Goal: Task Accomplishment & Management: Complete application form

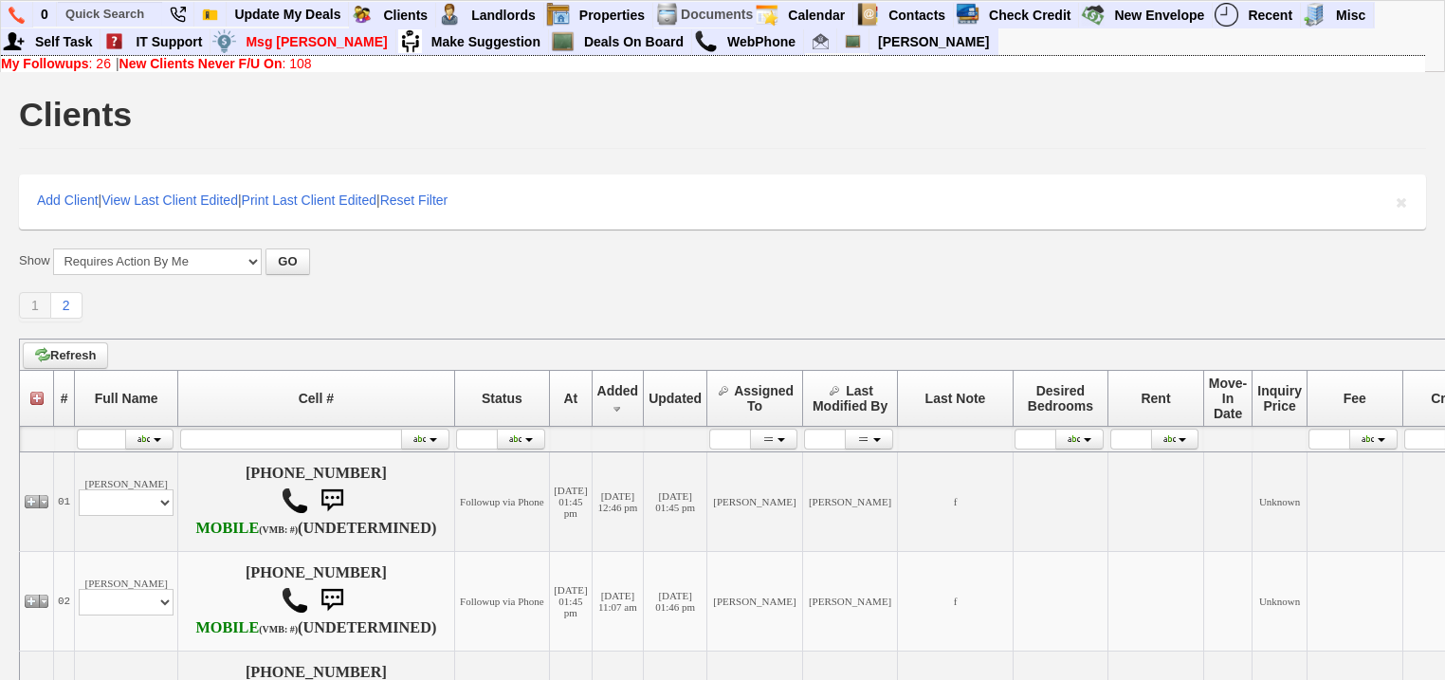
click at [247, 63] on b "New Clients Never F/U On" at bounding box center [200, 63] width 163 height 15
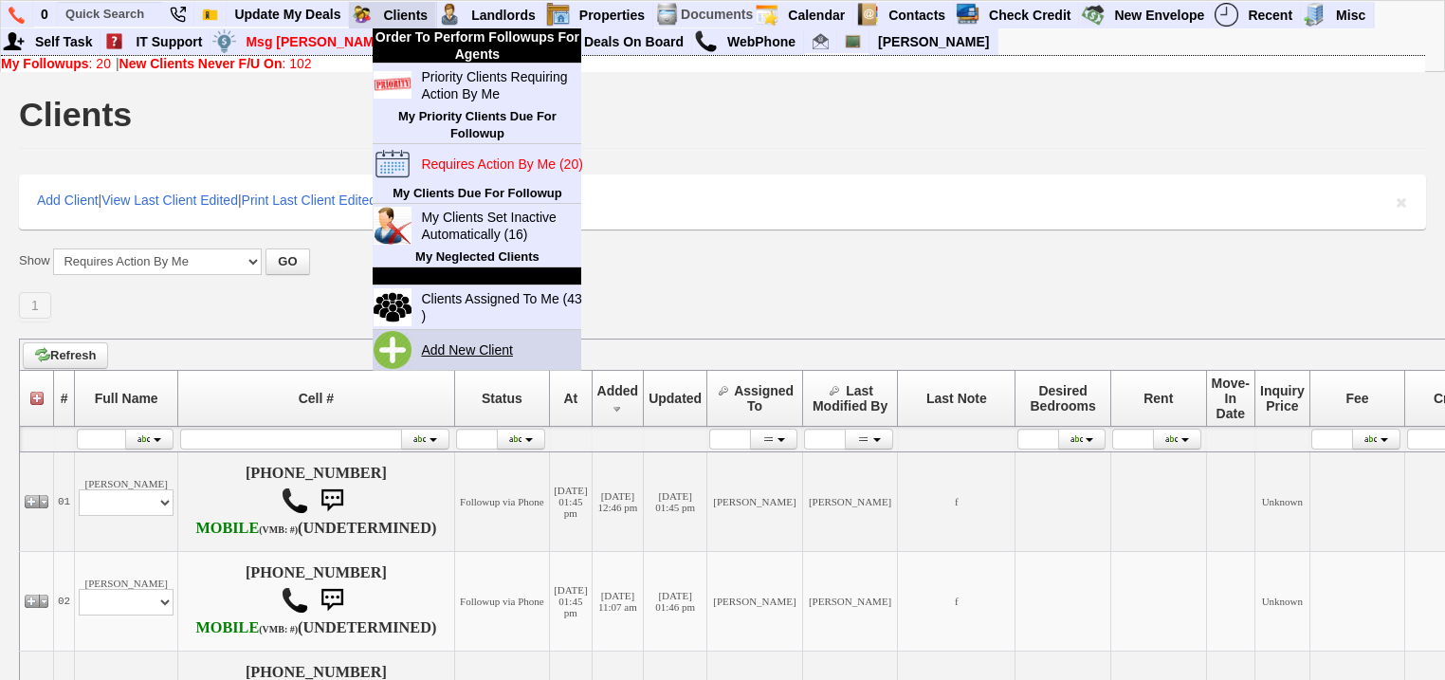
click at [452, 351] on link "Add New Client" at bounding box center [474, 350] width 122 height 25
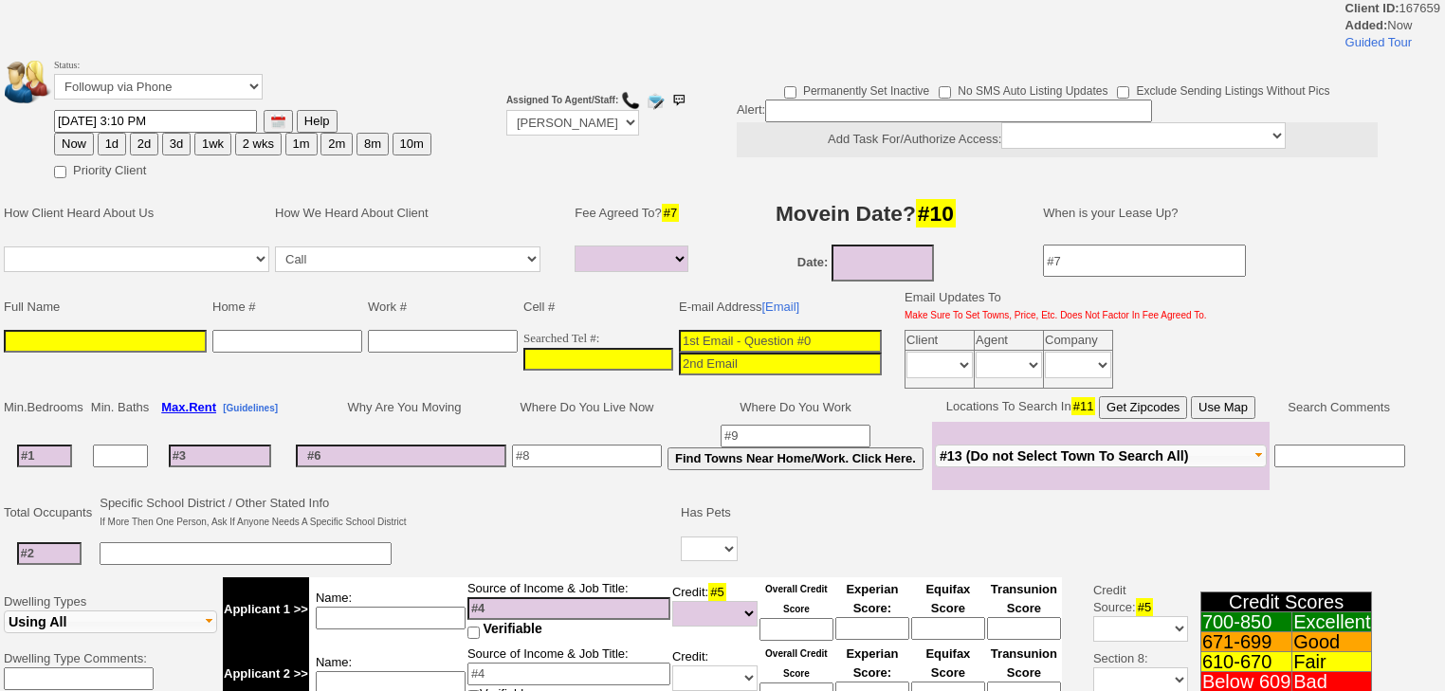
select select
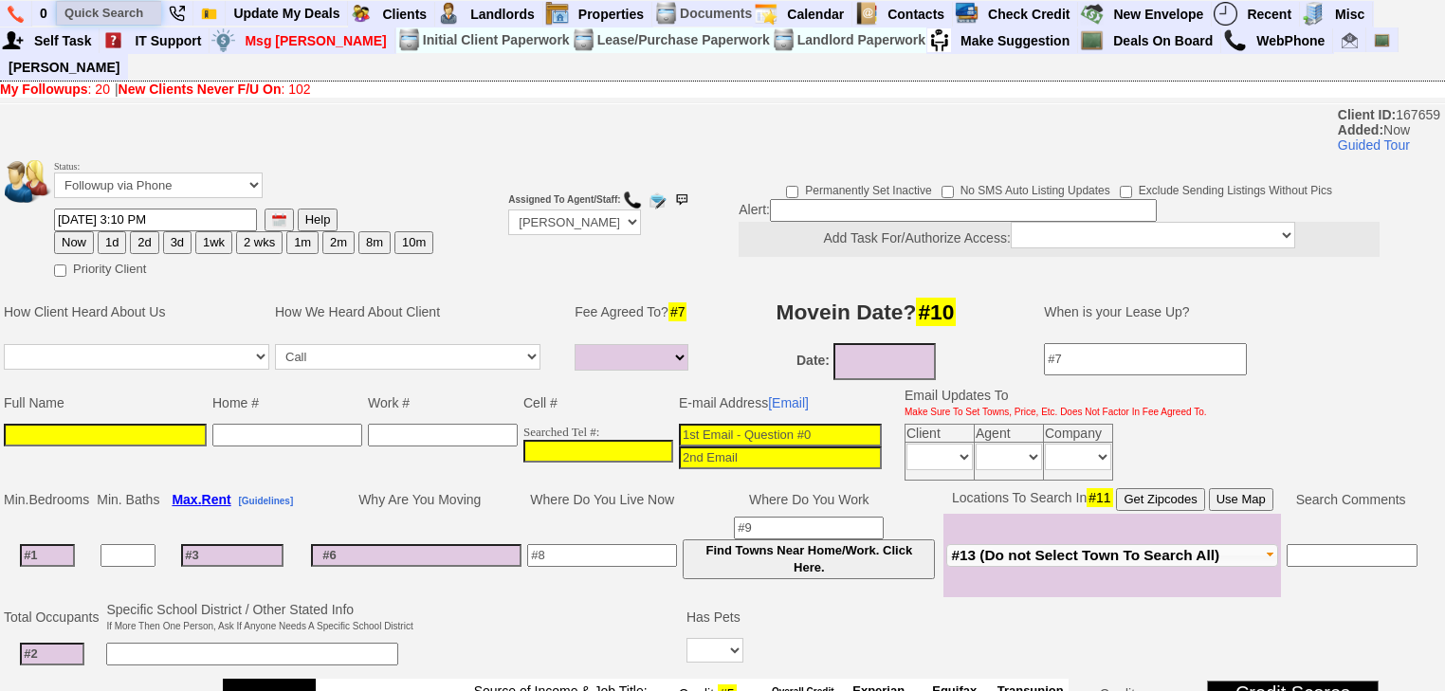
click at [127, 13] on input "text" at bounding box center [109, 13] width 104 height 24
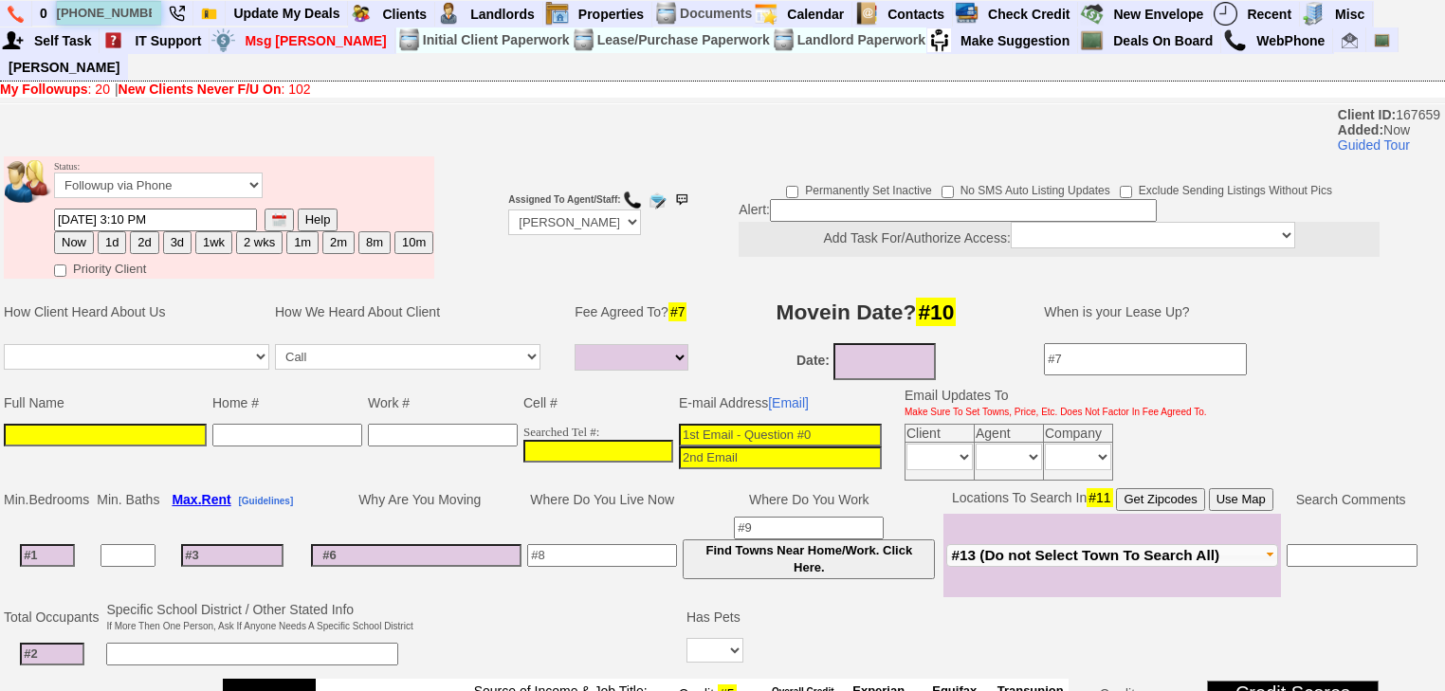
click at [152, 11] on input "917-238-4155" at bounding box center [109, 13] width 104 height 24
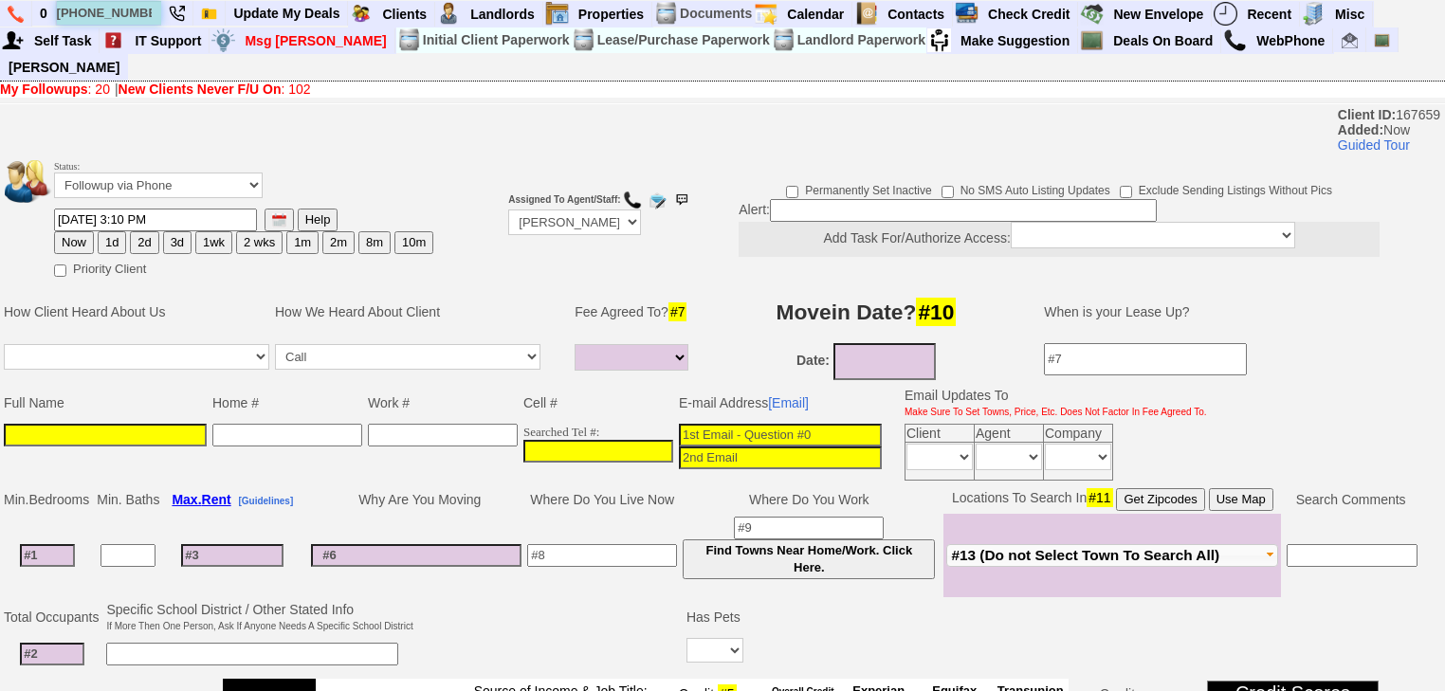
click at [152, 11] on input "917-238-4155" at bounding box center [109, 13] width 104 height 24
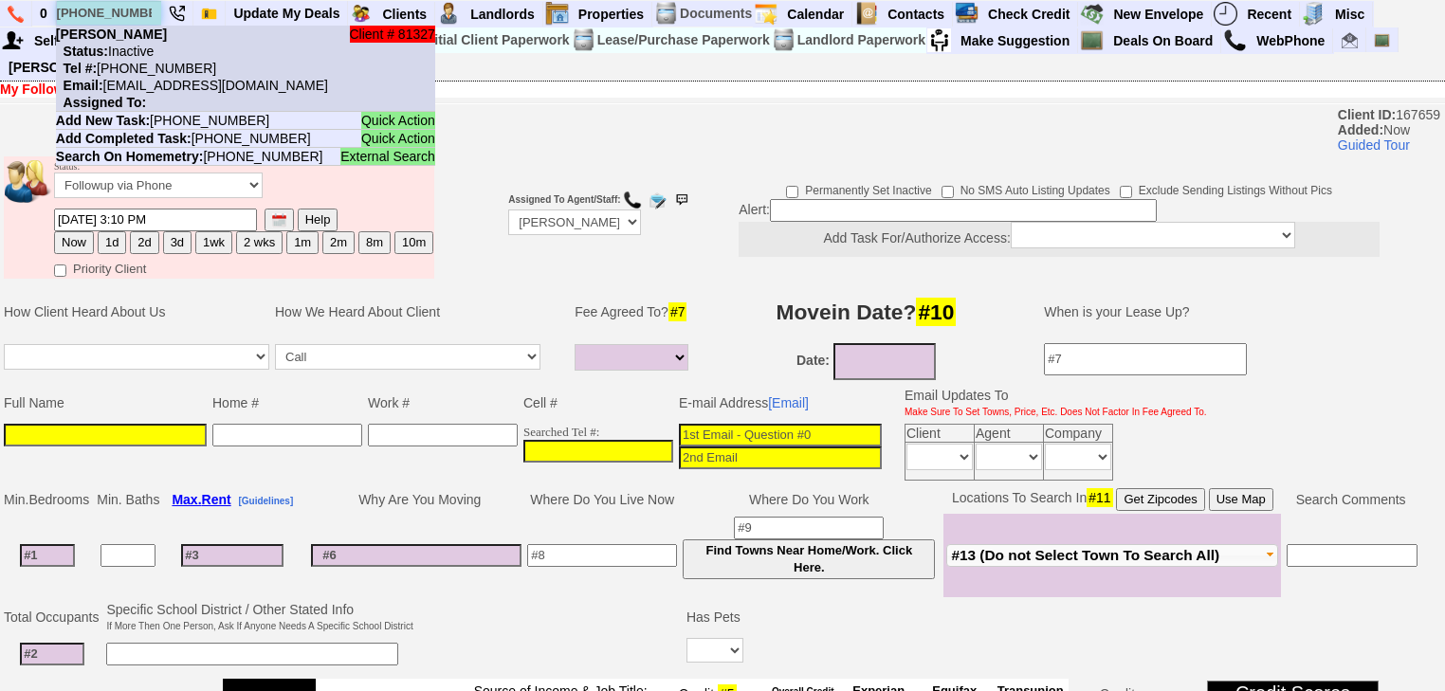
type input "917-238-4155"
click at [155, 85] on nobr "Email: tiffany_deveaux@yahoo.com" at bounding box center [192, 85] width 272 height 15
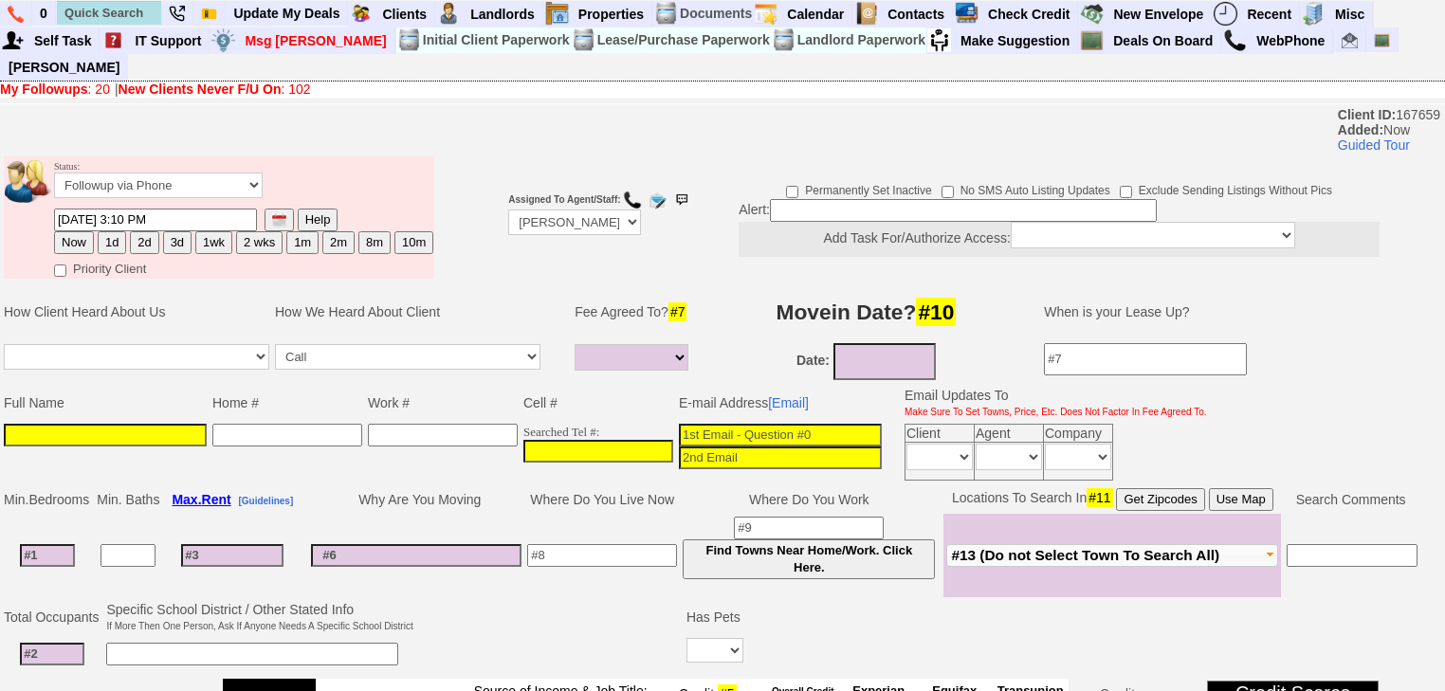
drag, startPoint x: 902, startPoint y: 346, endPoint x: 884, endPoint y: 345, distance: 18.0
click at [902, 346] on input at bounding box center [884, 361] width 102 height 37
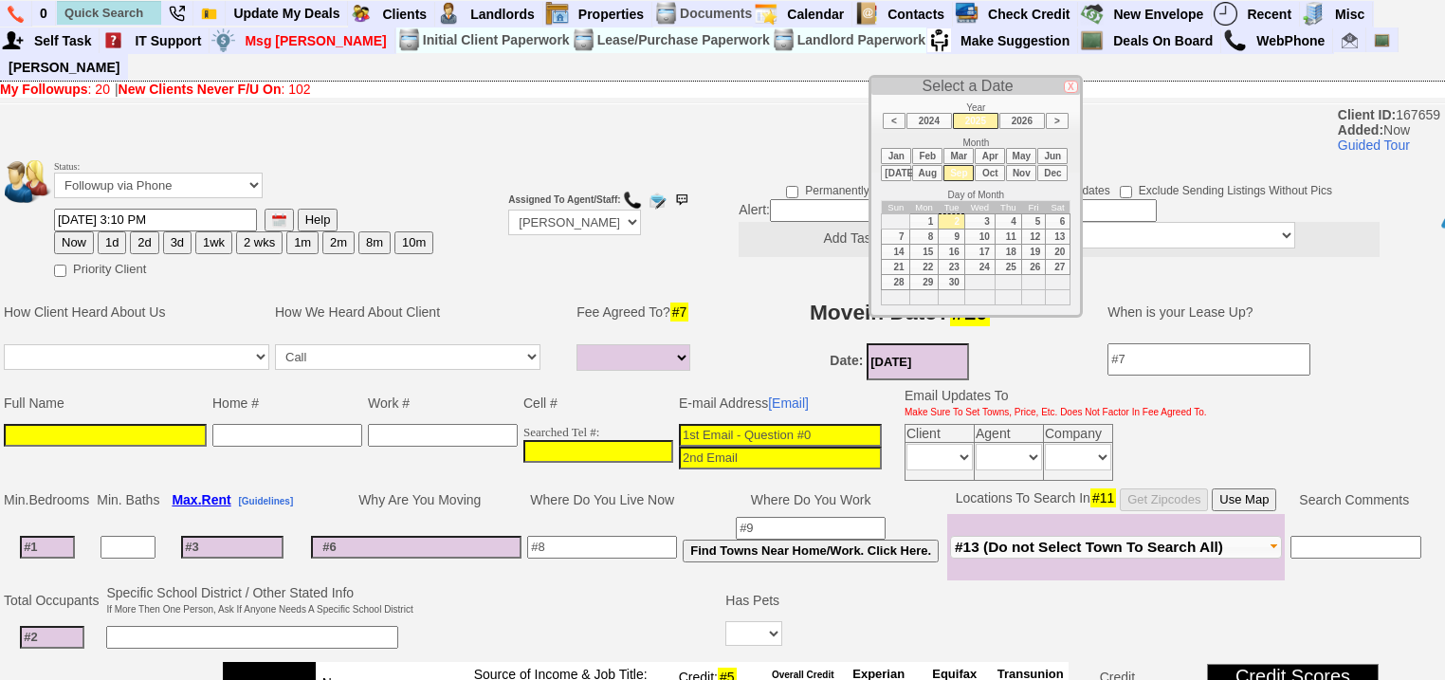
click at [923, 247] on td "15" at bounding box center [923, 252] width 29 height 15
type input "09/15/2025"
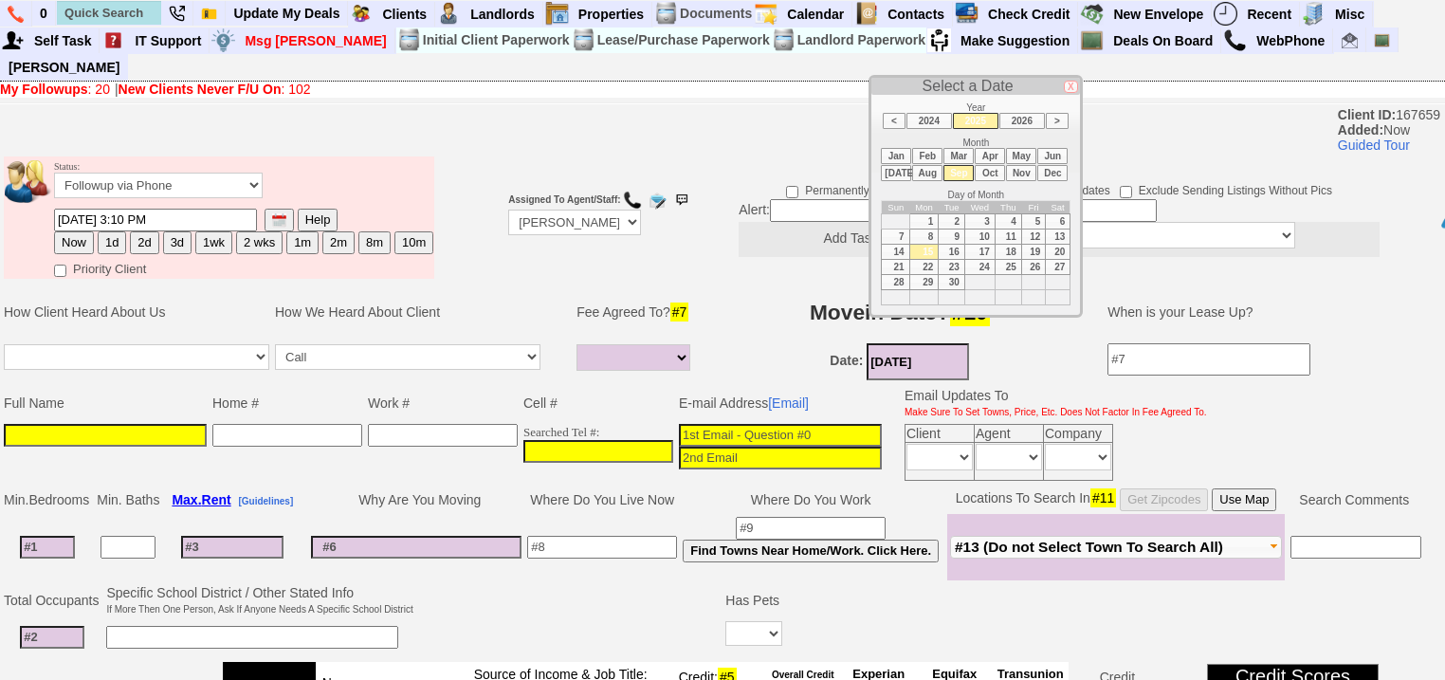
click at [641, 536] on input at bounding box center [602, 547] width 150 height 23
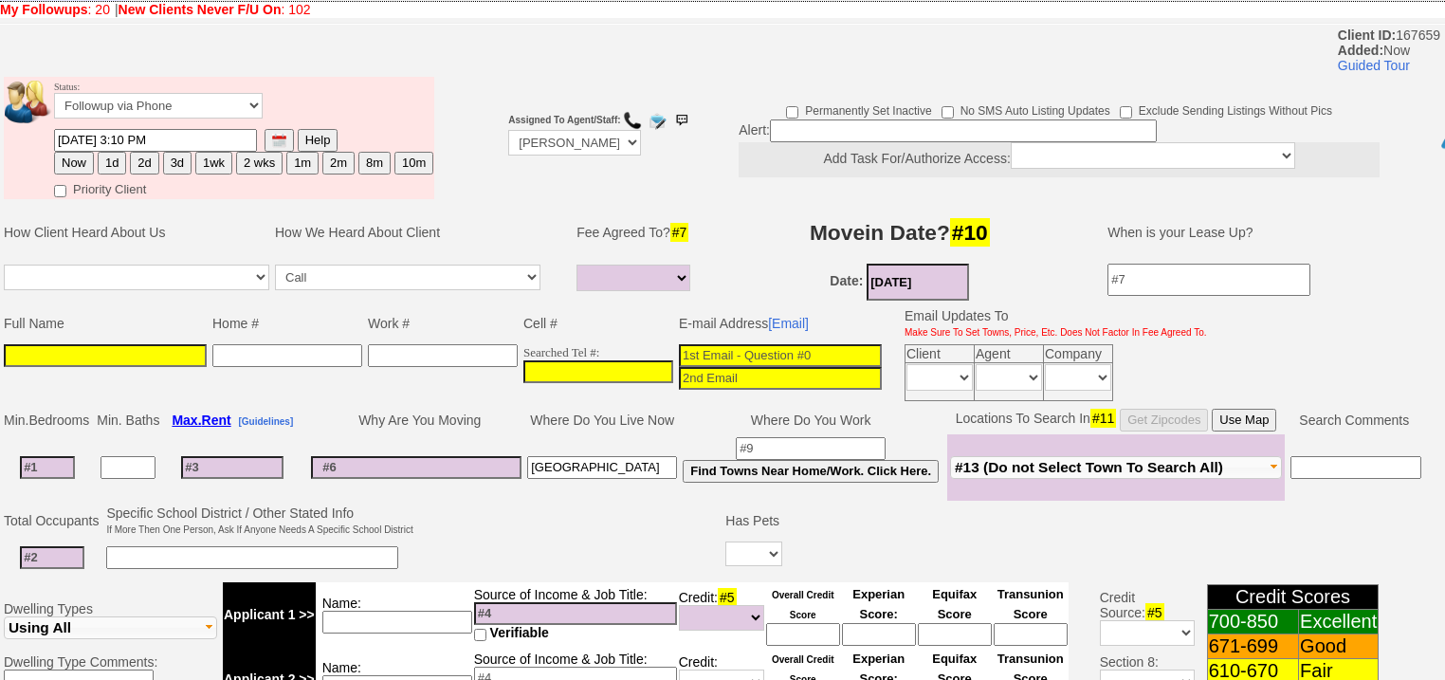
scroll to position [152, 0]
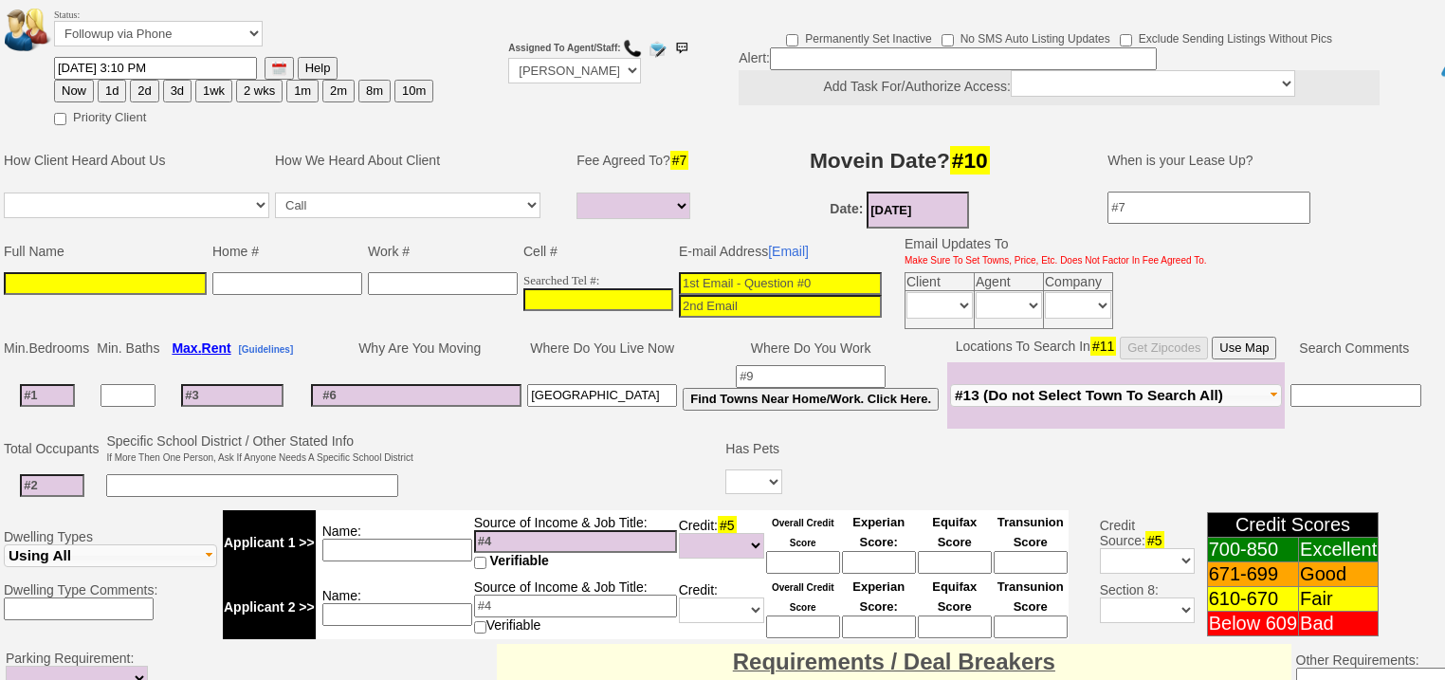
type input "Bronx"
click at [381, 384] on input at bounding box center [416, 395] width 210 height 23
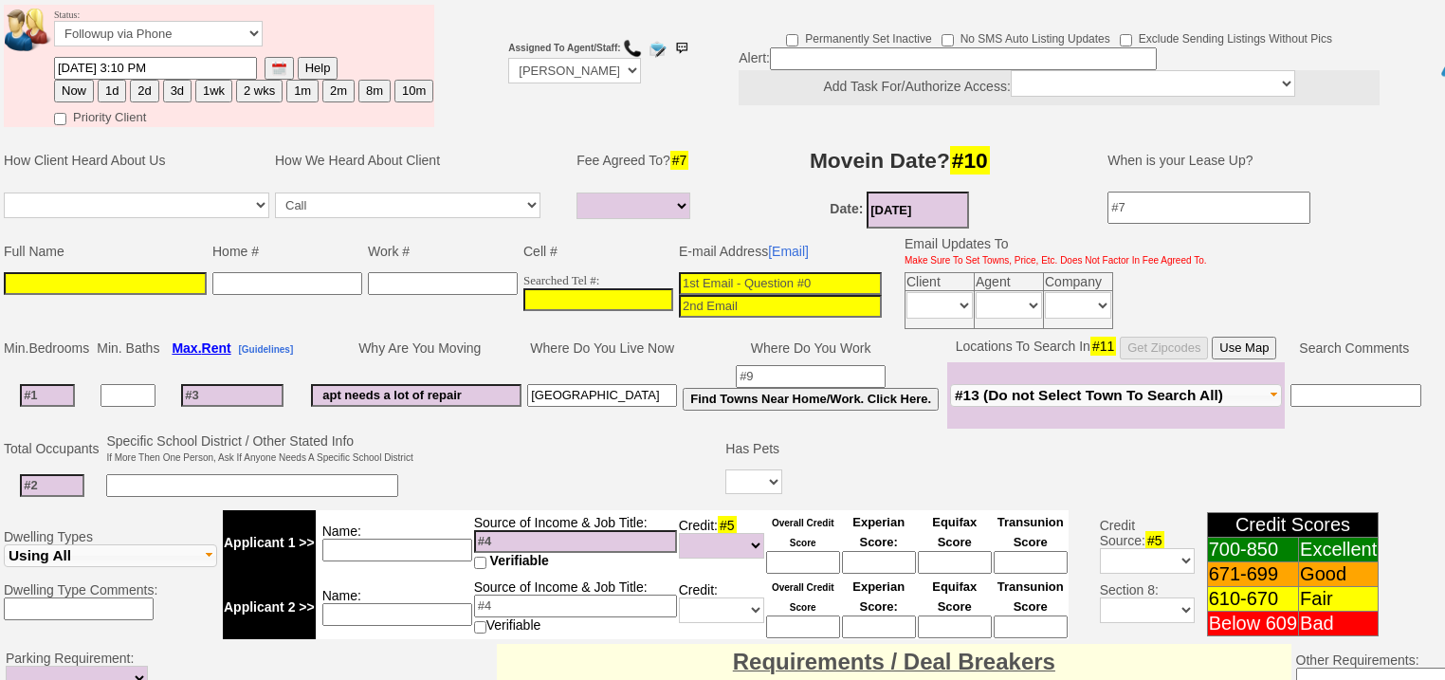
type input "apt needs a lot of repairs"
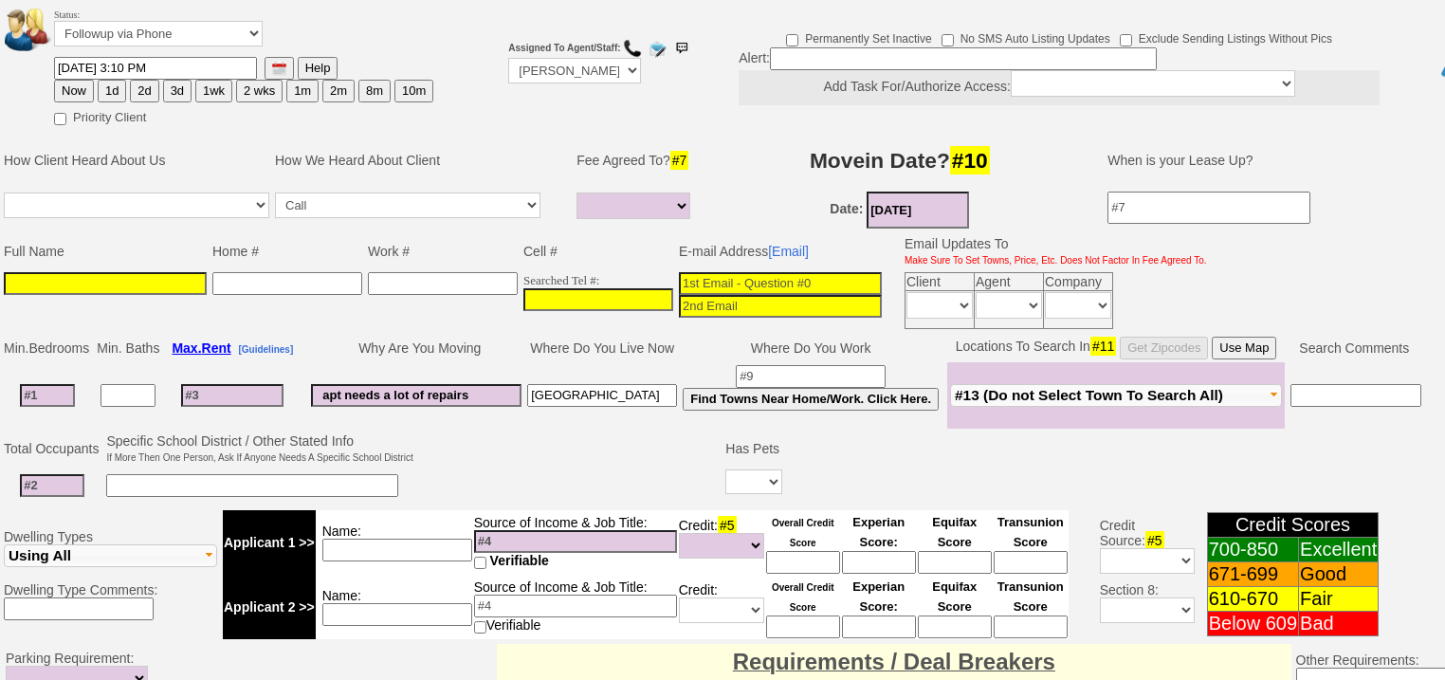
drag, startPoint x: 488, startPoint y: 372, endPoint x: 334, endPoint y: 366, distance: 154.7
click at [334, 384] on input "apt needs a lot of repairs" at bounding box center [416, 395] width 210 height 23
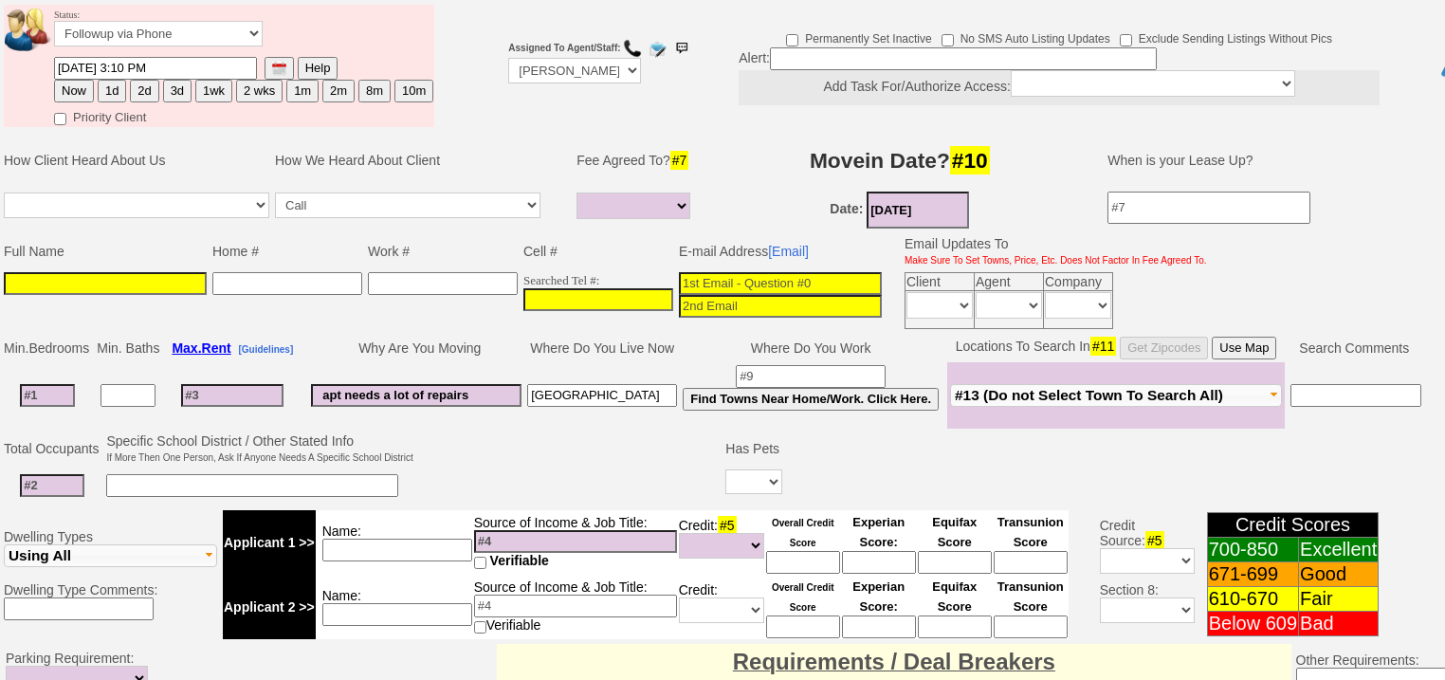
click at [482, 384] on input "apt needs a lot of repairs" at bounding box center [416, 395] width 210 height 23
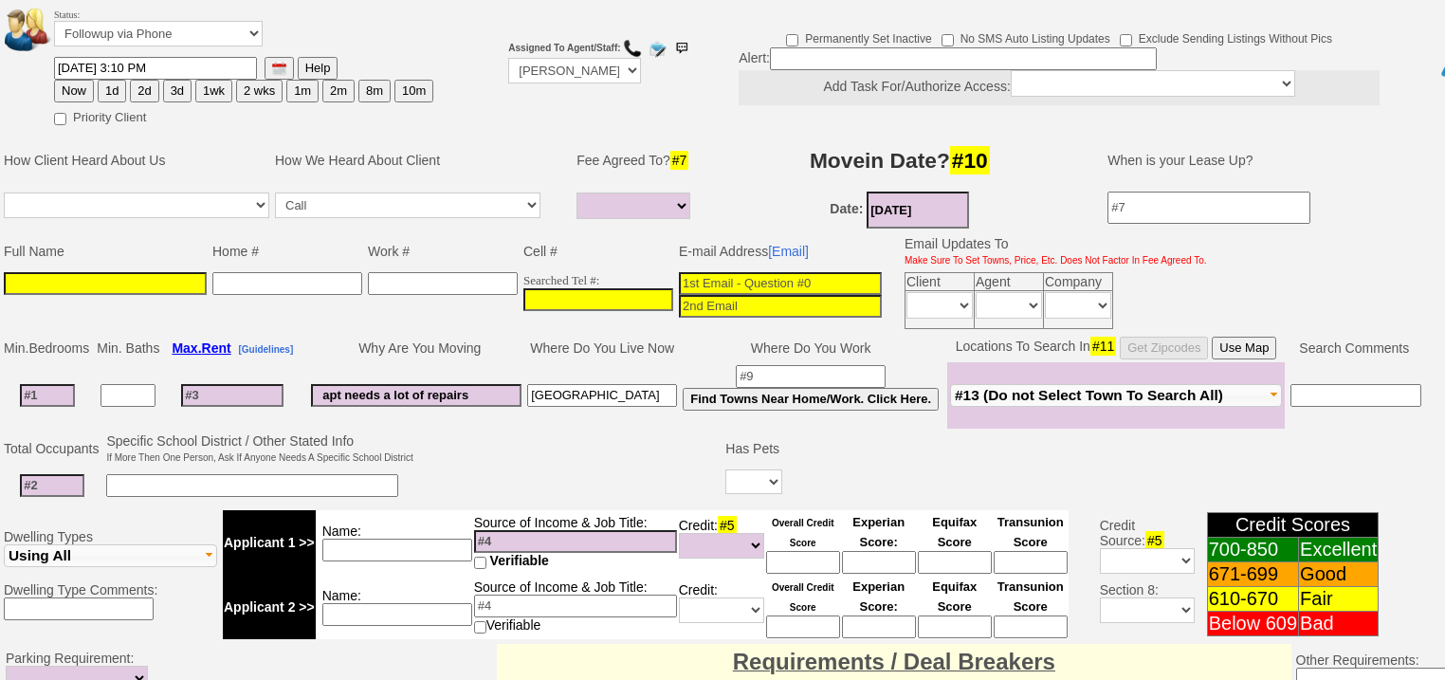
drag, startPoint x: 503, startPoint y: 371, endPoint x: 307, endPoint y: 357, distance: 195.8
click at [292, 362] on tr "apt needs a lot of repairs Bronx Find Towns Near Home/Work. Click Here. Rye" at bounding box center [712, 395] width 1423 height 66
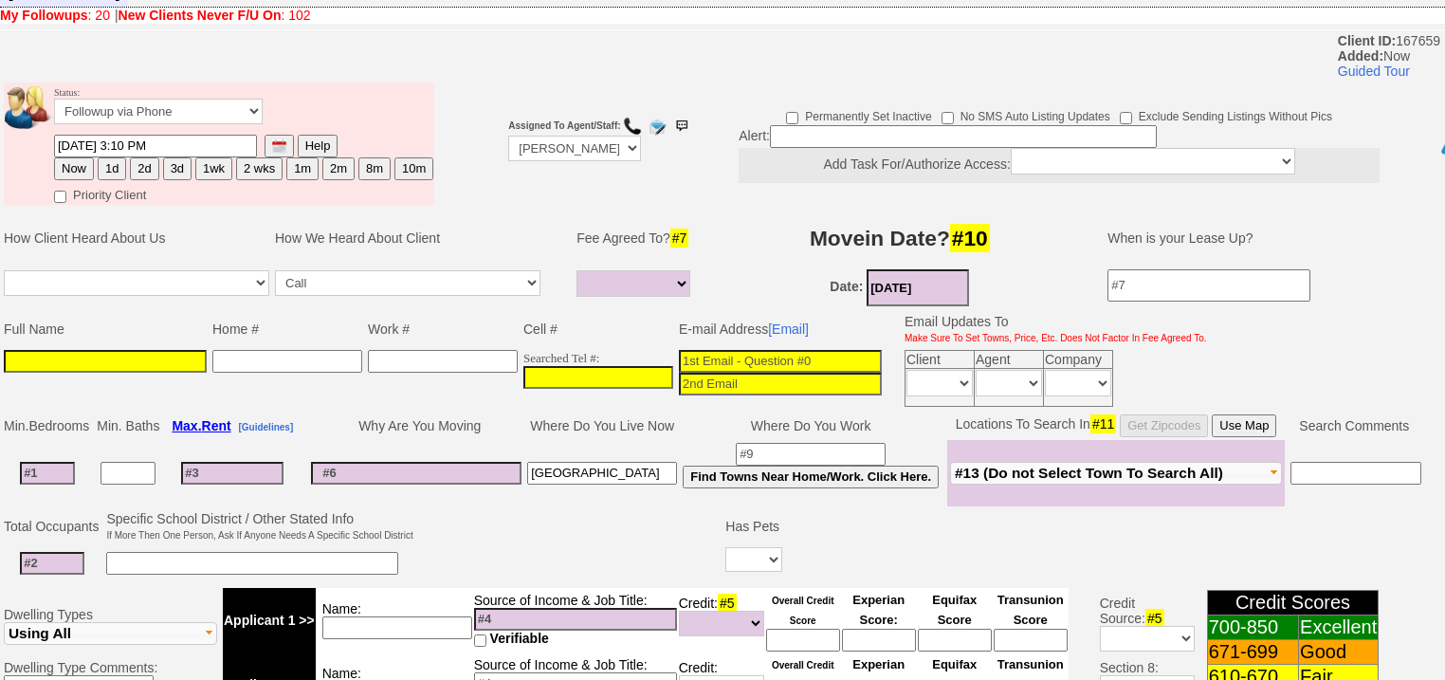
scroll to position [0, 0]
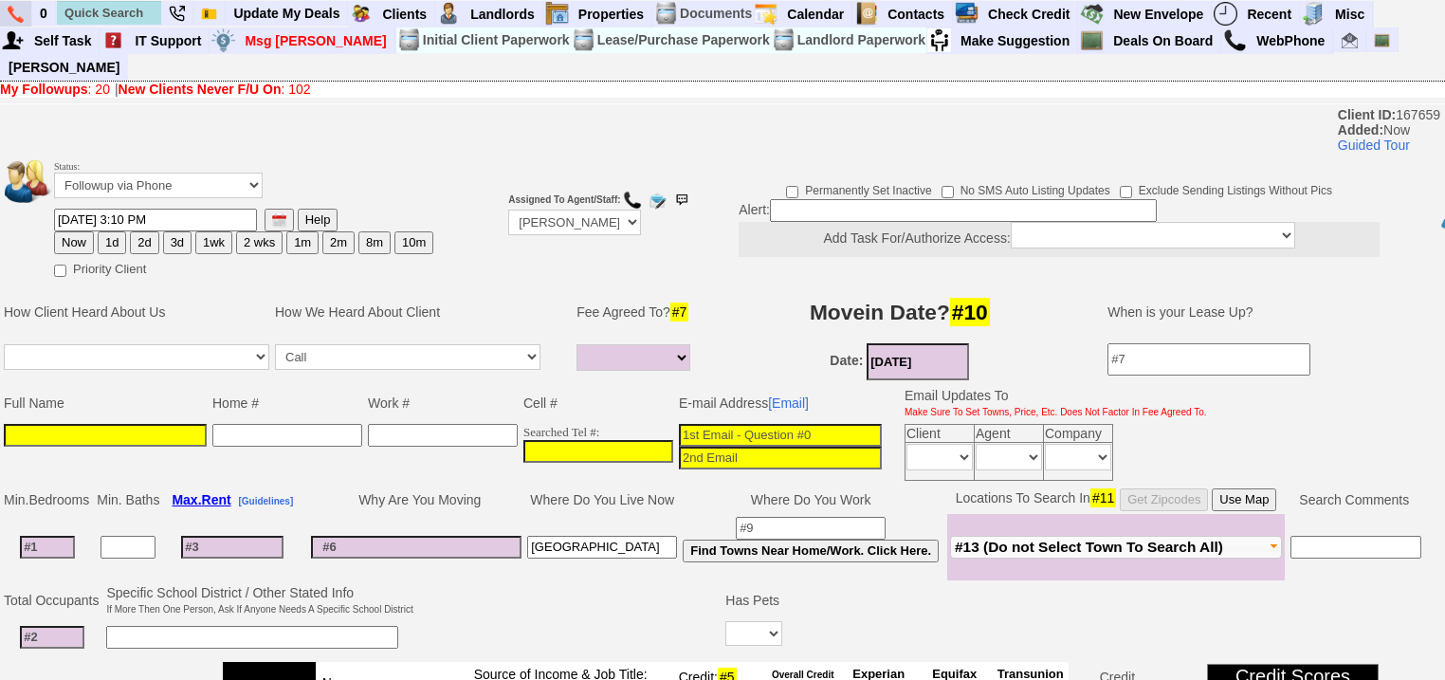
click at [15, 13] on img at bounding box center [16, 14] width 16 height 17
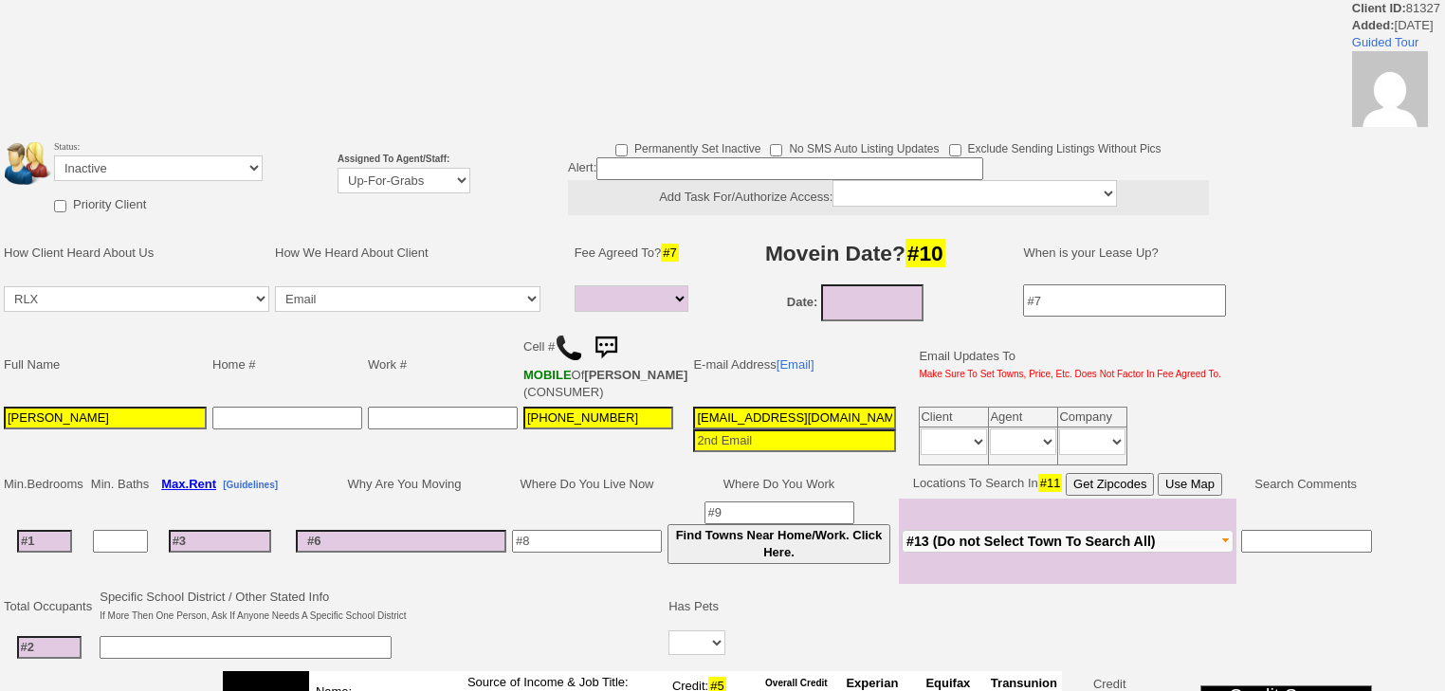
select select
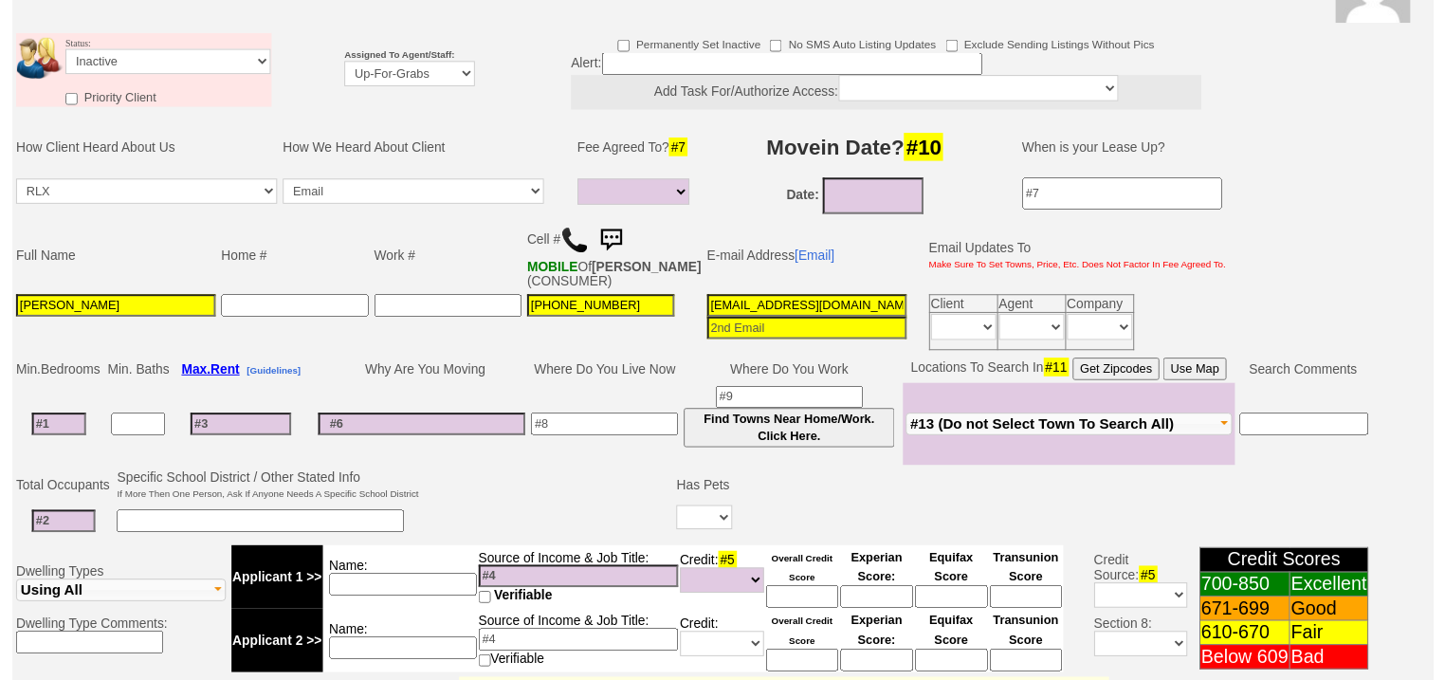
scroll to position [66, 0]
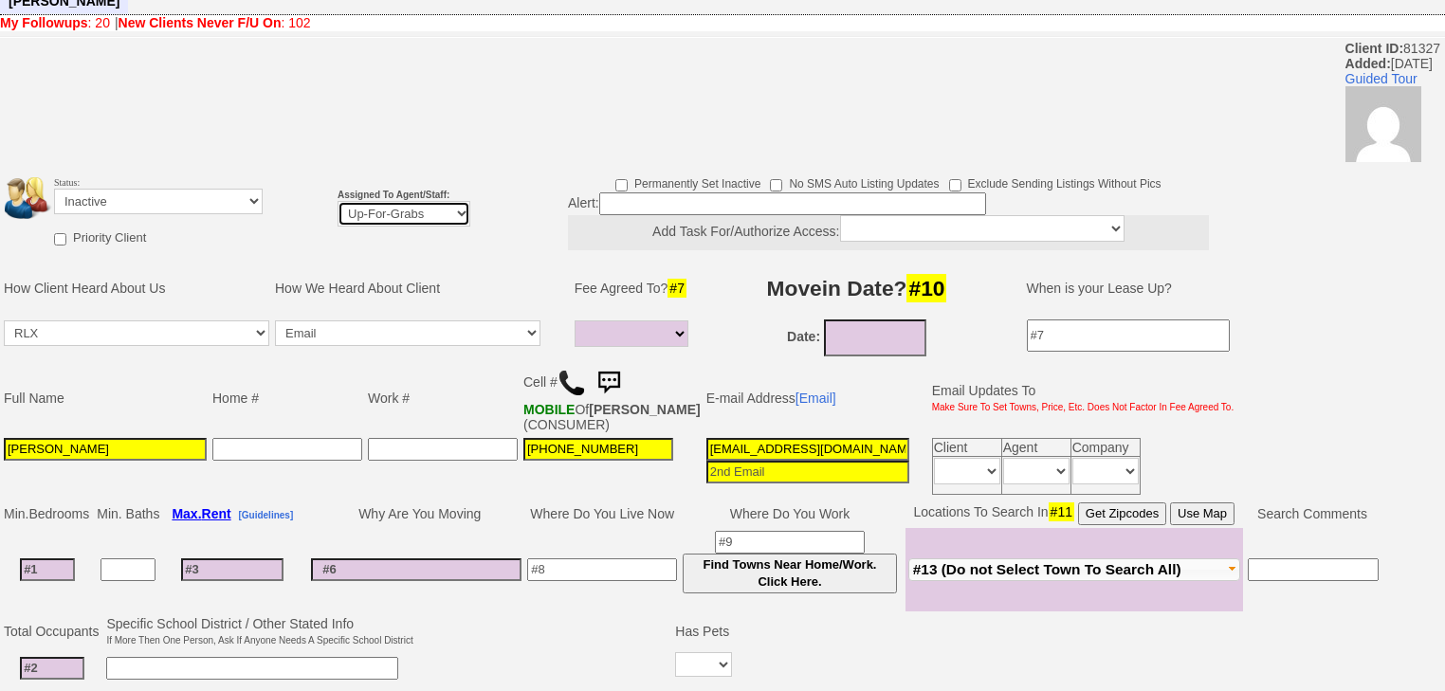
click at [429, 201] on select "Up-For-Grabs ***** STAFF ***** Bob Bruno 914-419-3579 Cristy Liberto 914-486-10…" at bounding box center [404, 214] width 133 height 26
select select "227"
click at [338, 201] on select "Up-For-Grabs ***** STAFF ***** Bob Bruno 914-419-3579 Cristy Liberto 914-486-10…" at bounding box center [404, 214] width 133 height 26
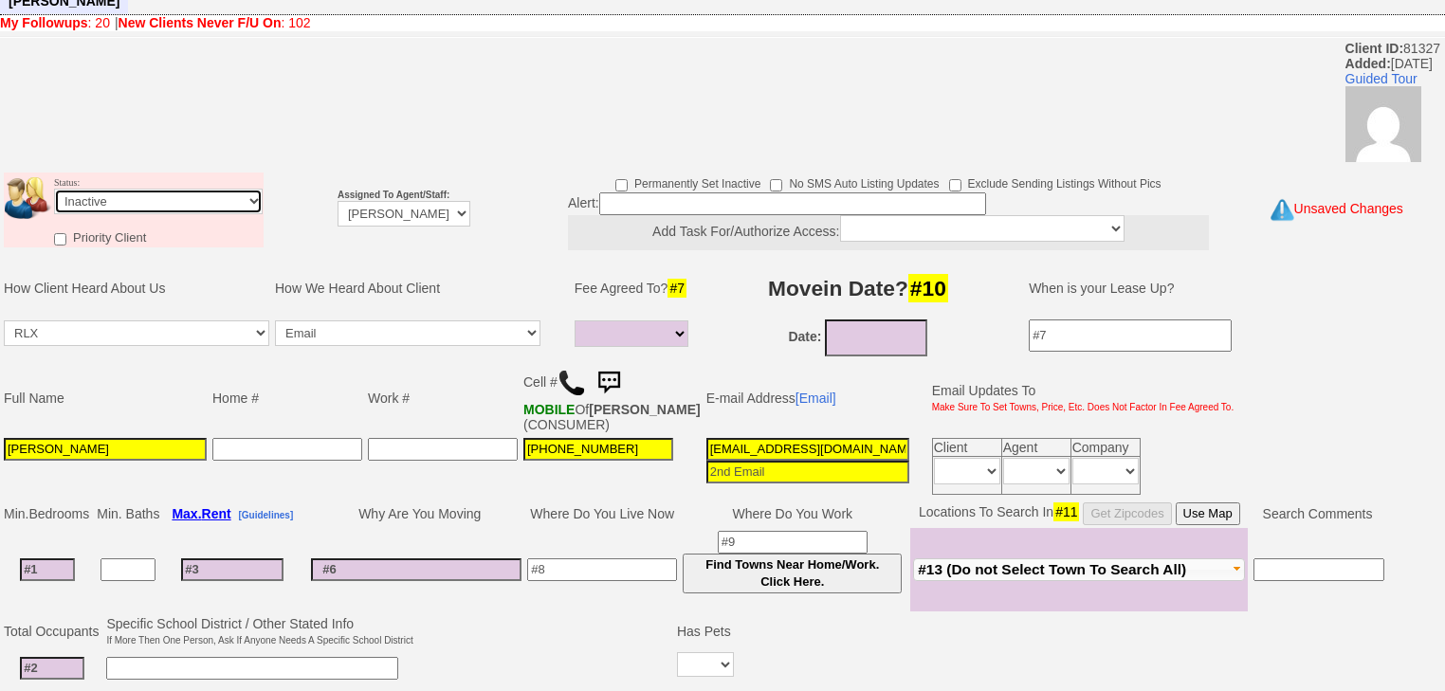
click at [179, 189] on select "Followup via Phone Followup via Email Followup When Section 8 Property Found De…" at bounding box center [158, 202] width 209 height 26
select select "Followup via Phone"
click at [54, 189] on select "Followup via Phone Followup via Email Followup When Section 8 Property Found De…" at bounding box center [158, 202] width 209 height 26
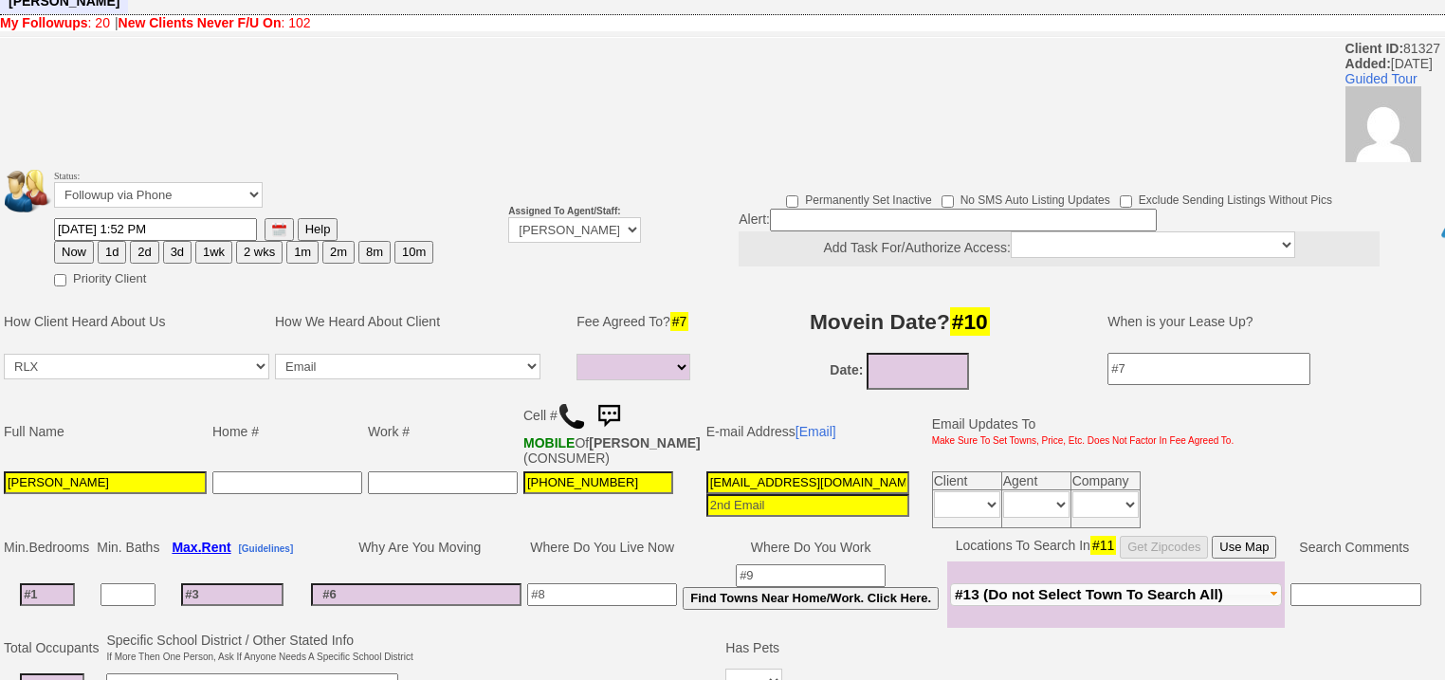
click at [81, 241] on button "Now" at bounding box center [74, 252] width 40 height 23
type input "09/02/2025 03:10 PM"
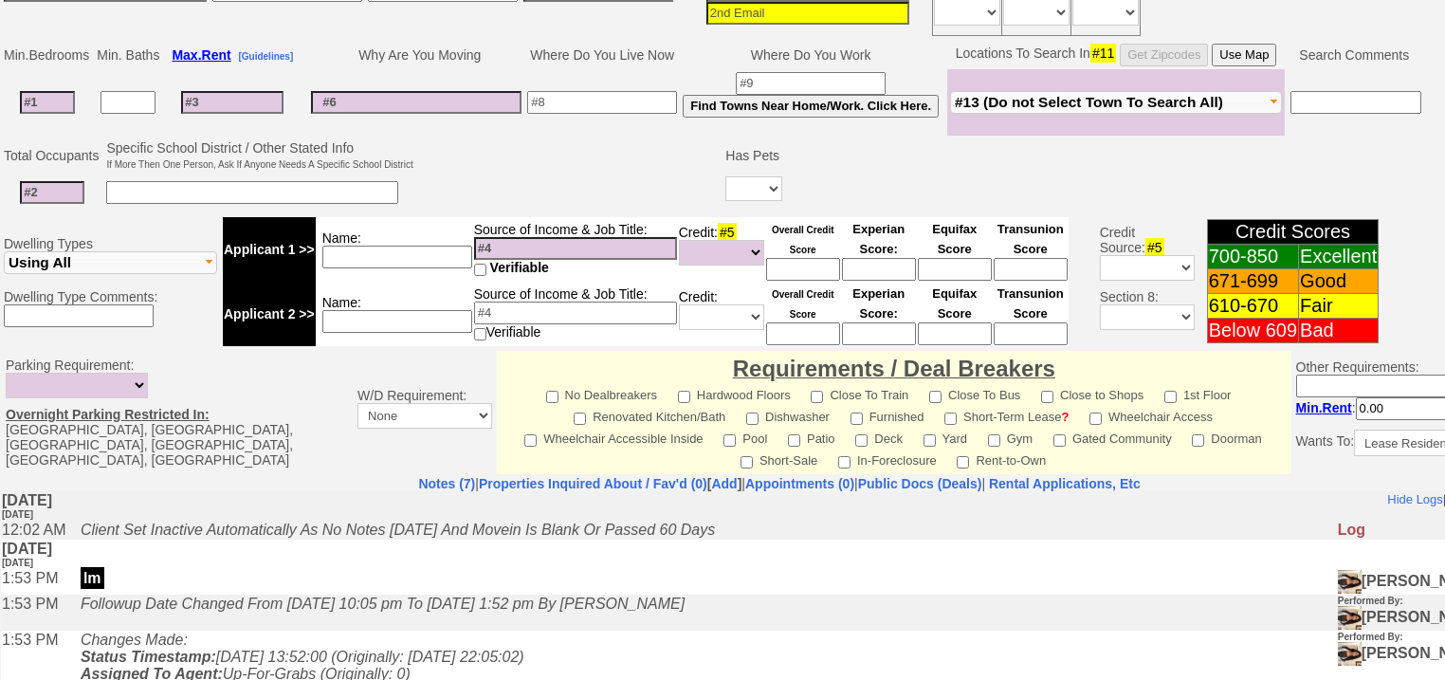
scroll to position [202, 0]
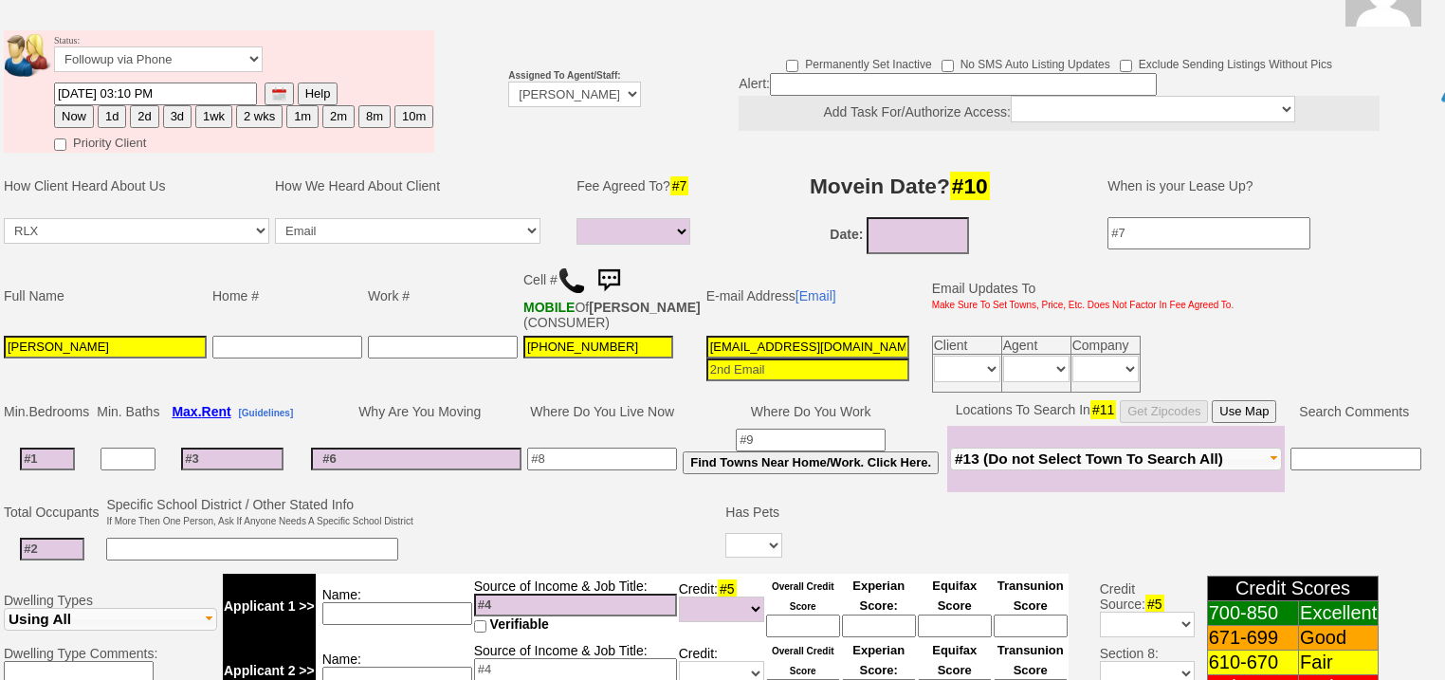
click at [1051, 453] on span "#13 (Do not Select Town To Search All)" at bounding box center [1089, 458] width 268 height 16
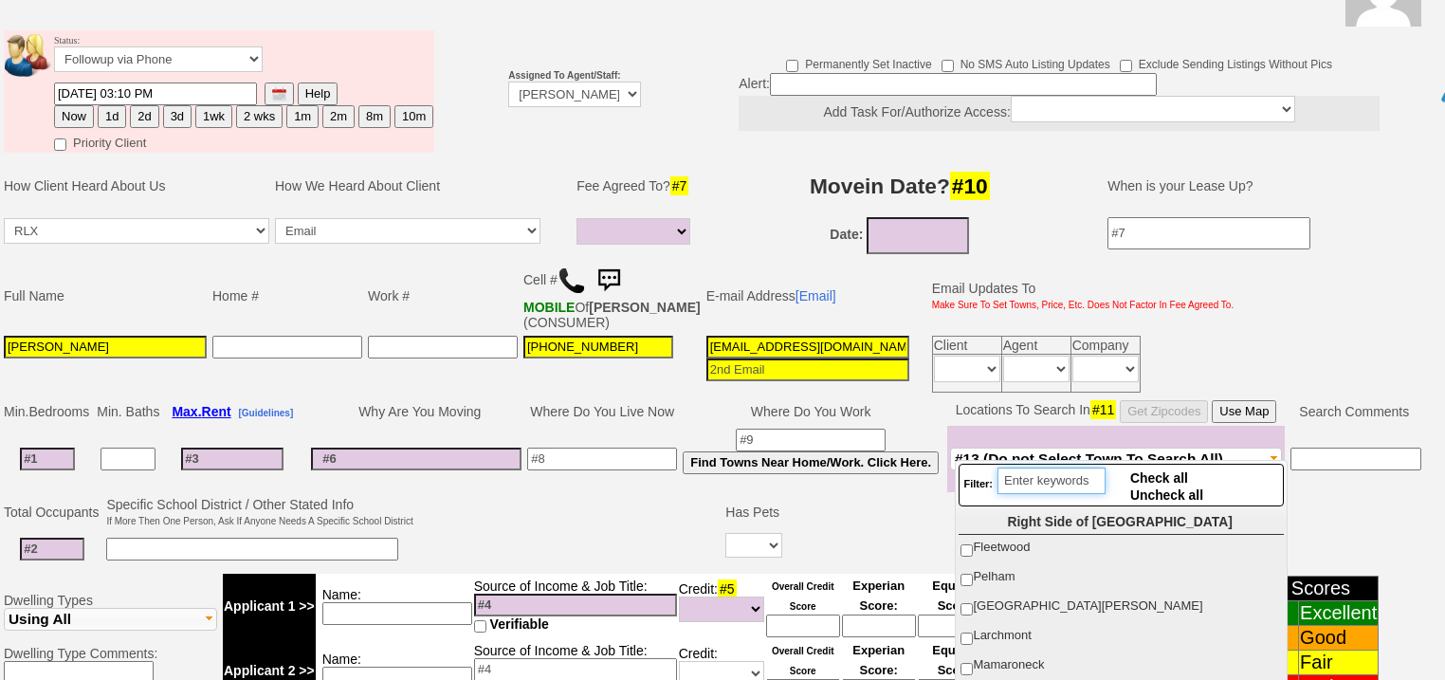
click at [1050, 478] on input "search" at bounding box center [1051, 480] width 108 height 27
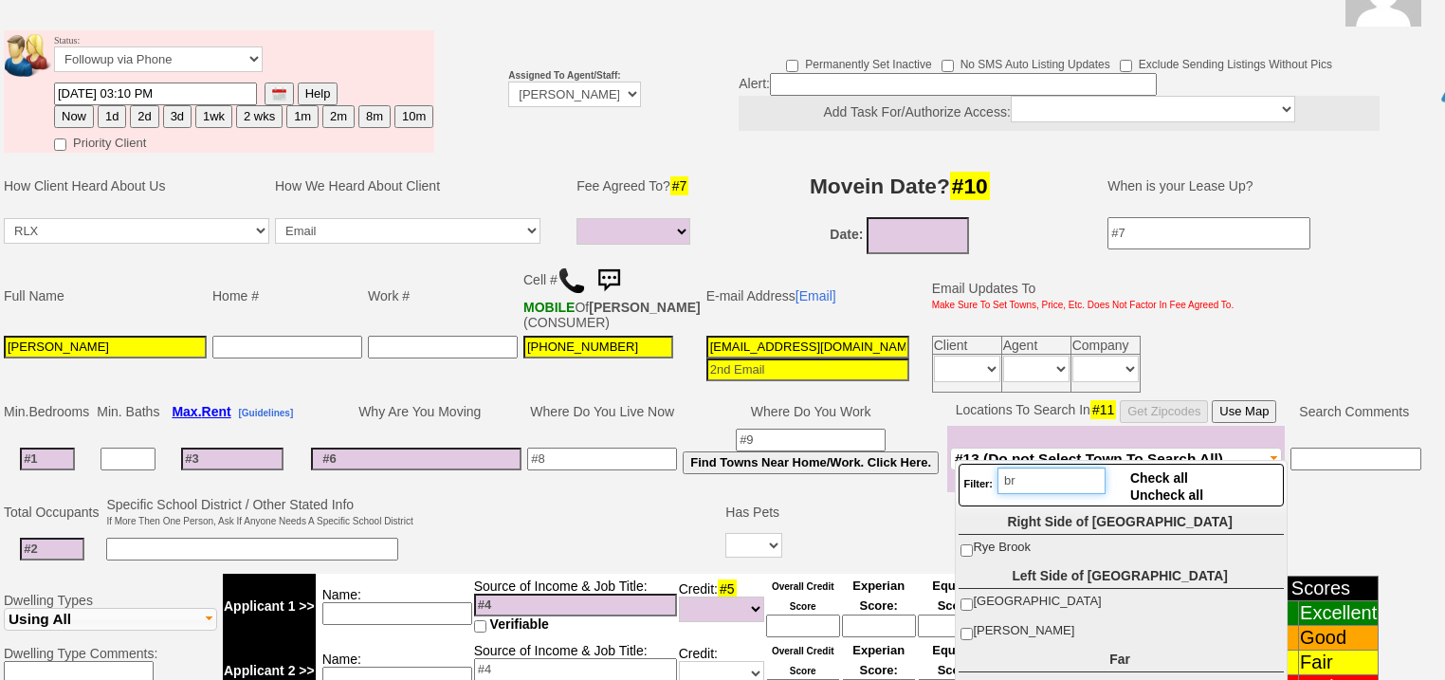
type input "b"
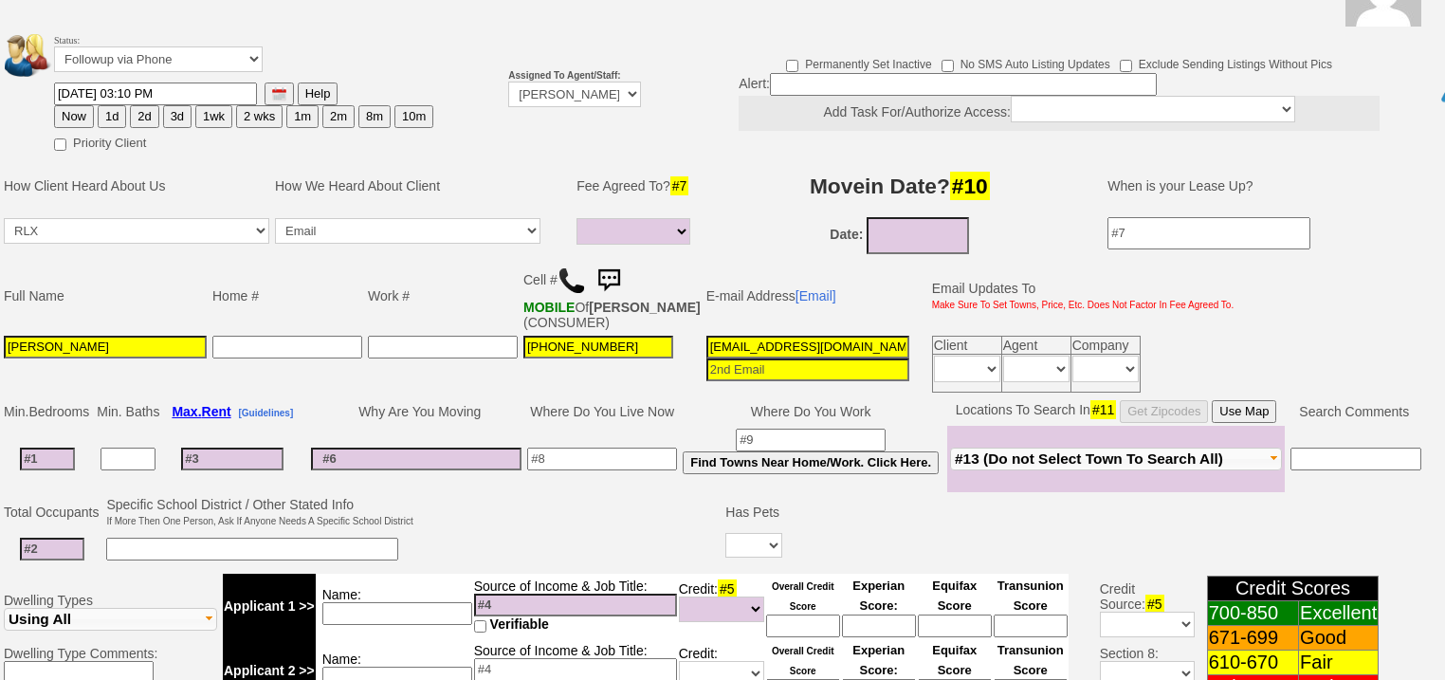
click at [64, 448] on input at bounding box center [47, 459] width 55 height 23
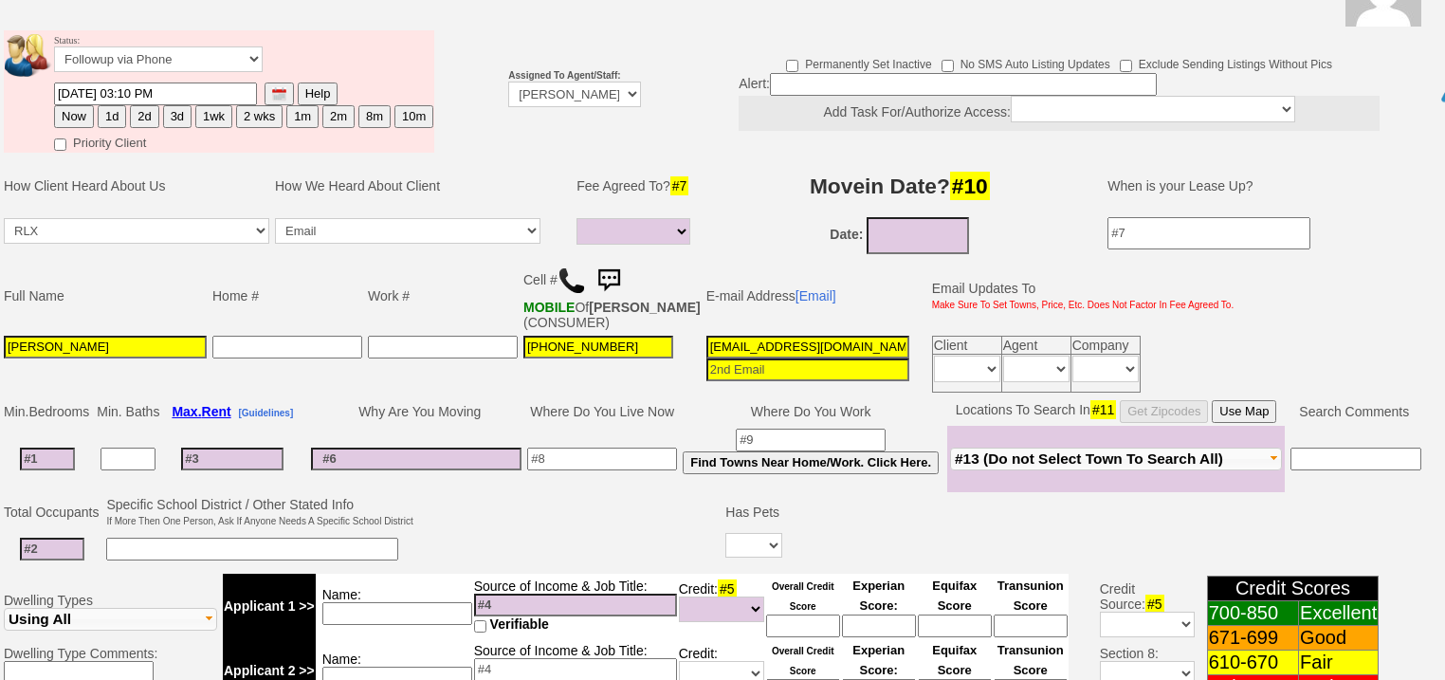
type input "1"
select select
type input "1"
click at [239, 442] on input at bounding box center [232, 451] width 102 height 23
select select
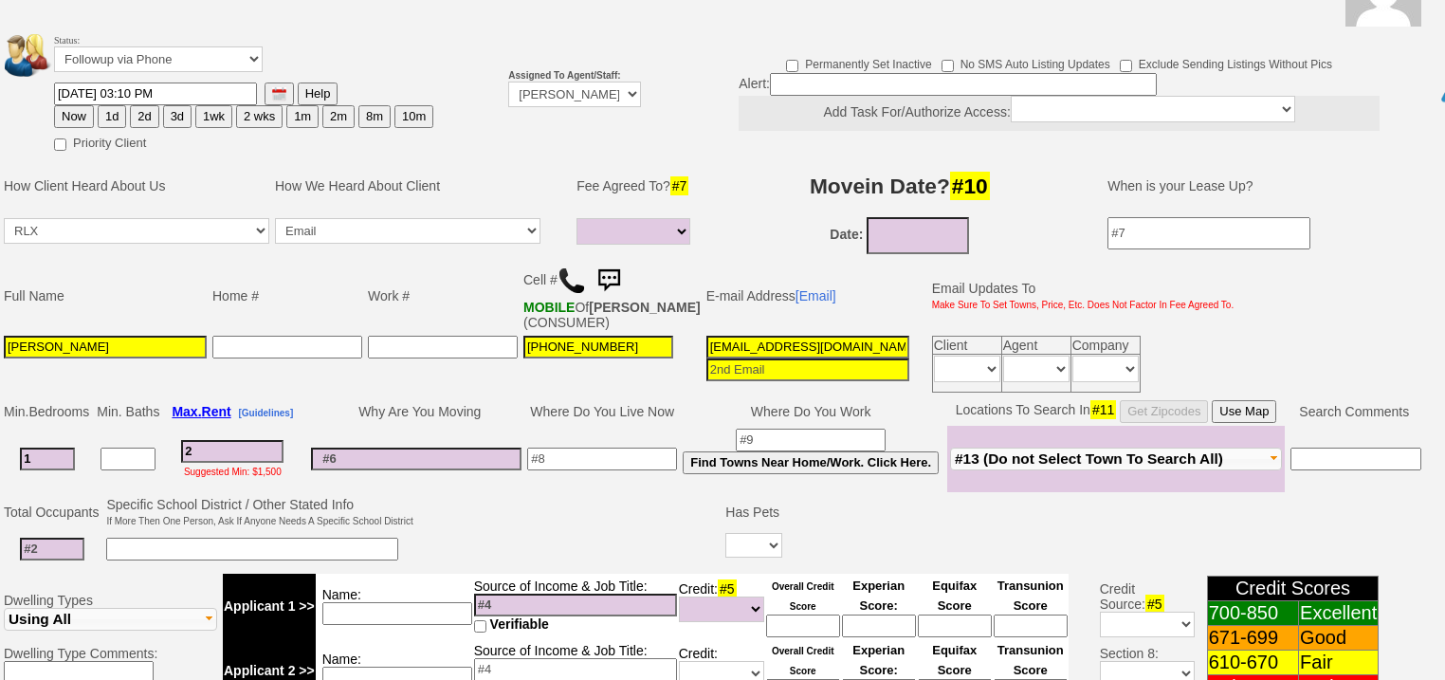
type input "20"
select select
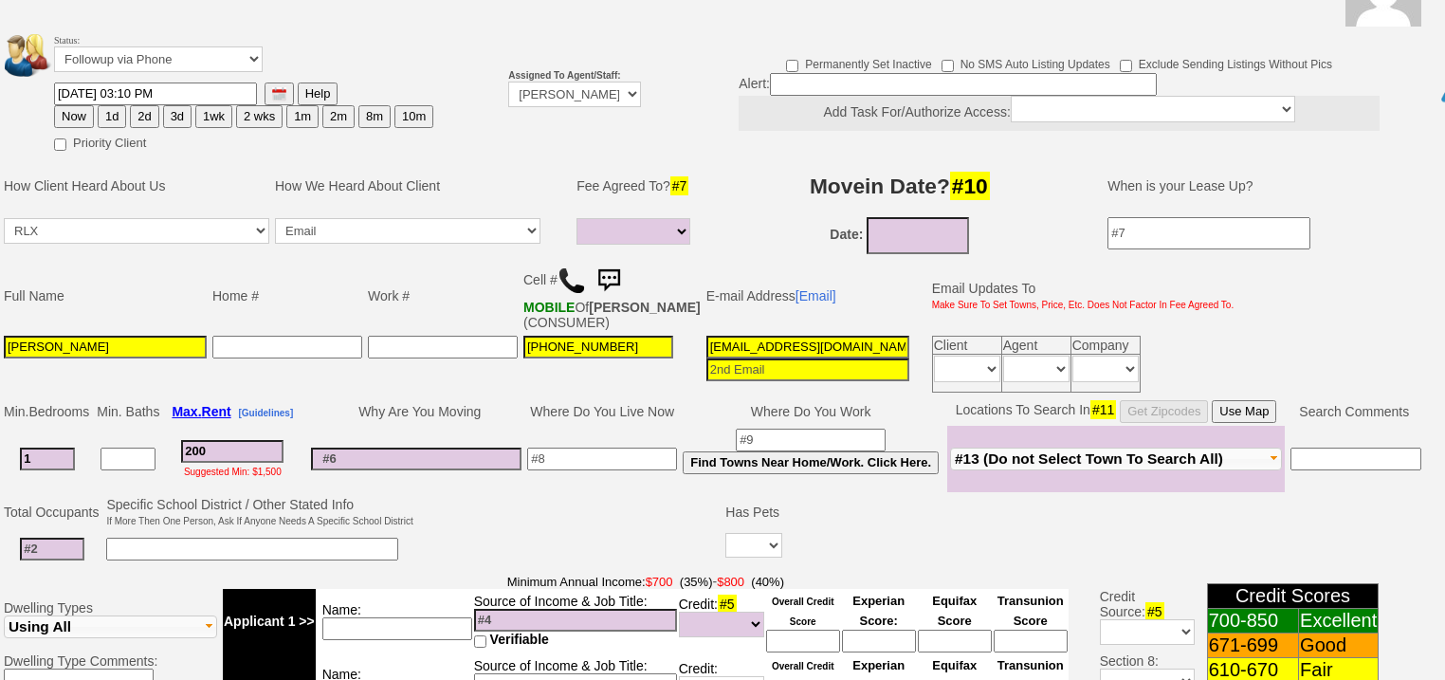
type input "2000"
select select
type input "2000"
select select
click at [424, 448] on input at bounding box center [416, 459] width 210 height 23
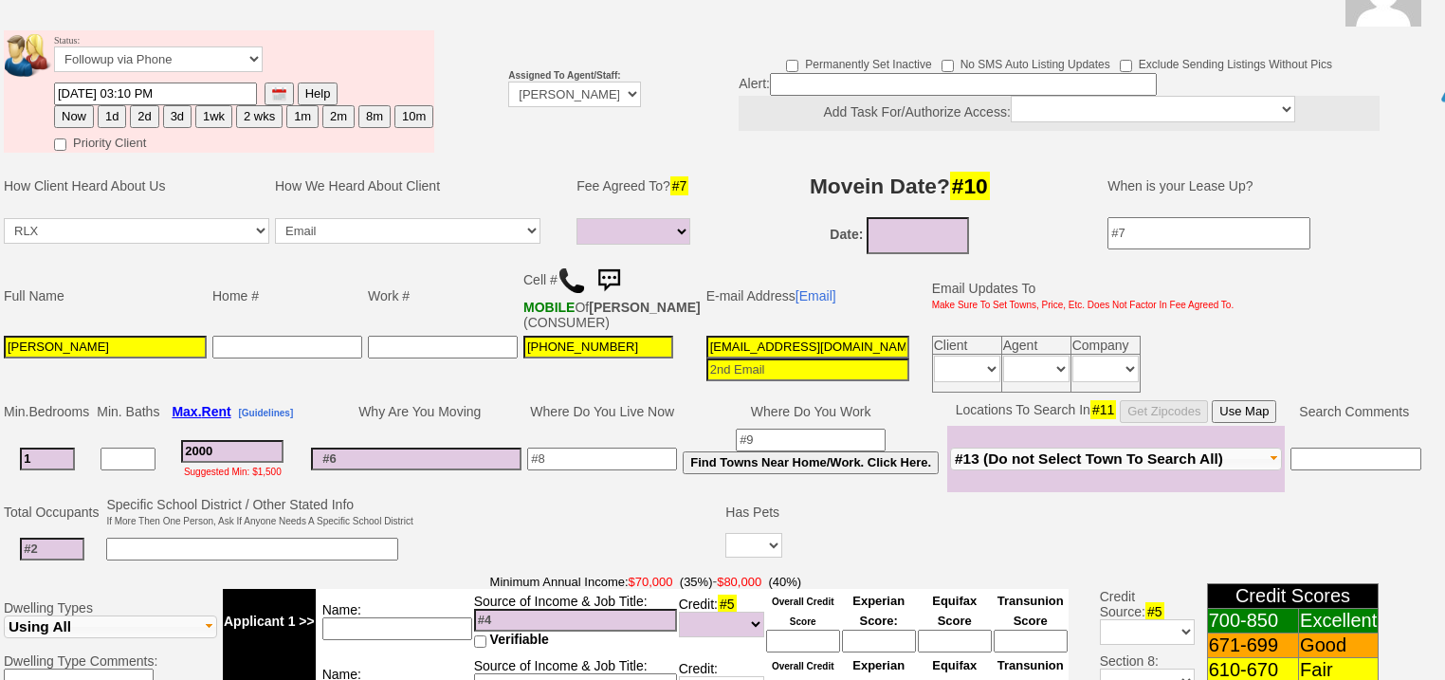
paste input "apt needs a lot of repairs"
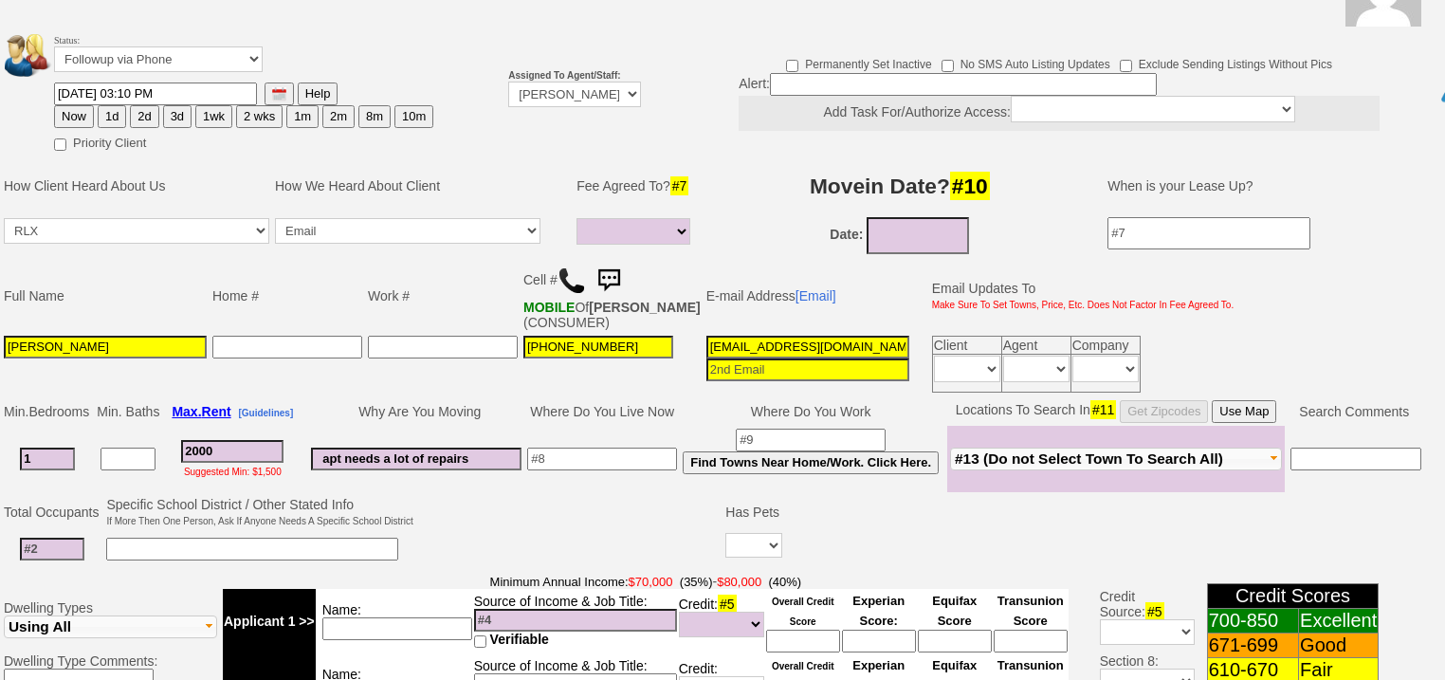
type input "apt needs a lot of repairs"
click at [550, 448] on input at bounding box center [602, 459] width 150 height 23
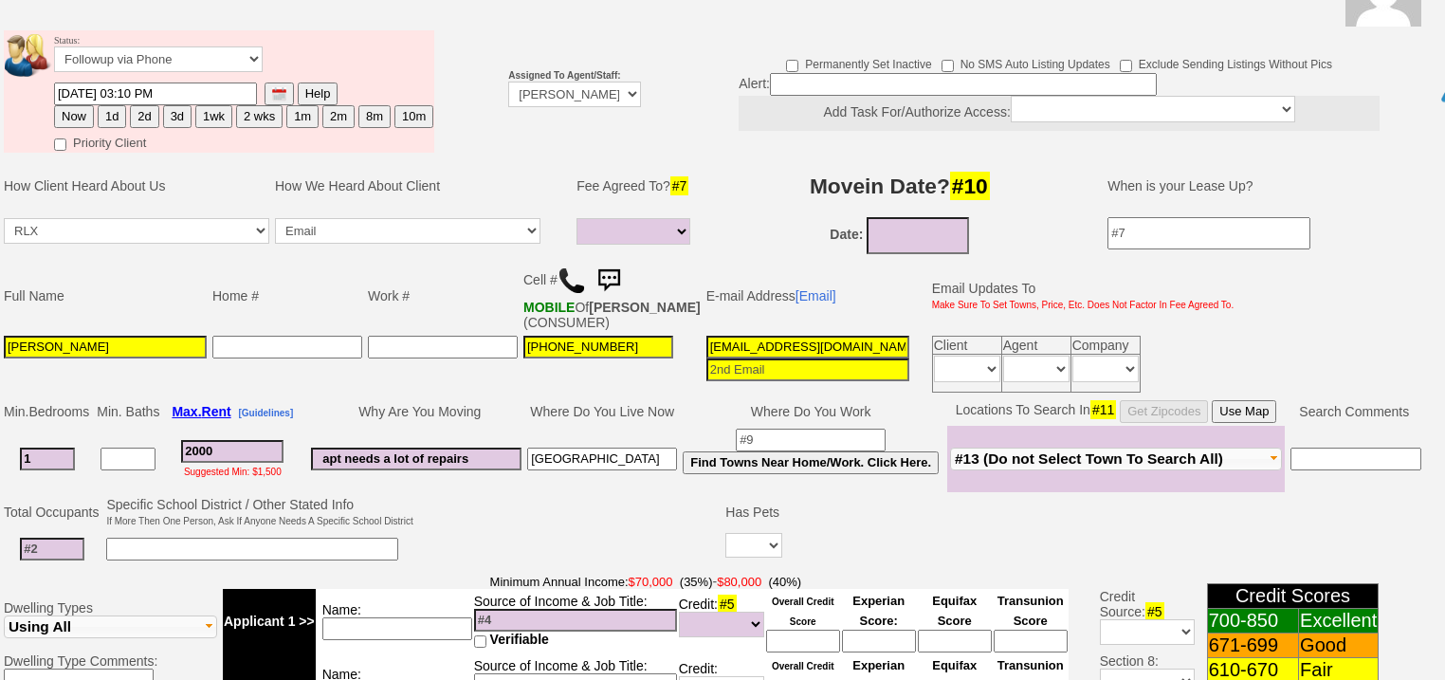
type input "Bronx"
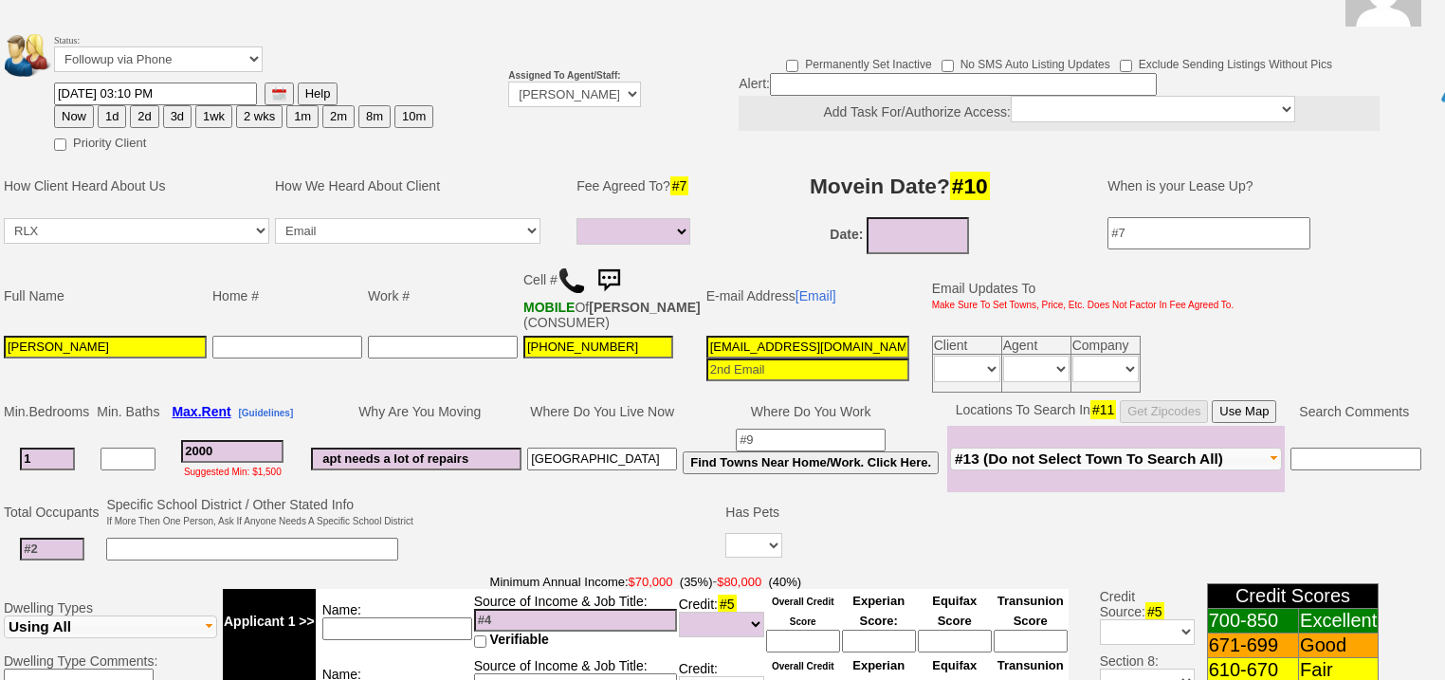
click at [1146, 450] on span "#13 (Do not Select Town To Search All)" at bounding box center [1089, 458] width 268 height 16
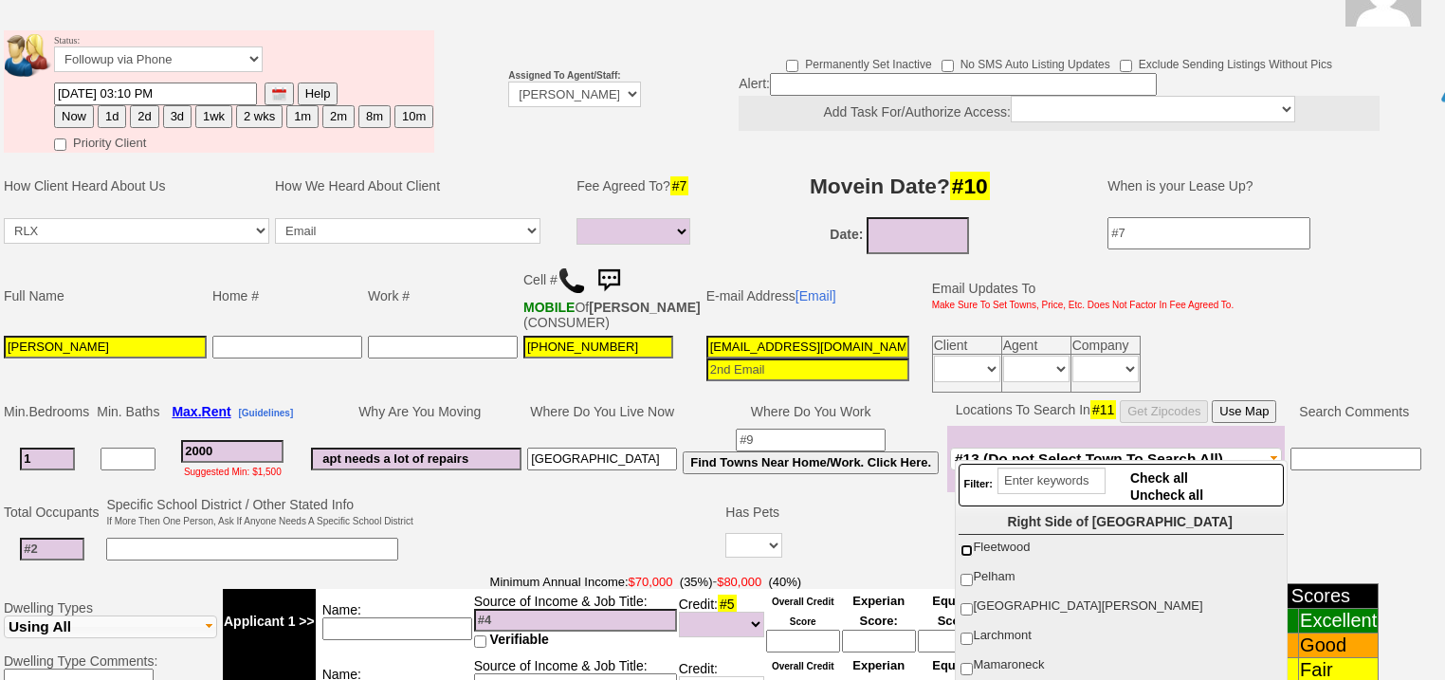
scroll to position [430, 0]
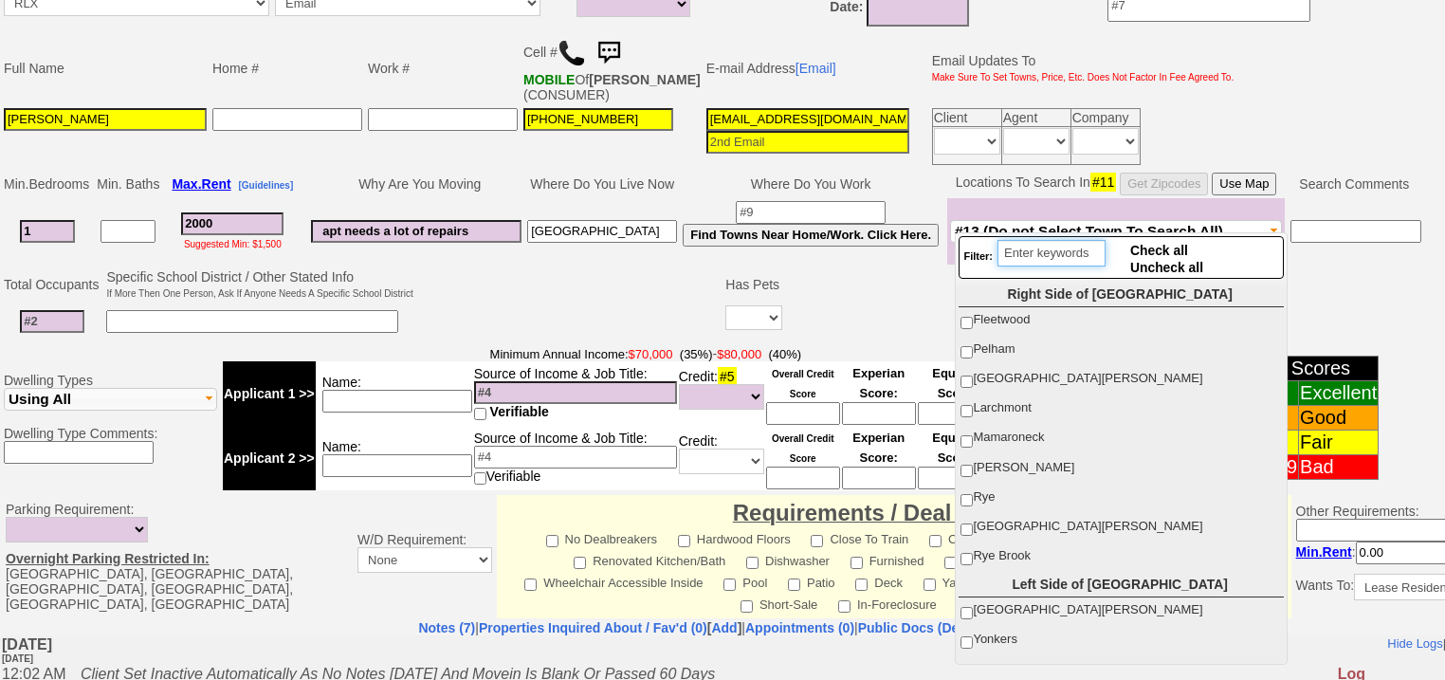
click at [1051, 251] on input "search" at bounding box center [1051, 253] width 108 height 27
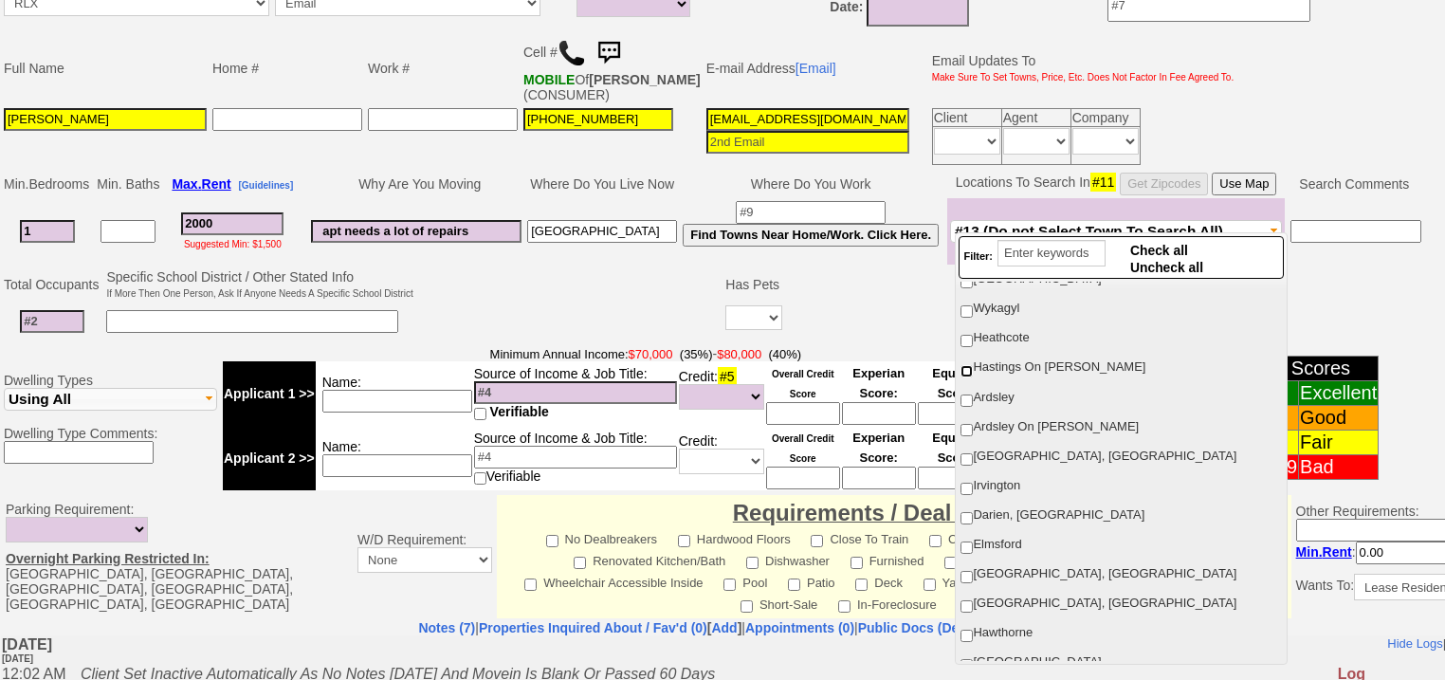
scroll to position [986, 0]
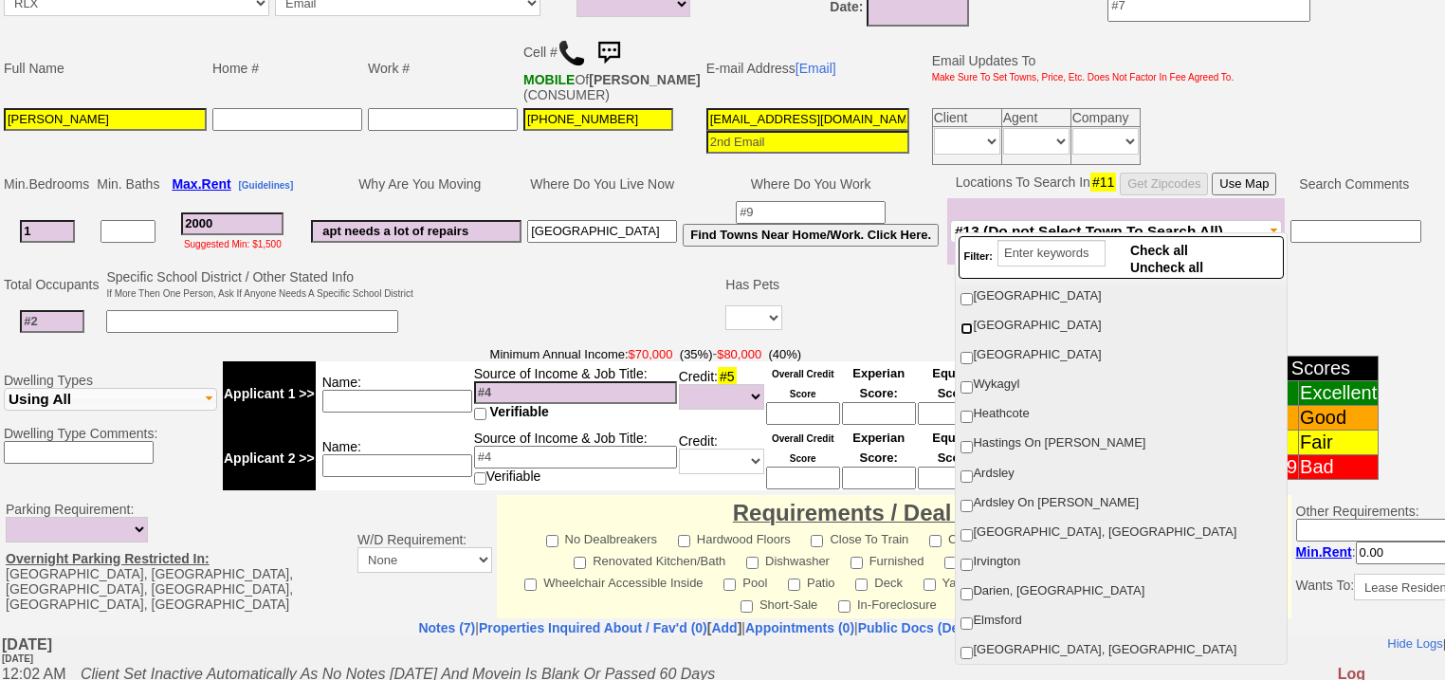
click at [969, 322] on input "[GEOGRAPHIC_DATA]" at bounding box center [966, 328] width 12 height 12
checkbox input "true"
click at [1039, 248] on input "search" at bounding box center [1051, 253] width 108 height 27
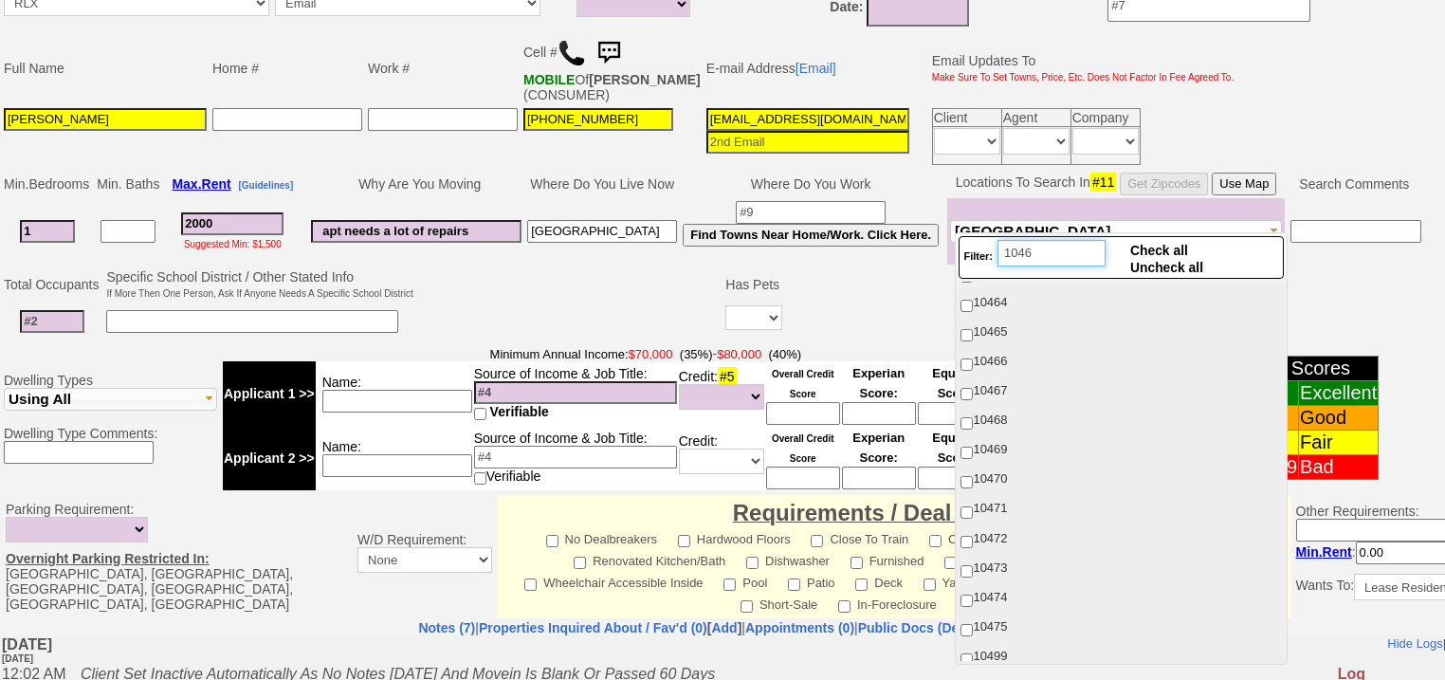
scroll to position [0, 0]
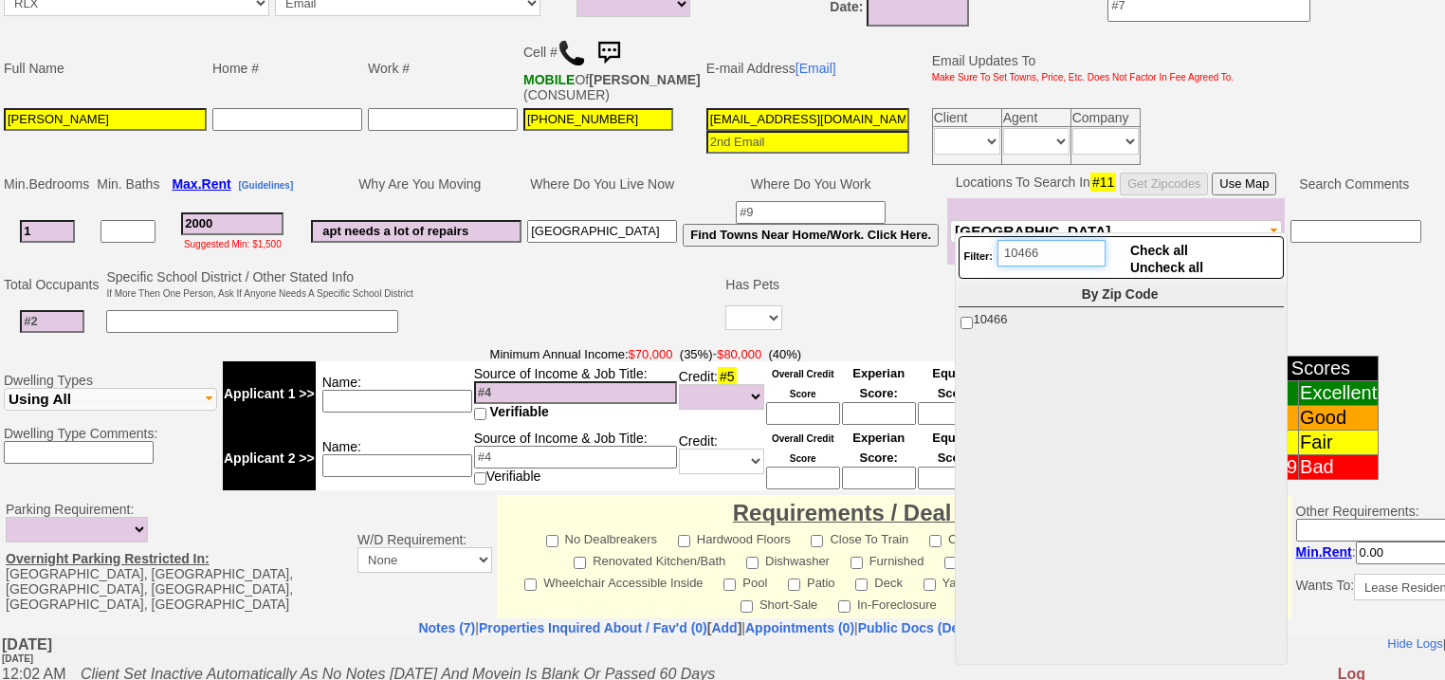
type input "10466"
click at [960, 317] on input "10466" at bounding box center [966, 323] width 12 height 12
checkbox input "true"
click at [1085, 257] on input "10466" at bounding box center [1051, 253] width 108 height 27
type input "10463"
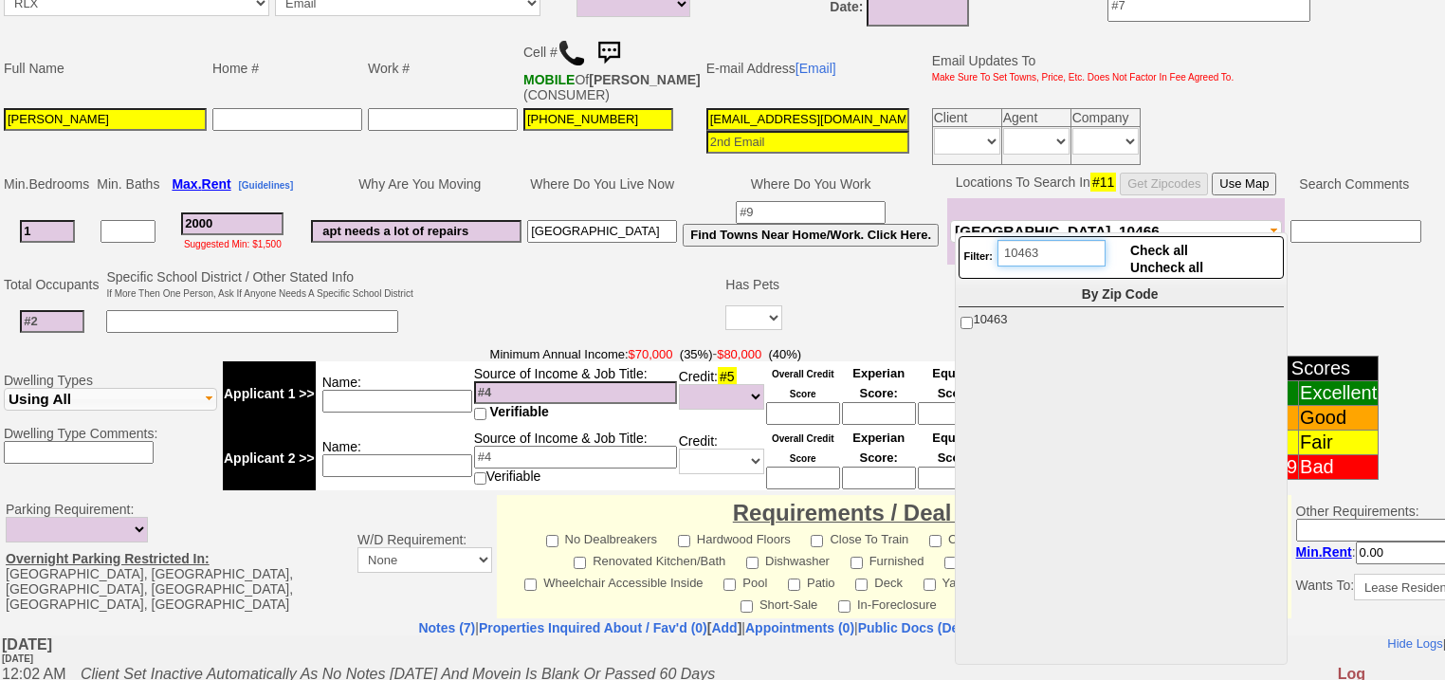
drag, startPoint x: 1054, startPoint y: 252, endPoint x: 959, endPoint y: 252, distance: 95.8
click at [959, 252] on div "Filter: 10463 Check all Uncheck all" at bounding box center [1121, 257] width 324 height 43
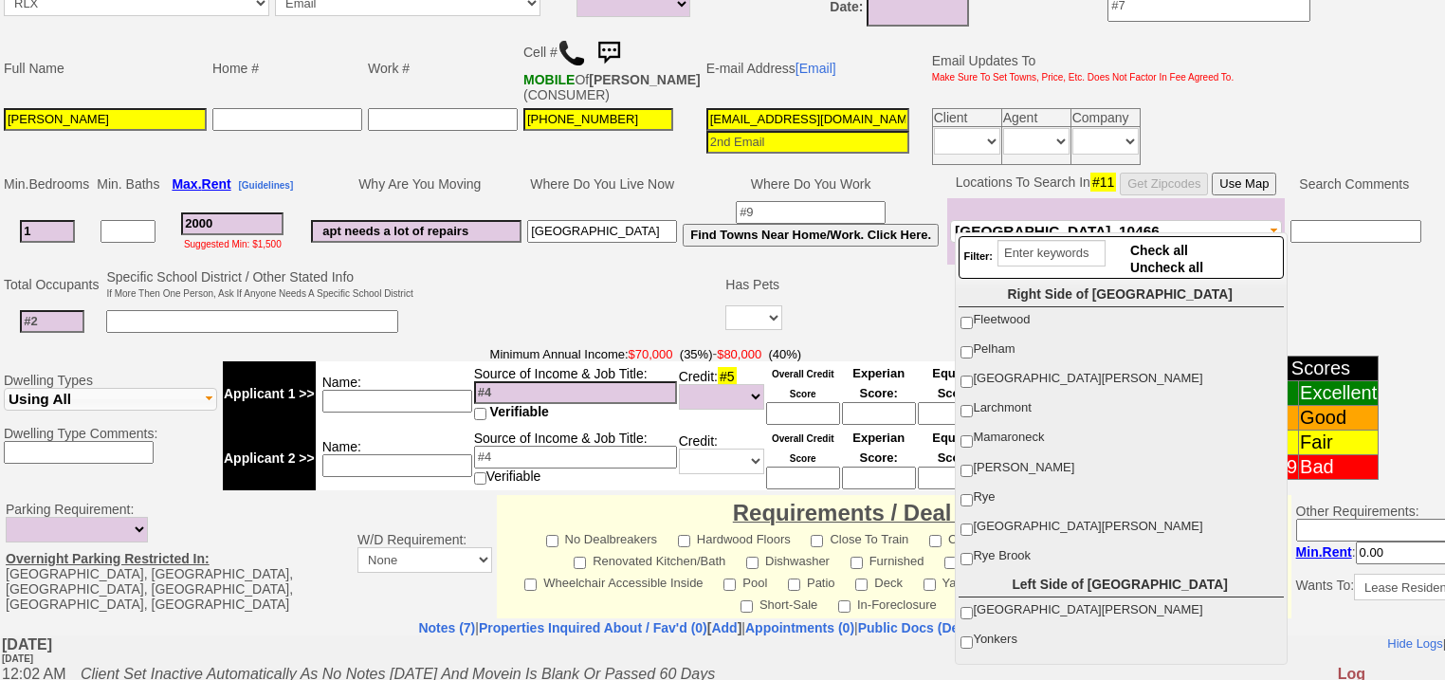
click at [1074, 220] on button "Bronx, 10466" at bounding box center [1116, 231] width 332 height 23
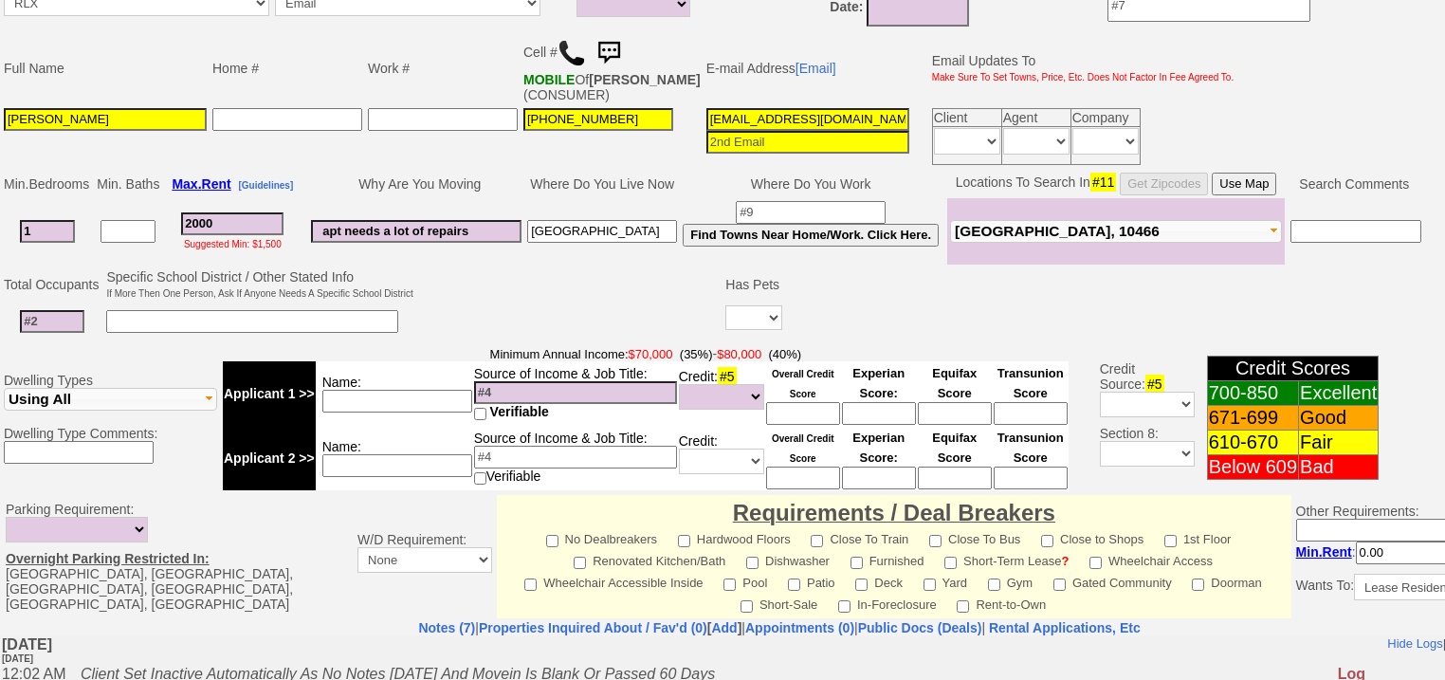
click at [1052, 220] on button "Bronx, 10466" at bounding box center [1116, 231] width 332 height 23
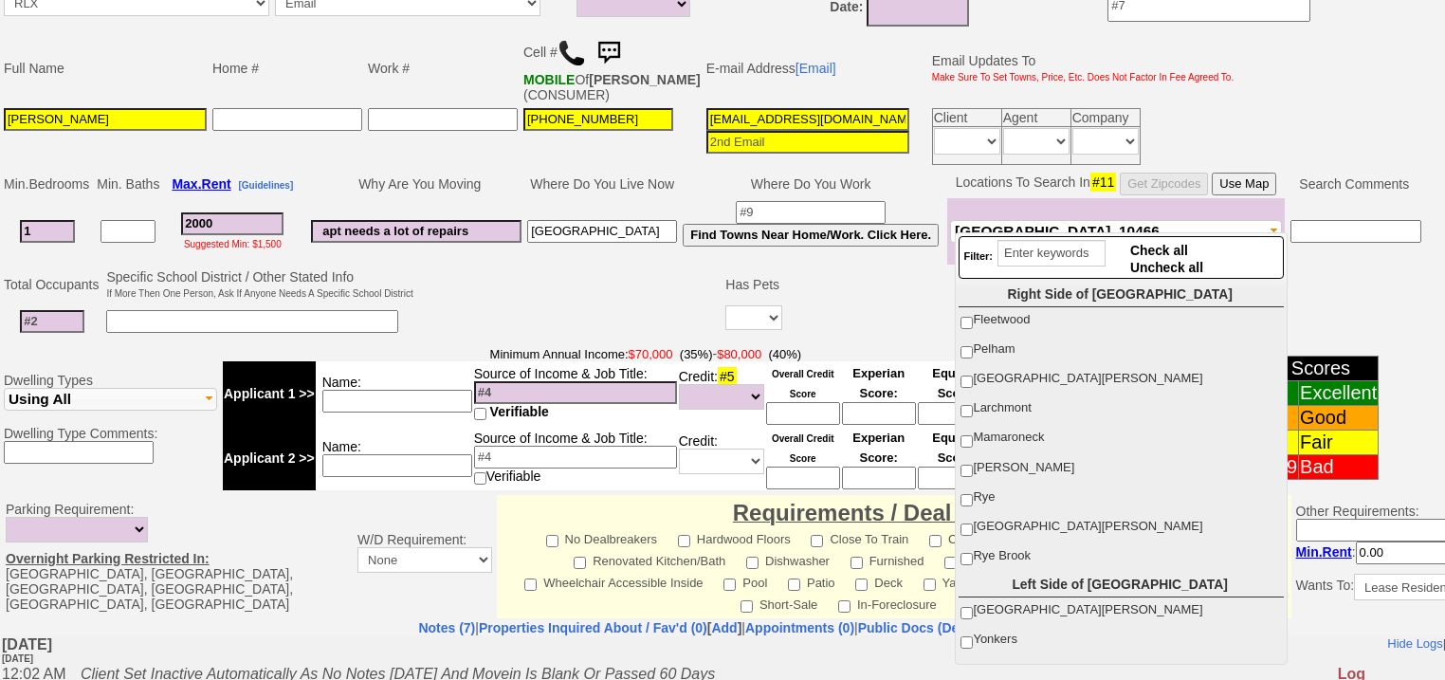
click at [1042, 223] on span "Bronx, 10466" at bounding box center [1057, 231] width 205 height 16
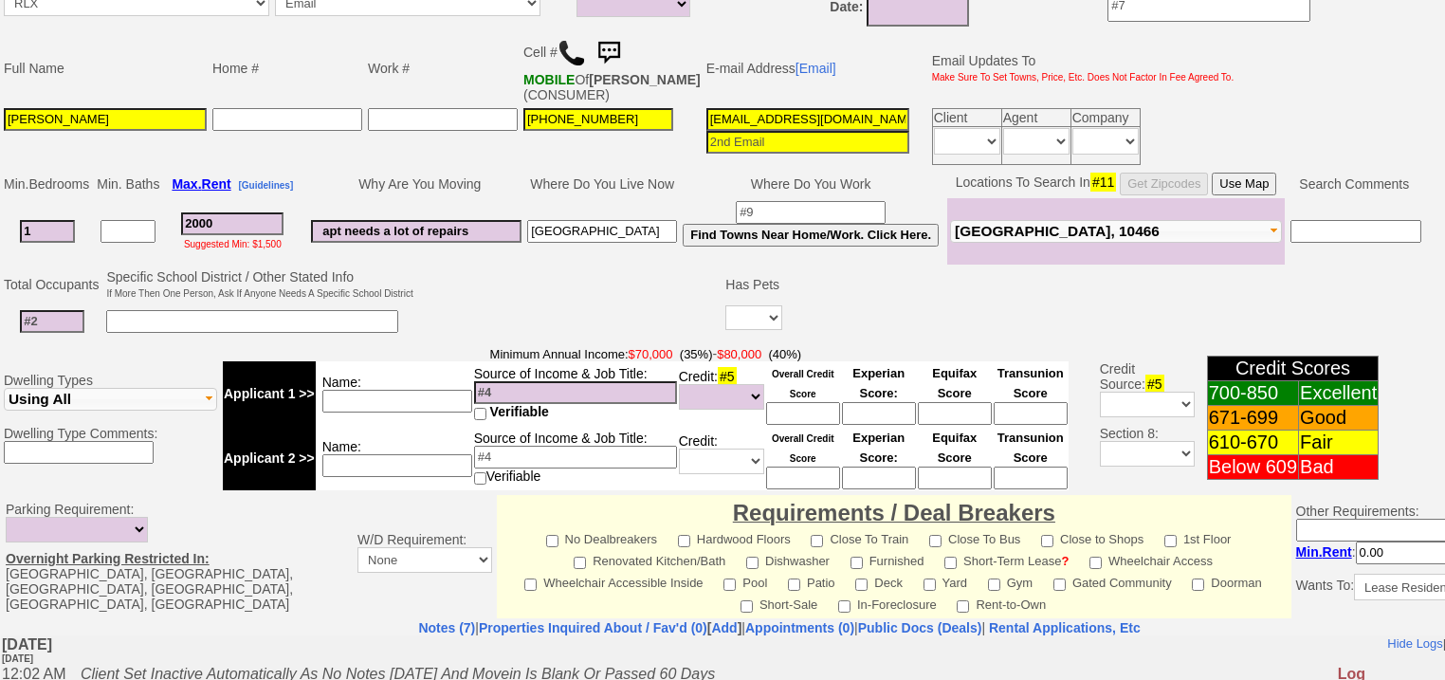
click at [1042, 223] on span "Bronx, 10466" at bounding box center [1057, 231] width 205 height 16
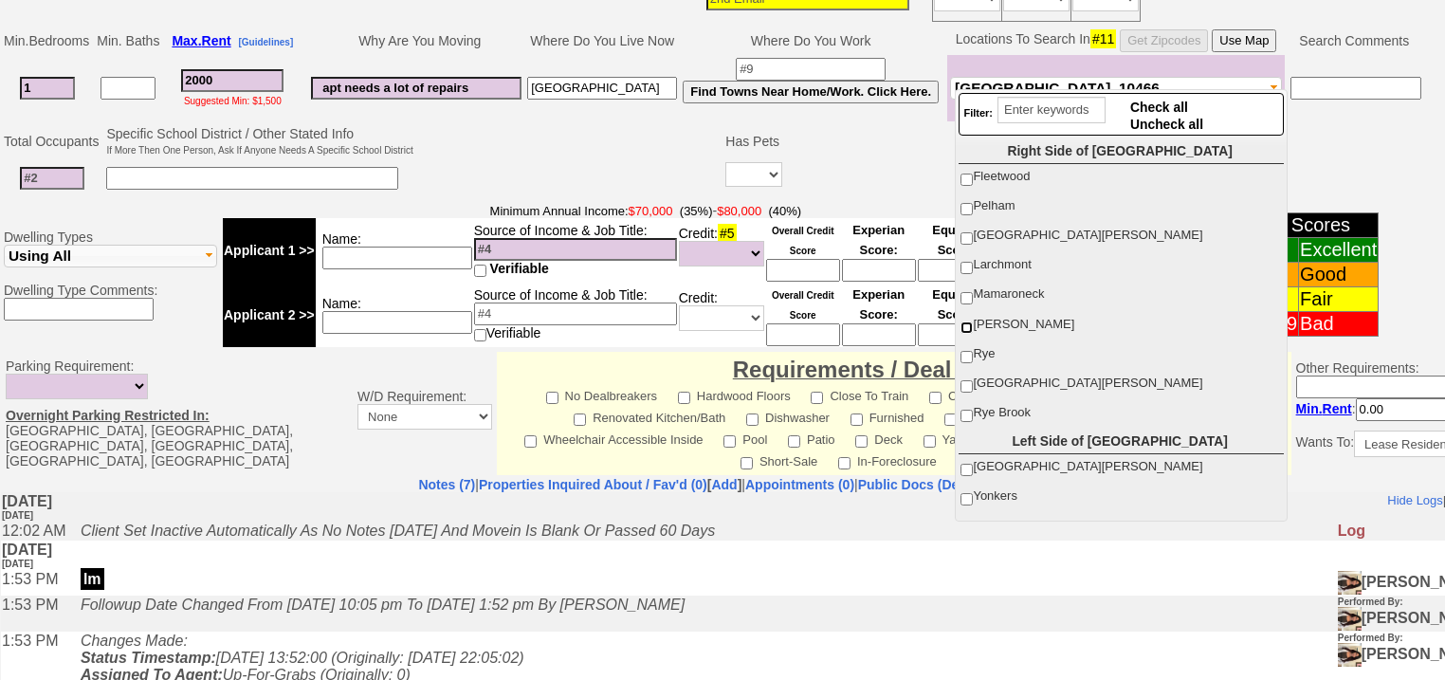
scroll to position [218, 0]
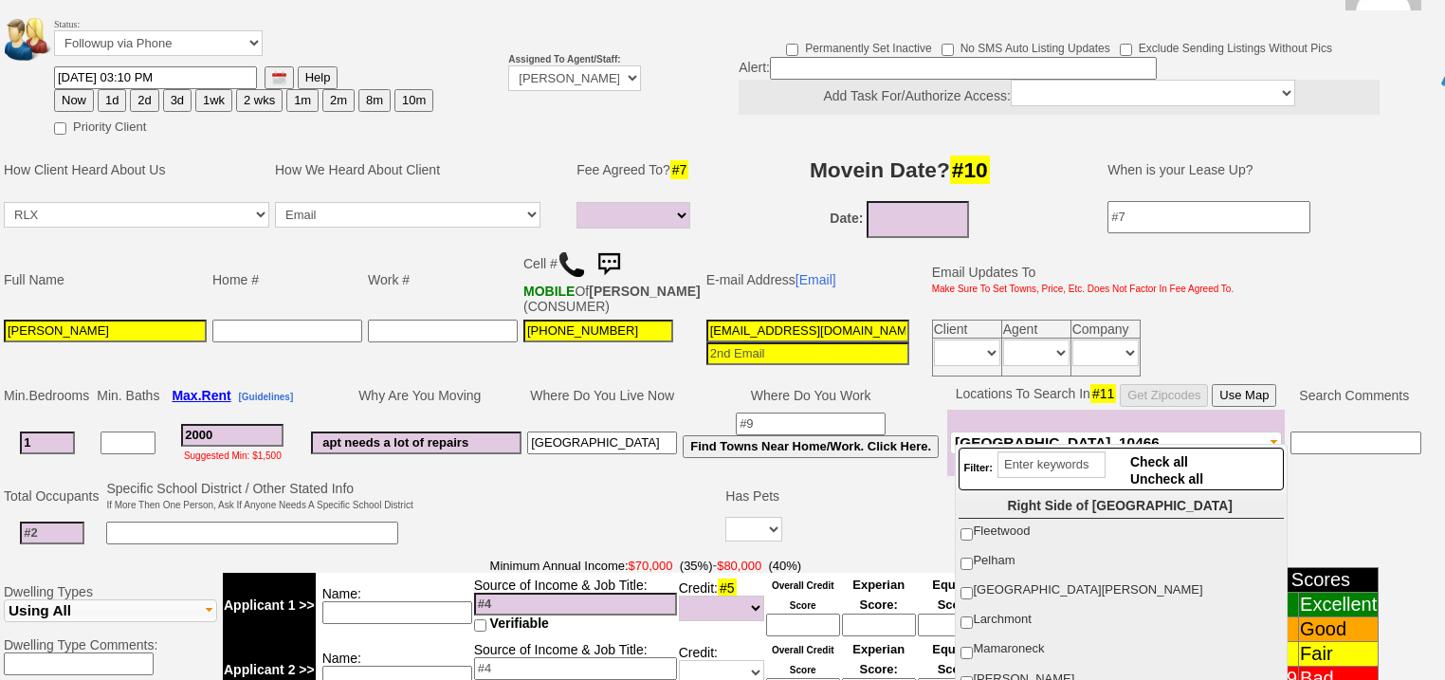
click at [1088, 431] on button "Bronx, 10466" at bounding box center [1116, 442] width 332 height 23
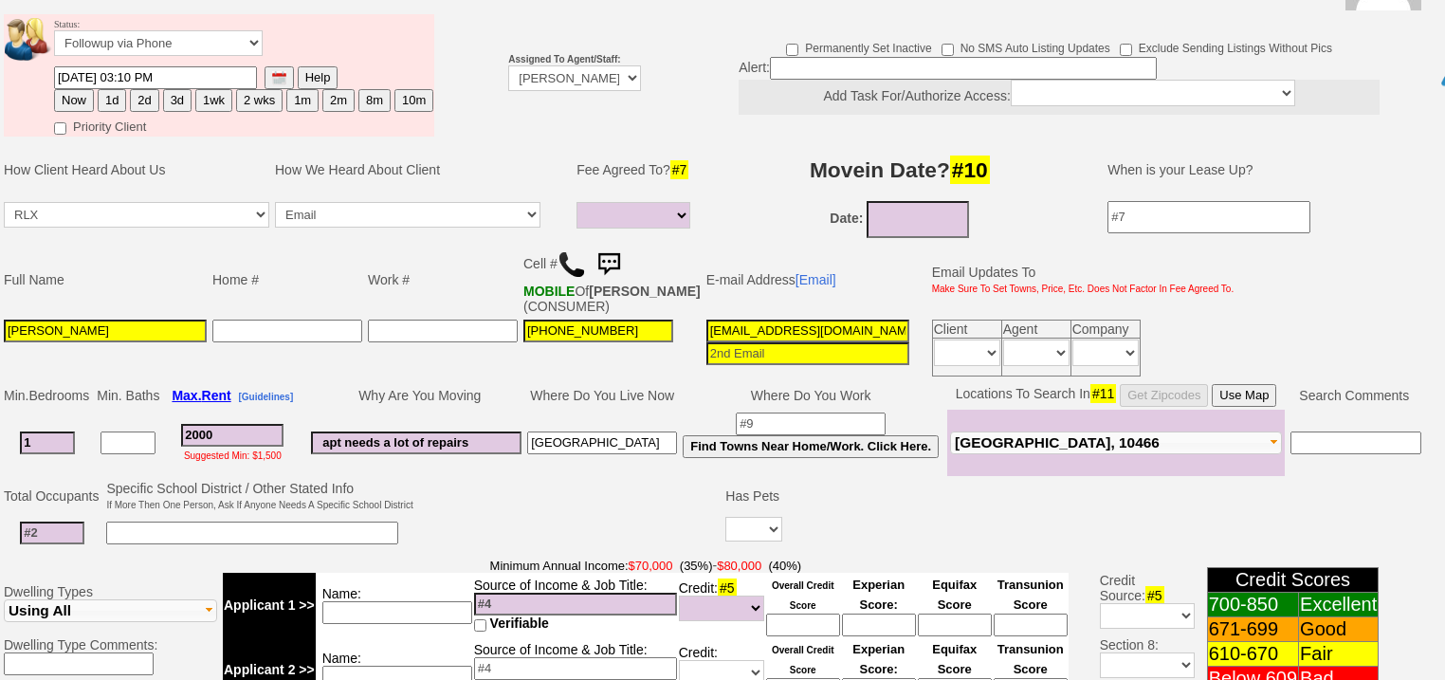
click at [1070, 431] on button "Bronx, 10466" at bounding box center [1116, 442] width 332 height 23
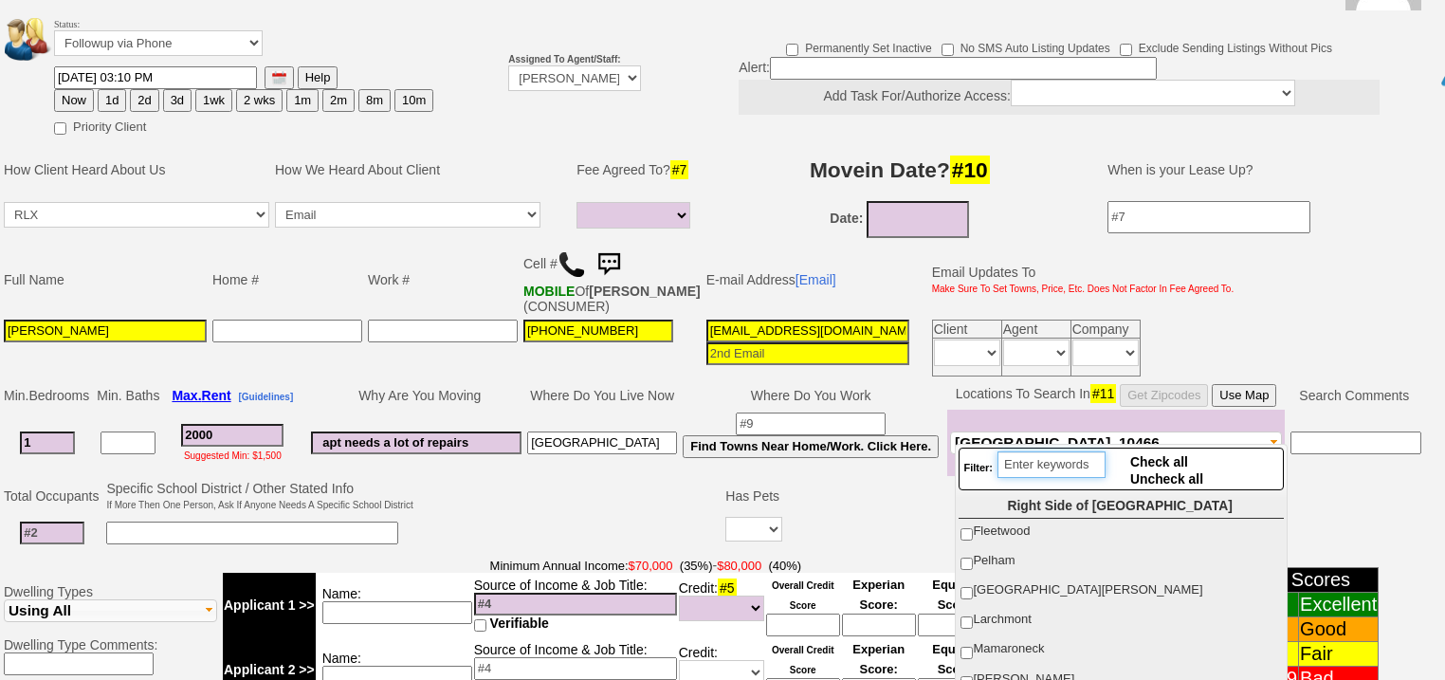
click at [1055, 466] on input "search" at bounding box center [1051, 464] width 108 height 27
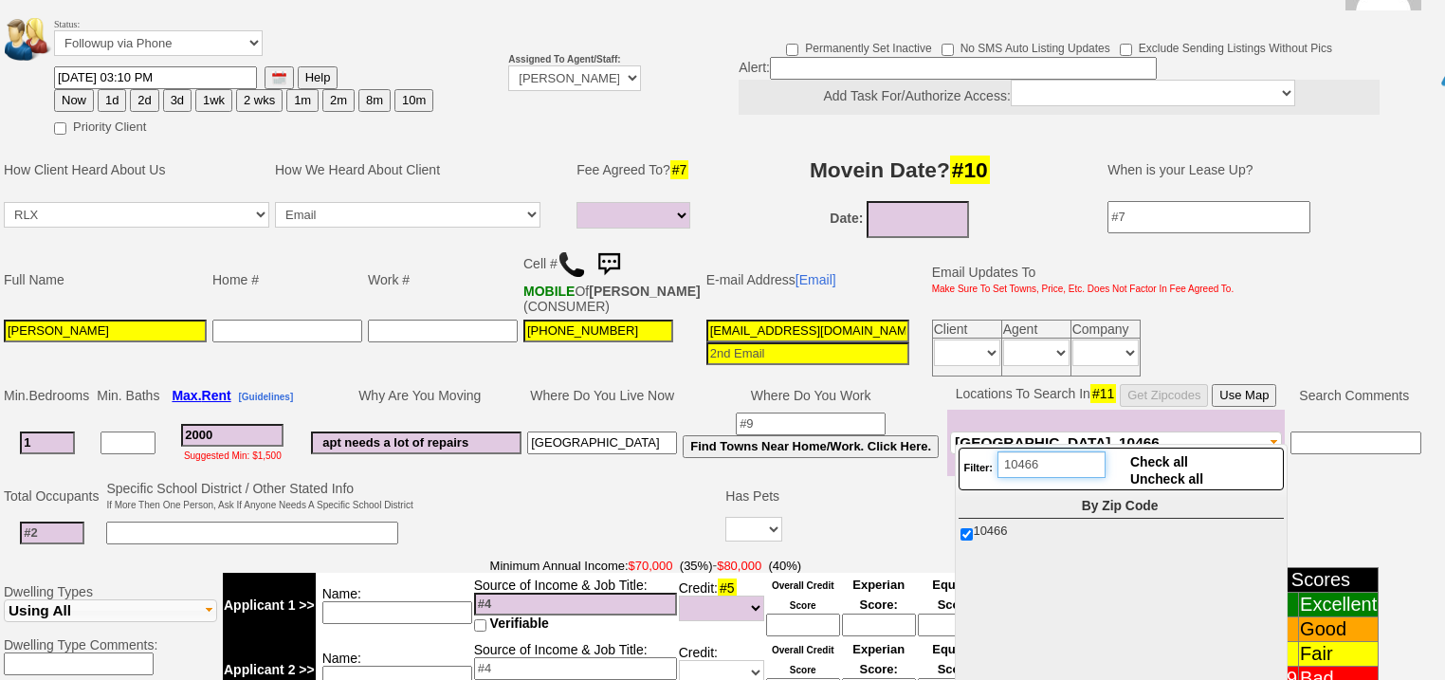
type input "10466"
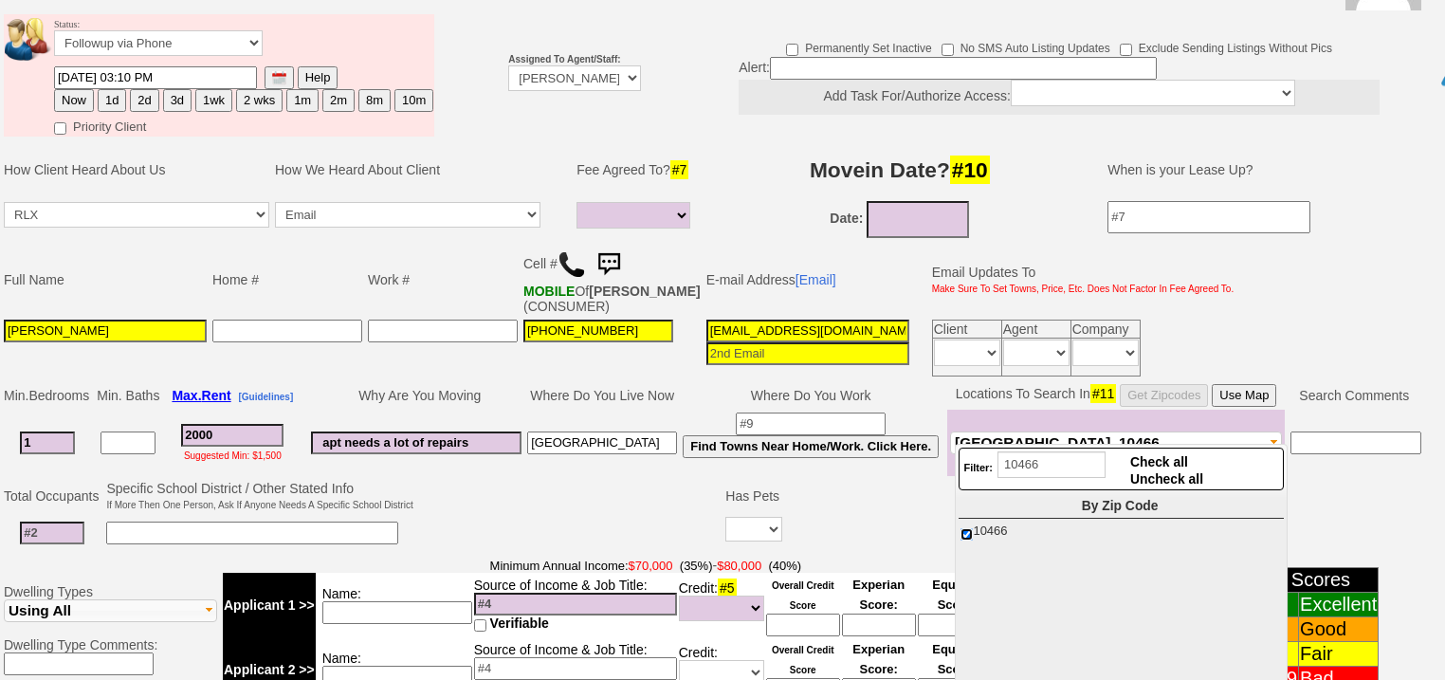
click at [968, 531] on input "10466" at bounding box center [966, 534] width 12 height 12
checkbox input "false"
drag, startPoint x: 1065, startPoint y: 466, endPoint x: 899, endPoint y: 440, distance: 168.0
click at [899, 440] on body "0 Bookmark This Page Organize Update My Deals Clients My Neglected Clients" at bounding box center [722, 543] width 1445 height 1521
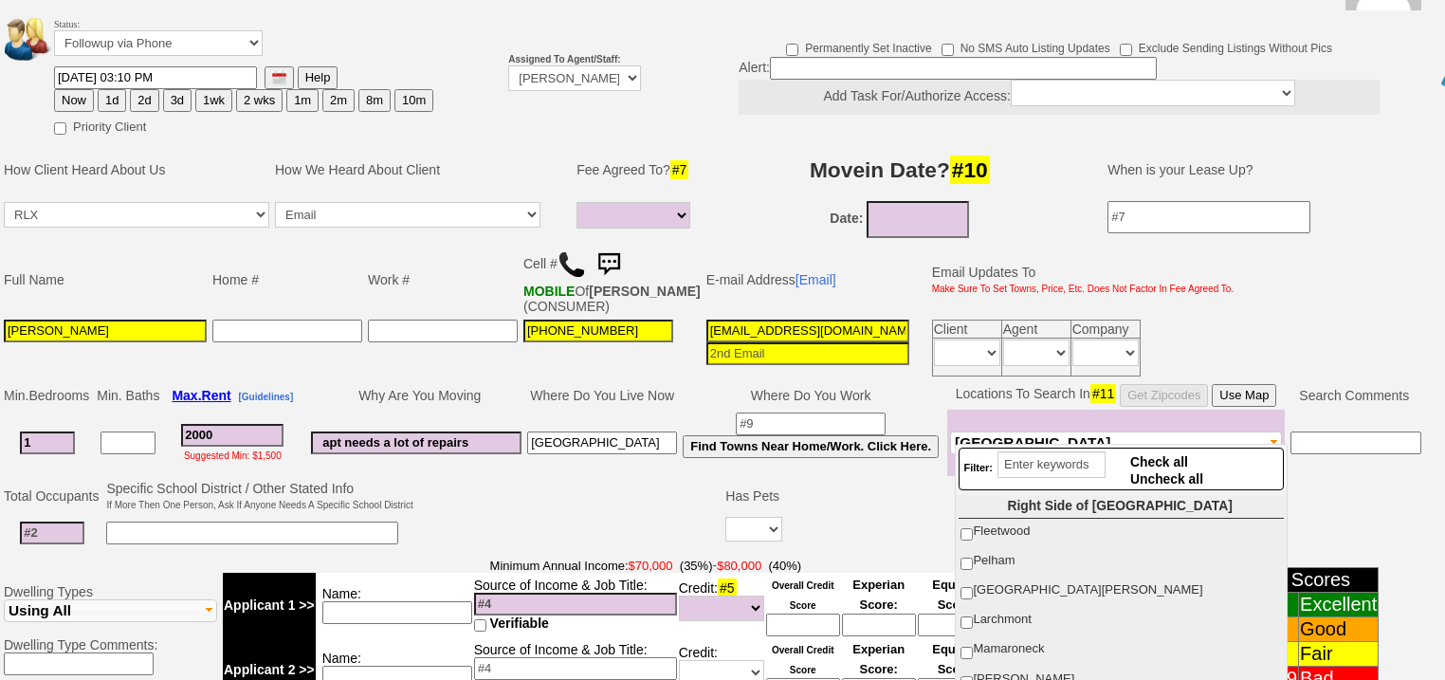
click at [49, 524] on input at bounding box center [52, 532] width 64 height 23
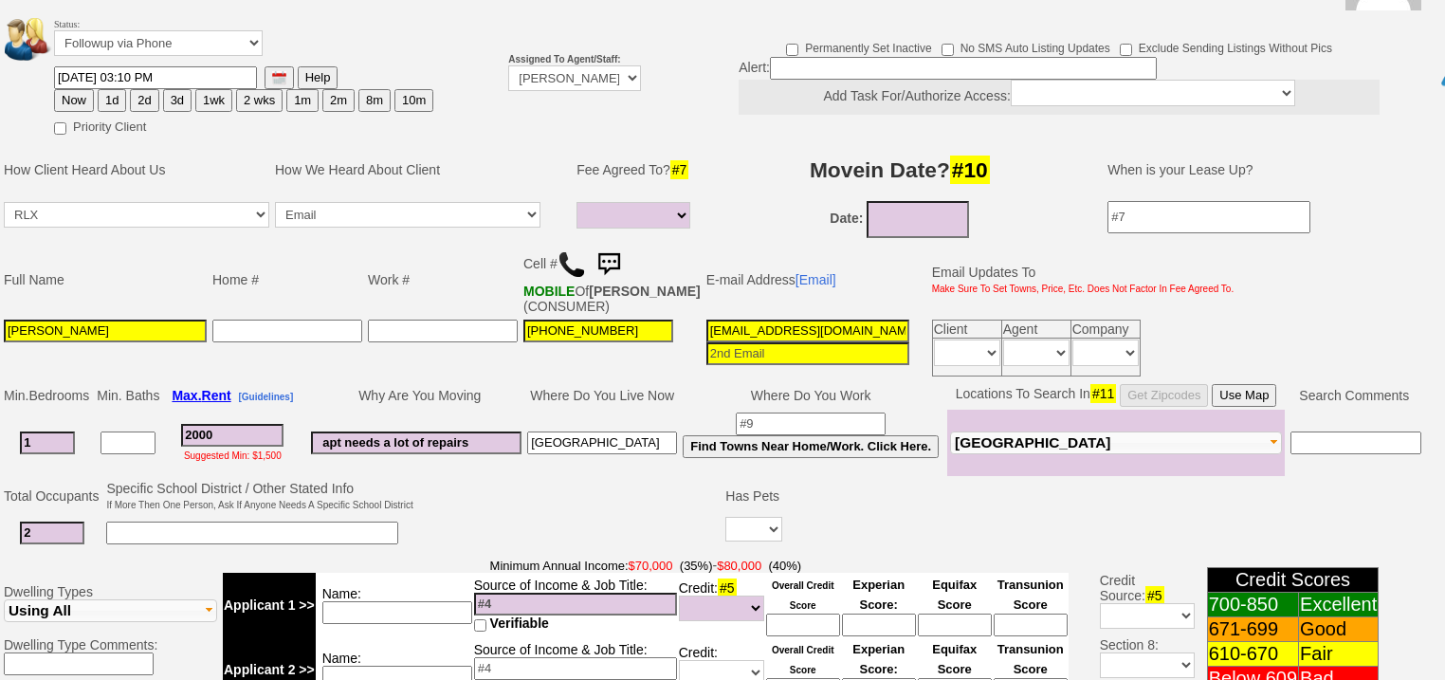
type input "2"
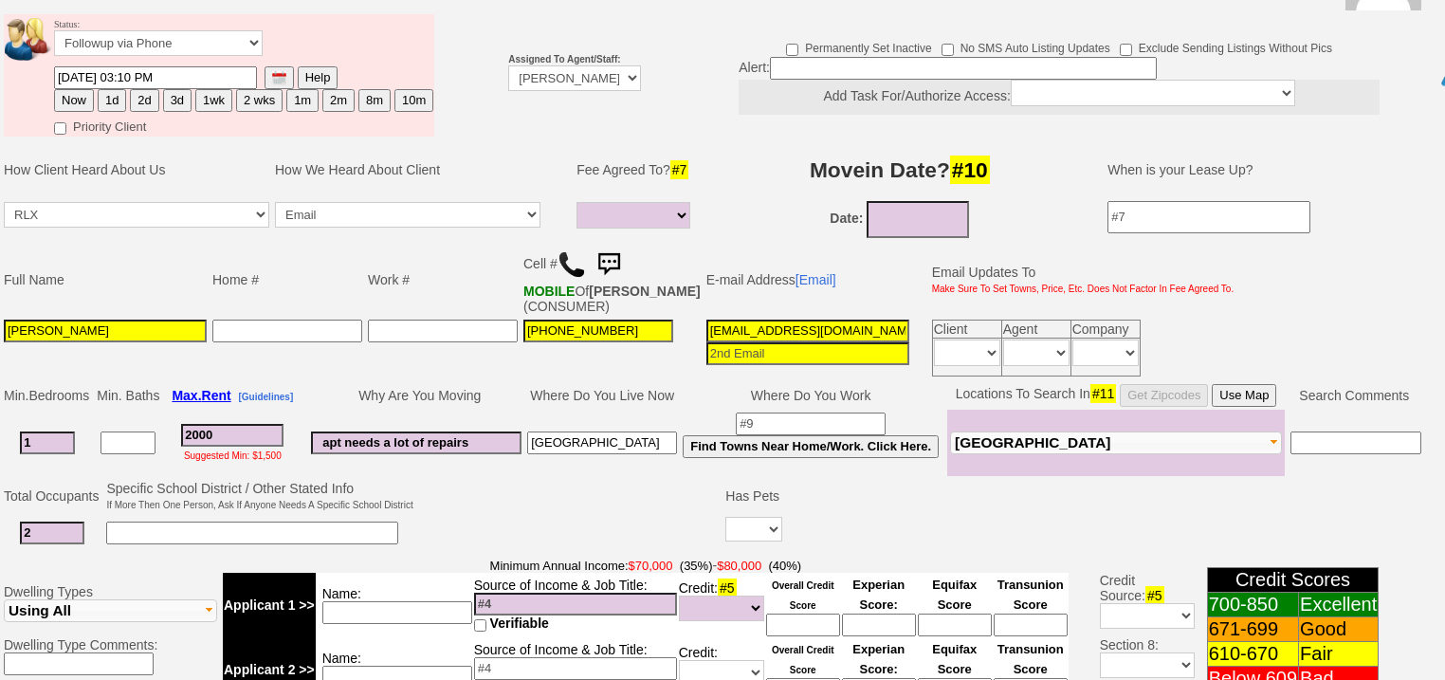
drag, startPoint x: 432, startPoint y: 671, endPoint x: 432, endPoint y: 659, distance: 12.3
click at [432, 669] on input at bounding box center [397, 677] width 150 height 23
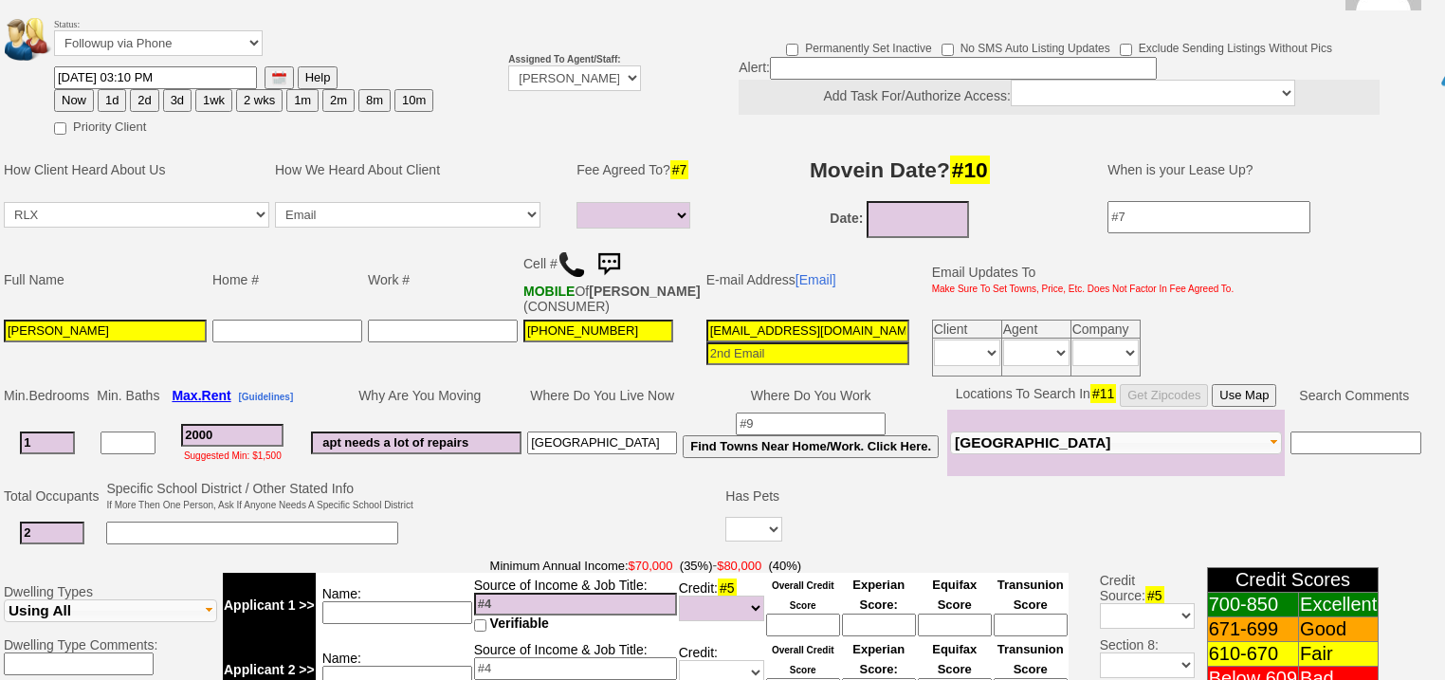
click at [563, 657] on input at bounding box center [575, 668] width 203 height 23
type input "SS + disability"
click at [423, 675] on input at bounding box center [397, 677] width 150 height 23
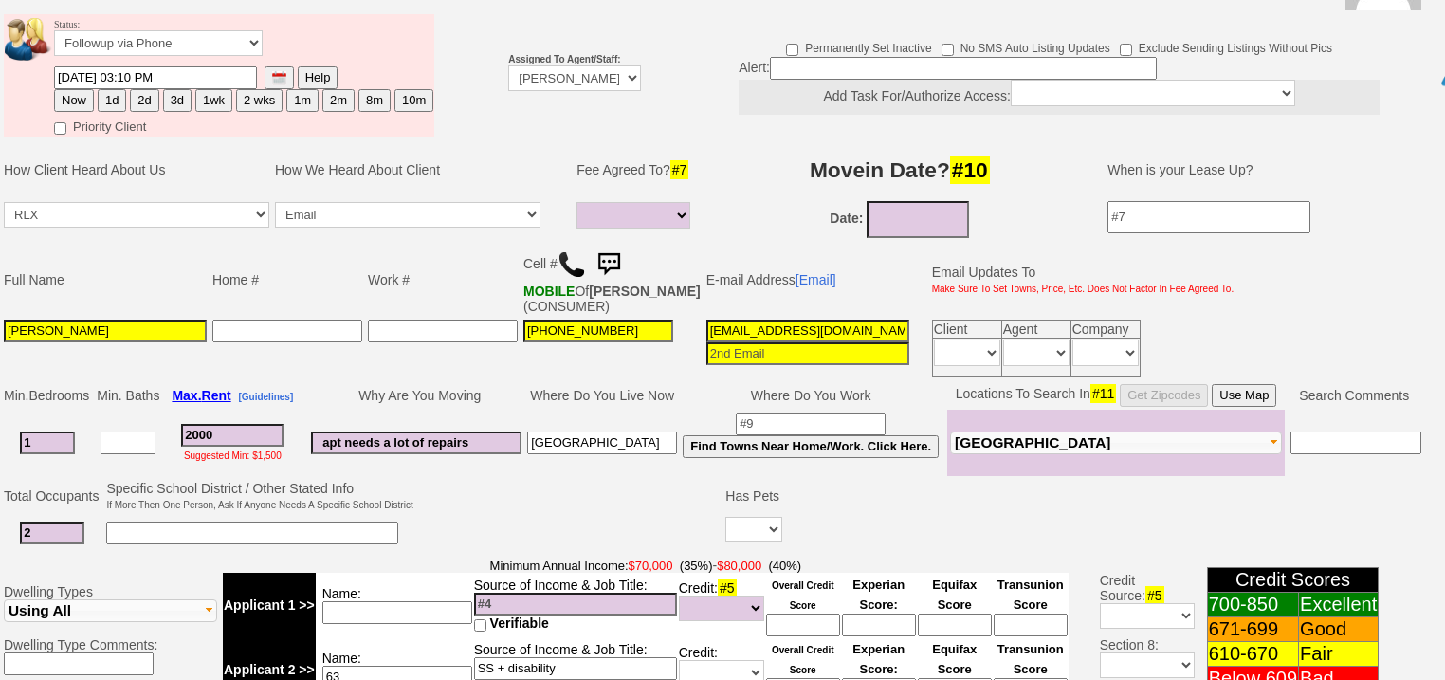
type input "63"
click at [571, 593] on input at bounding box center [575, 604] width 203 height 23
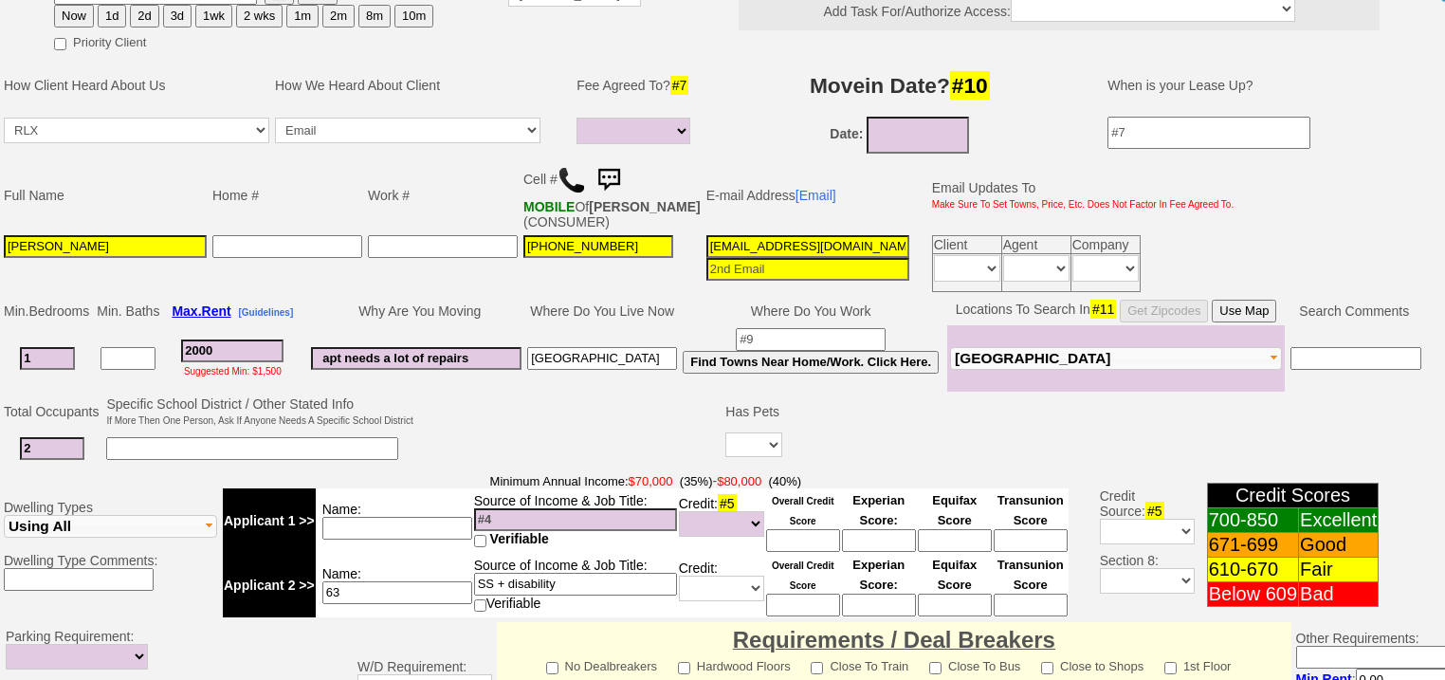
scroll to position [370, 0]
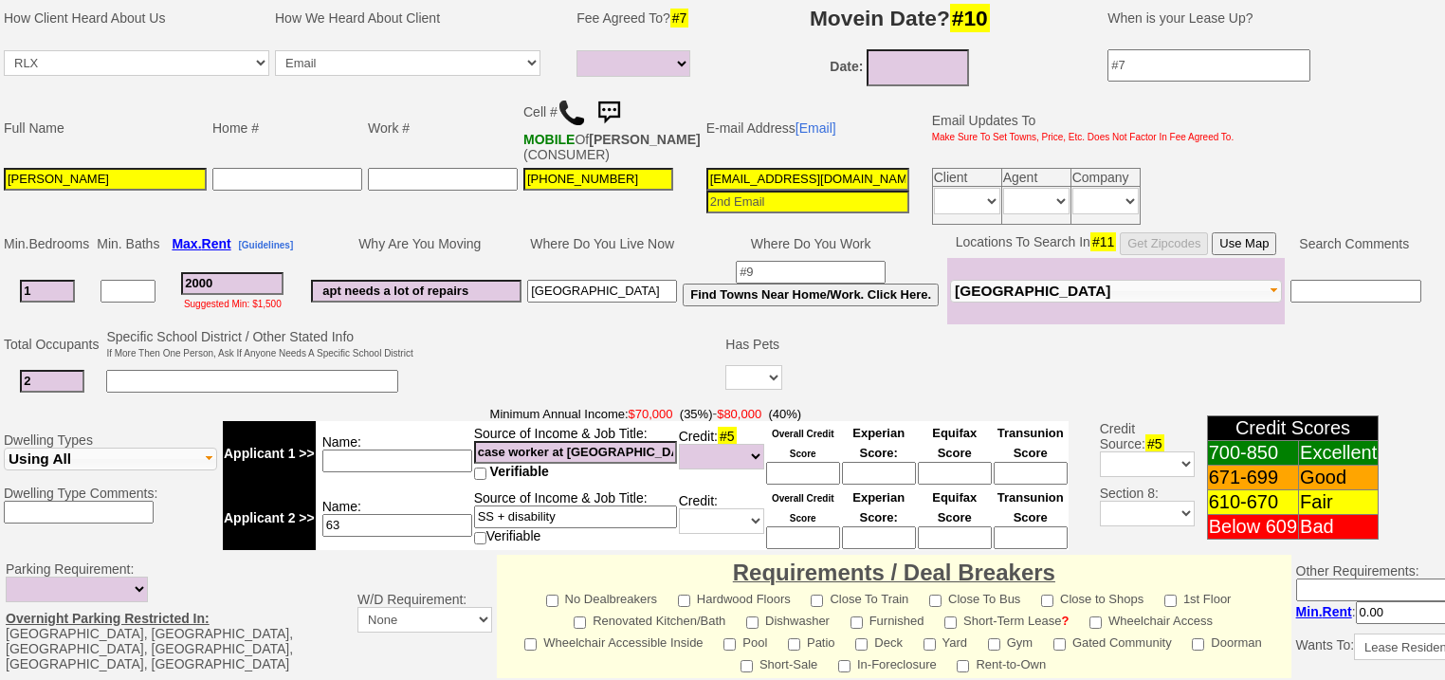
type input "case worker at Children's Village"
click at [452, 450] on input at bounding box center [397, 460] width 150 height 23
click at [581, 505] on input "SS + disability" at bounding box center [575, 516] width 203 height 23
type input "SS + disability - $"
click at [435, 449] on input at bounding box center [397, 460] width 150 height 23
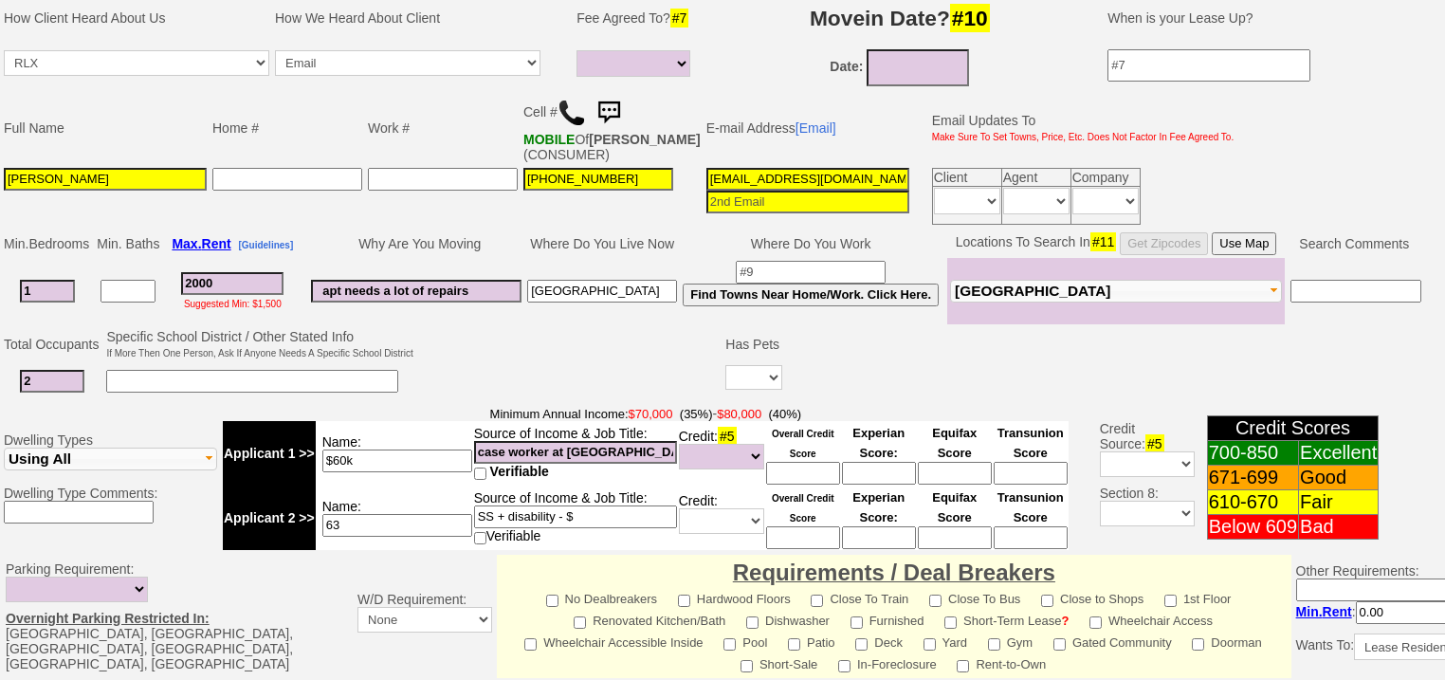
type input "$60k"
click at [613, 505] on input "SS + disability - $" at bounding box center [575, 516] width 203 height 23
type input "SS + disability - $18k"
click at [408, 449] on input "$60k" at bounding box center [397, 460] width 150 height 23
click at [322, 449] on input "$60k" at bounding box center [397, 460] width 150 height 23
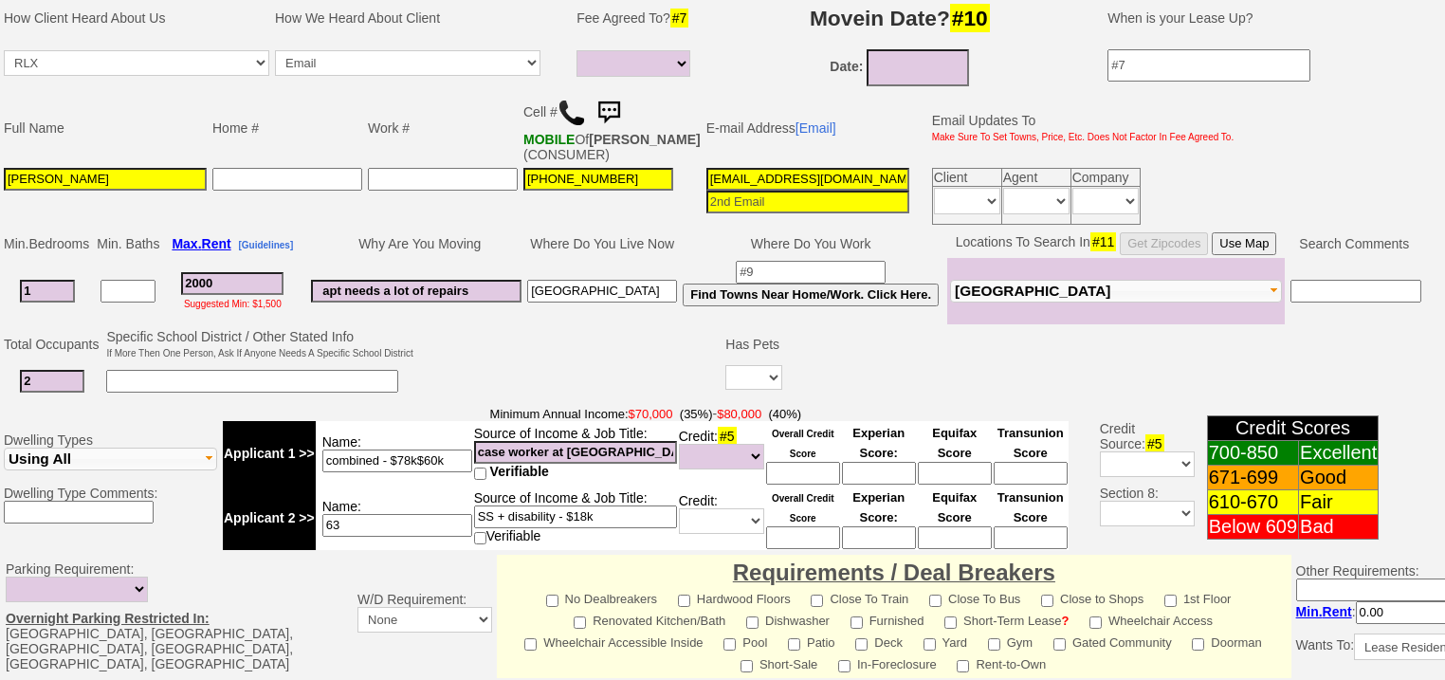
drag, startPoint x: 457, startPoint y: 446, endPoint x: 418, endPoint y: 459, distance: 41.1
click at [417, 459] on input "combined - $78k$60k" at bounding box center [397, 460] width 150 height 23
type input "combined - $78k"
click at [478, 444] on input "case worker at Children's Village" at bounding box center [575, 452] width 203 height 23
paste input "$60k"
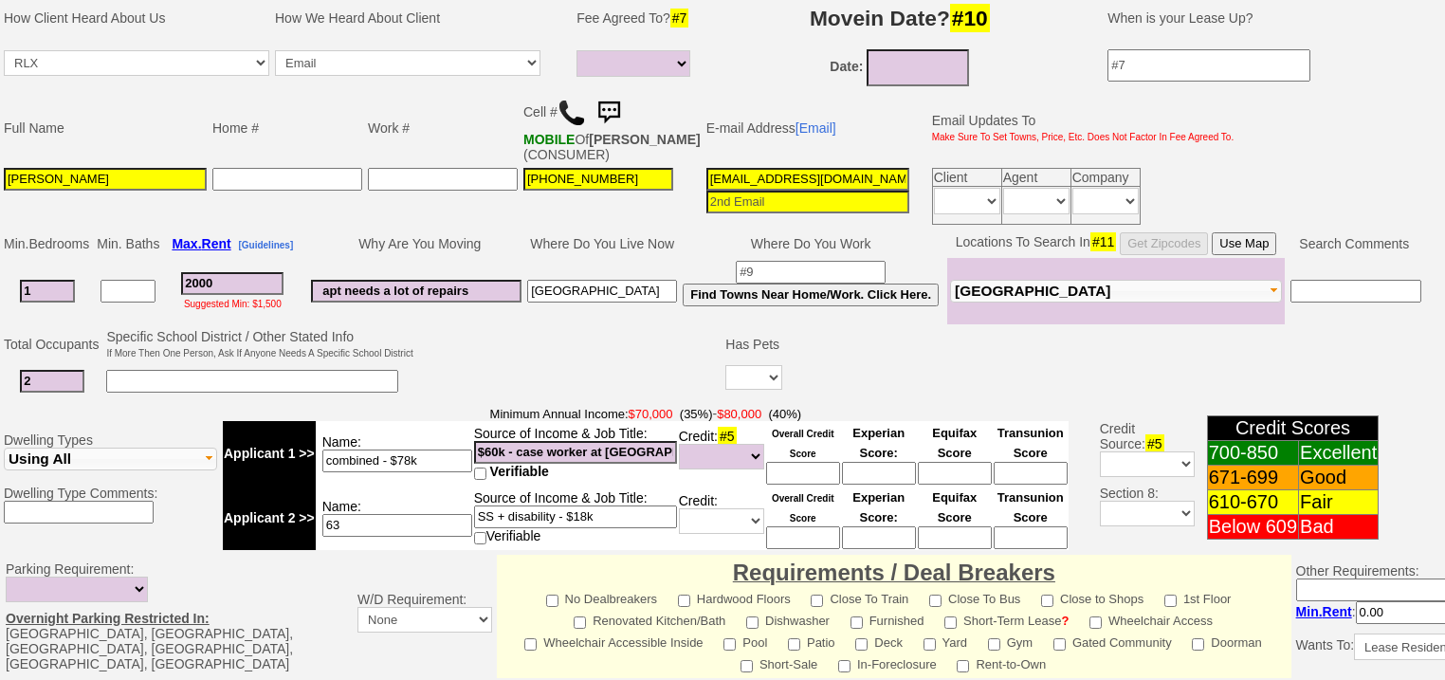
type input "$60k - case worker at Children's Village"
click at [731, 455] on select "Unknown Bad (Below 609) Fair (610-670) Good (671-699) Excellent (700-850) None" at bounding box center [721, 457] width 85 height 26
select select "Fair"
click at [679, 444] on select "Unknown Bad (Below 609) Fair (610-670) Good (671-699) Excellent (700-850) None" at bounding box center [721, 457] width 85 height 26
click at [777, 469] on input at bounding box center [803, 473] width 74 height 23
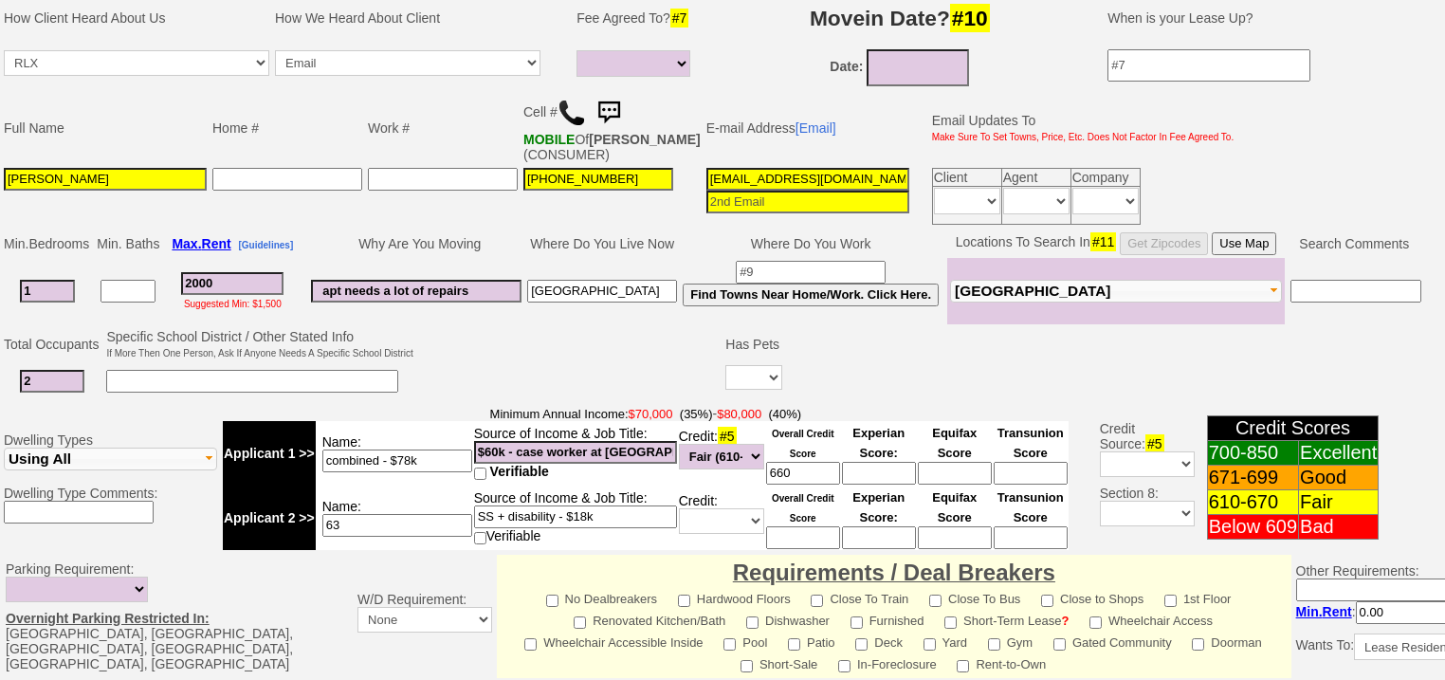
type input "660"
click at [844, 168] on input "tiffany_deveaux@yahoo.com" at bounding box center [807, 179] width 203 height 23
drag, startPoint x: 863, startPoint y: 167, endPoint x: 617, endPoint y: 157, distance: 245.8
click at [624, 168] on tr "Tiffany Deveaux 917-238-4155 tiffany_deveaux@yahoo.com Client Agent Company Dai…" at bounding box center [618, 196] width 1235 height 63
type input "m"
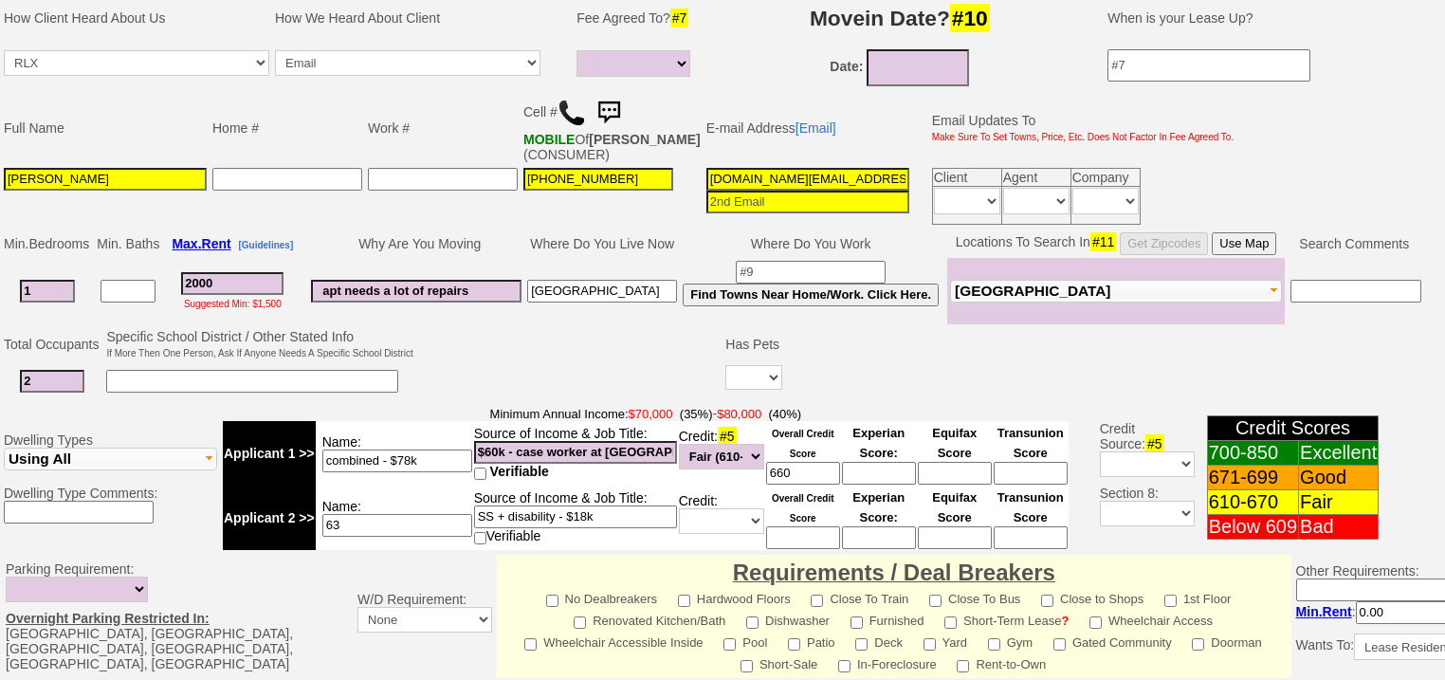
type input "msjade.td@gmail.com"
click at [886, 55] on input "09/02/2025" at bounding box center [918, 67] width 102 height 37
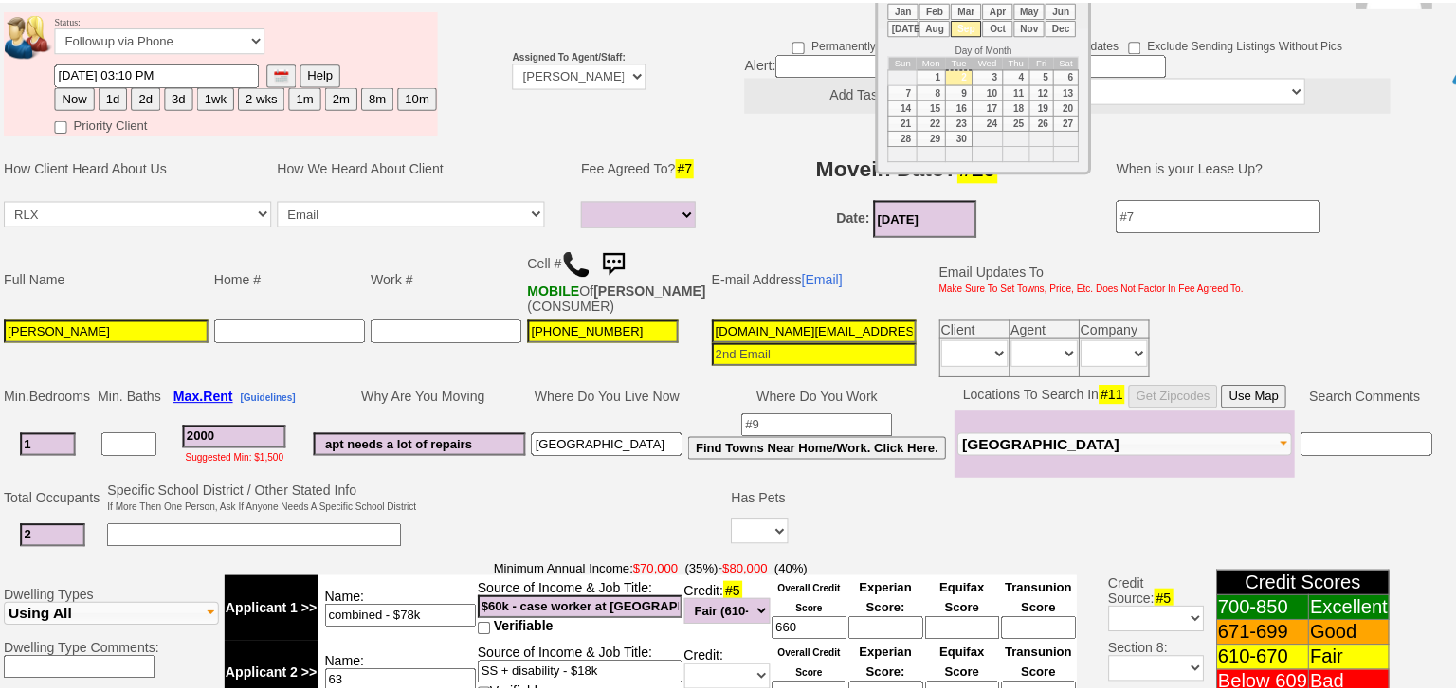
scroll to position [142, 0]
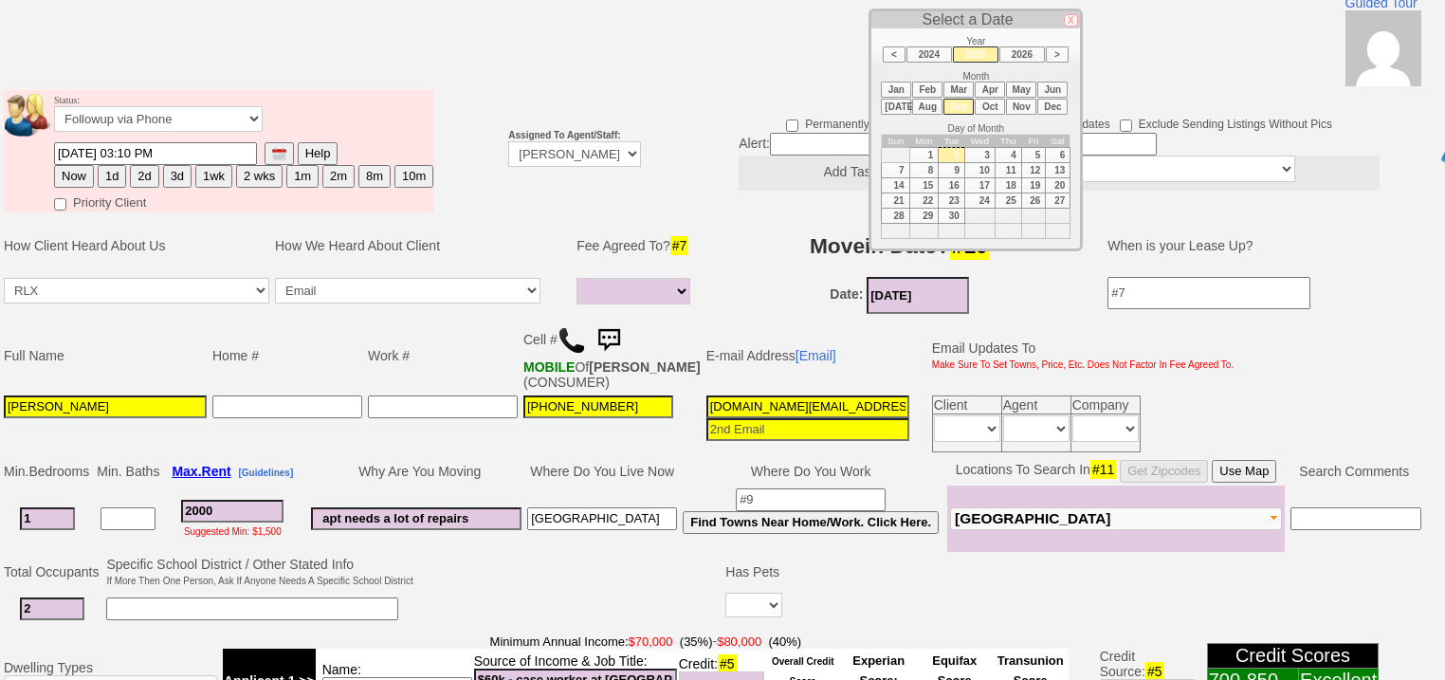
click at [929, 185] on td "15" at bounding box center [923, 185] width 29 height 15
type input "09/15/2025"
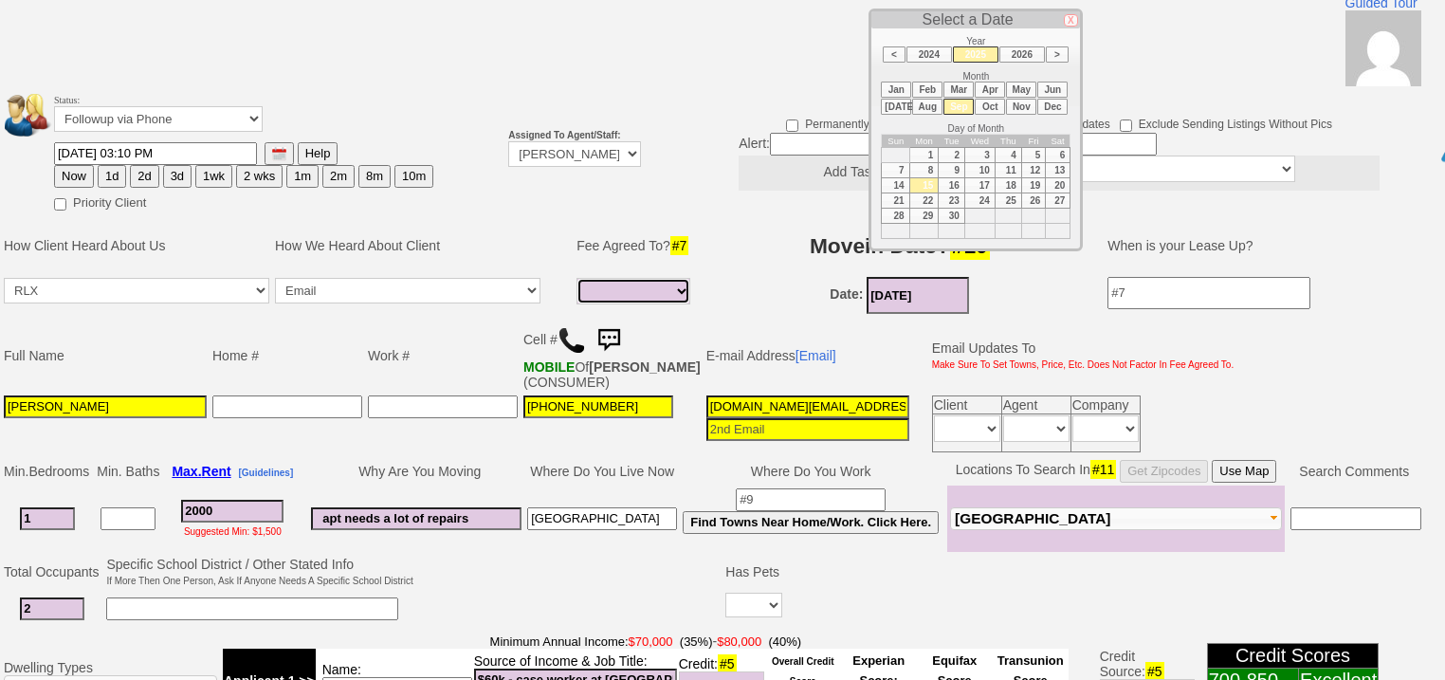
click at [672, 278] on select "Full Fee Fee: $2,880.00 Total Move in Costs: $6,880.00 1 Month Fee: $2,000.00 T…" at bounding box center [633, 291] width 114 height 27
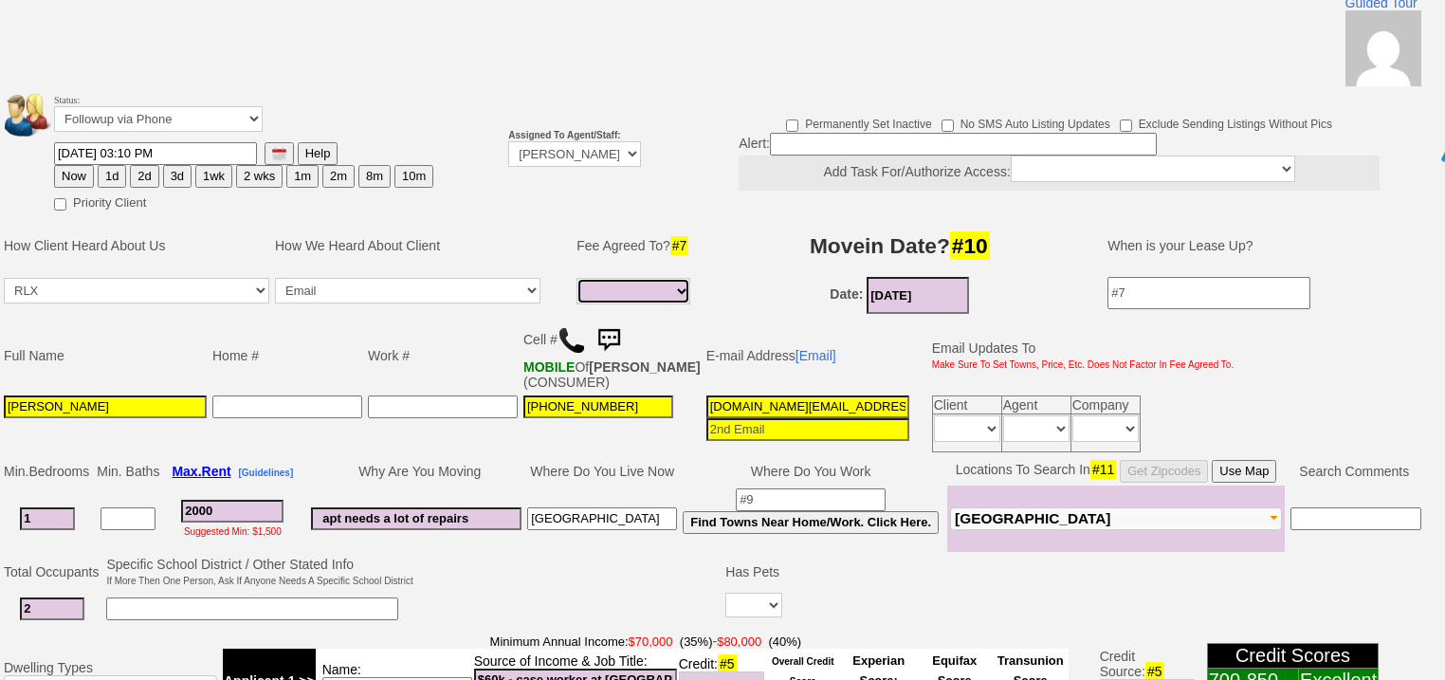
select select "Full Fee"
click at [576, 278] on select "Full Fee Fee: $2,880.00 Total Move in Costs: $6,880.00 1 Month Fee: $2,000.00 T…" at bounding box center [633, 291] width 114 height 27
click at [795, 348] on link "[Email]" at bounding box center [815, 355] width 41 height 15
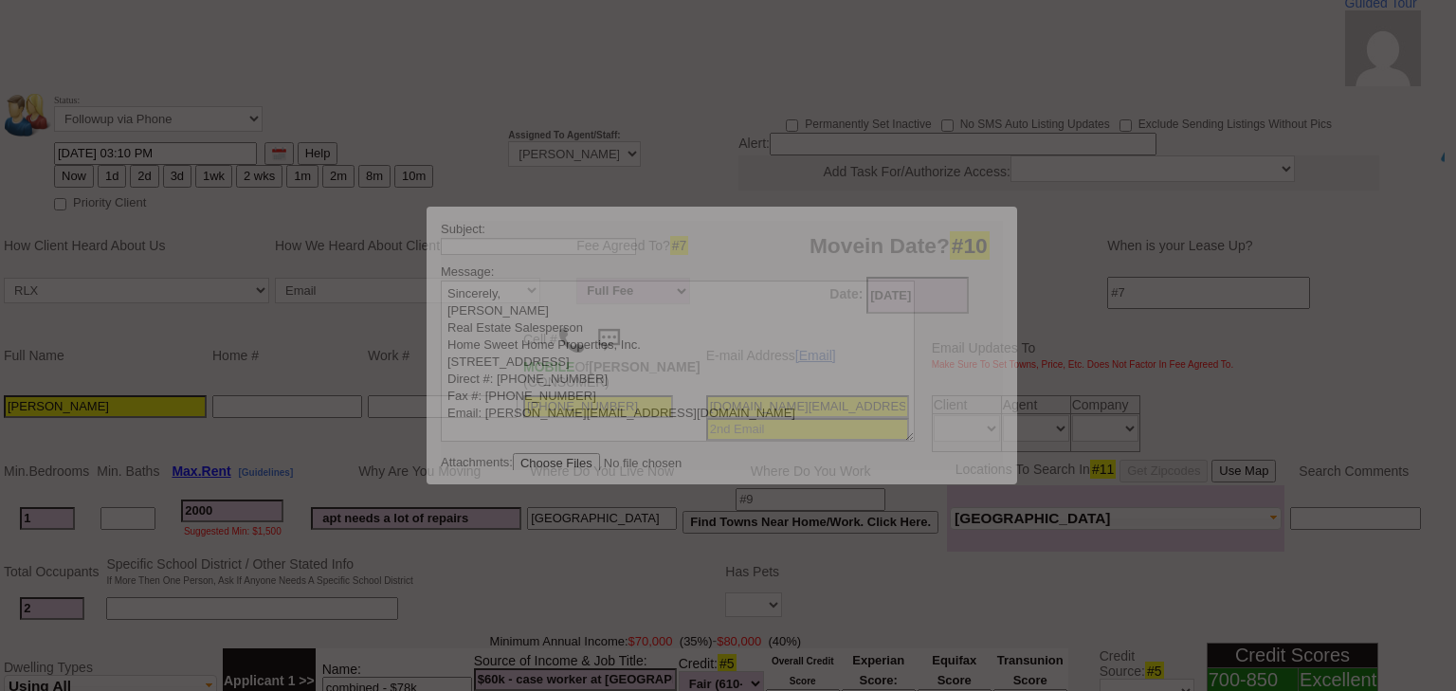
scroll to position [0, 0]
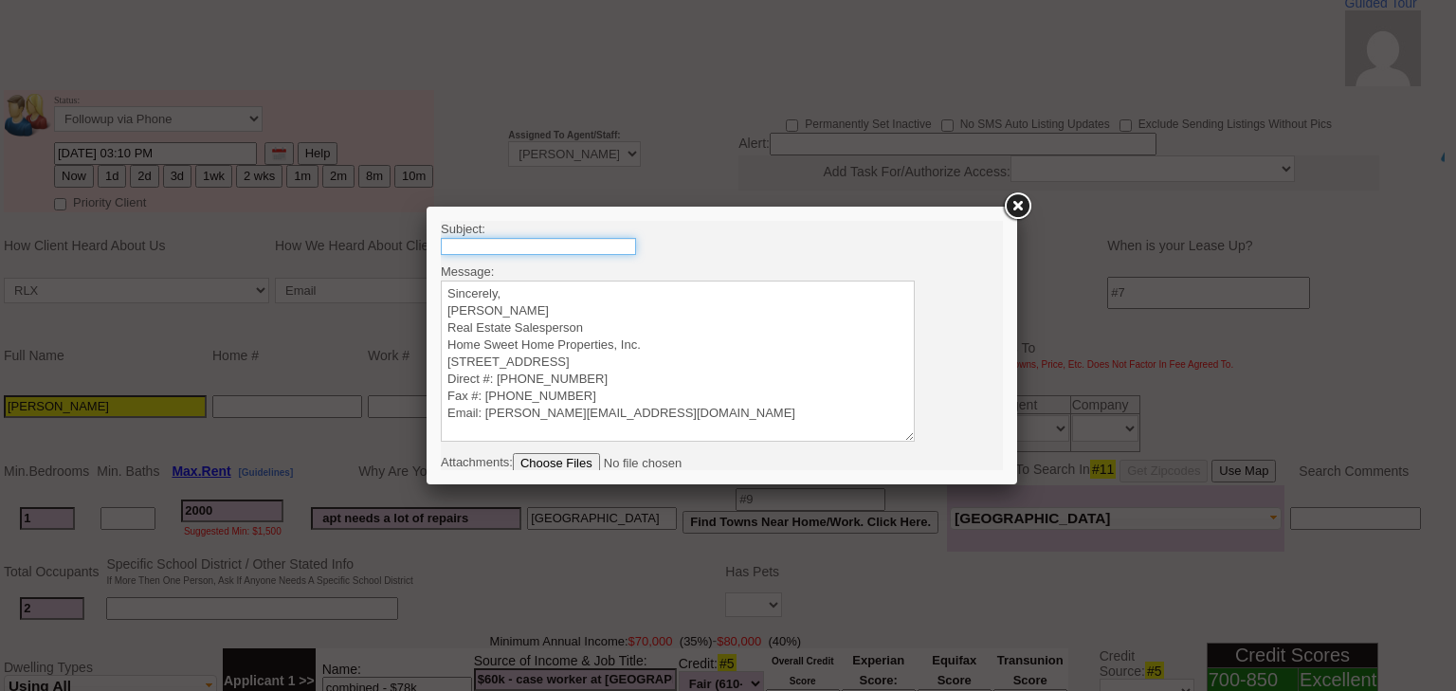
click at [560, 243] on input "text" at bounding box center [538, 246] width 195 height 17
type input "Rental Intake Form + Credit Check Authorization"
click at [539, 287] on textarea "Sincerely, Renata Staroselsky Real Estate Salesperson Home Sweet Home Propertie…" at bounding box center [678, 361] width 474 height 161
paste textarea "Good Morning Sue, It was a pleasure speaking with you! I am excited to work tog…"
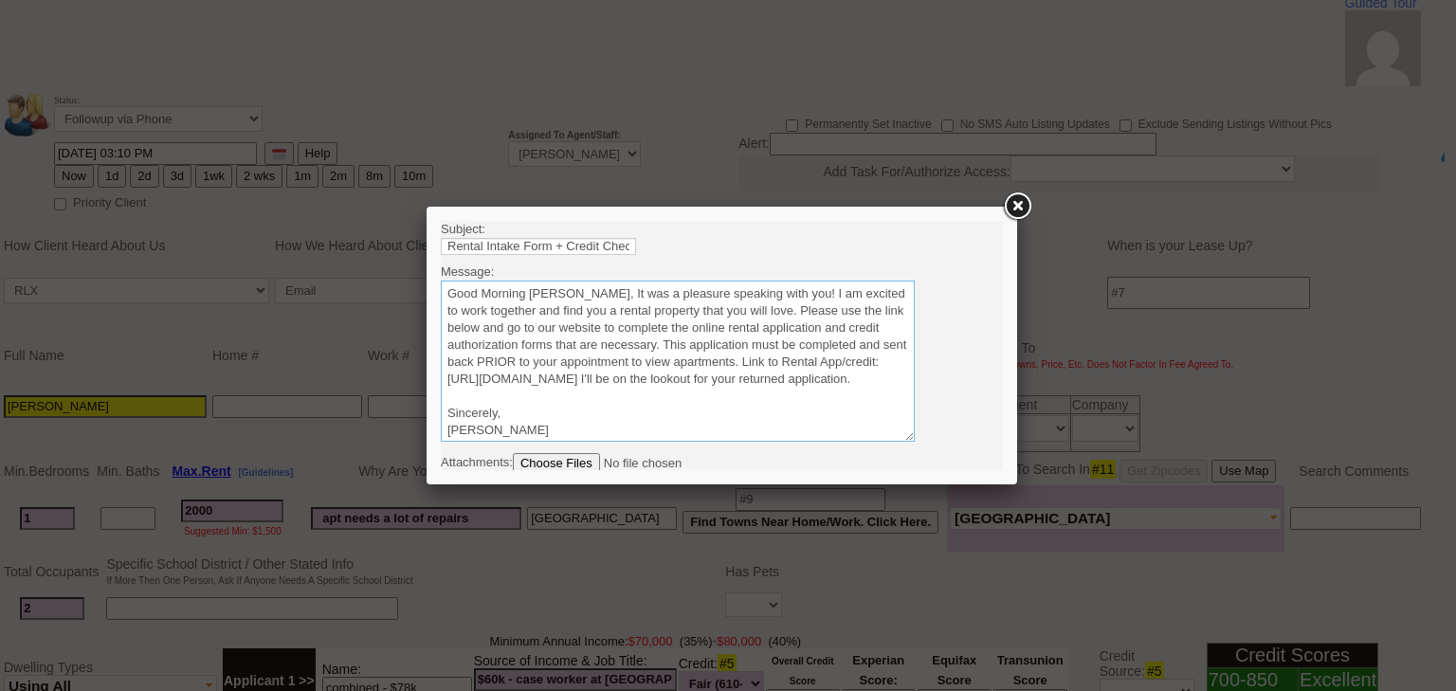
drag, startPoint x: 549, startPoint y: 294, endPoint x: 484, endPoint y: 299, distance: 65.6
click at [484, 299] on textarea "Sincerely, Renata Staroselsky Real Estate Salesperson Home Sweet Home Propertie…" at bounding box center [678, 361] width 474 height 161
click at [579, 295] on textarea "Sincerely, Renata Staroselsky Real Estate Salesperson Home Sweet Home Propertie…" at bounding box center [678, 361] width 474 height 161
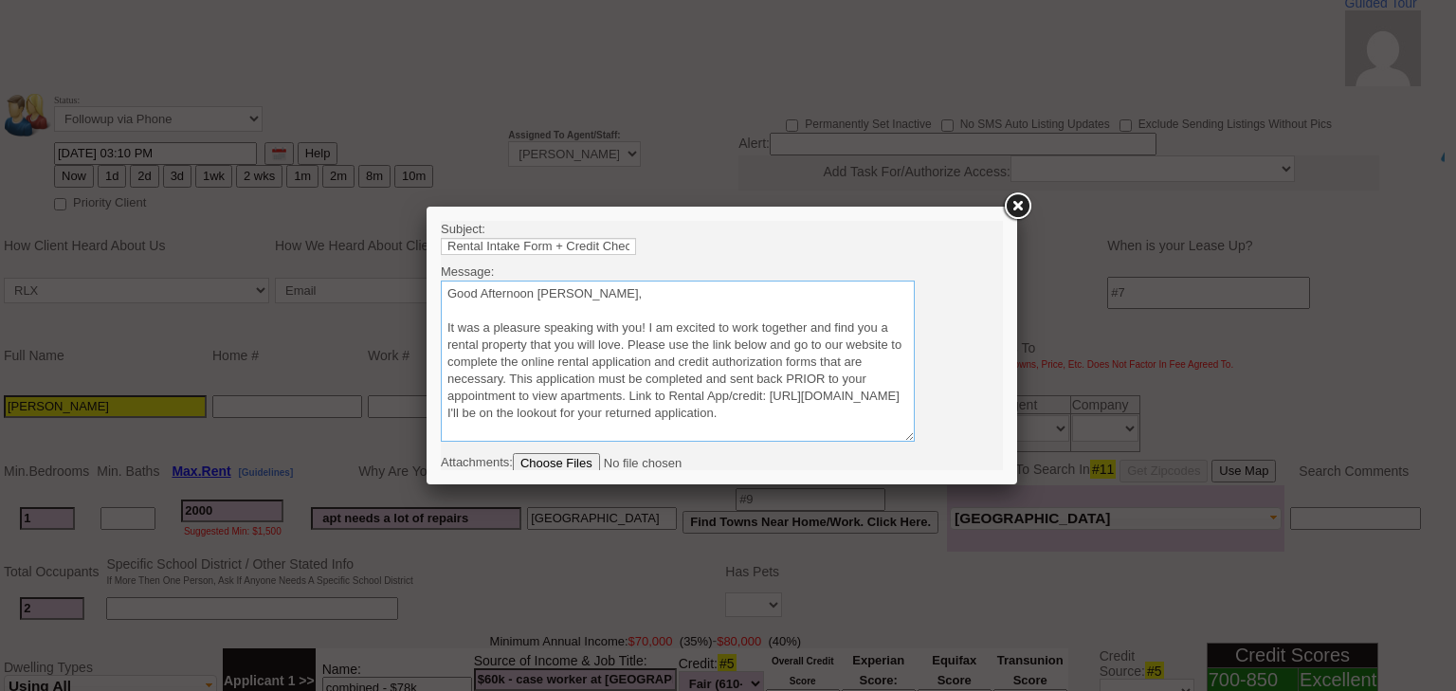
click at [626, 343] on textarea "Sincerely, Renata Staroselsky Real Estate Salesperson Home Sweet Home Propertie…" at bounding box center [678, 361] width 474 height 161
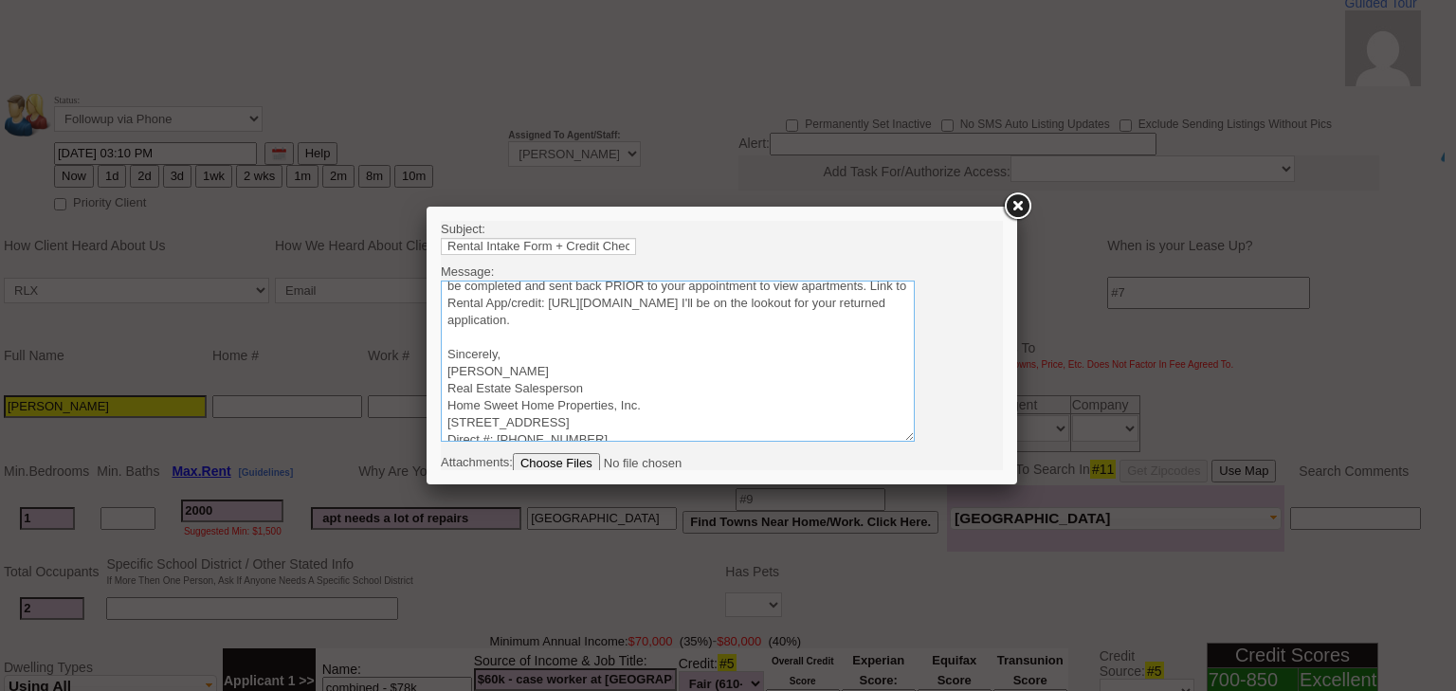
scroll to position [152, 0]
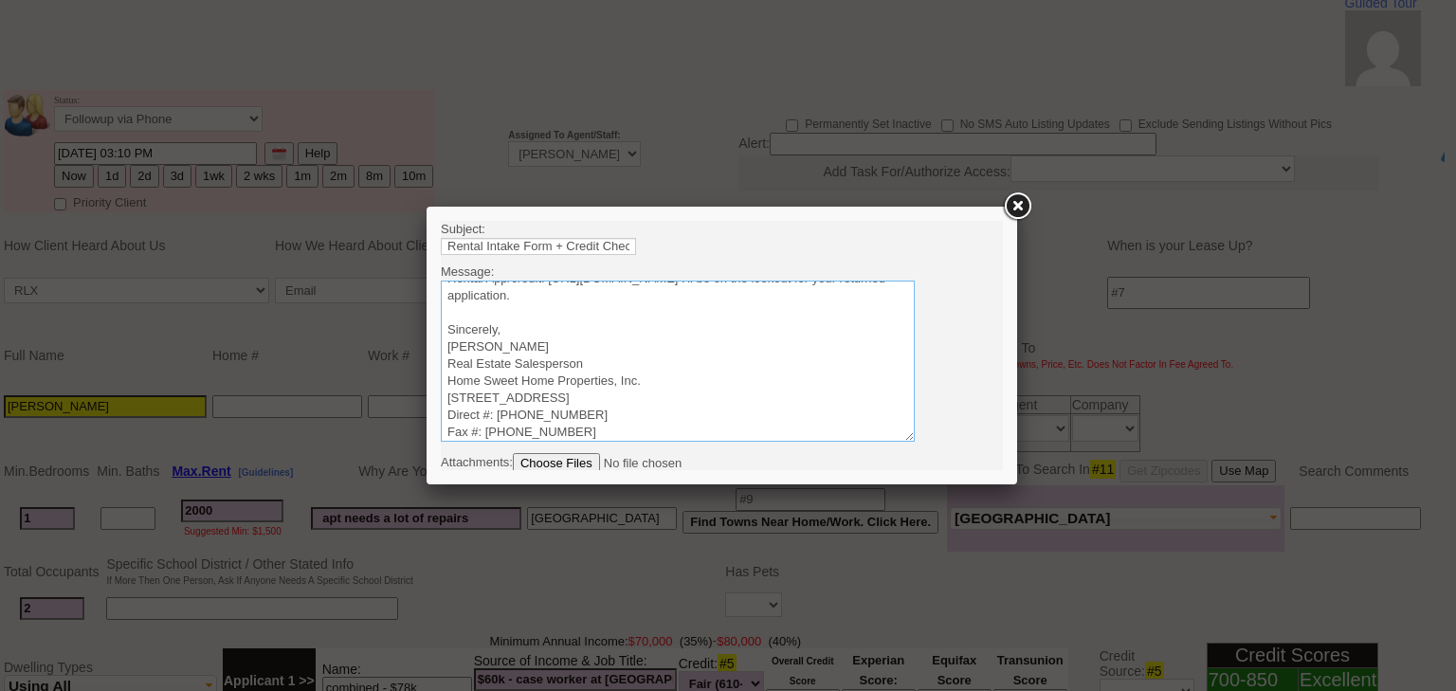
click at [599, 298] on textarea "Sincerely, Renata Staroselsky Real Estate Salesperson Home Sweet Home Propertie…" at bounding box center [678, 361] width 474 height 161
click at [447, 352] on textarea "Sincerely, Renata Staroselsky Real Estate Salesperson Home Sweet Home Propertie…" at bounding box center [678, 361] width 474 height 161
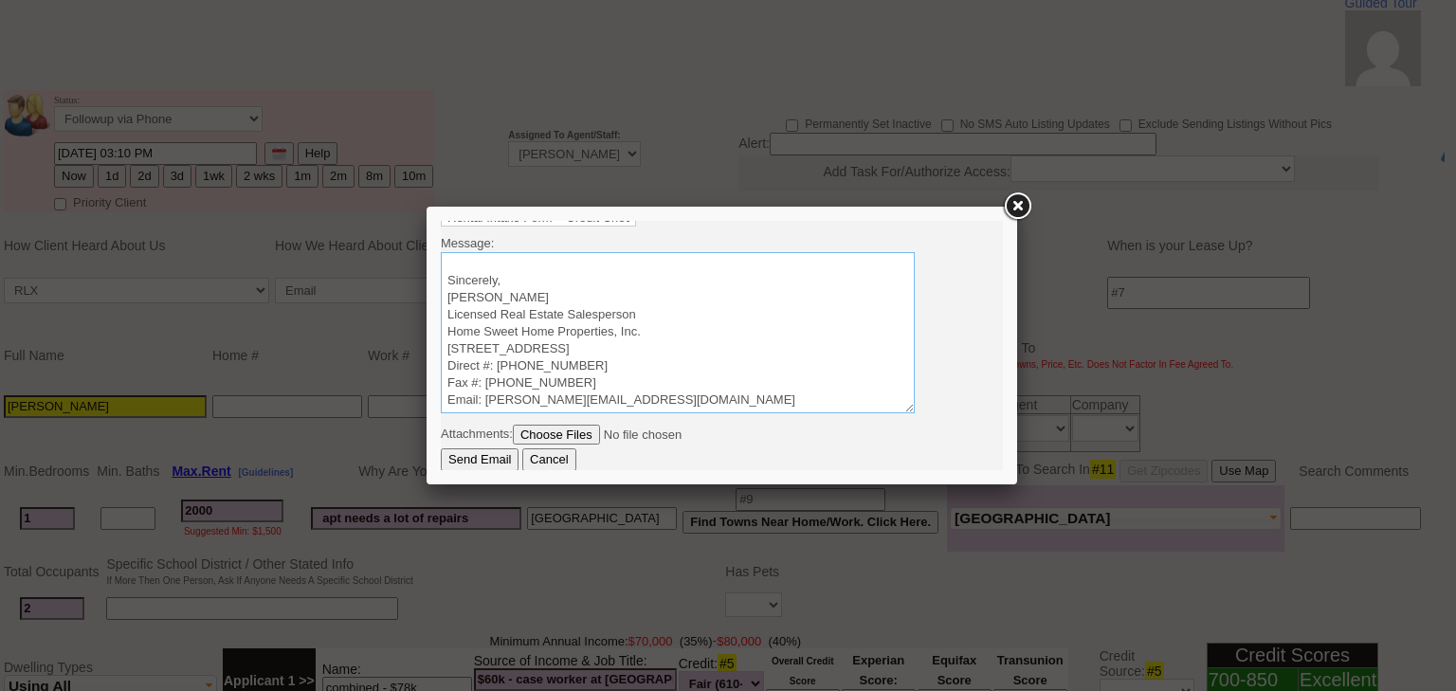
type textarea "Good Afternoon Tiffany, It was a pleasure speaking with you! I am excited to wo…"
click at [501, 466] on input "Send Email" at bounding box center [480, 459] width 78 height 23
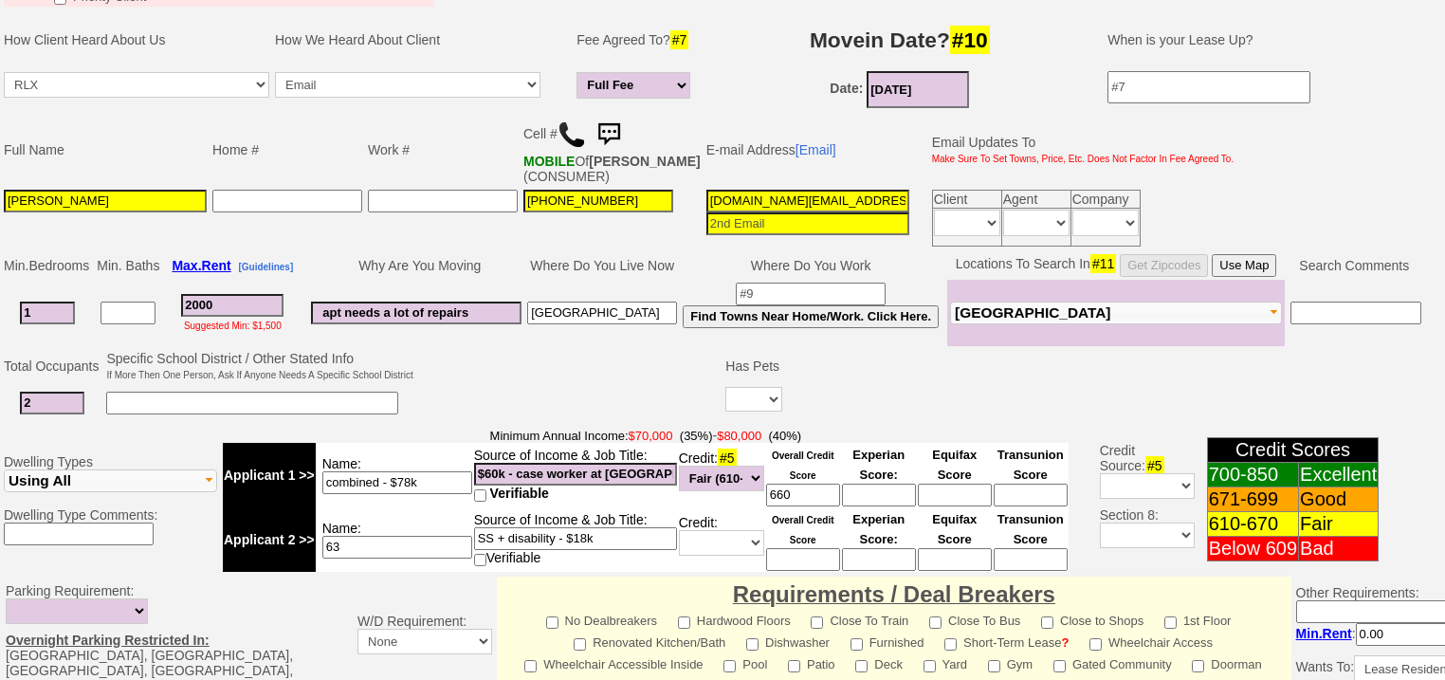
scroll to position [370, 0]
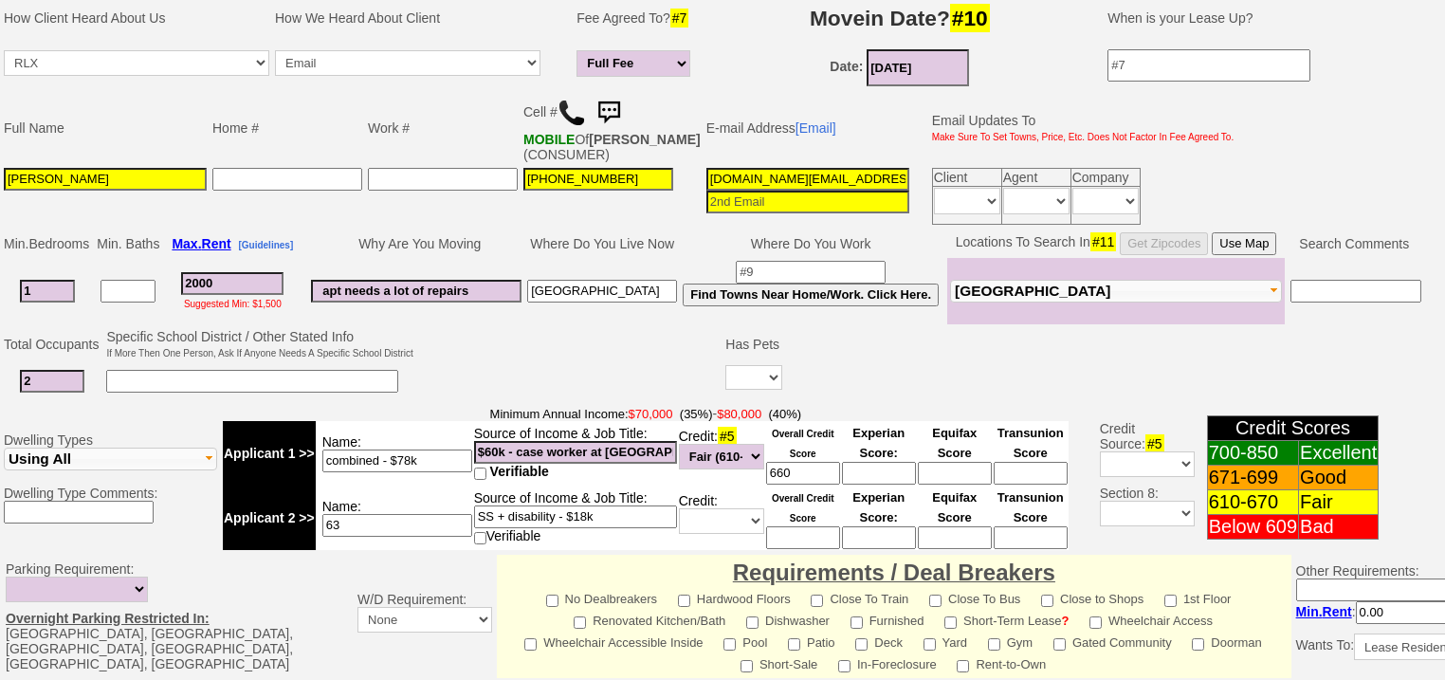
type input "___-___-____"
click at [268, 174] on input "___-___-____" at bounding box center [287, 179] width 150 height 23
click at [218, 168] on input "___-___-____" at bounding box center [287, 179] width 150 height 23
click at [167, 370] on input at bounding box center [252, 381] width 292 height 23
type input "Paula Lloyd"
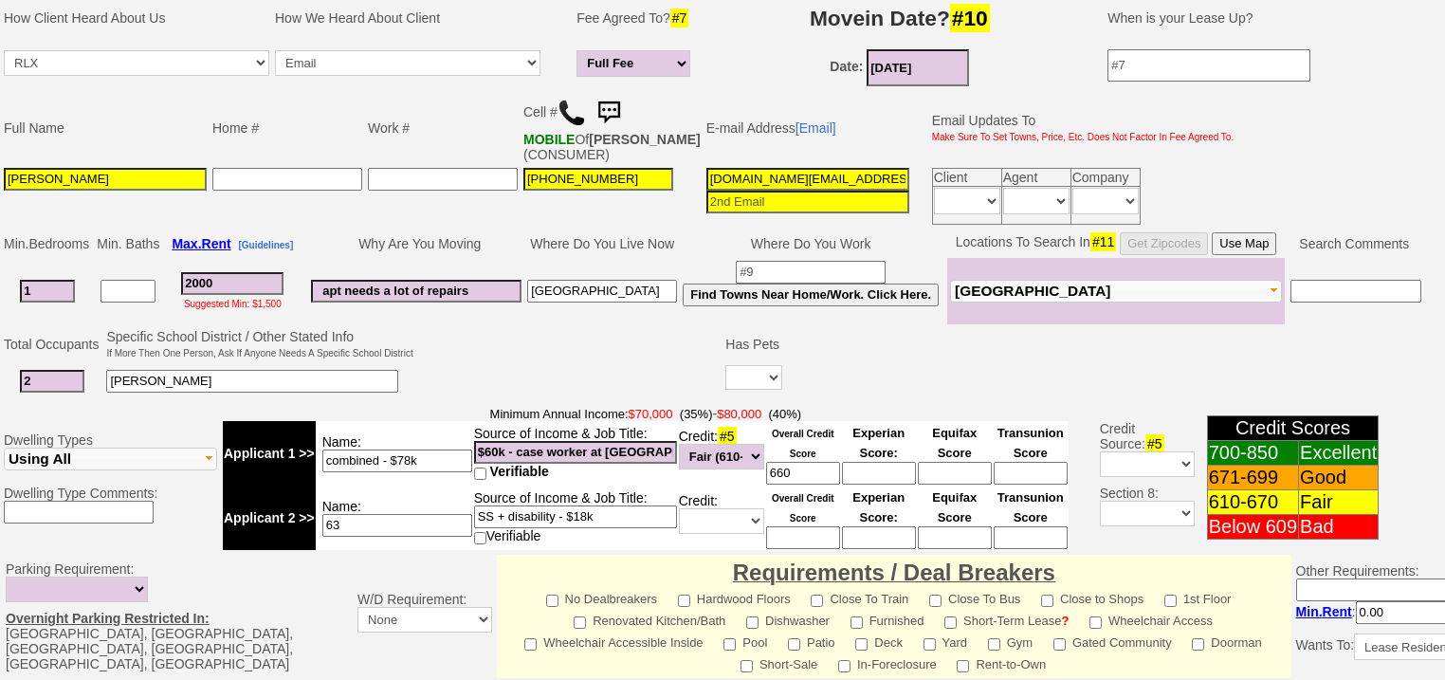
click at [1039, 281] on button "Bronx" at bounding box center [1116, 291] width 332 height 23
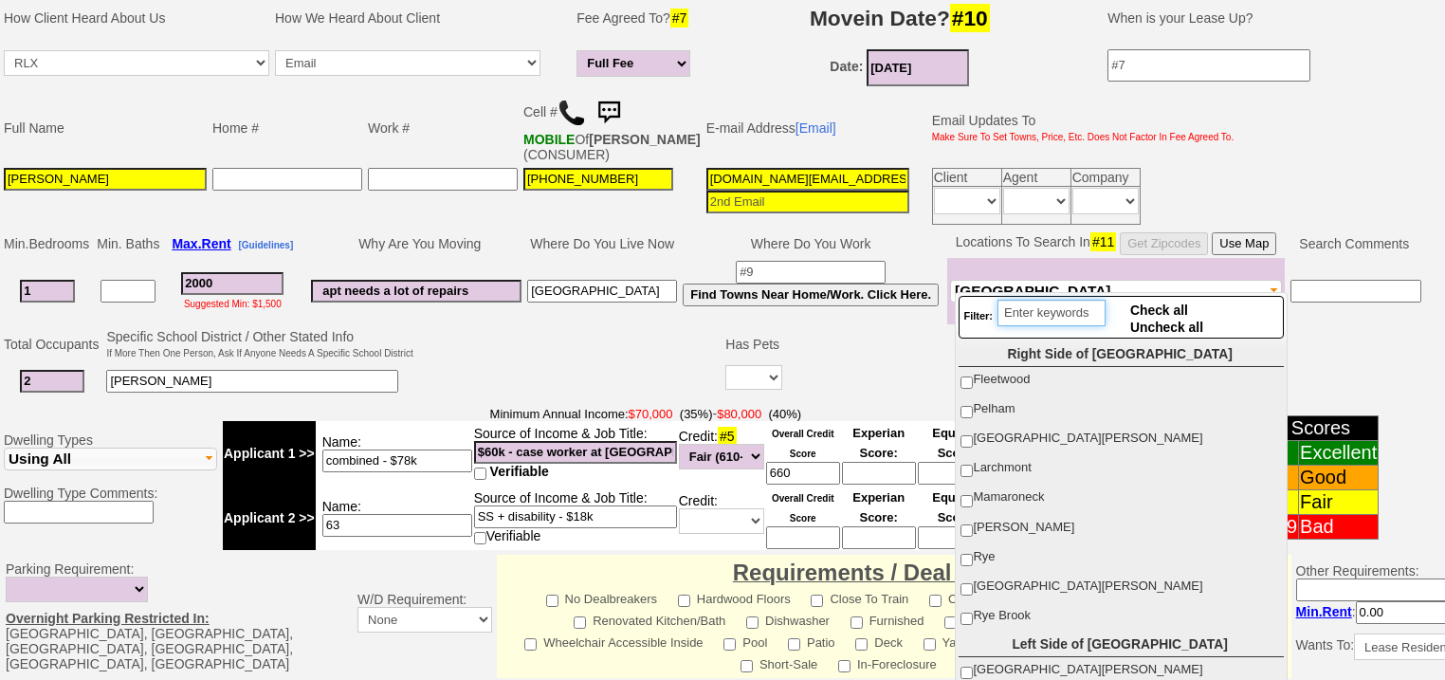
click at [1039, 308] on input "search" at bounding box center [1051, 313] width 108 height 27
click at [1021, 322] on input "search" at bounding box center [1051, 313] width 108 height 27
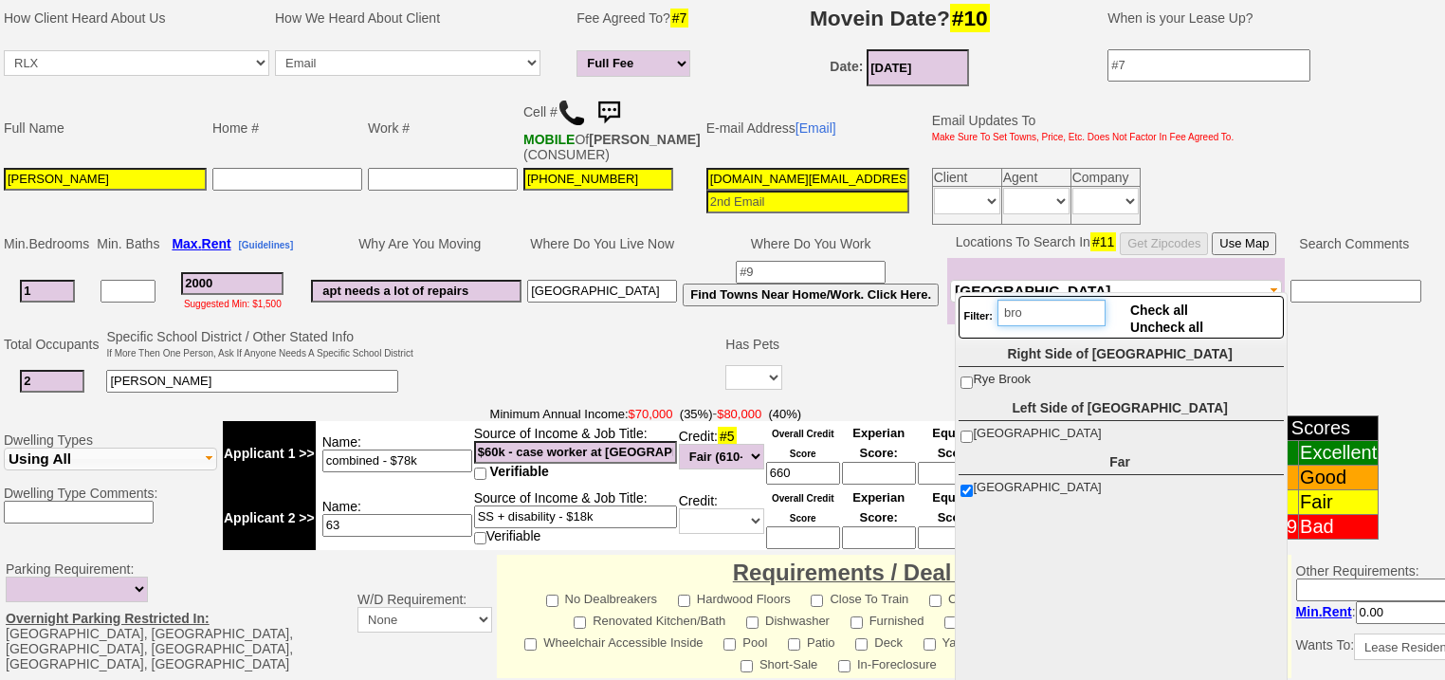
type input "bro"
drag, startPoint x: 967, startPoint y: 490, endPoint x: 1007, endPoint y: 356, distance: 140.4
click at [967, 487] on input "Bronx" at bounding box center [966, 490] width 12 height 12
checkbox input "false"
drag, startPoint x: 1032, startPoint y: 311, endPoint x: 990, endPoint y: 312, distance: 41.7
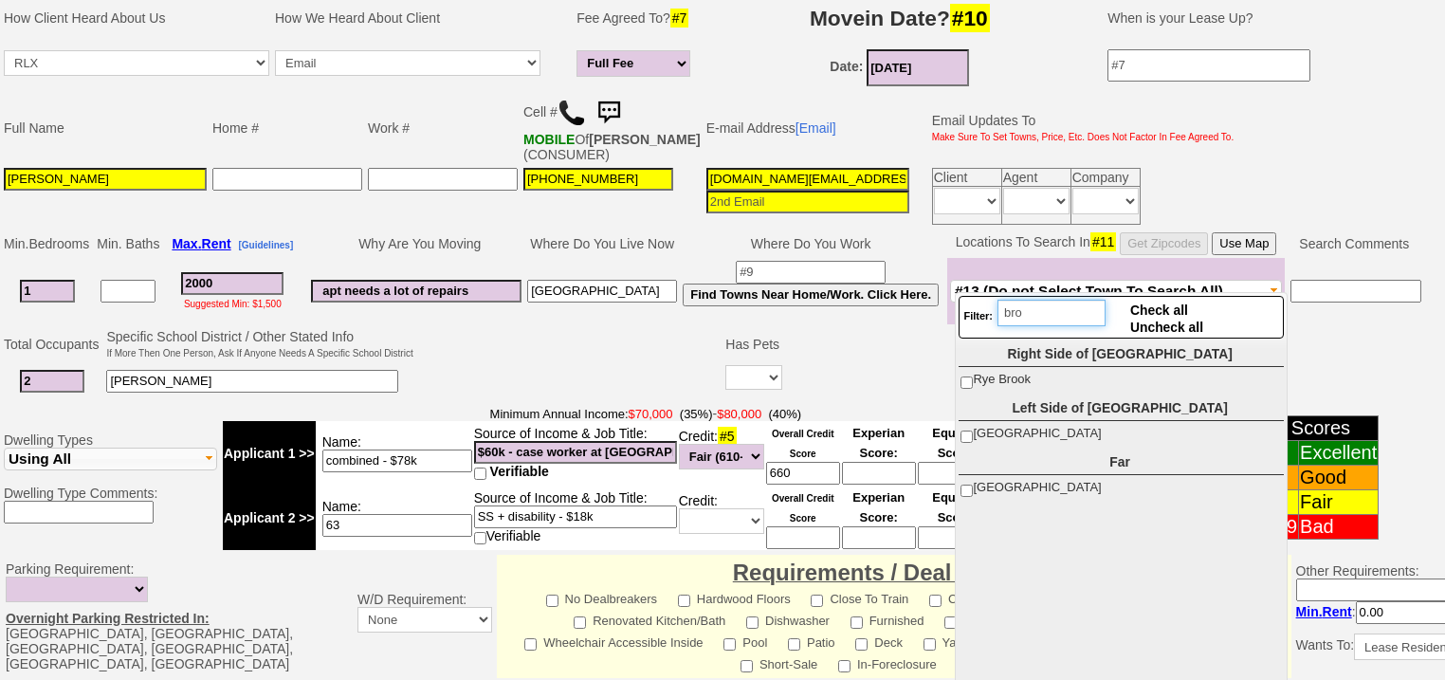
click at [990, 312] on div "Filter: bro" at bounding box center [1034, 317] width 142 height 35
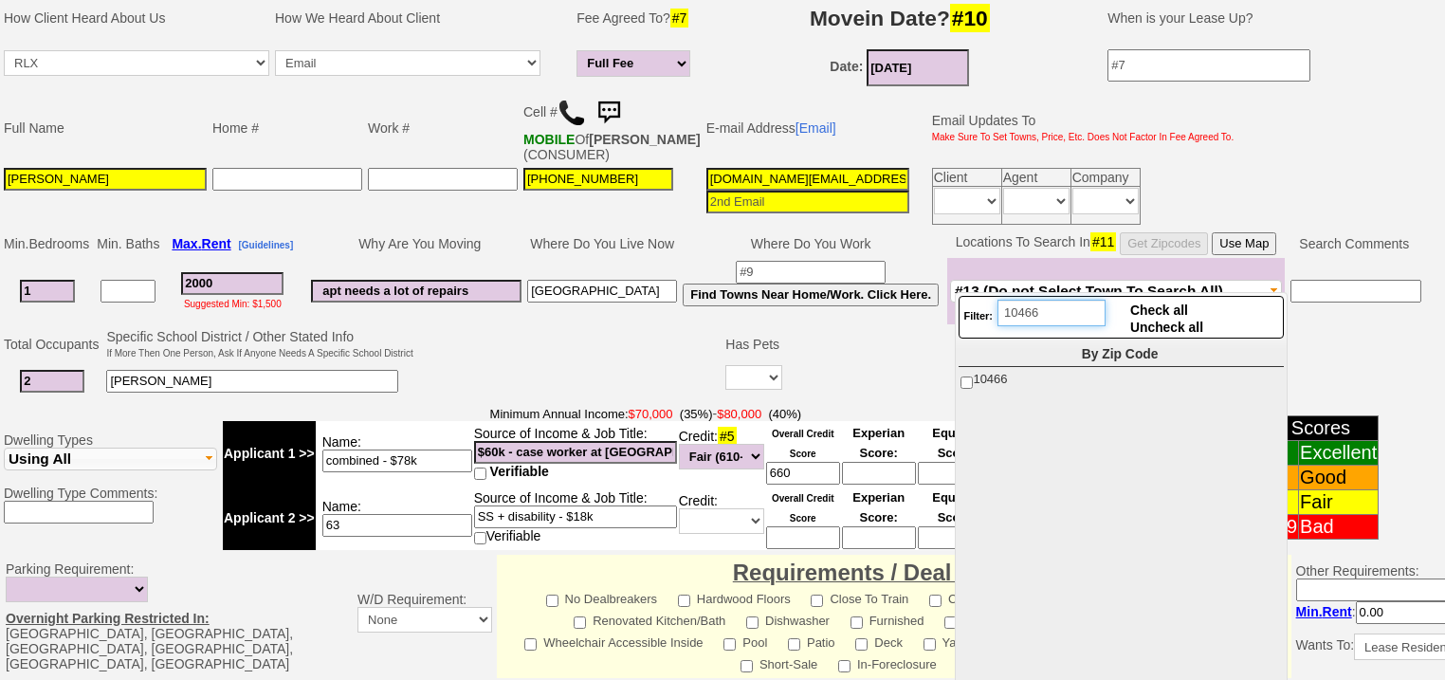
type input "10466"
drag, startPoint x: 966, startPoint y: 377, endPoint x: 1046, endPoint y: 317, distance: 100.1
click at [972, 376] on input "10466" at bounding box center [966, 382] width 12 height 12
checkbox input "true"
click at [1052, 306] on input "10466" at bounding box center [1051, 313] width 108 height 27
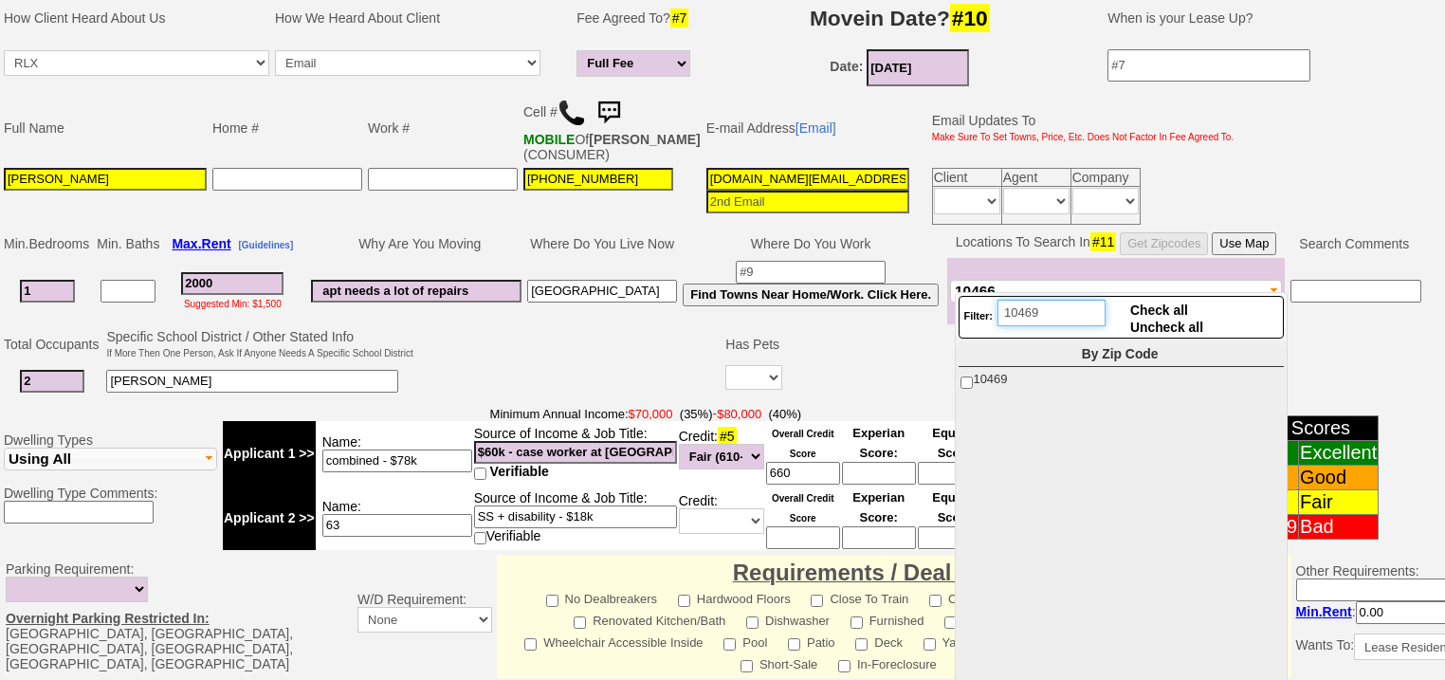
type input "10469"
drag, startPoint x: 967, startPoint y: 381, endPoint x: 1066, endPoint y: 328, distance: 112.0
click at [970, 381] on input "10469" at bounding box center [966, 382] width 12 height 12
checkbox input "true"
click at [1086, 306] on input "10469" at bounding box center [1051, 313] width 108 height 27
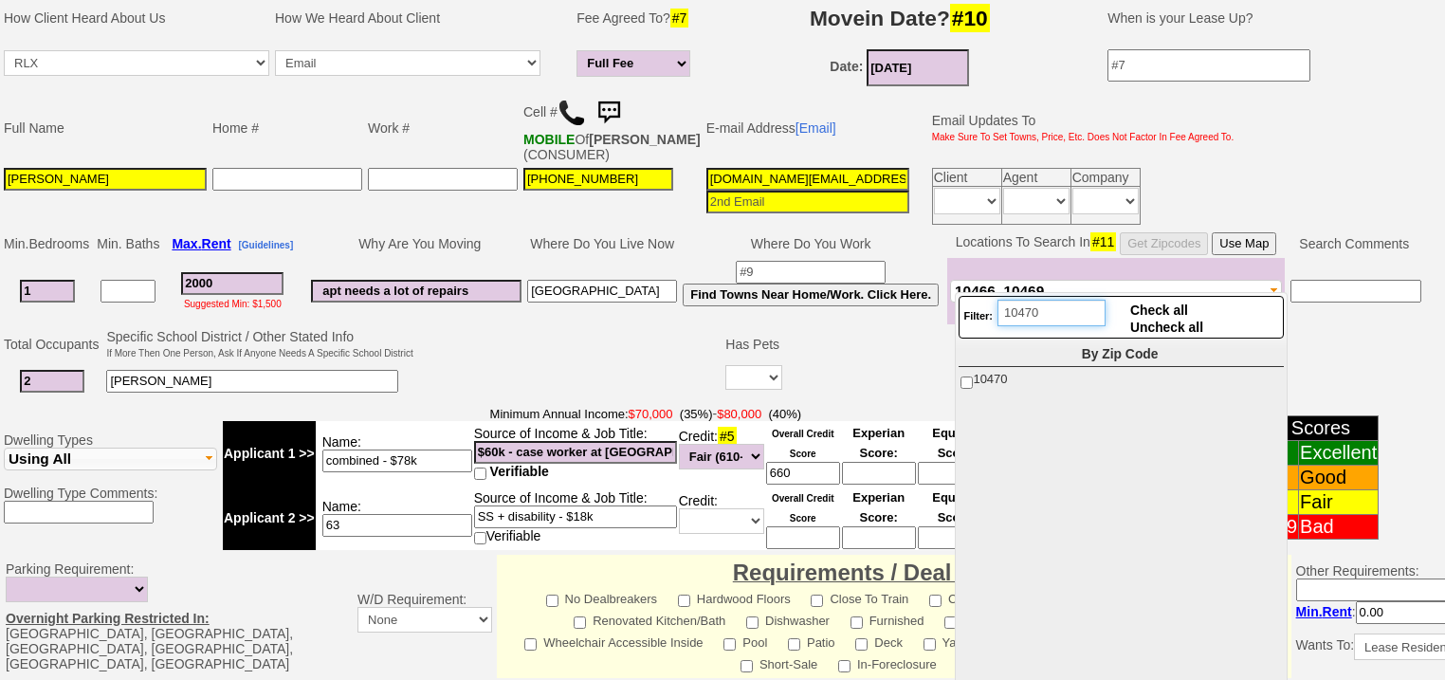
type input "10470"
drag, startPoint x: 960, startPoint y: 380, endPoint x: 1057, endPoint y: 319, distance: 114.7
click at [966, 379] on input "10470" at bounding box center [966, 382] width 12 height 12
checkbox input "true"
click at [1072, 307] on input "10470" at bounding box center [1051, 313] width 108 height 27
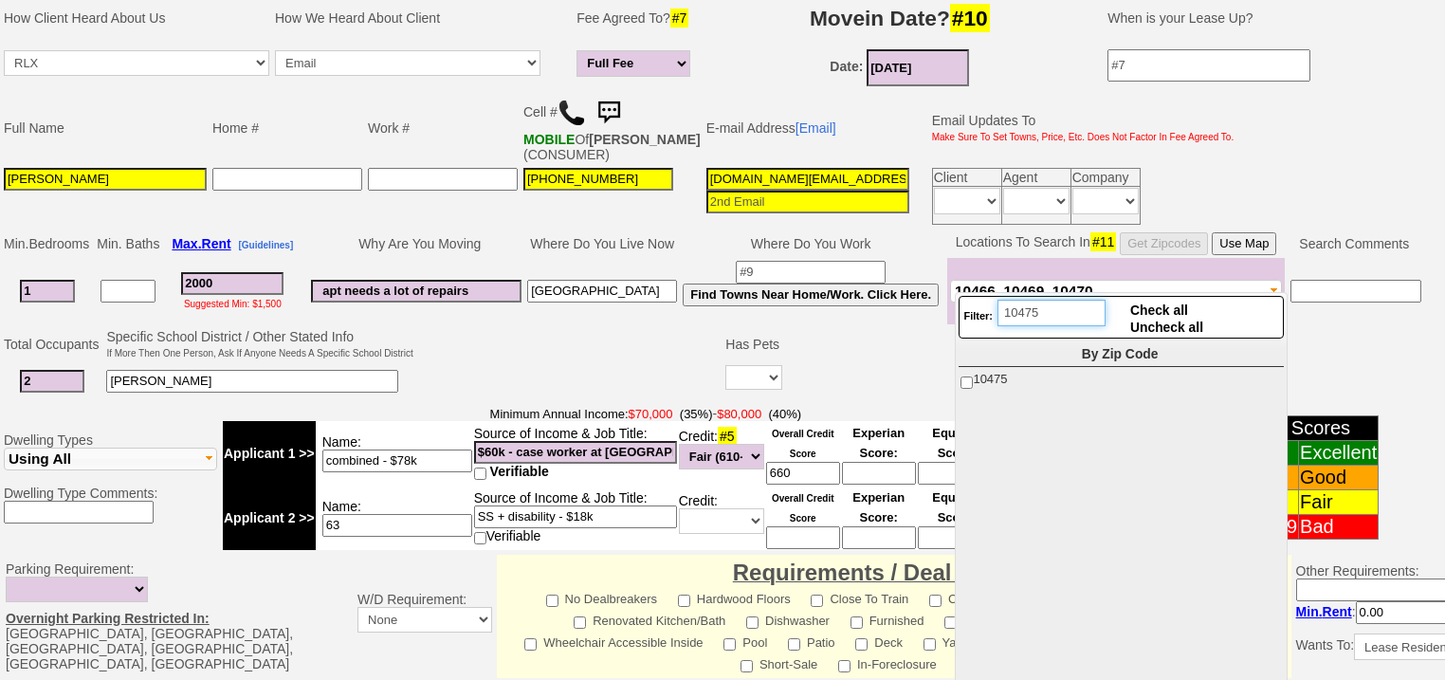
type input "10475"
click at [967, 386] on input "10475" at bounding box center [966, 382] width 12 height 12
checkbox input "true"
drag, startPoint x: 753, startPoint y: 368, endPoint x: 756, endPoint y: 377, distance: 9.9
click at [755, 375] on select "Yes No" at bounding box center [753, 377] width 57 height 25
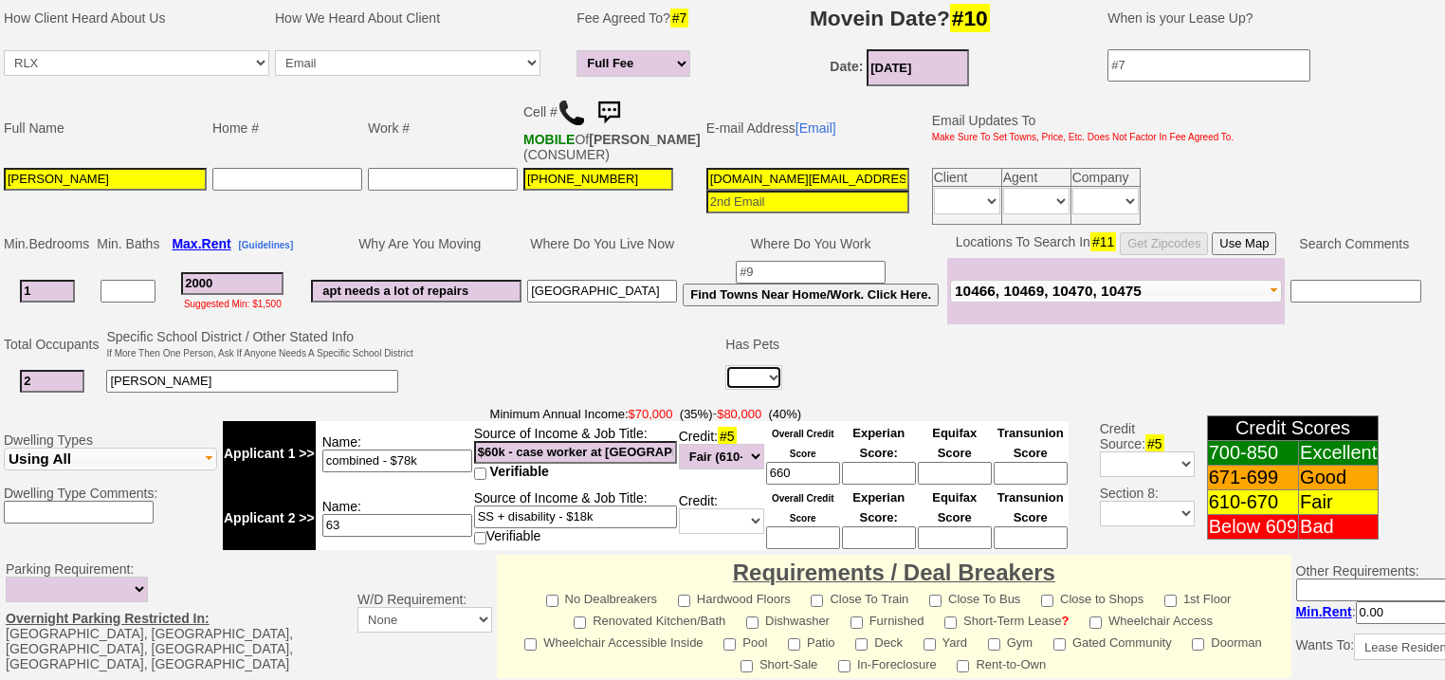
select select "No"
click at [725, 365] on select "Yes No" at bounding box center [753, 377] width 57 height 25
drag, startPoint x: 596, startPoint y: 349, endPoint x: 61, endPoint y: 467, distance: 548.7
click at [594, 353] on td at bounding box center [569, 363] width 307 height 75
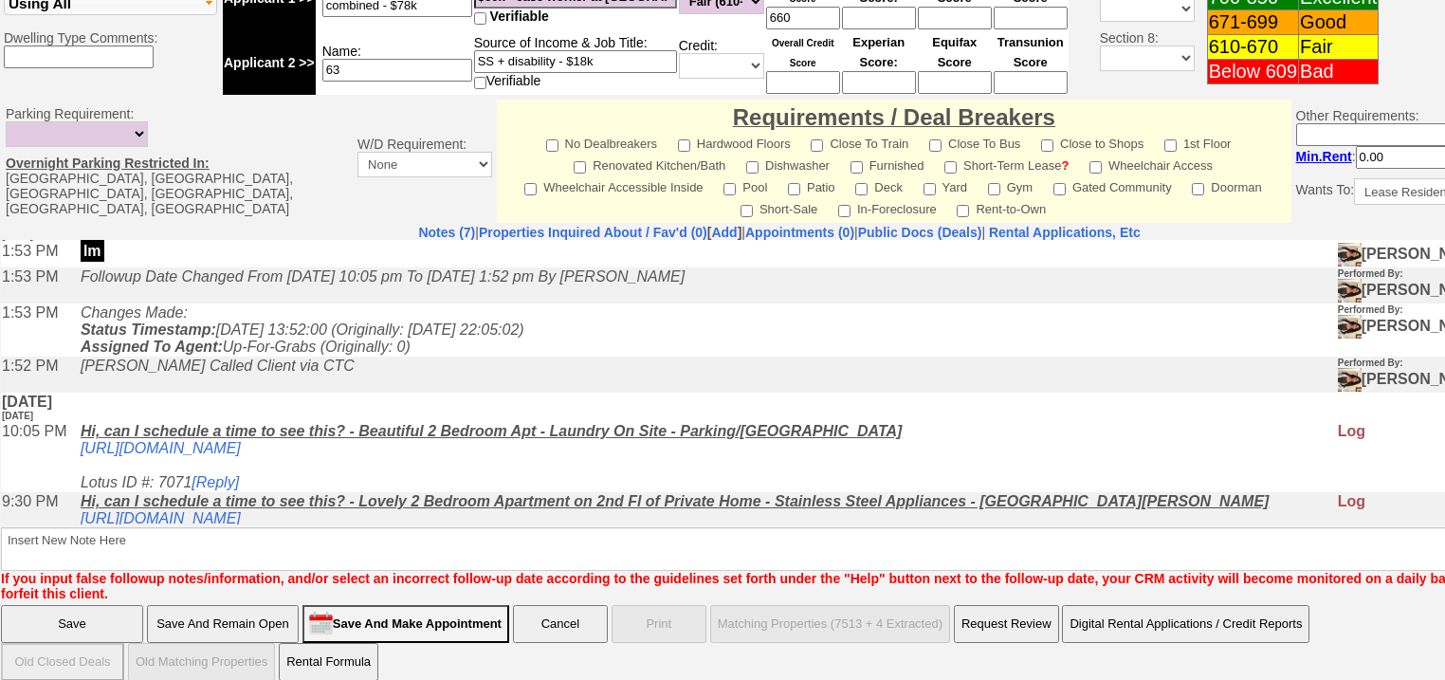
scroll to position [126, 0]
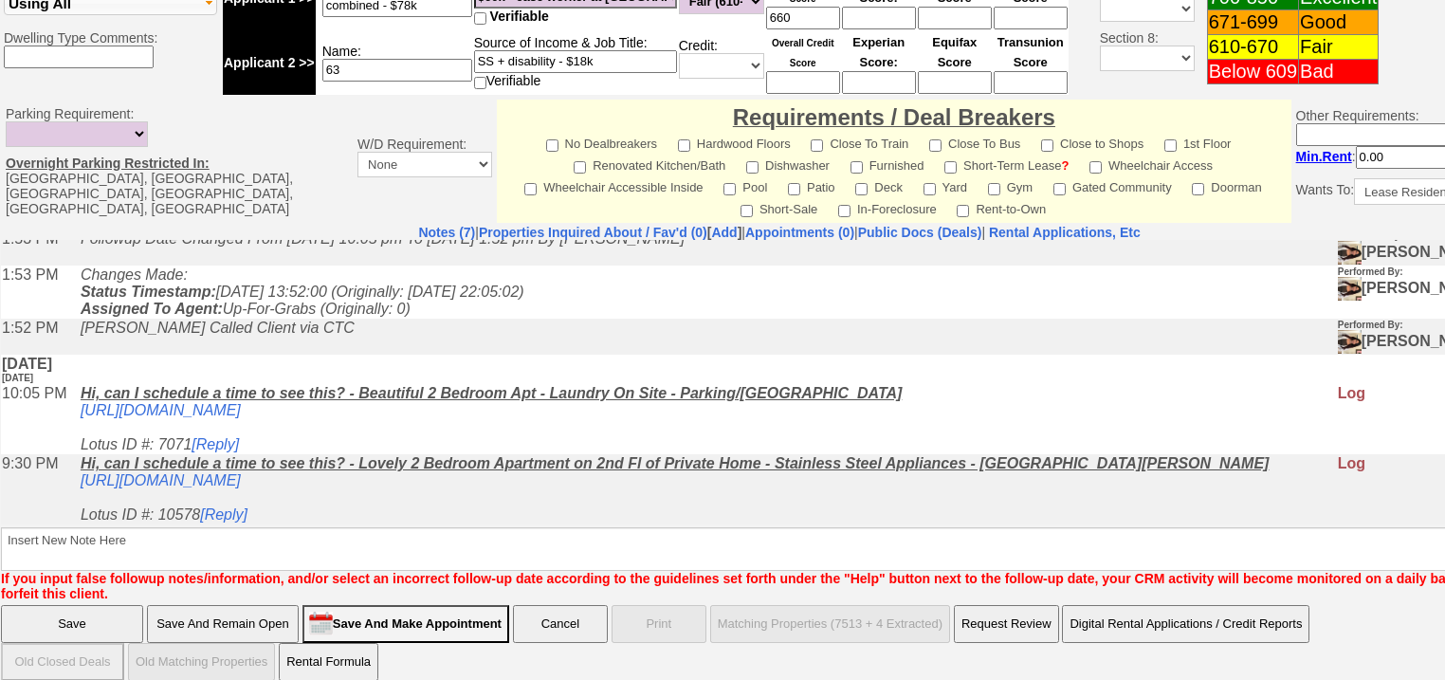
click at [281, 611] on input "Save And Remain Open" at bounding box center [223, 624] width 152 height 38
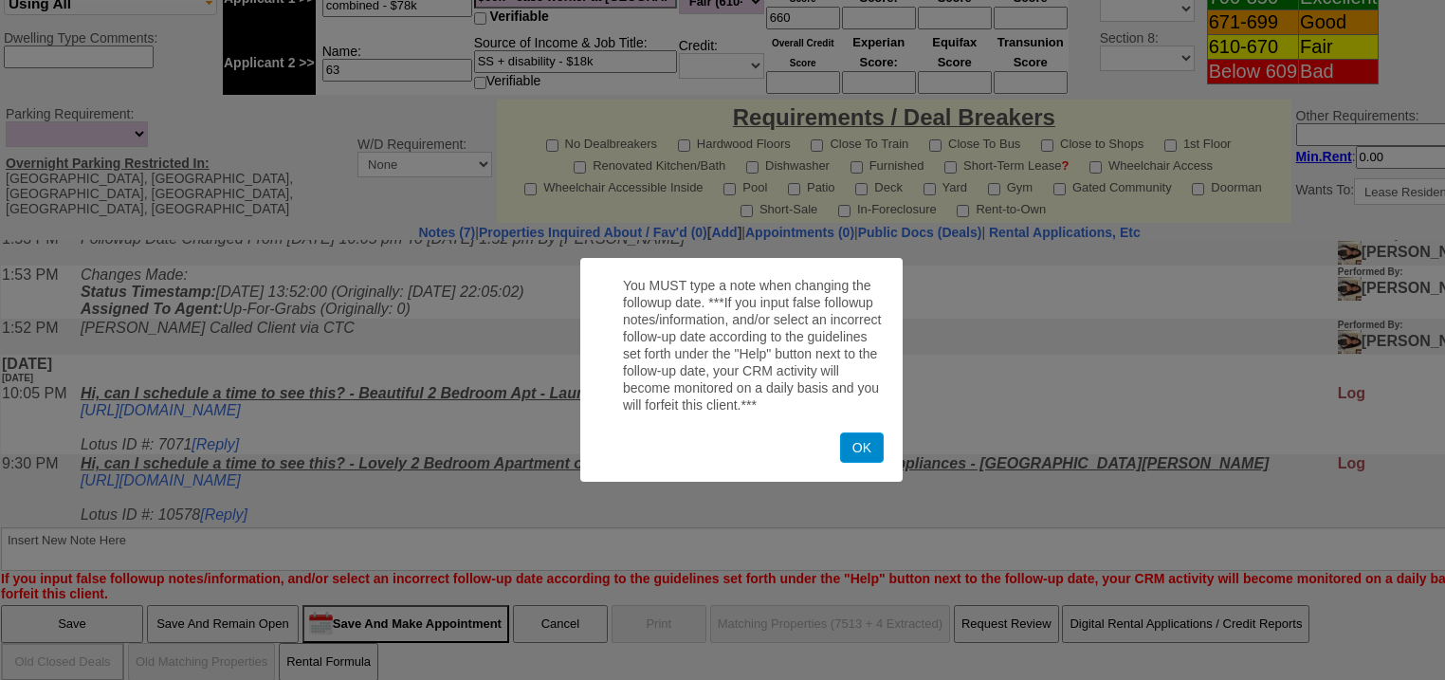
click at [881, 453] on button "OK" at bounding box center [862, 447] width 44 height 30
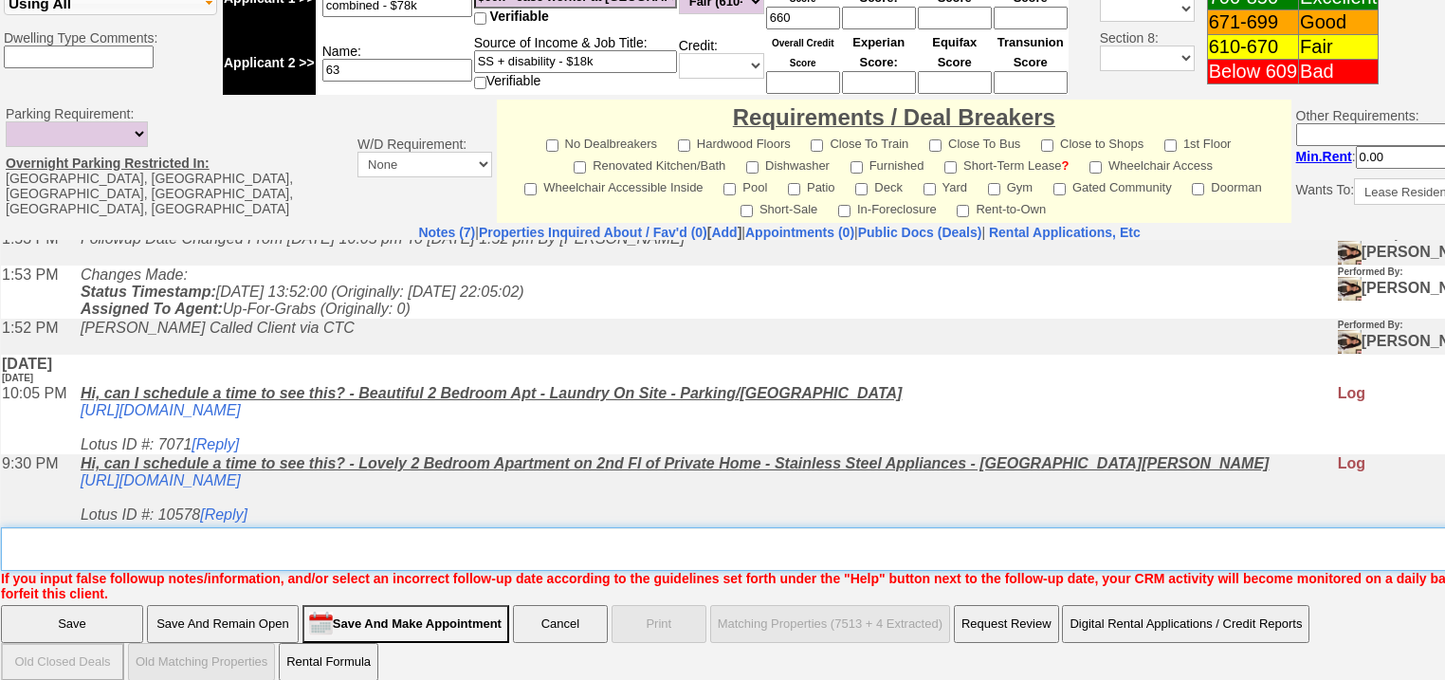
click at [626, 527] on textarea "Insert New Note Here" at bounding box center [786, 549] width 1570 height 44
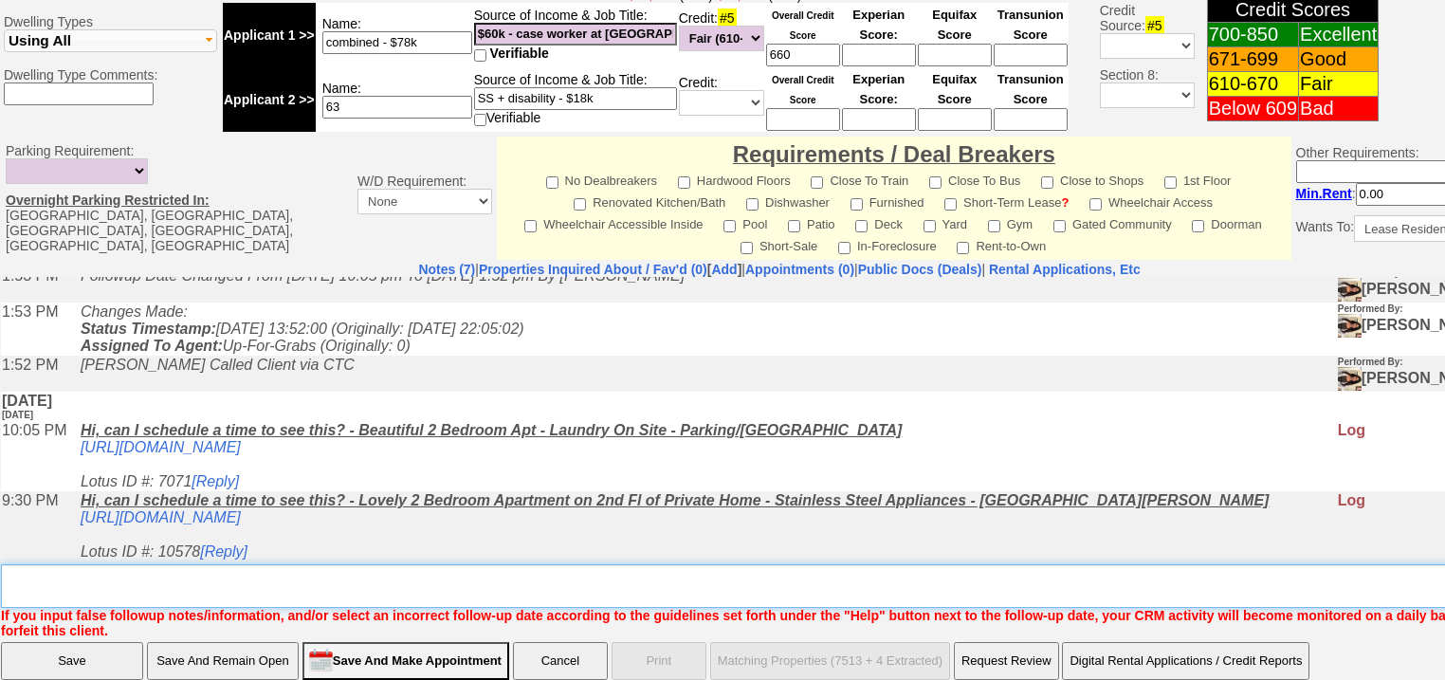
scroll to position [825, 0]
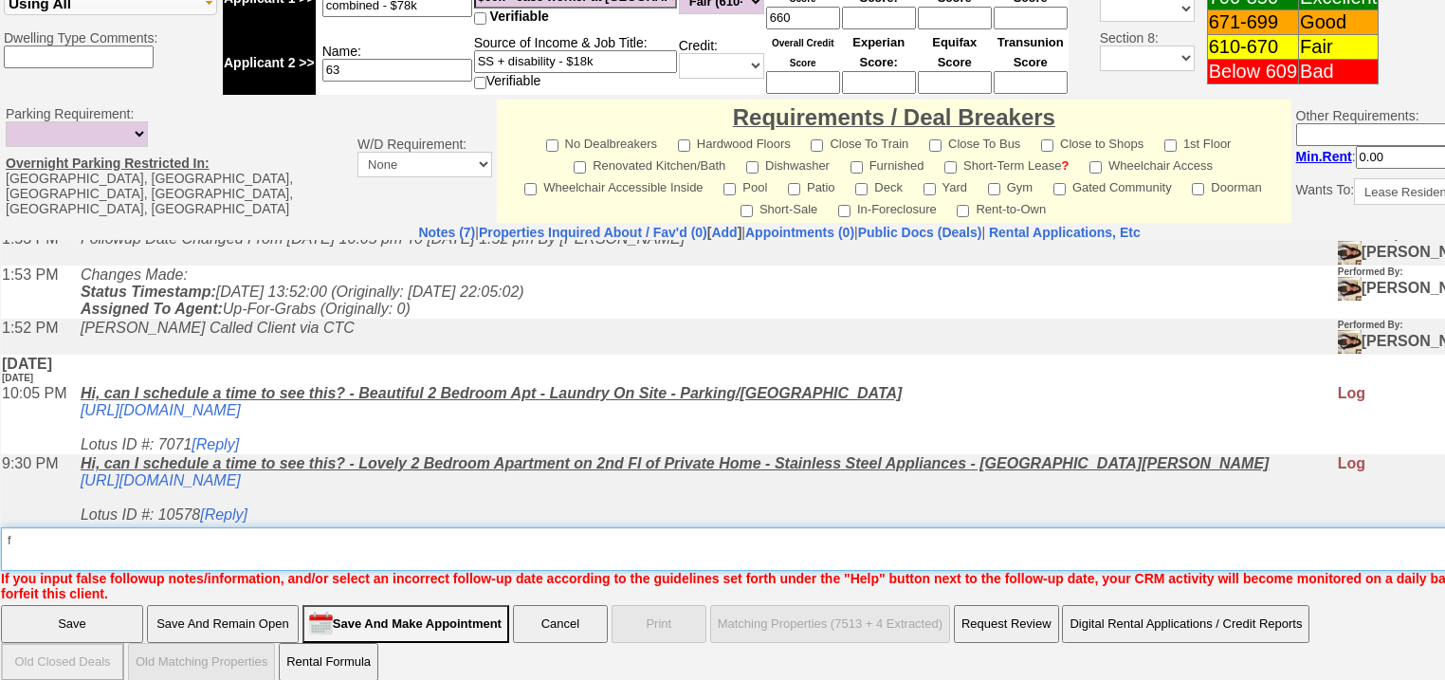
type textarea "f"
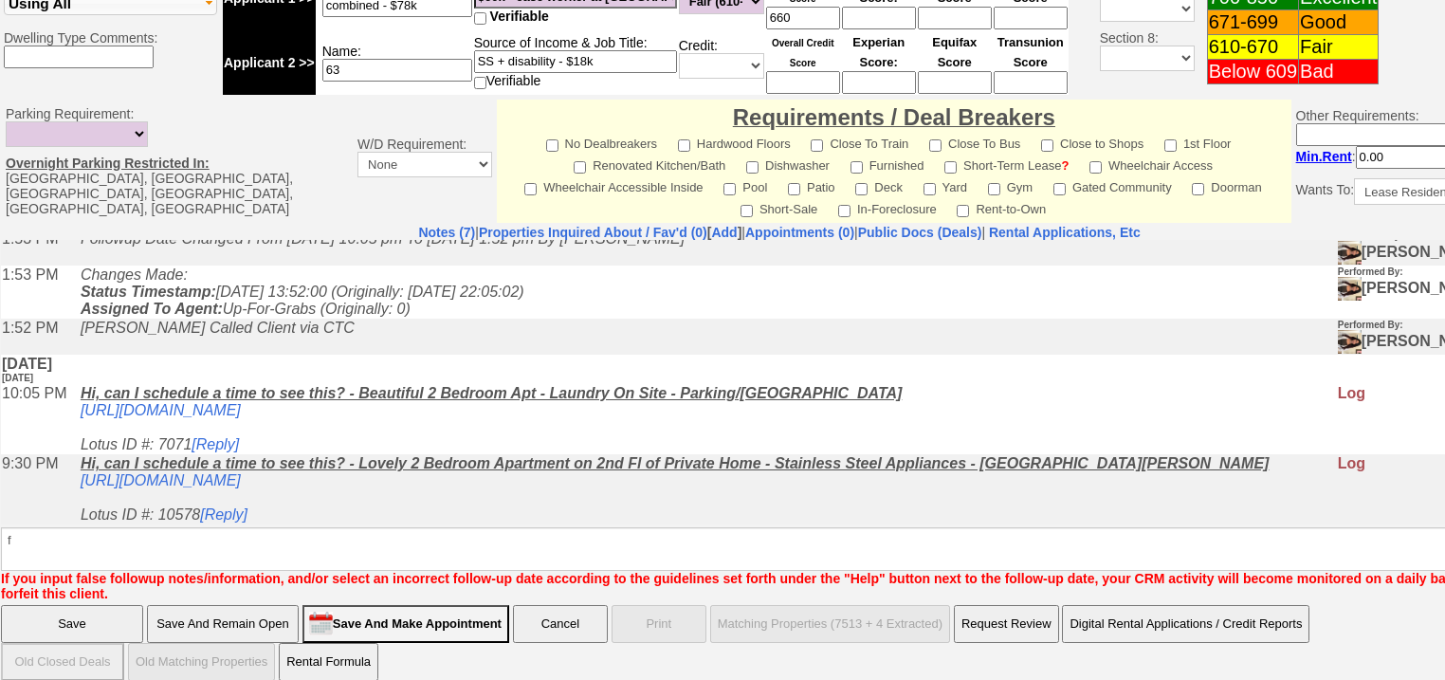
click at [249, 606] on input "Save And Remain Open" at bounding box center [223, 624] width 152 height 38
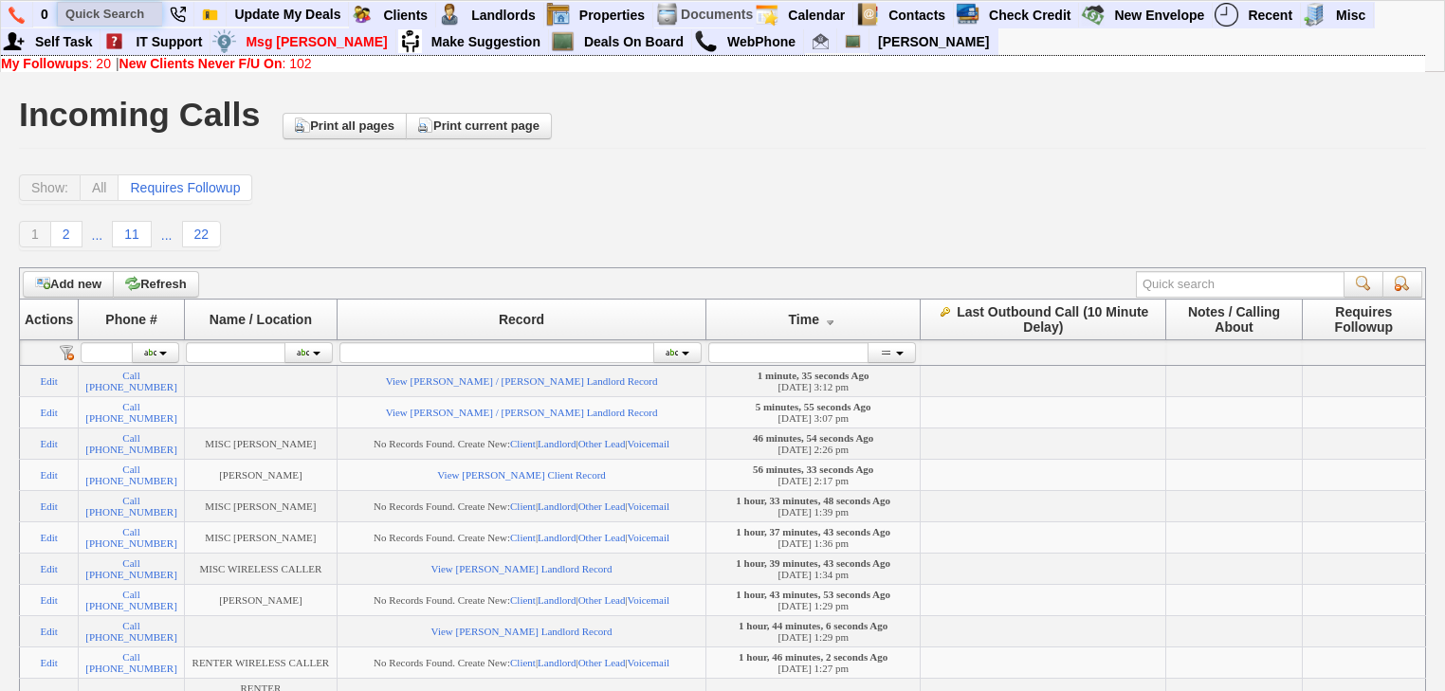
click at [87, 14] on input "text" at bounding box center [110, 14] width 104 height 24
type input "sue"
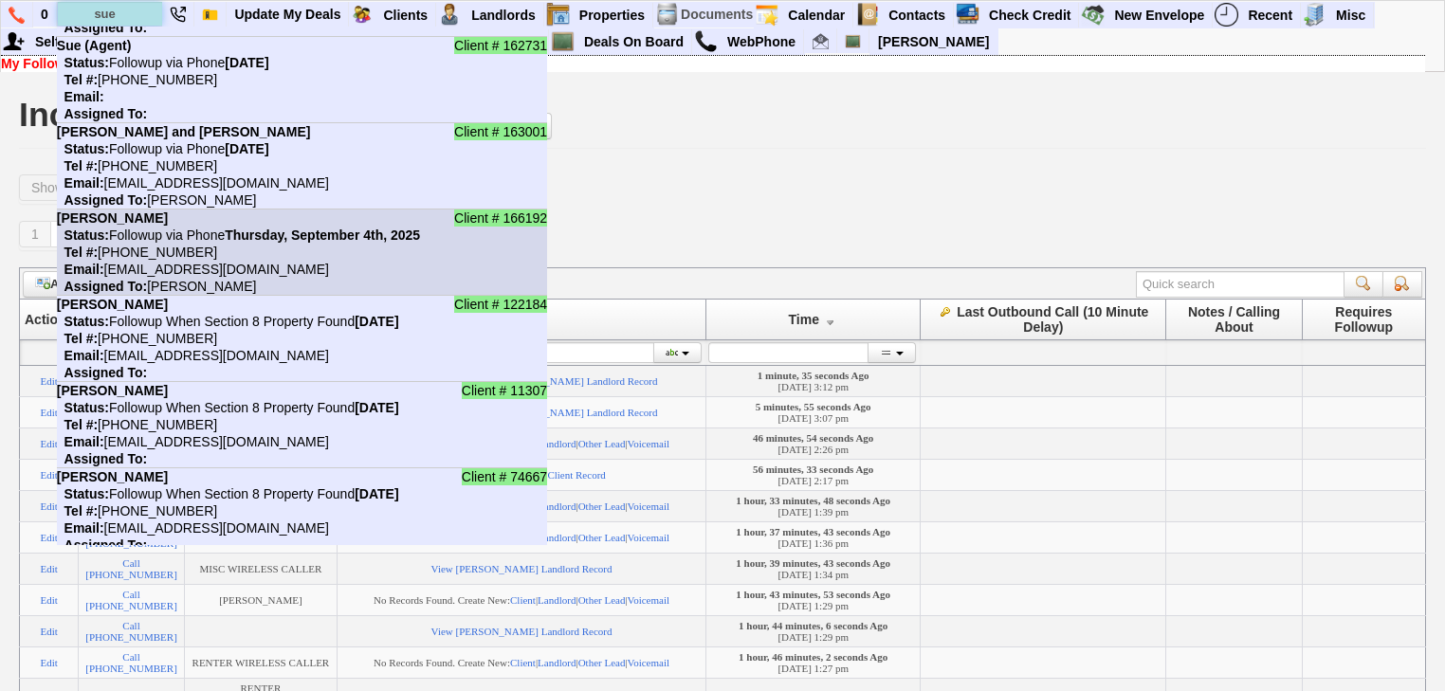
scroll to position [76, 0]
click at [308, 254] on li "Client # 166192 Sue Quirk Status: Followup via Phone Thursday, September 4th, 2…" at bounding box center [302, 253] width 490 height 86
click at [163, 219] on li "Client # 166192 Sue Quirk Status: Followup via Phone Thursday, September 4th, 2…" at bounding box center [302, 253] width 490 height 86
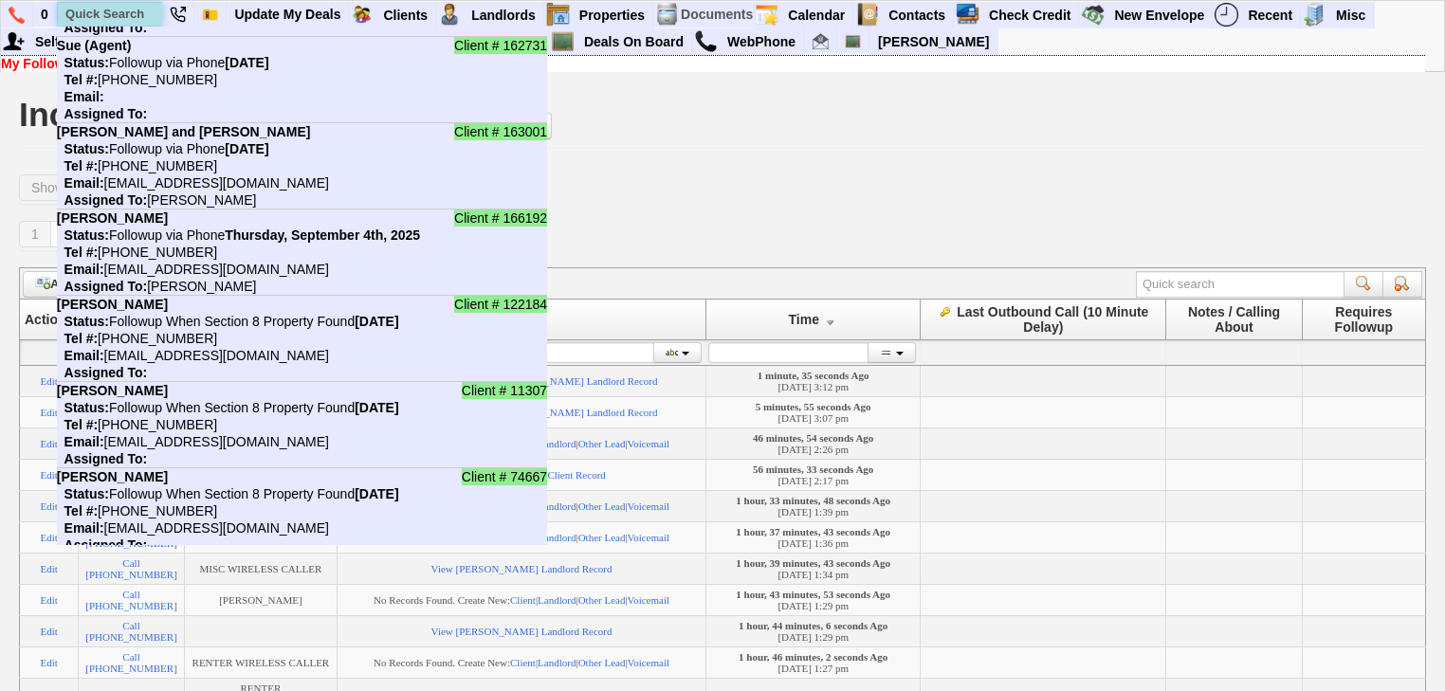
click at [106, 20] on input "text" at bounding box center [110, 14] width 104 height 24
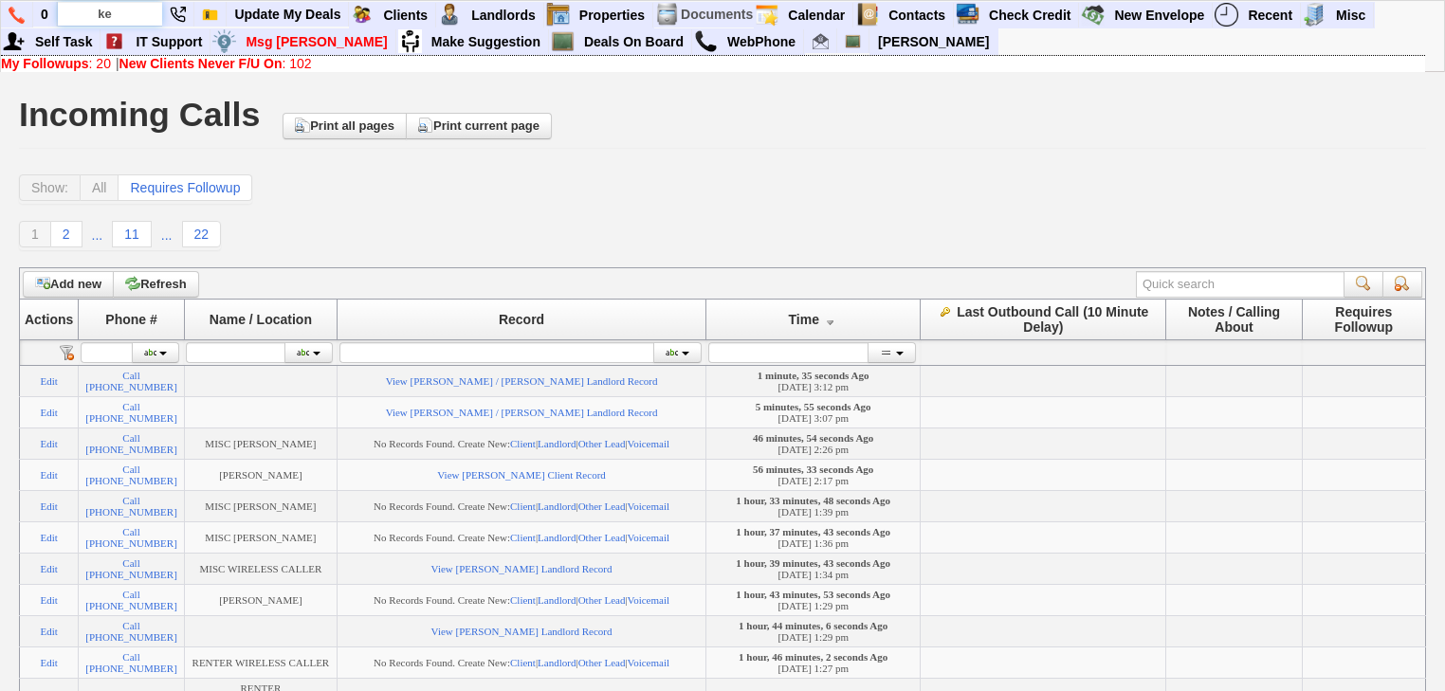
scroll to position [0, 0]
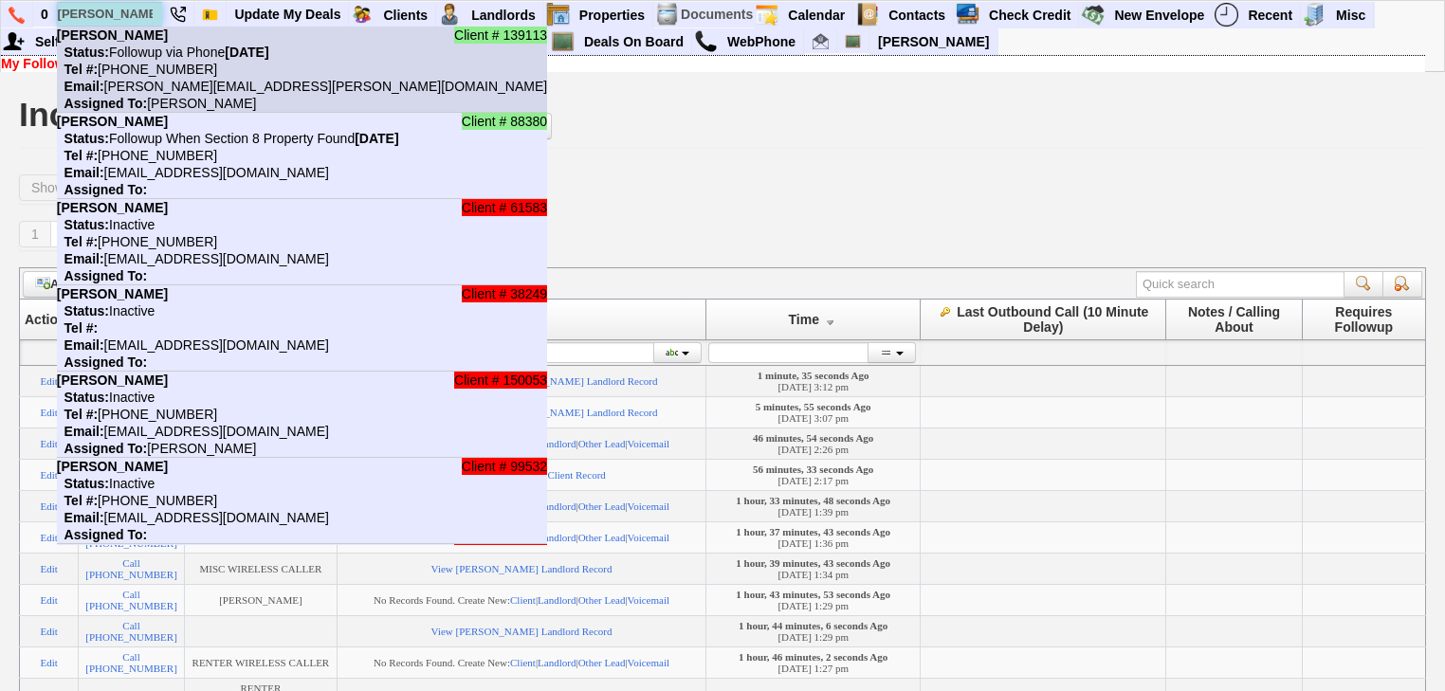
type input "kerryann"
click at [134, 72] on nobr "Tel #: 718-909-6179" at bounding box center [137, 69] width 160 height 15
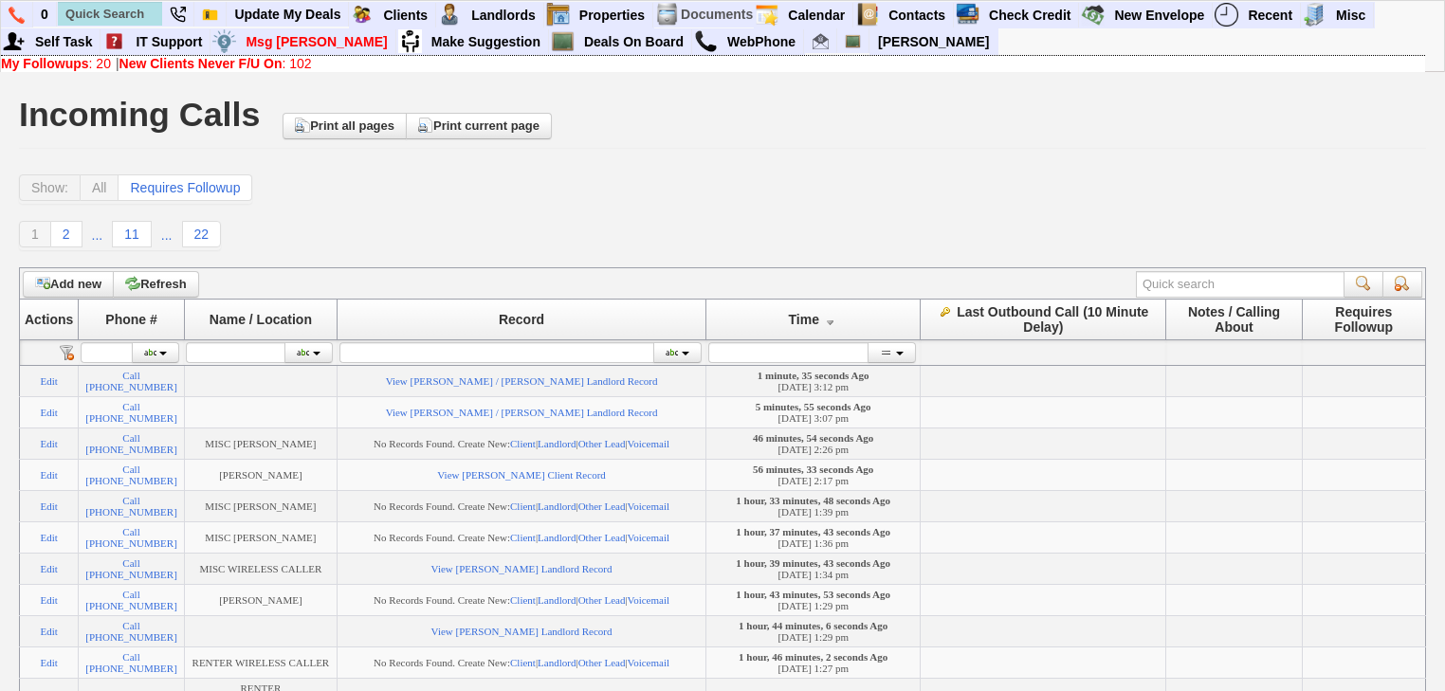
click at [109, 63] on link "My Followups : 20" at bounding box center [56, 63] width 110 height 15
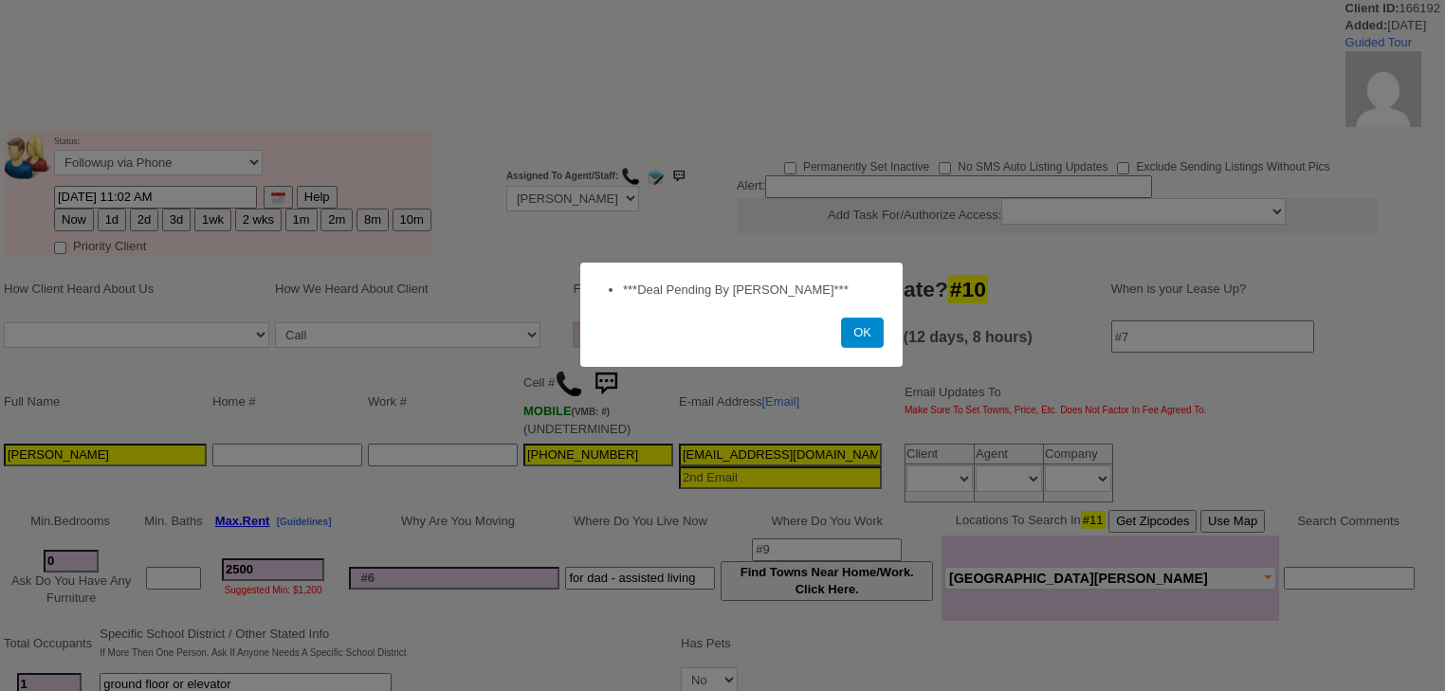
click at [873, 331] on button "OK" at bounding box center [862, 333] width 43 height 30
click at [865, 329] on button "OK" at bounding box center [862, 333] width 43 height 30
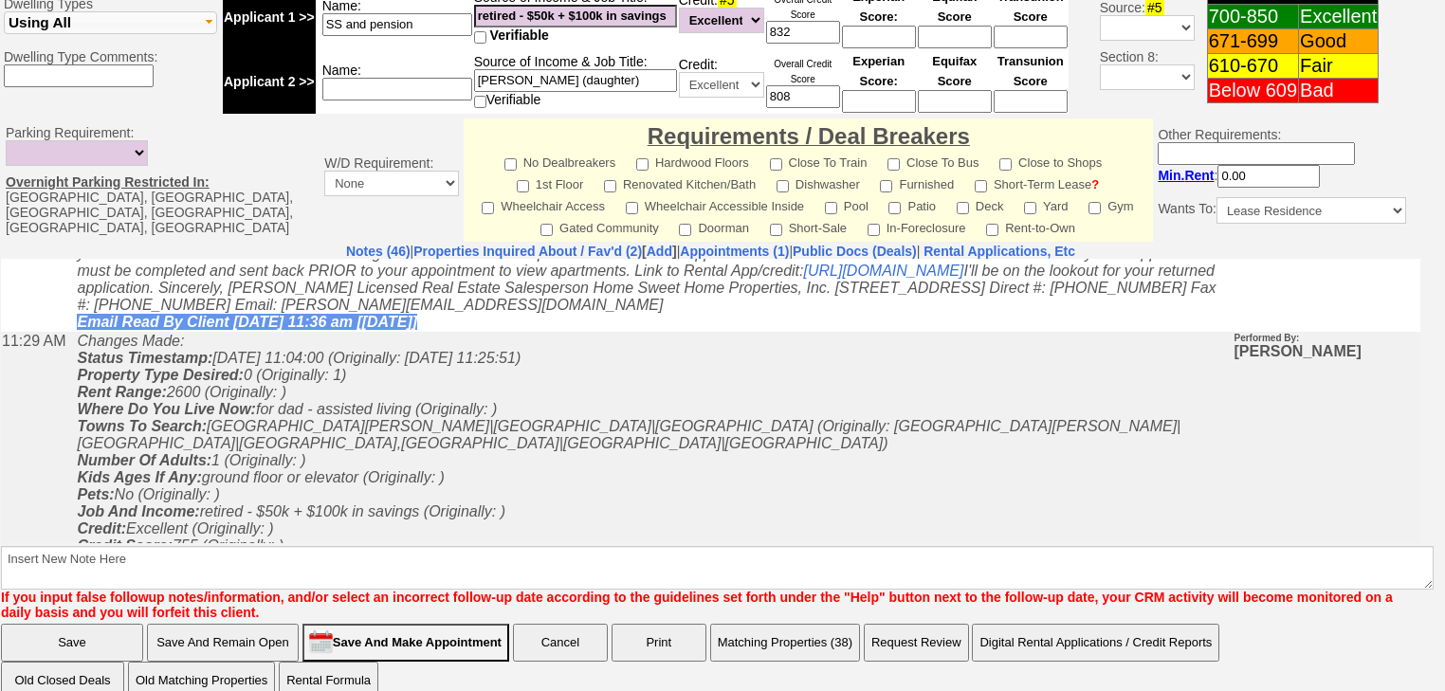
scroll to position [1532, 0]
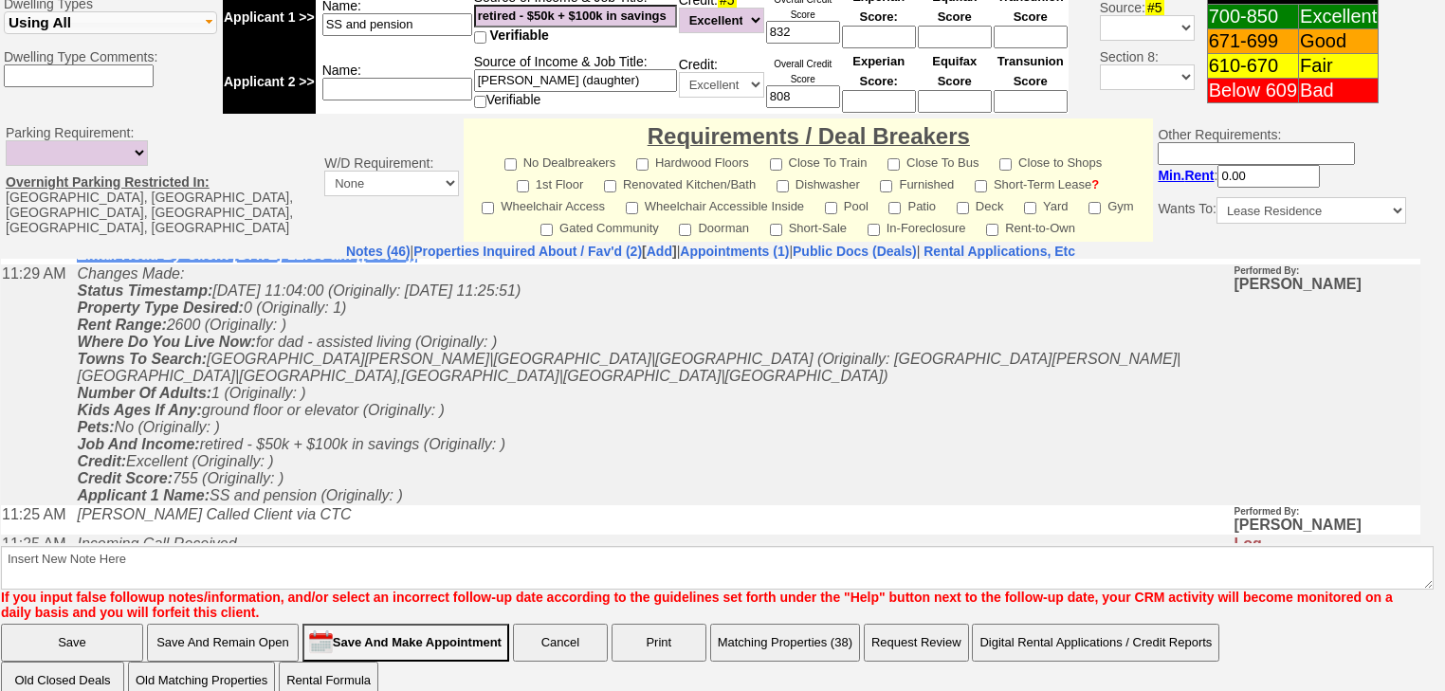
drag, startPoint x: 302, startPoint y: 473, endPoint x: 607, endPoint y: 286, distance: 357.9
click at [607, 262] on icon "[PERSON_NAME] Sent Email: Good Morning [PERSON_NAME], It was a pleasure speakin…" at bounding box center [646, 210] width 1139 height 101
copy icon "Good Morning [PERSON_NAME], It was a pleasure speaking with you! I am excited t…"
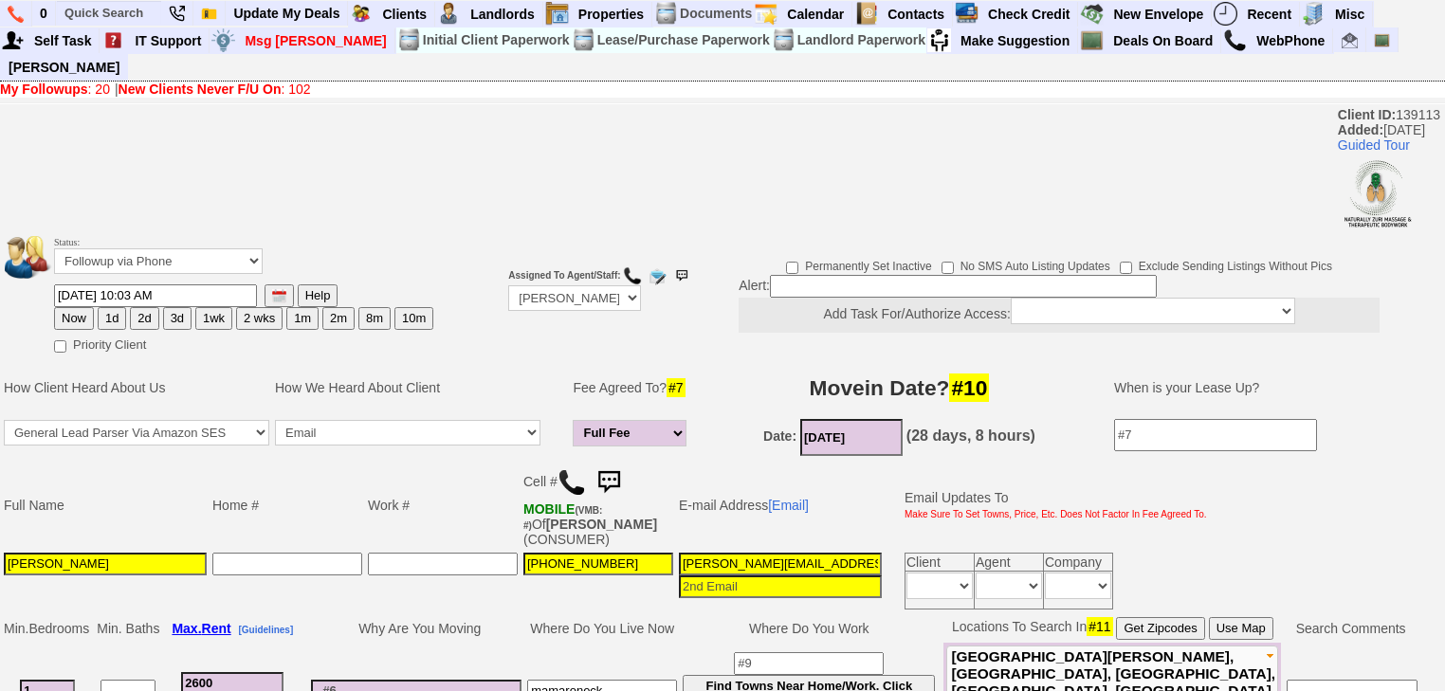
drag, startPoint x: 114, startPoint y: 531, endPoint x: 0, endPoint y: 532, distance: 113.8
click at [0, 532] on td "Full Name Home # Work # Cell # MOBILE (VMB: #) Of BERTRAND,NIGEL (CONSUMER) E-m…" at bounding box center [710, 537] width 1421 height 154
drag, startPoint x: 841, startPoint y: 539, endPoint x: 647, endPoint y: 539, distance: 194.4
click at [647, 550] on tr "Kerryann Bertrand 718-909-6179 kerryann.heath@gmail.com Client Agent Company Da…" at bounding box center [605, 581] width 1209 height 63
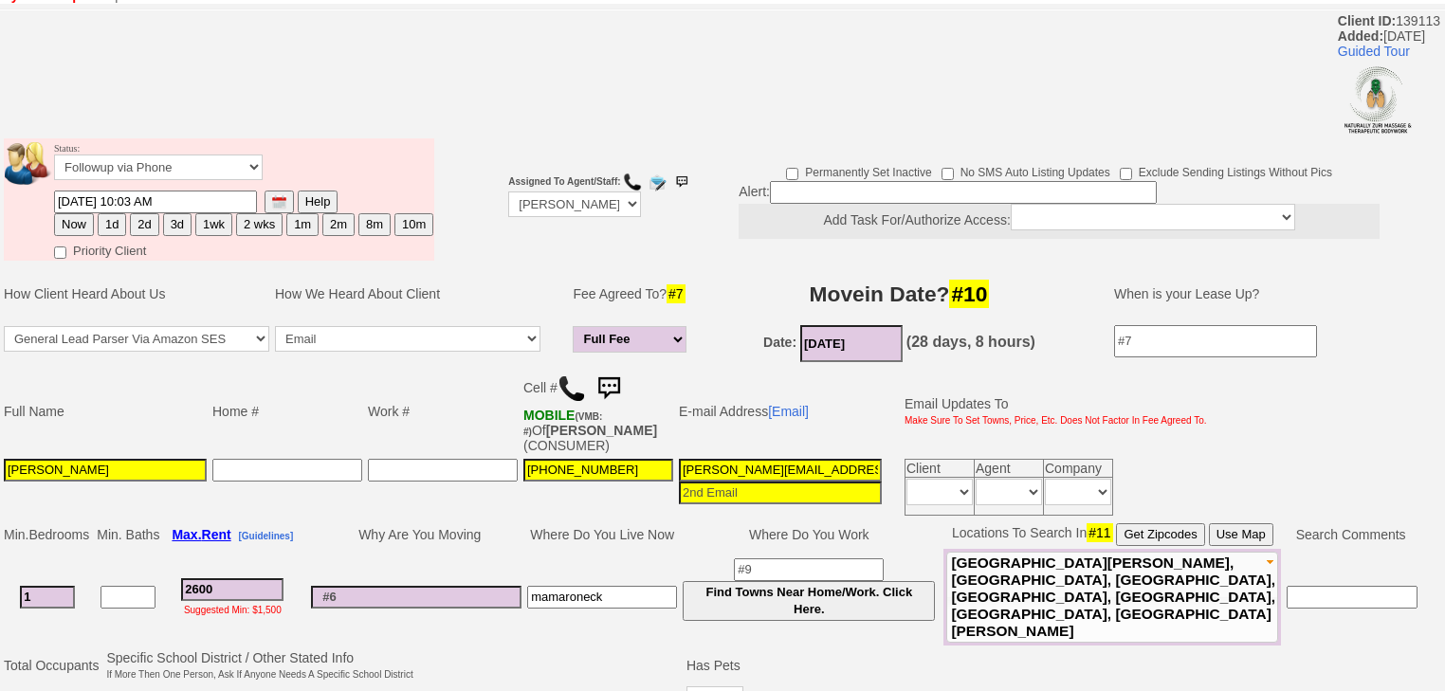
scroll to position [228, 0]
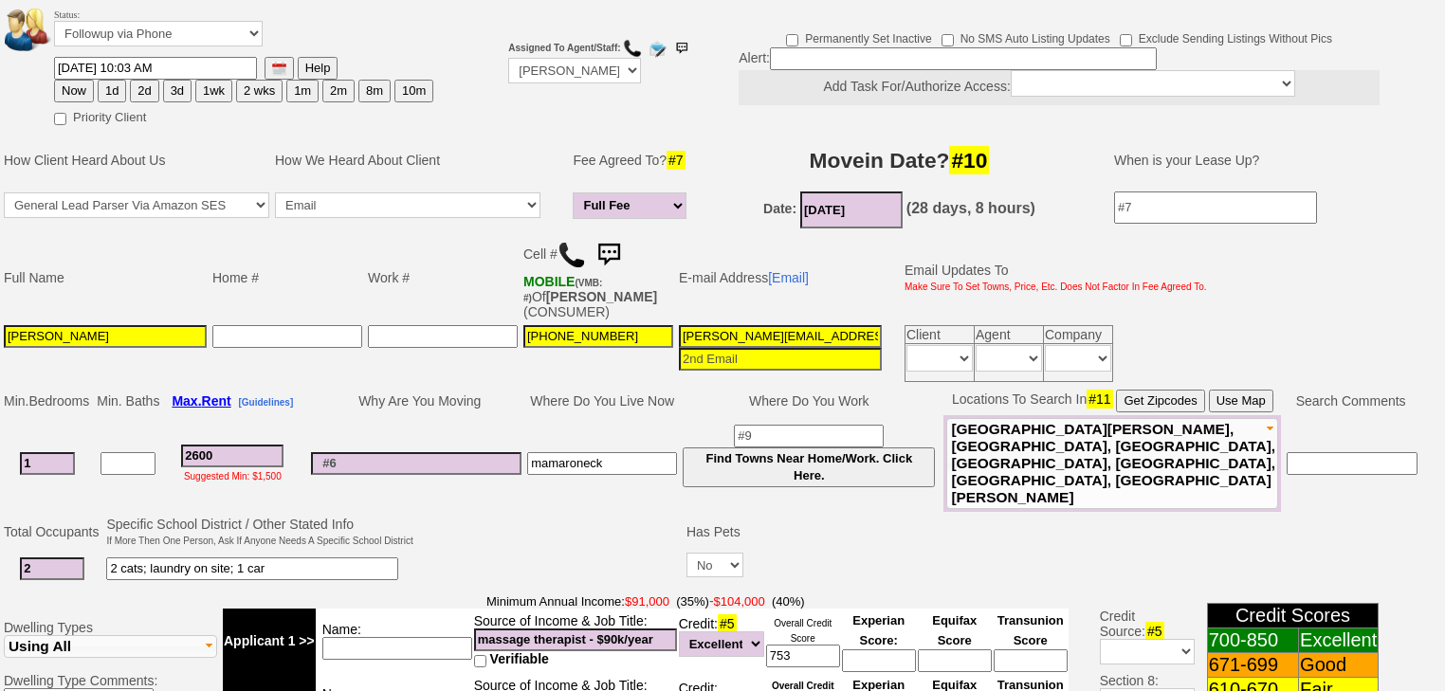
click at [203, 445] on input "2600" at bounding box center [232, 456] width 102 height 23
drag, startPoint x: 149, startPoint y: 311, endPoint x: 0, endPoint y: 308, distance: 148.9
click at [0, 308] on td "Full Name Home # Work # Cell # MOBILE (VMB: #) Of BERTRAND,NIGEL (CONSUMER) E-m…" at bounding box center [710, 309] width 1421 height 154
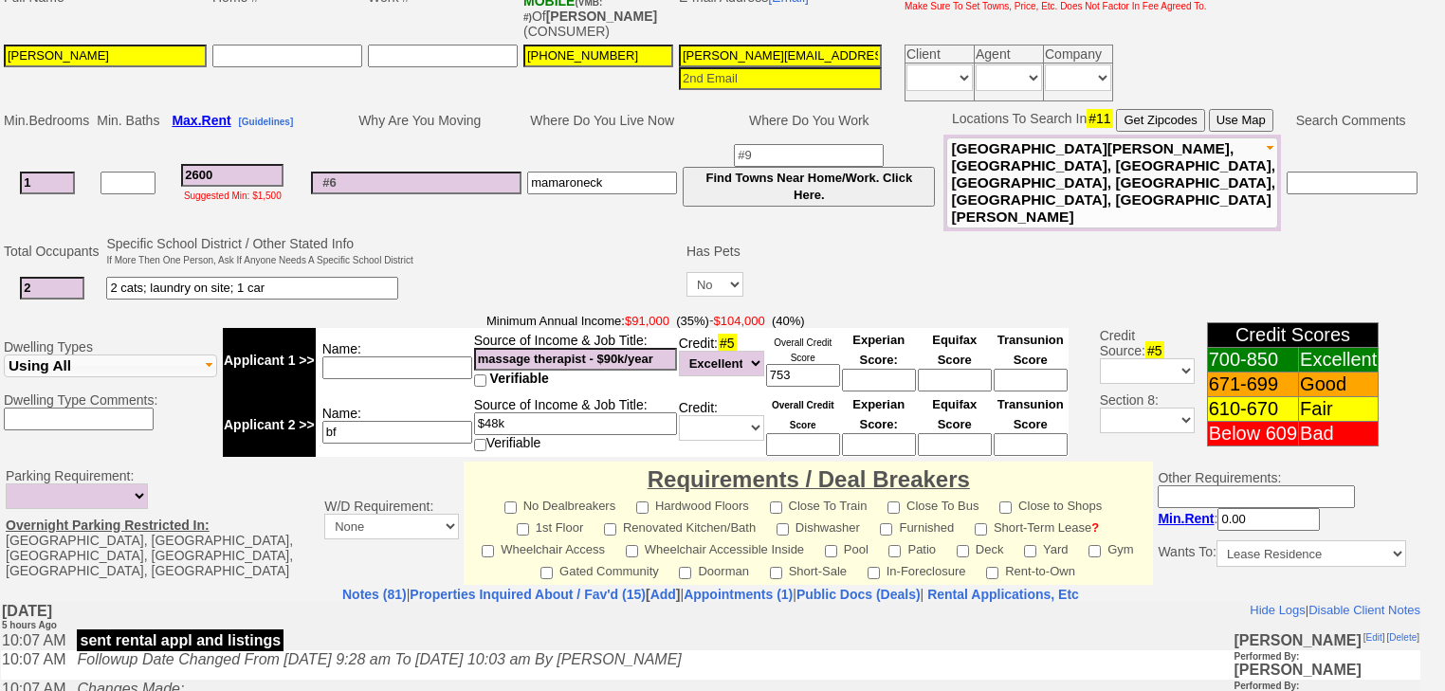
scroll to position [759, 0]
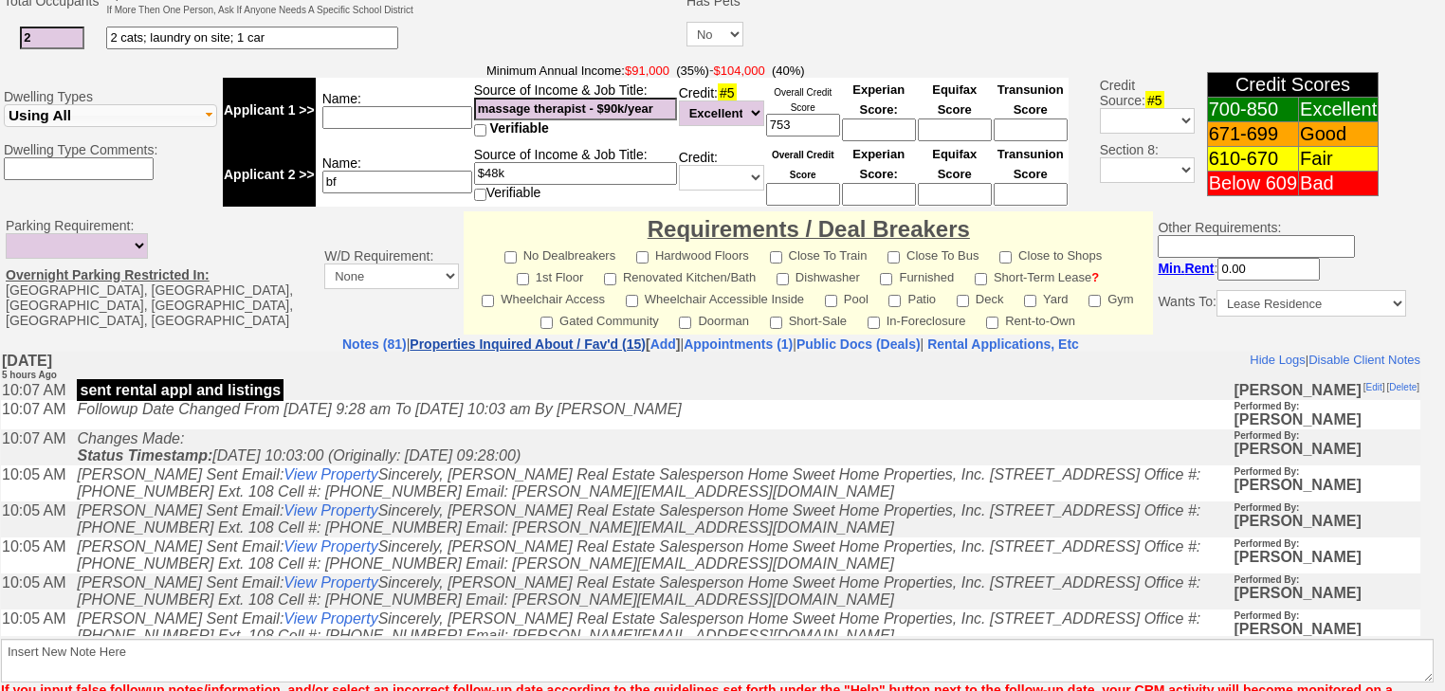
click at [537, 337] on link "Properties Inquired About / Fav'd (15)" at bounding box center [528, 344] width 236 height 15
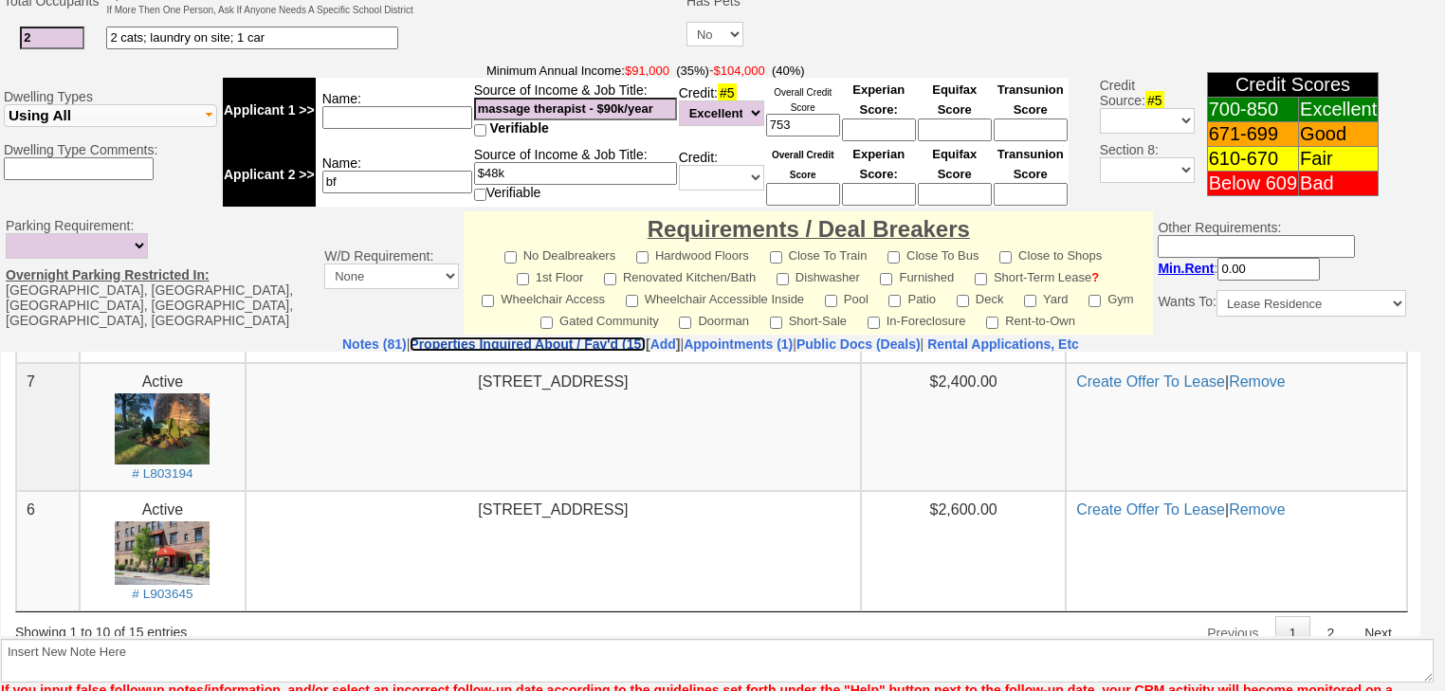
scroll to position [1164, 0]
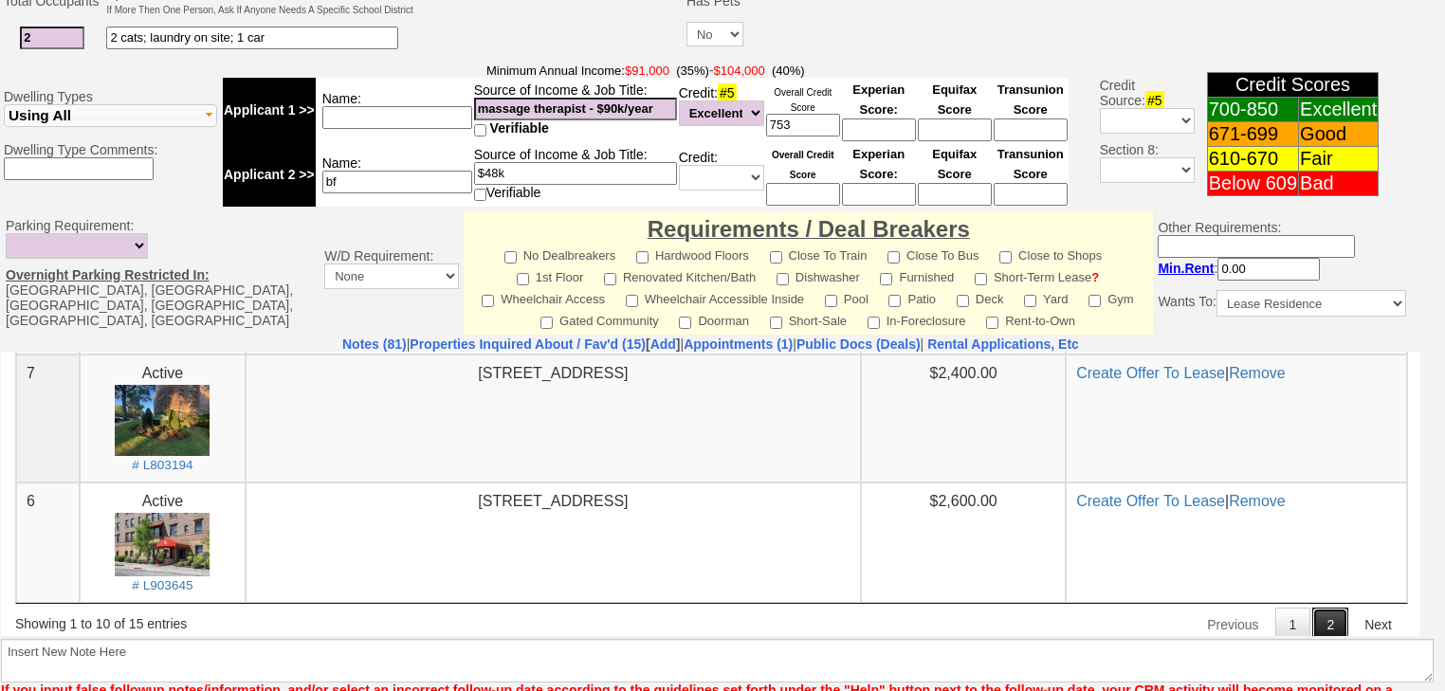
click at [1320, 622] on link "2" at bounding box center [1330, 624] width 36 height 34
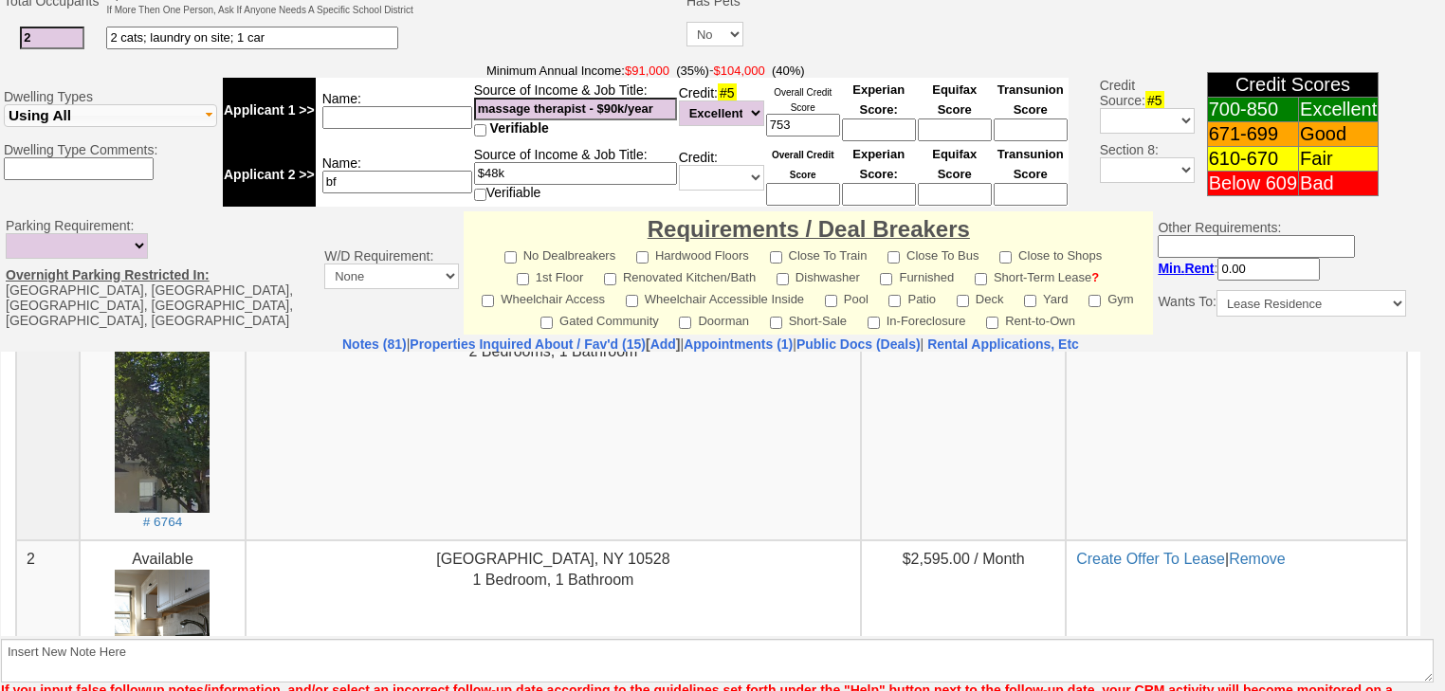
scroll to position [531, 0]
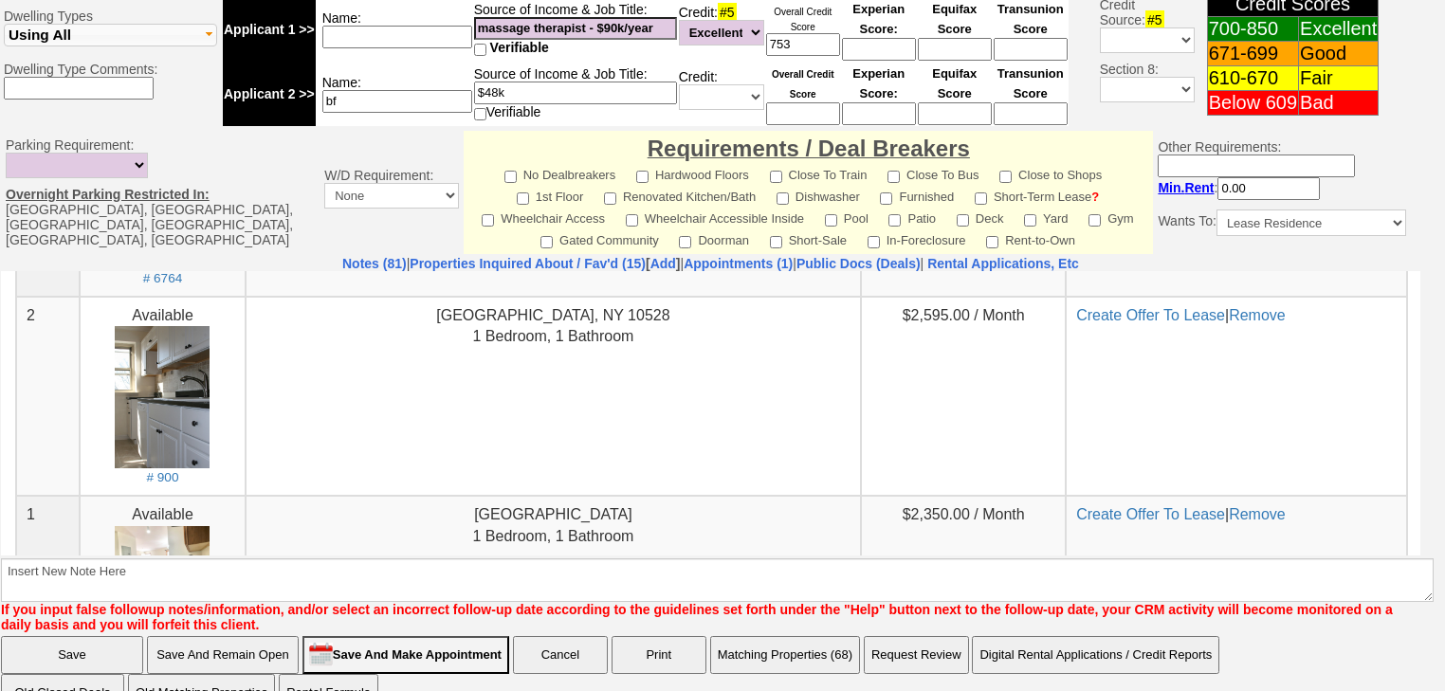
click at [427, 636] on input "Save And Make Appointment" at bounding box center [405, 655] width 207 height 38
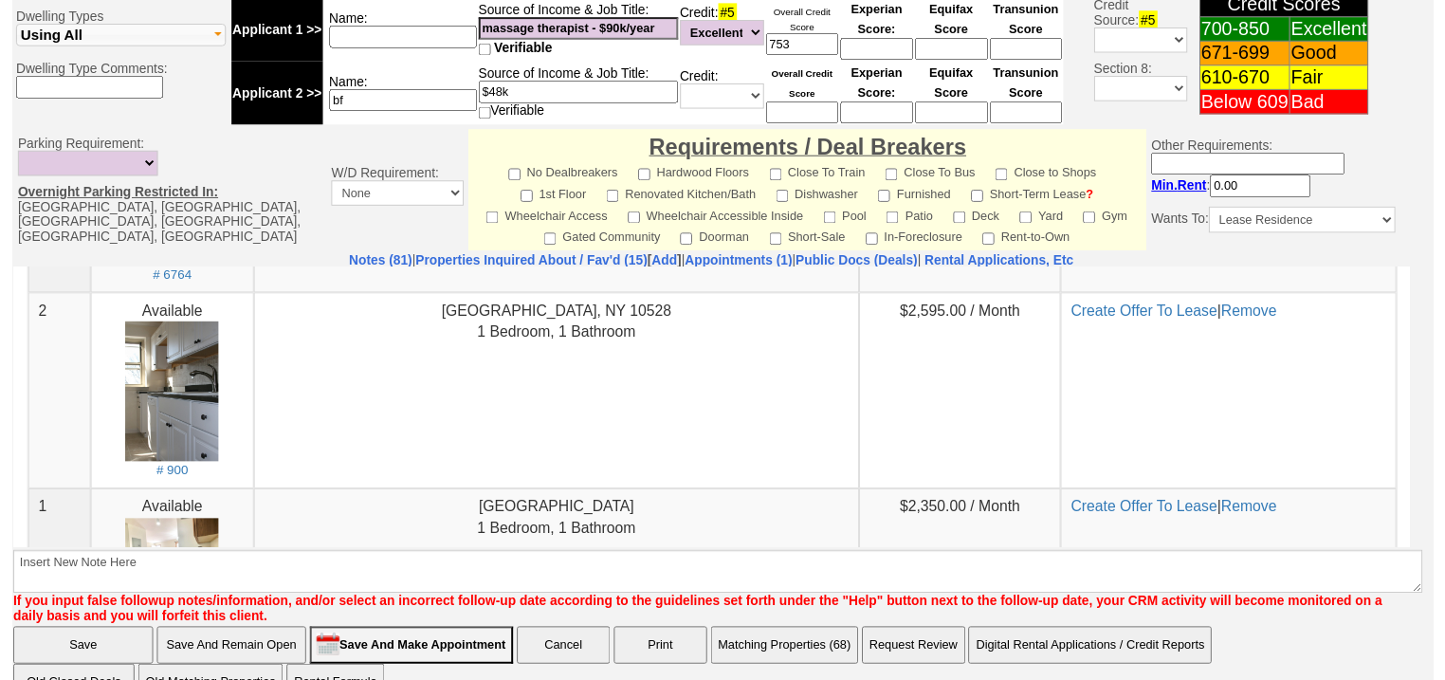
scroll to position [756, 0]
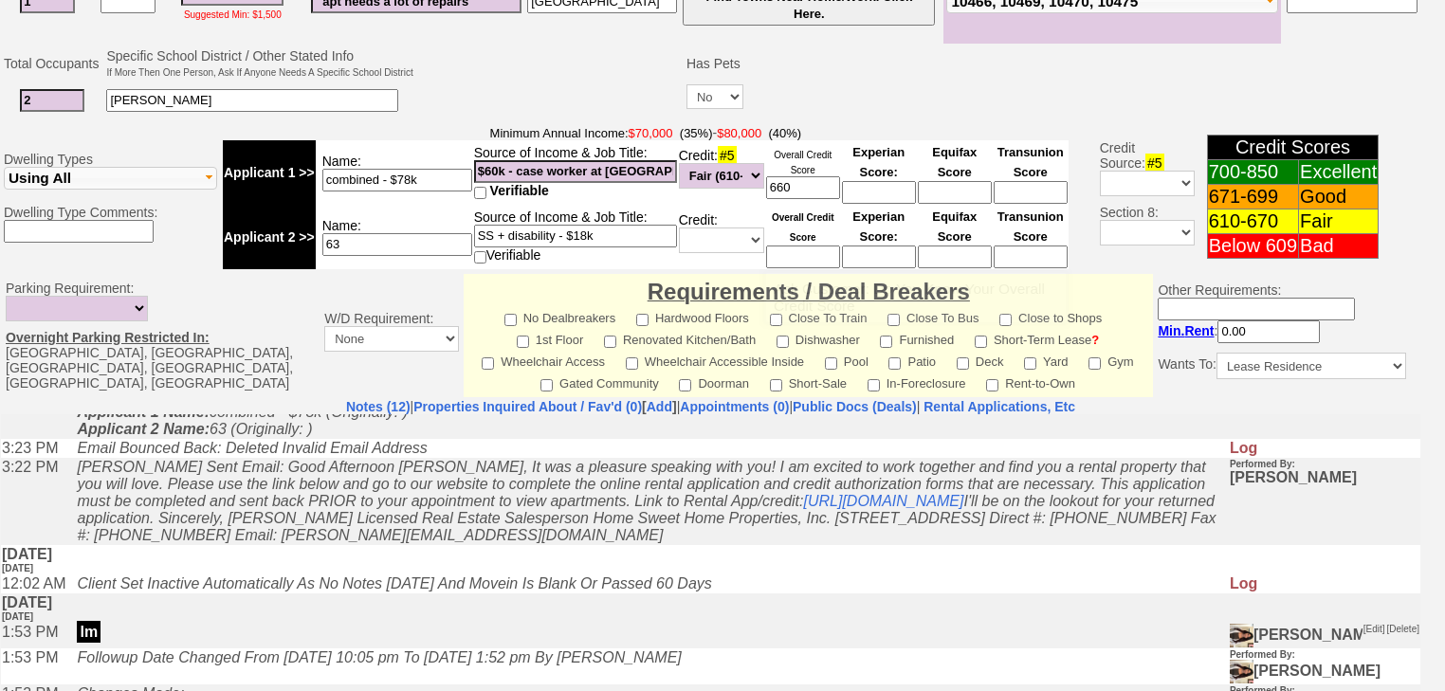
scroll to position [389, 0]
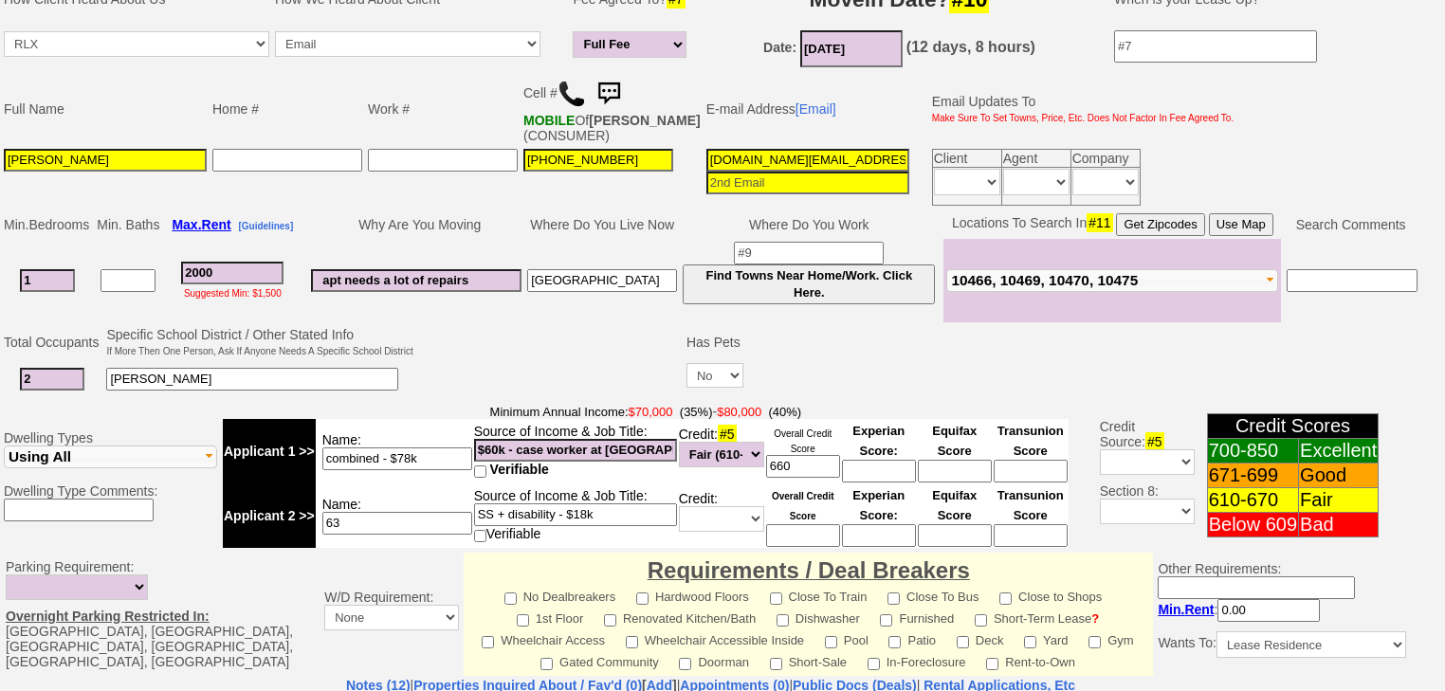
click at [820, 150] on input "[DOMAIN_NAME][EMAIL_ADDRESS][DOMAIN_NAME]" at bounding box center [807, 160] width 203 height 23
click at [706, 149] on input "[DOMAIN_NAME][EMAIL_ADDRESS][DOMAIN_NAME]" at bounding box center [807, 160] width 203 height 23
click at [821, 149] on input "[DOMAIN_NAME][EMAIL_ADDRESS][DOMAIN_NAME]" at bounding box center [807, 160] width 203 height 23
drag, startPoint x: 831, startPoint y: 150, endPoint x: 590, endPoint y: 151, distance: 240.8
click at [590, 151] on tr "[PERSON_NAME] [PHONE_NUMBER] [DOMAIN_NAME][EMAIL_ADDRESS][DOMAIN_NAME] Client A…" at bounding box center [618, 177] width 1235 height 63
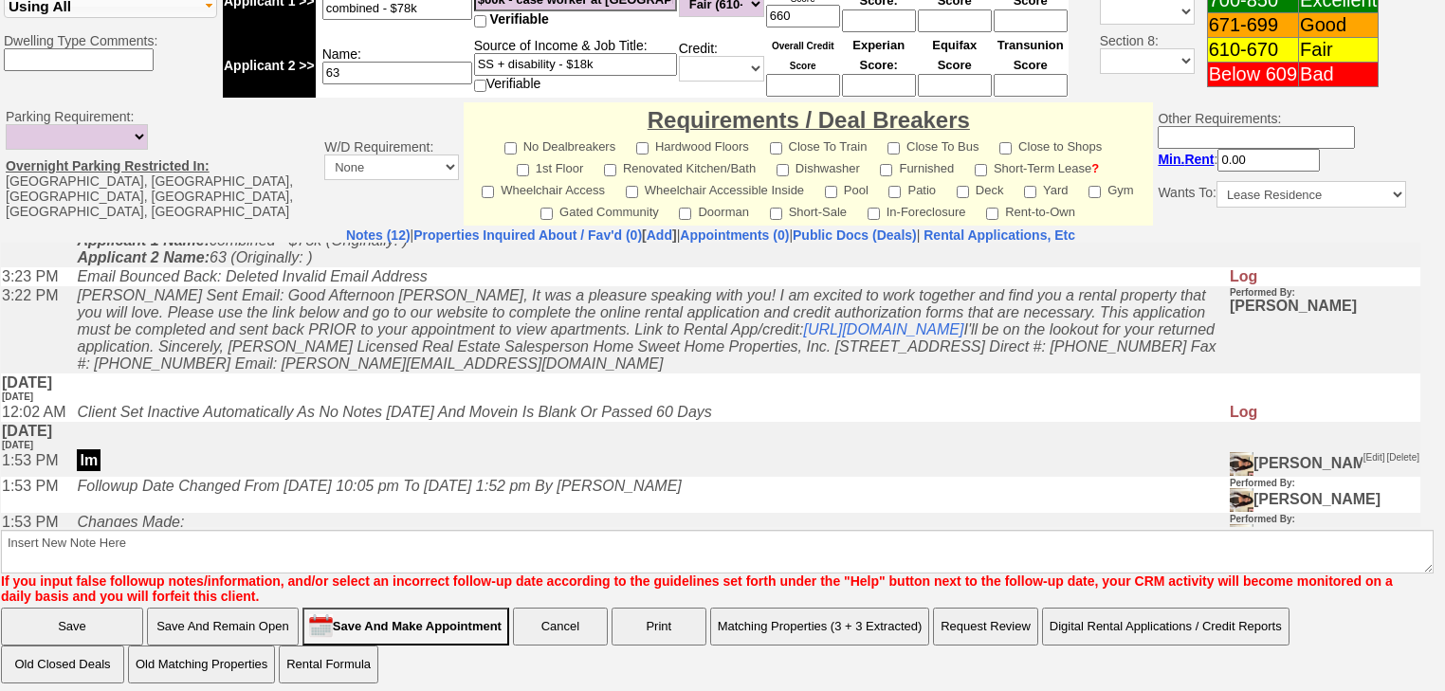
type input "[DOMAIN_NAME][EMAIL_ADDRESS][DOMAIN_NAME]"
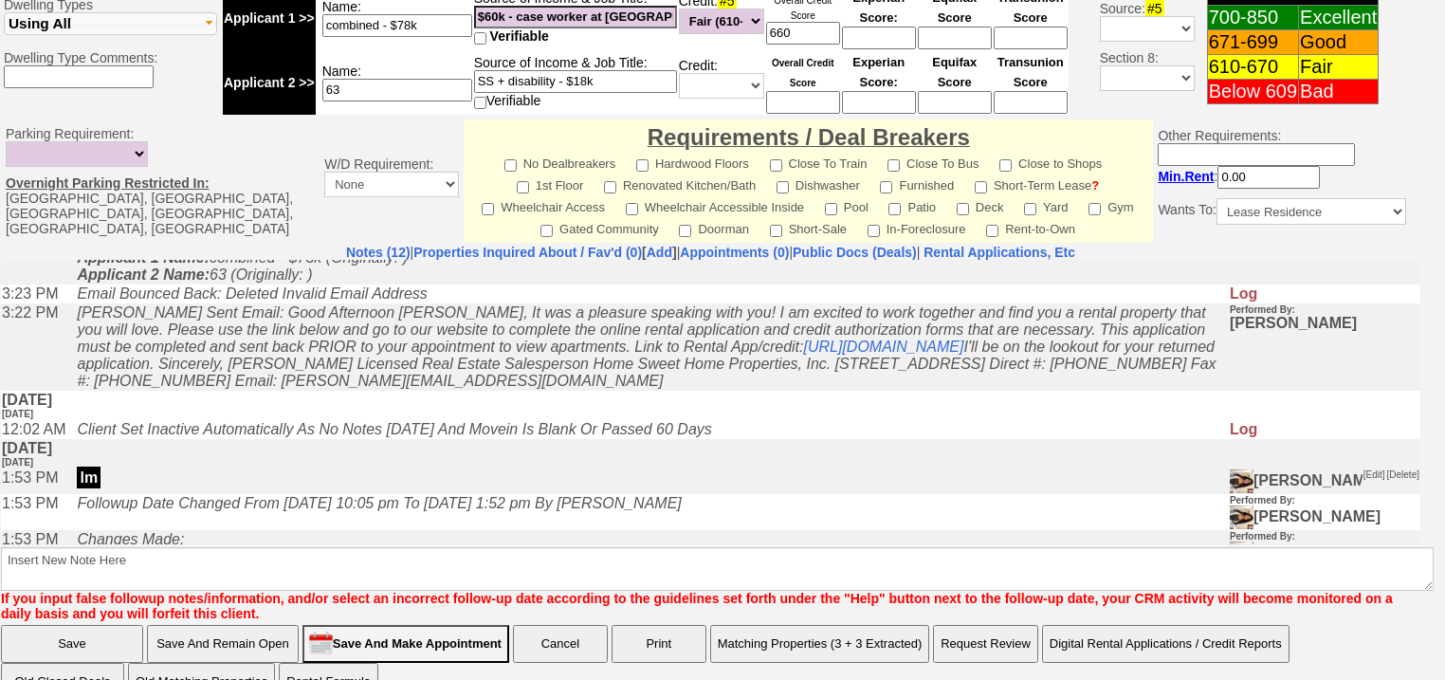
click at [260, 625] on input "Save And Remain Open" at bounding box center [223, 644] width 152 height 38
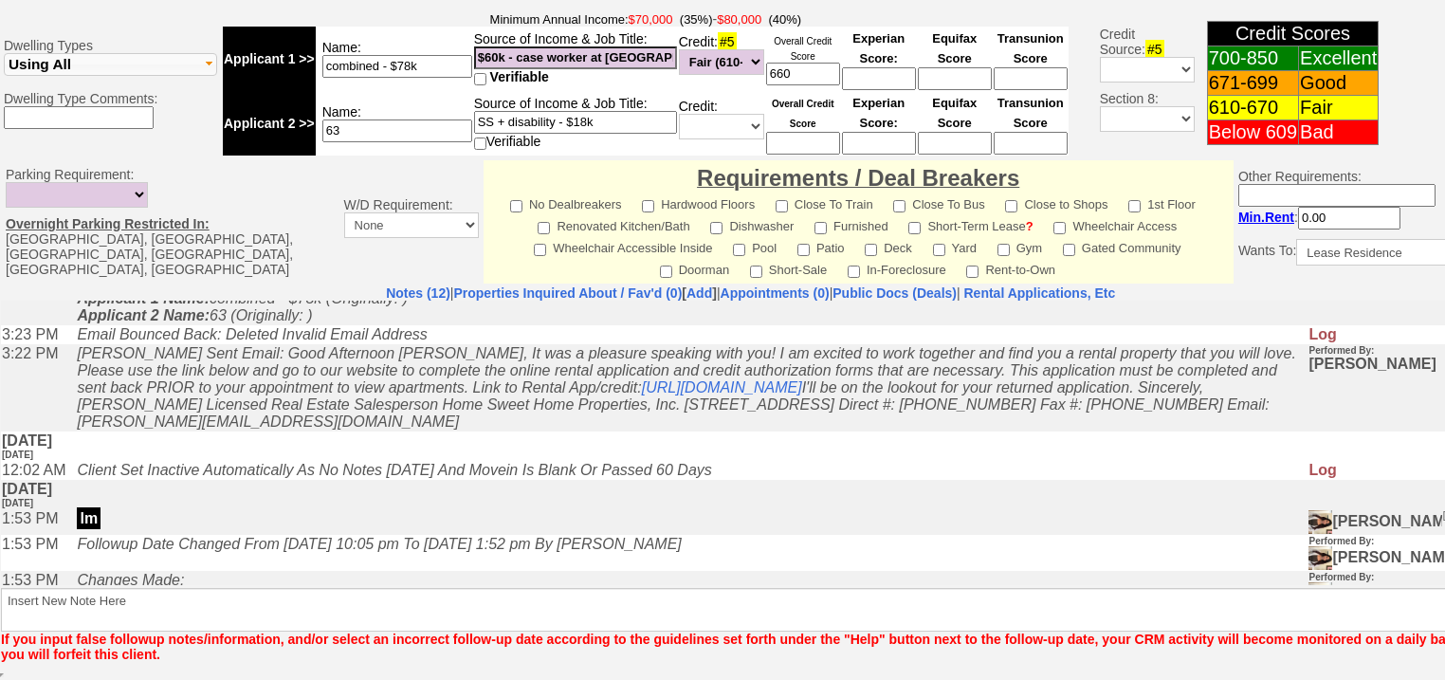
scroll to position [756, 0]
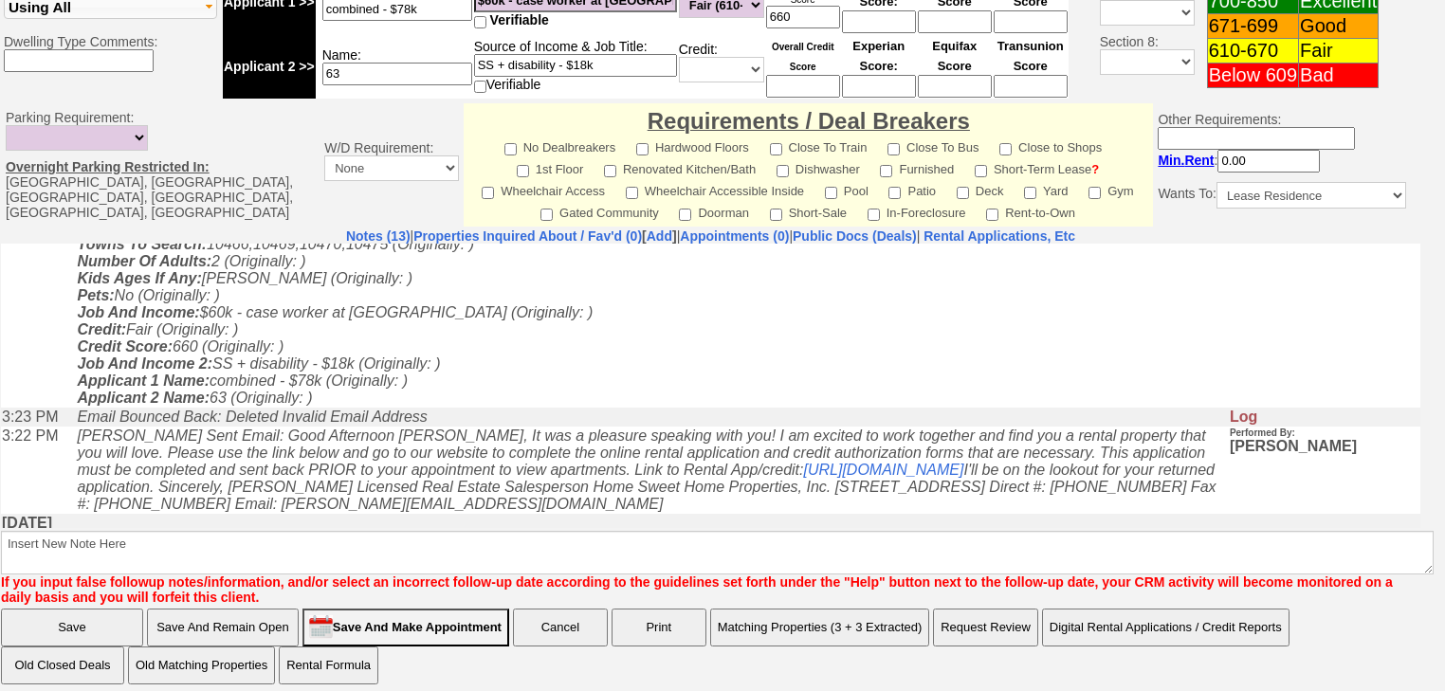
scroll to position [303, 0]
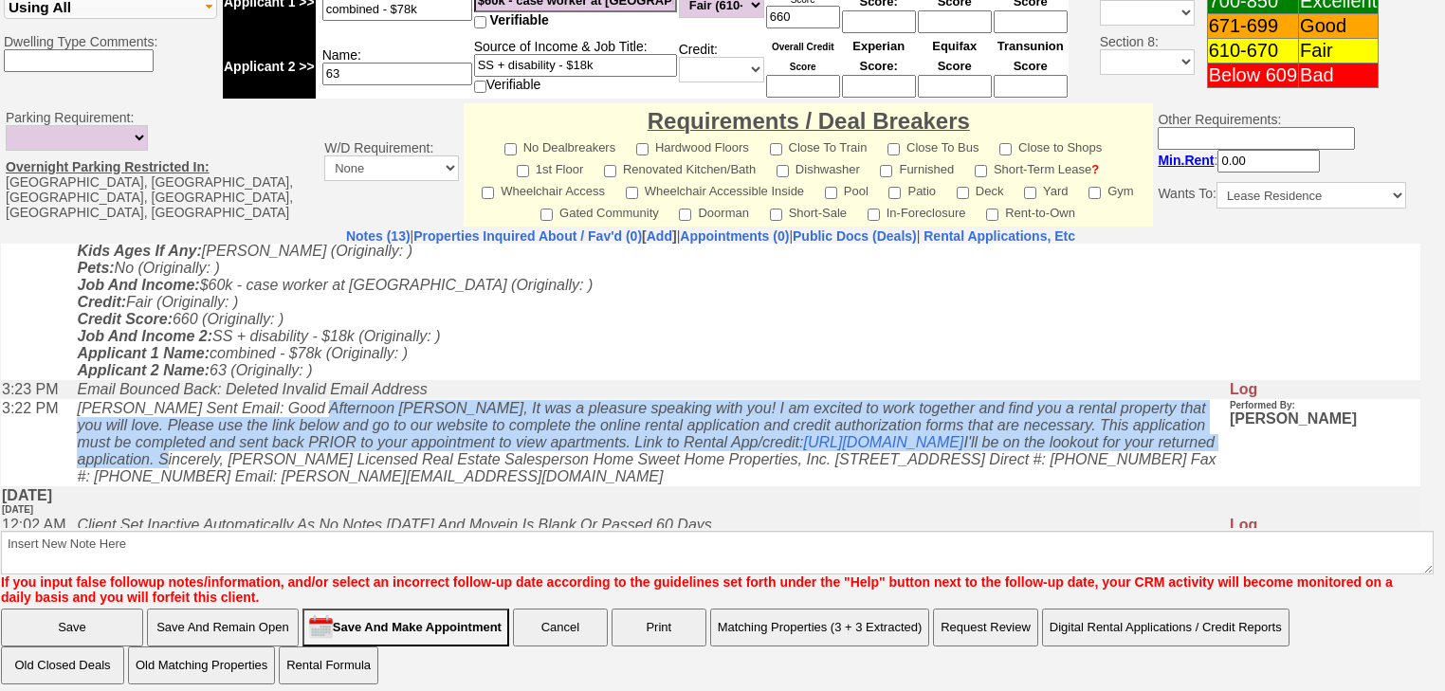
drag, startPoint x: 297, startPoint y: 419, endPoint x: 862, endPoint y: 458, distance: 566.4
click at [914, 475] on icon "[PERSON_NAME] Sent Email: Good Afternoon [PERSON_NAME], It was a pleasure speak…" at bounding box center [646, 441] width 1139 height 84
copy icon "Good Afternoon [PERSON_NAME], It was a pleasure speaking with you! I am excited…"
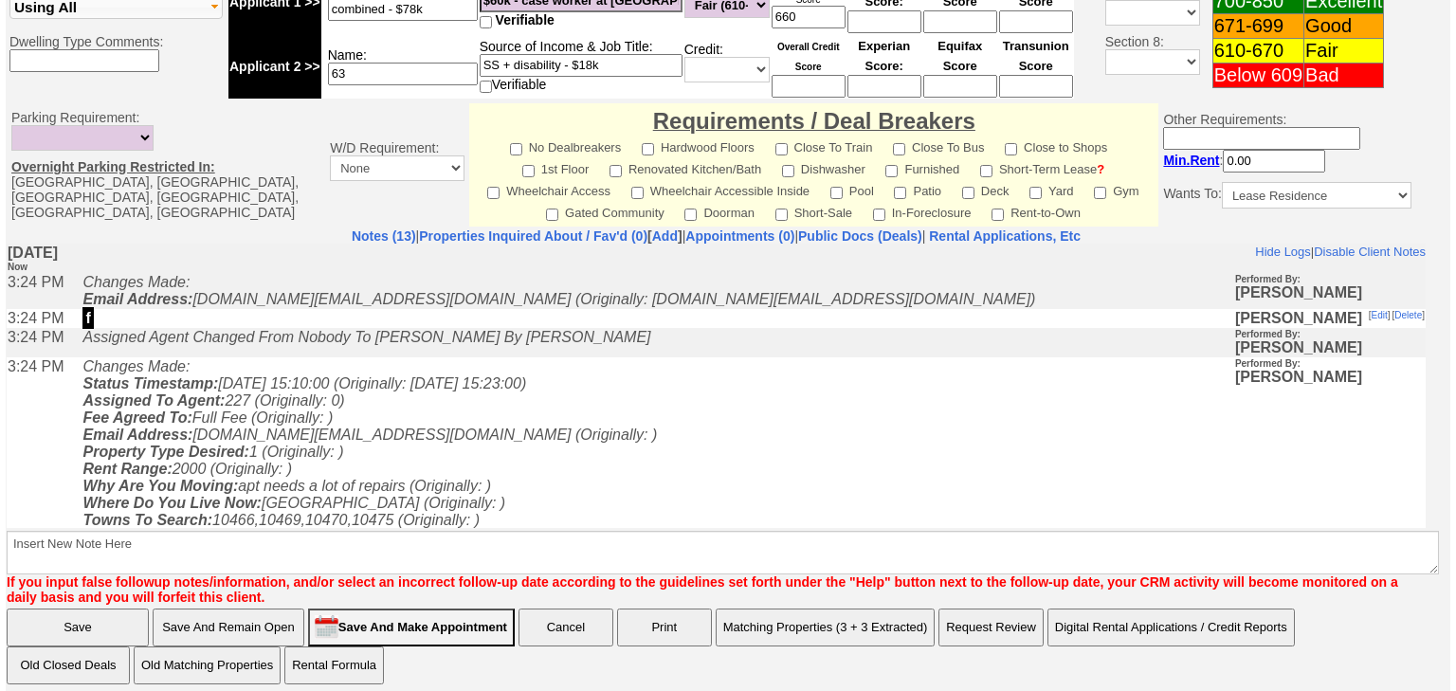
scroll to position [307, 0]
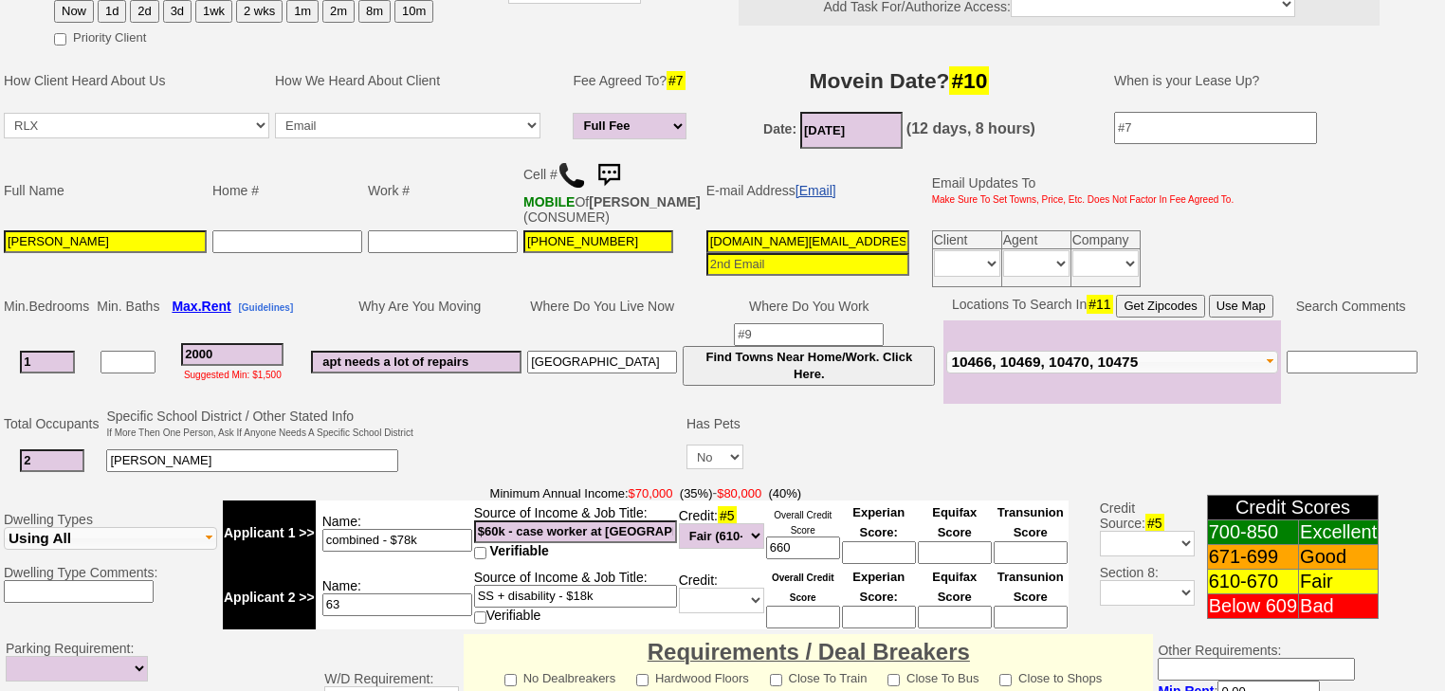
click at [795, 183] on link "[Email]" at bounding box center [815, 190] width 41 height 15
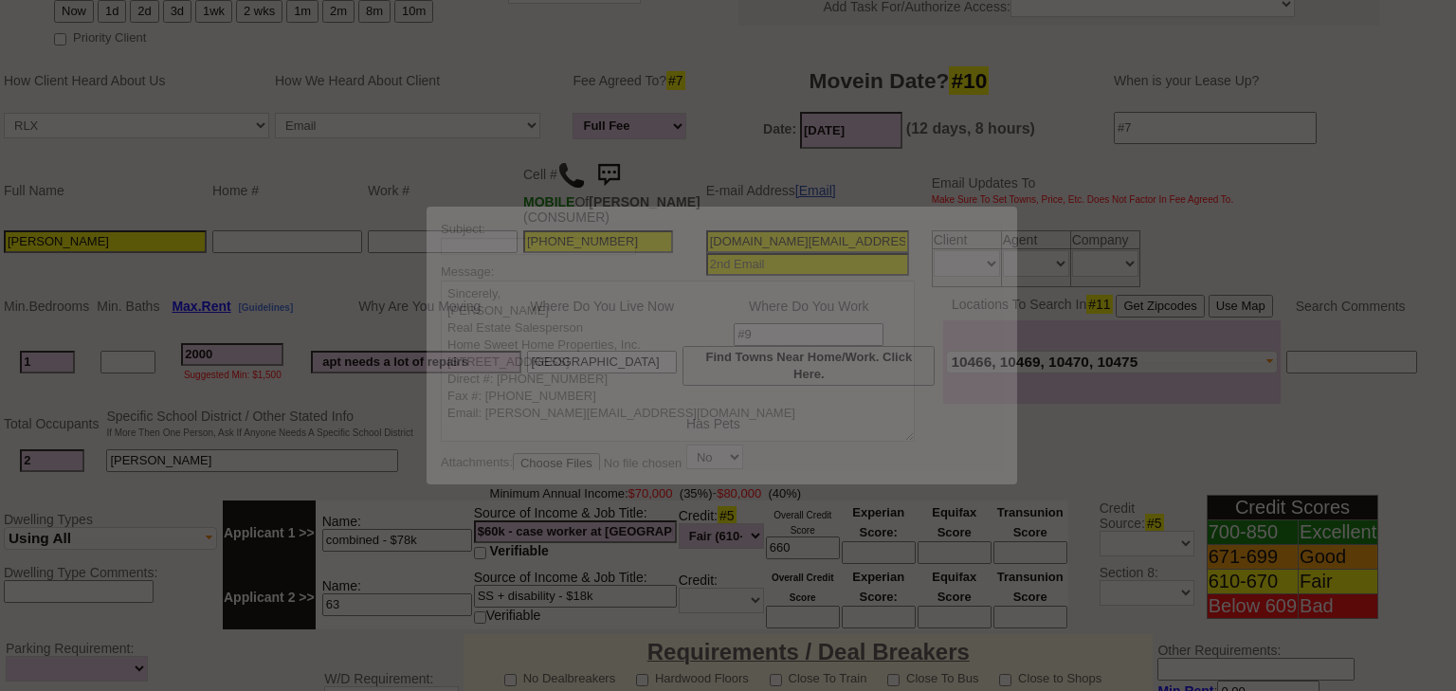
scroll to position [0, 0]
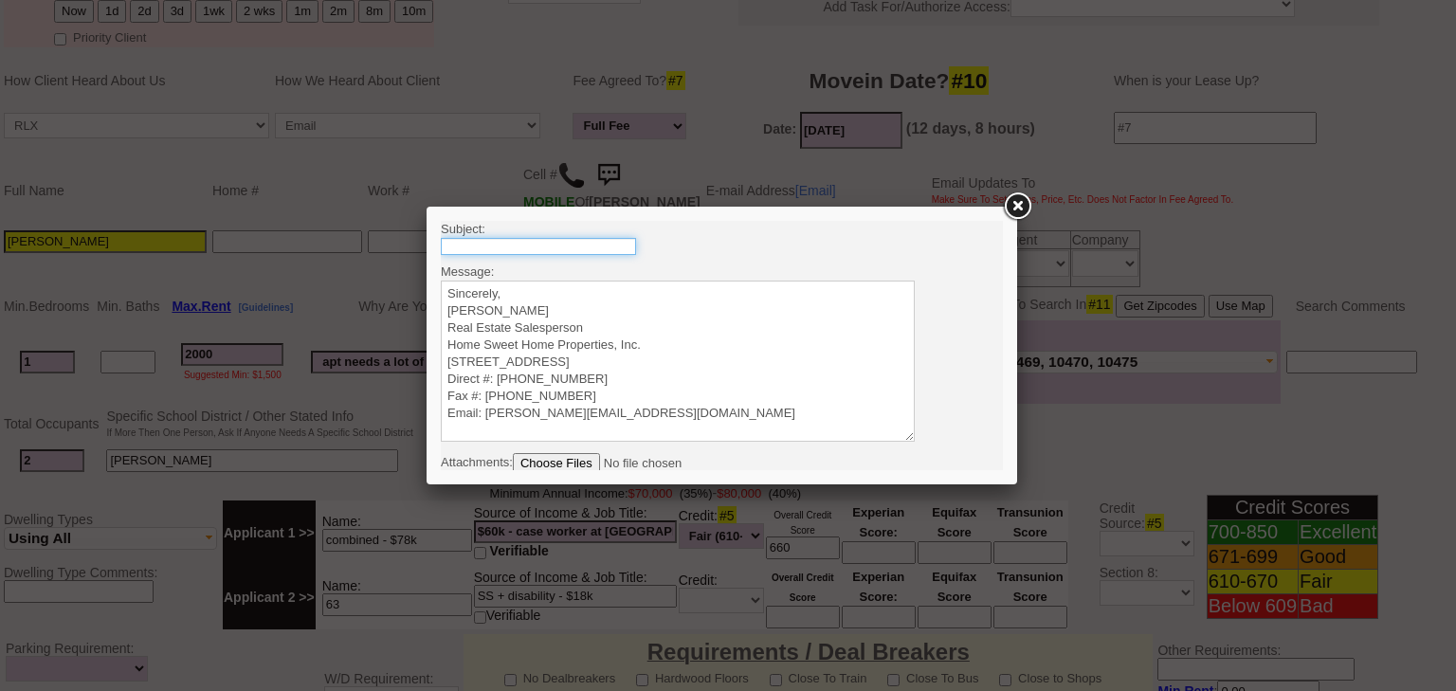
click at [601, 249] on input "text" at bounding box center [538, 246] width 195 height 17
type input "Rental Intake Form + Credit Check Authorization"
click at [516, 284] on textarea "Sincerely, Renata Staroselsky Real Estate Salesperson Home Sweet Home Propertie…" at bounding box center [678, 361] width 474 height 161
paste textarea "Good Afternoon Tiffany, It was a pleasure speaking with you! I am excited to wo…"
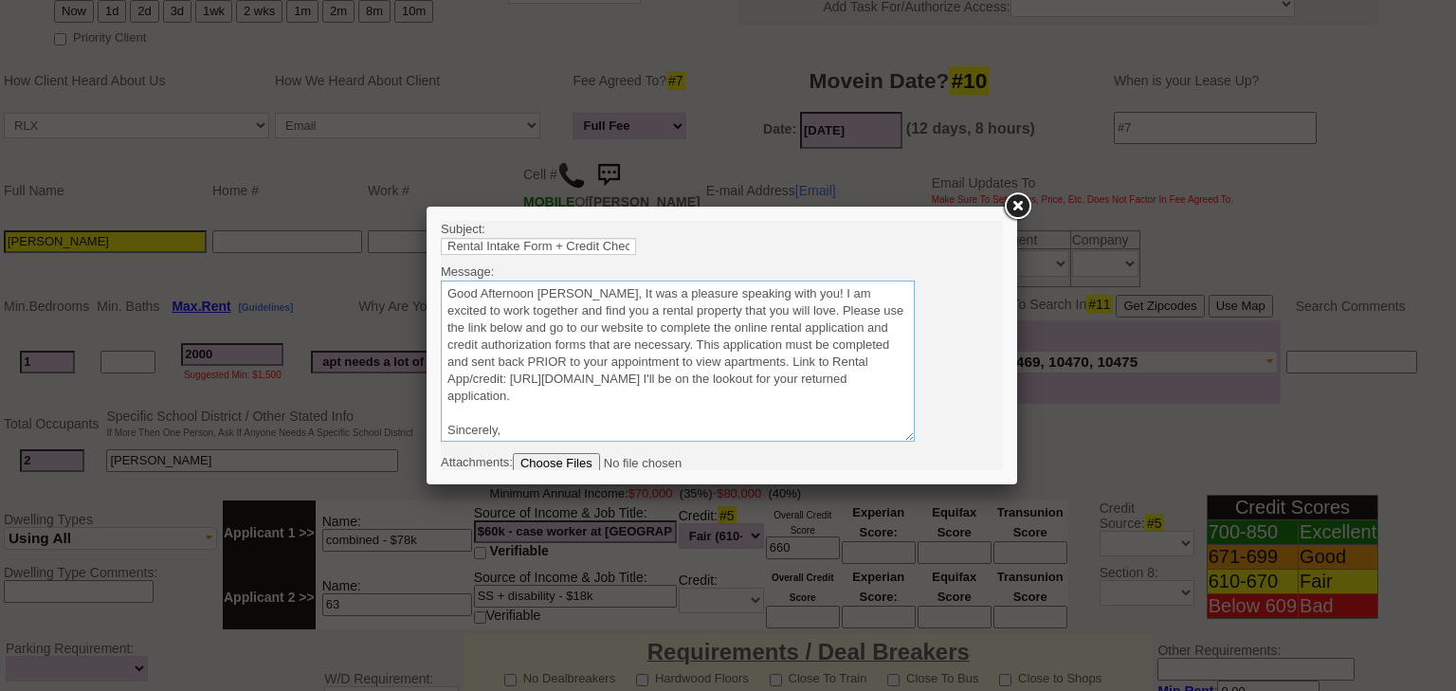
click at [576, 294] on textarea "Sincerely, Renata Staroselsky Real Estate Salesperson Home Sweet Home Propertie…" at bounding box center [678, 361] width 474 height 161
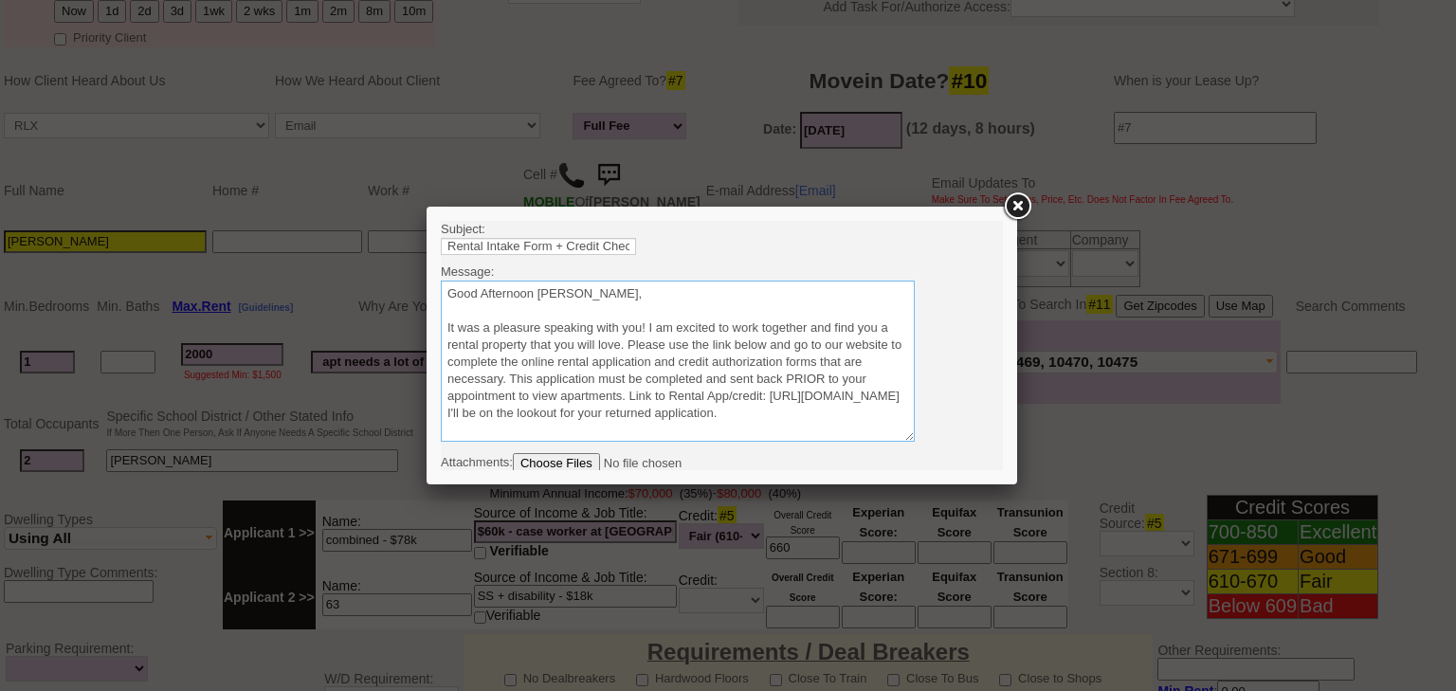
click at [626, 350] on textarea "Sincerely, Renata Staroselsky Real Estate Salesperson Home Sweet Home Propertie…" at bounding box center [678, 361] width 474 height 161
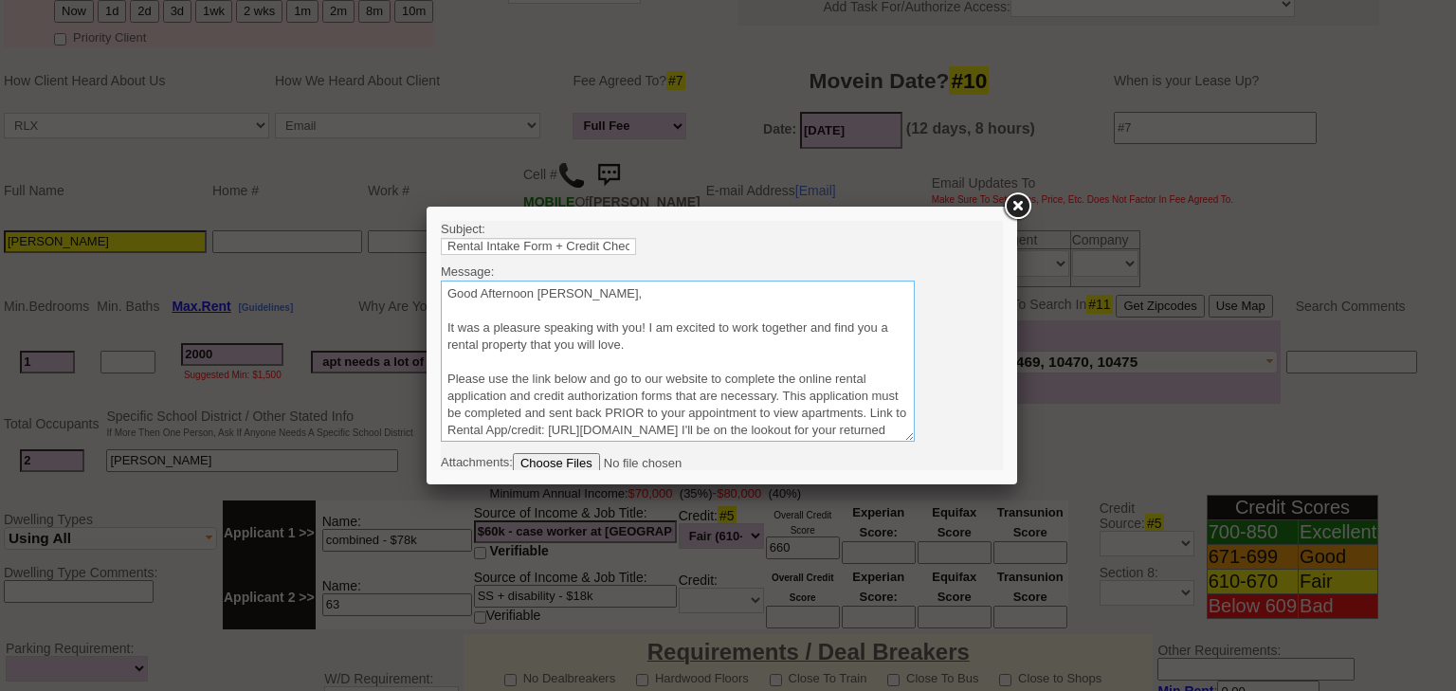
scroll to position [152, 0]
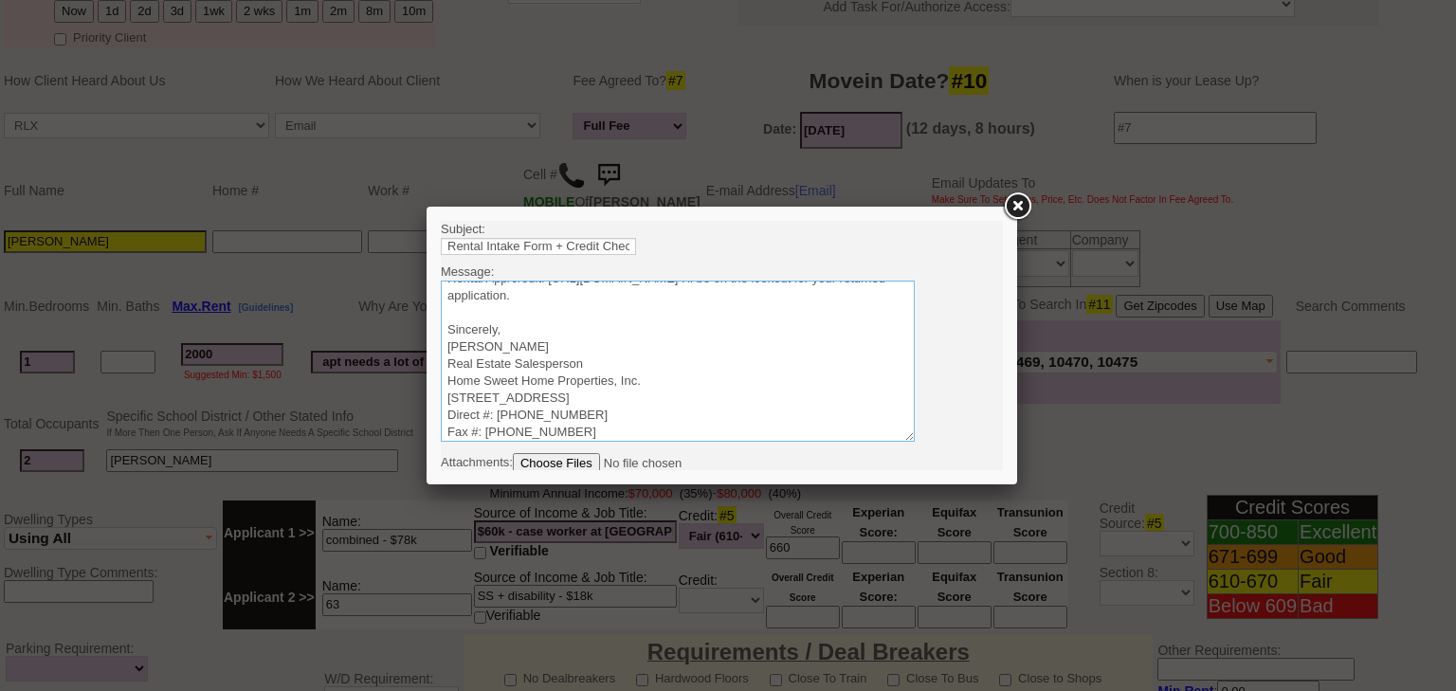
click at [600, 298] on textarea "Sincerely, Renata Staroselsky Real Estate Salesperson Home Sweet Home Propertie…" at bounding box center [678, 361] width 474 height 161
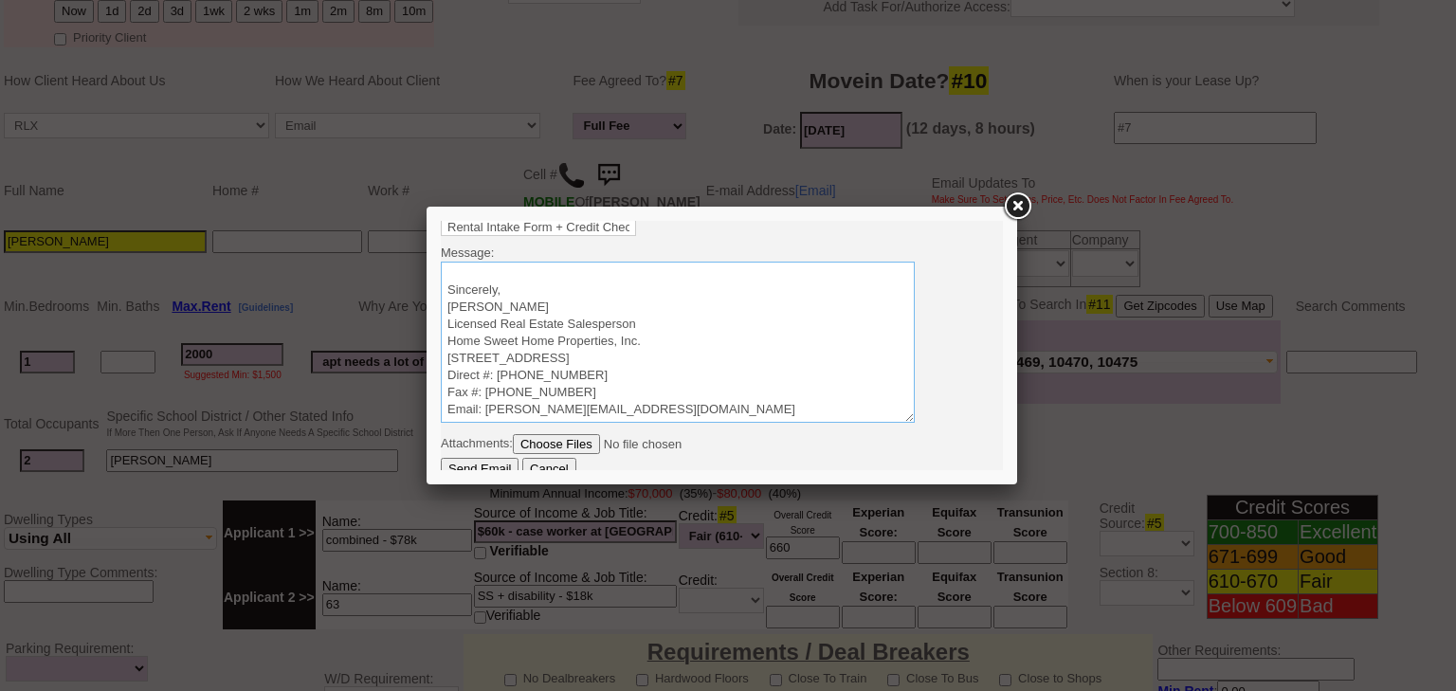
scroll to position [28, 0]
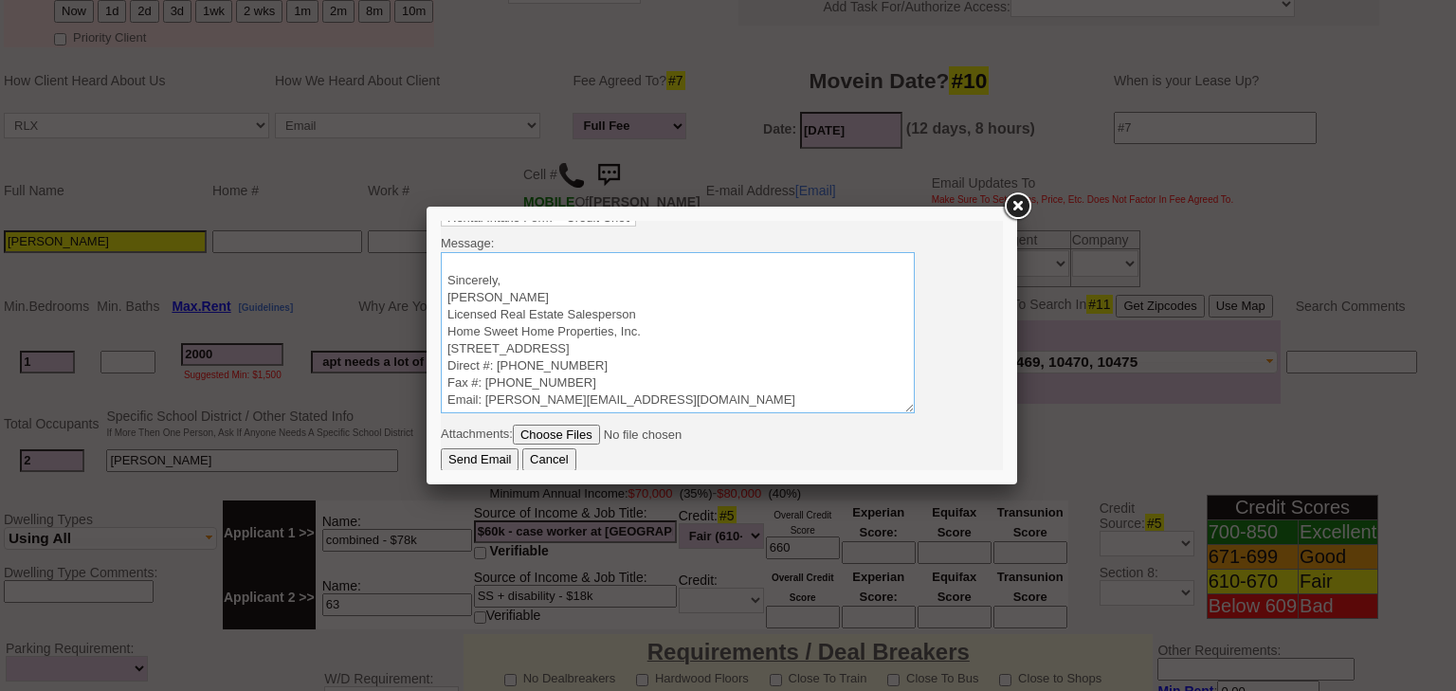
type textarea "Good Afternoon Tiffany, It was a pleasure speaking with you! I am excited to wo…"
click at [474, 470] on div at bounding box center [722, 346] width 591 height 278
drag, startPoint x: 478, startPoint y: 466, endPoint x: 551, endPoint y: 393, distance: 102.6
click at [482, 463] on input "Send Email" at bounding box center [480, 459] width 78 height 23
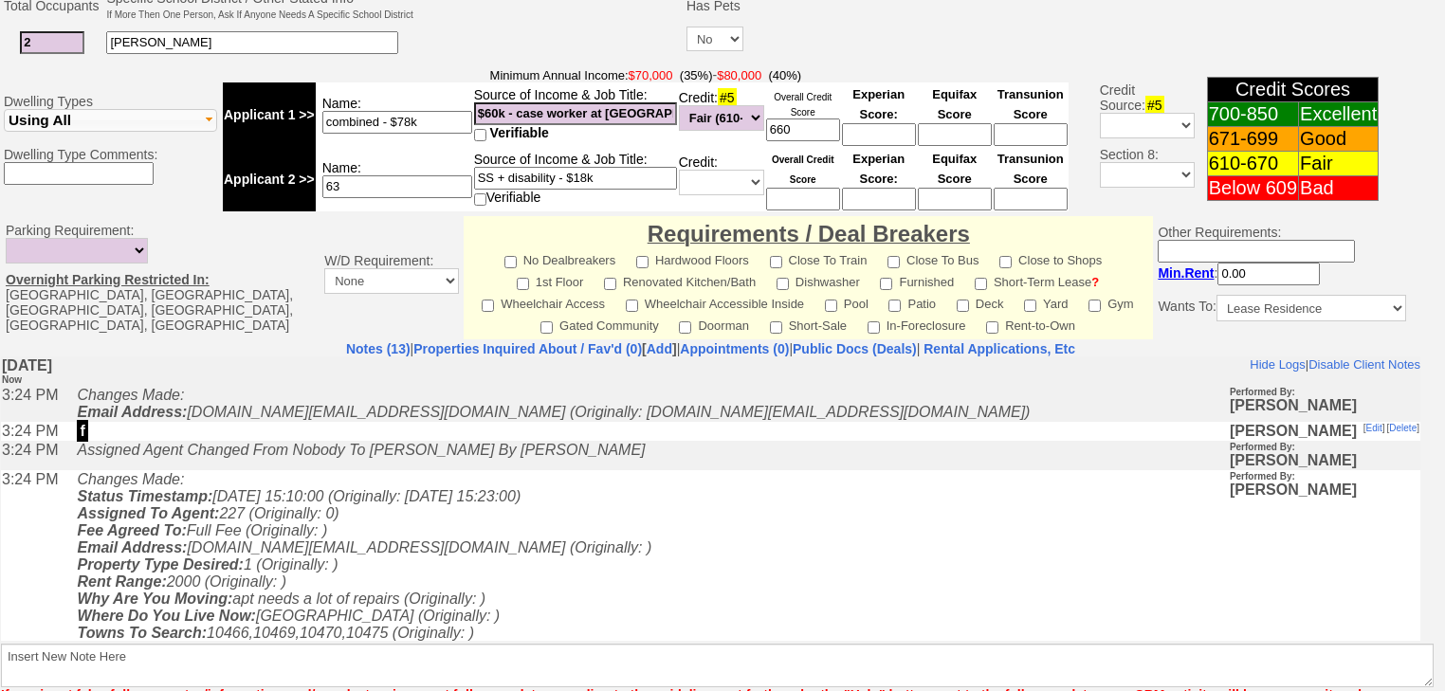
scroll to position [838, 0]
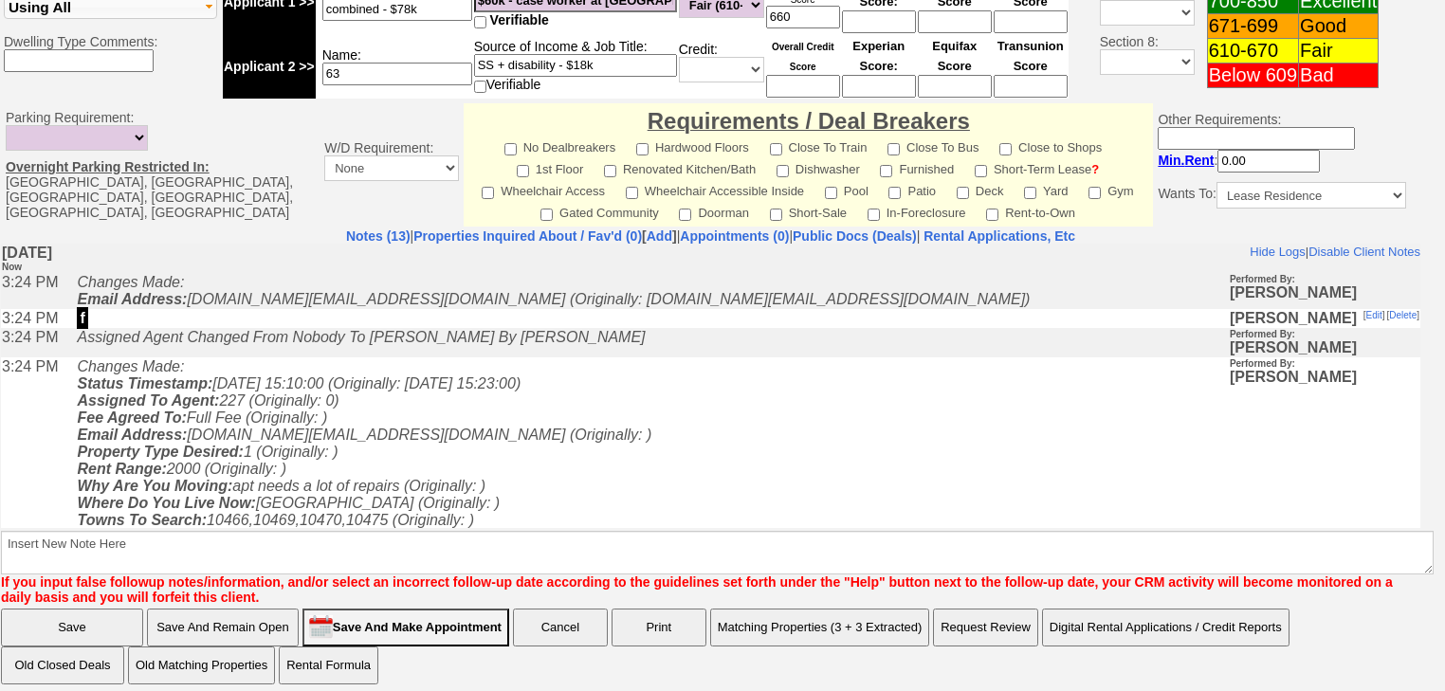
click at [320, 212] on td "W/D Requirement: None In Unit or Complex In Unit" at bounding box center [392, 164] width 144 height 123
click at [346, 229] on link "Notes (13)" at bounding box center [378, 236] width 64 height 15
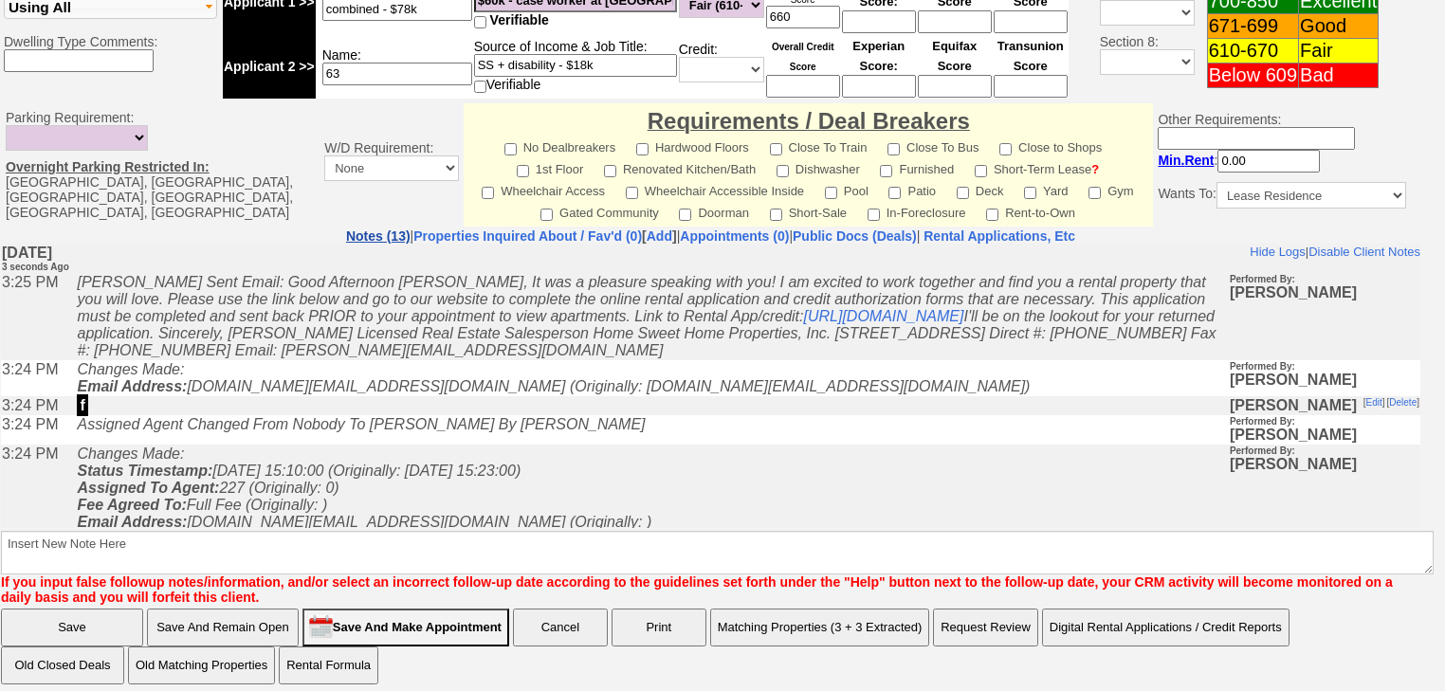
scroll to position [0, 0]
click at [346, 229] on link "Notes (13)" at bounding box center [378, 236] width 64 height 15
click at [413, 229] on link "Properties Inquired About / Fav'd (0)" at bounding box center [527, 236] width 229 height 15
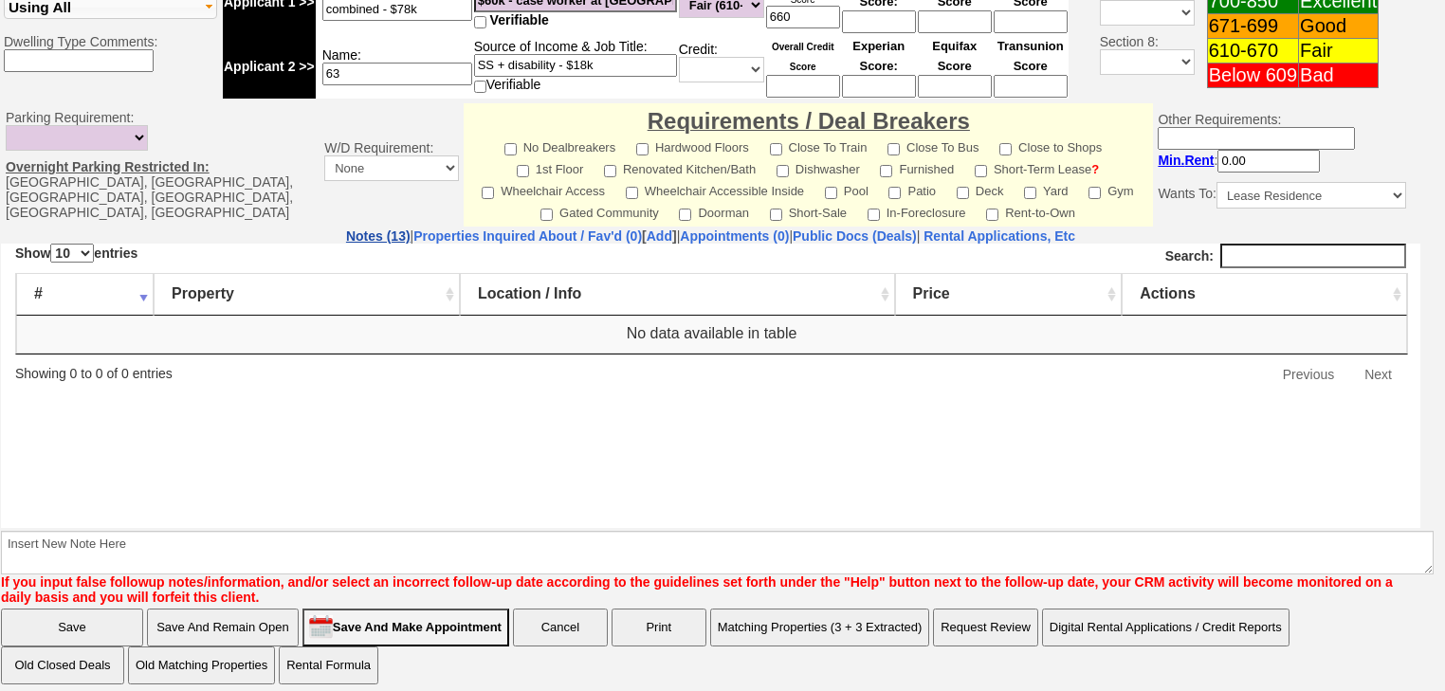
click at [346, 229] on link "Notes (13)" at bounding box center [378, 236] width 64 height 15
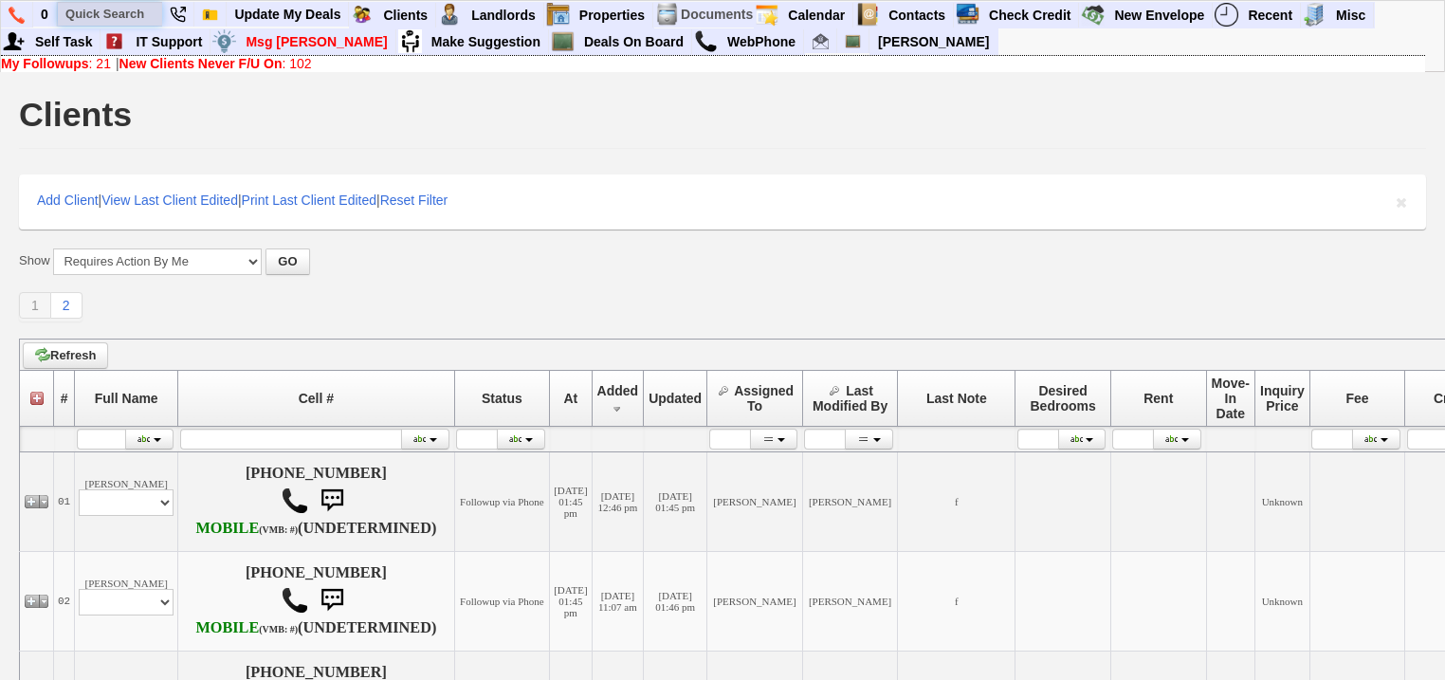
click at [131, 13] on input "text" at bounding box center [110, 14] width 104 height 24
type input "[GEOGRAPHIC_DATA]"
click at [1044, 15] on link "Check Credit" at bounding box center [1030, 15] width 98 height 25
click at [80, 64] on b "My Followups" at bounding box center [45, 63] width 88 height 15
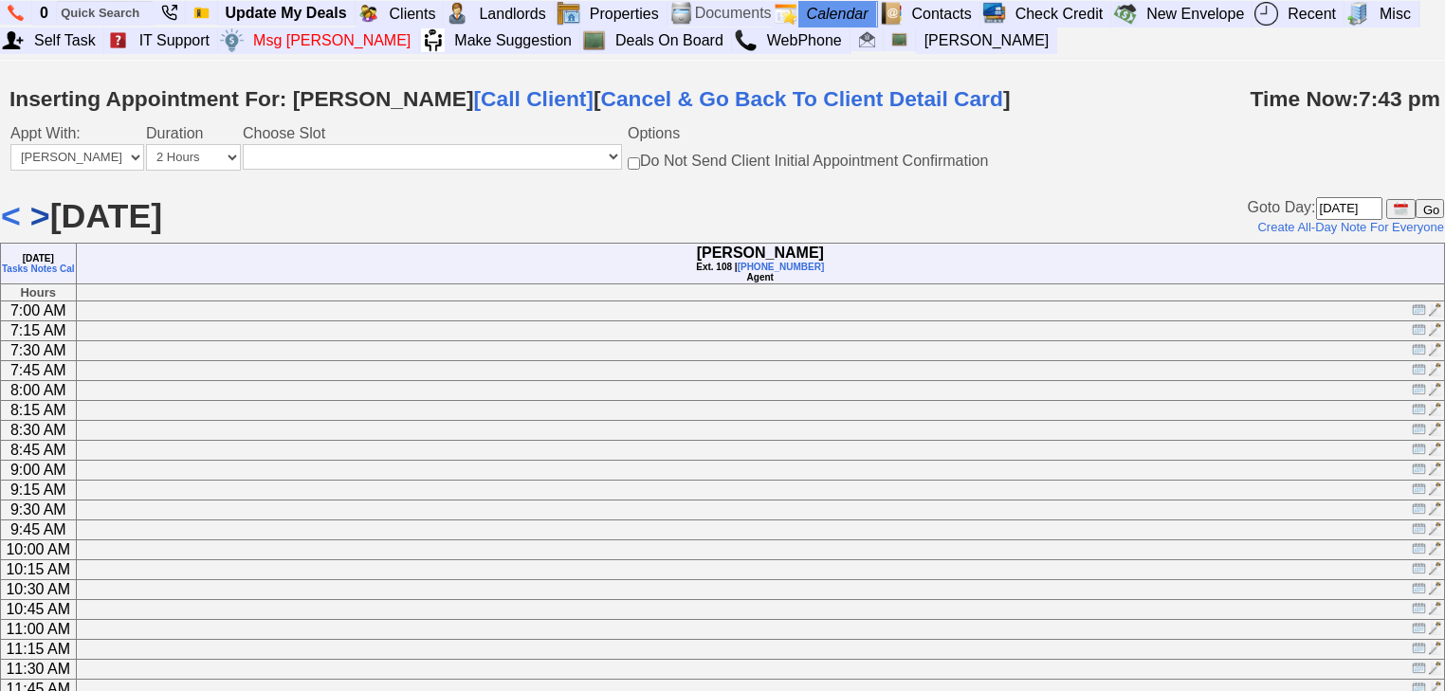
click at [38, 215] on link ">" at bounding box center [40, 216] width 20 height 38
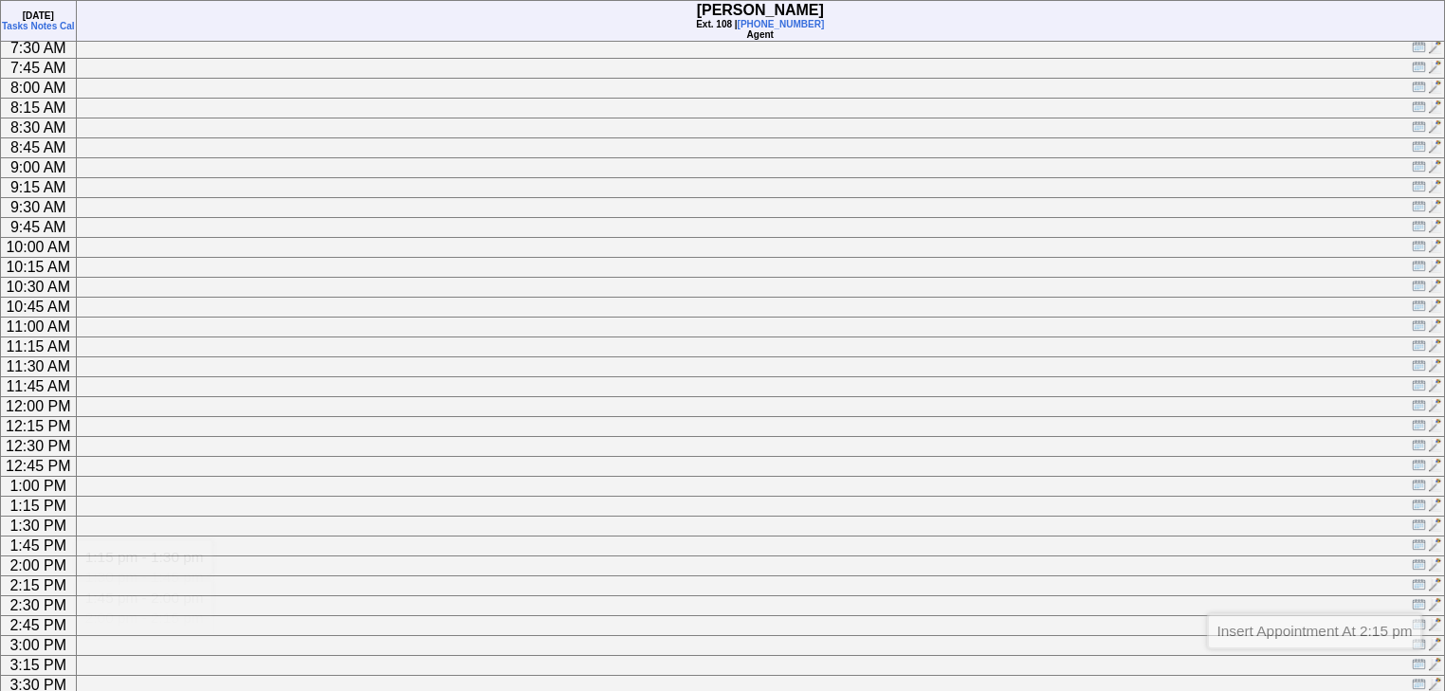
scroll to position [834, 0]
click at [1417, 359] on img at bounding box center [1419, 352] width 14 height 14
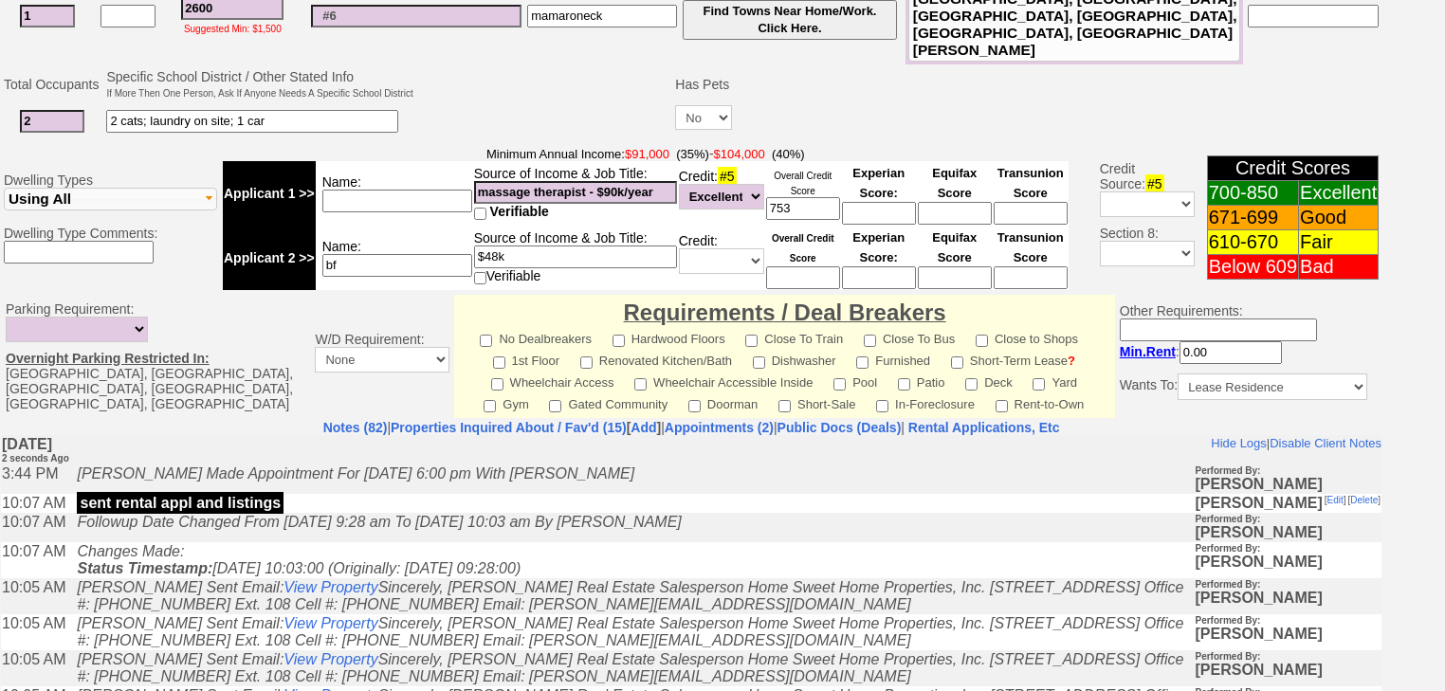
scroll to position [808, 0]
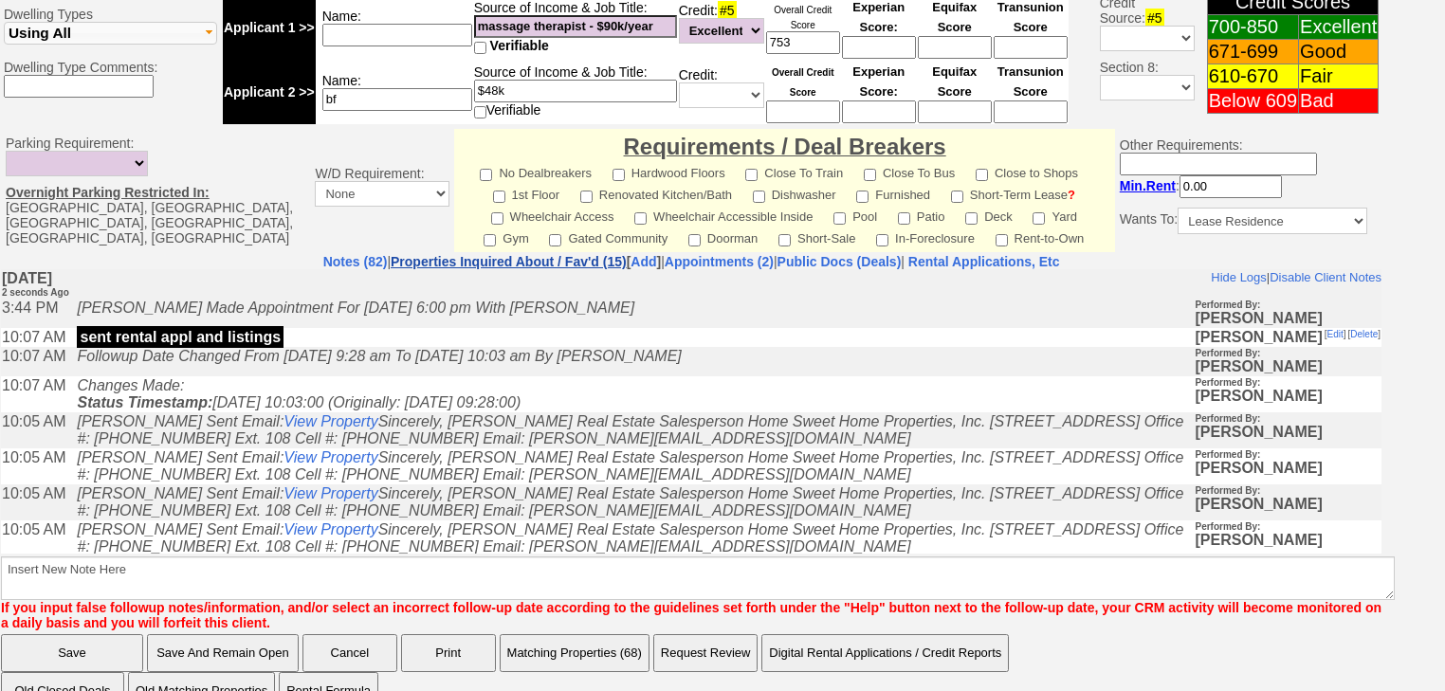
click at [538, 254] on link "Properties Inquired About / Fav'd (15)" at bounding box center [509, 261] width 236 height 15
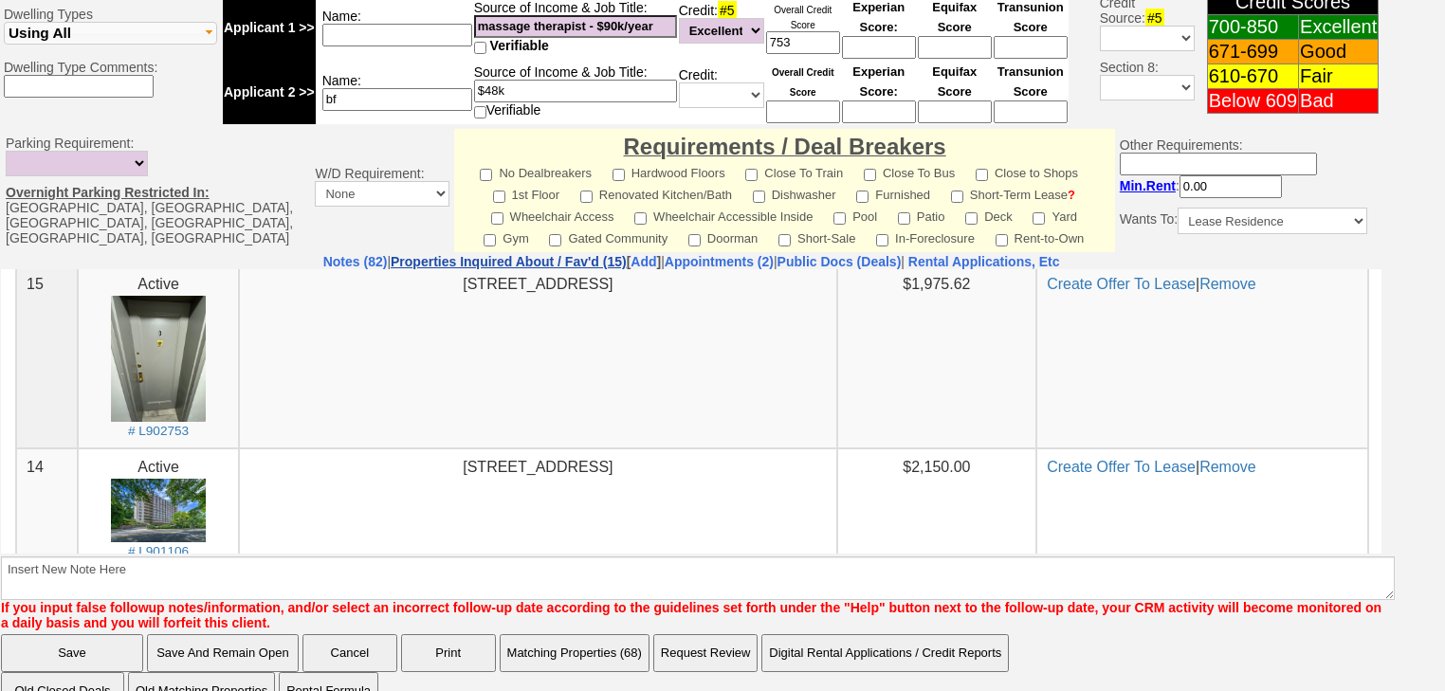
scroll to position [228, 0]
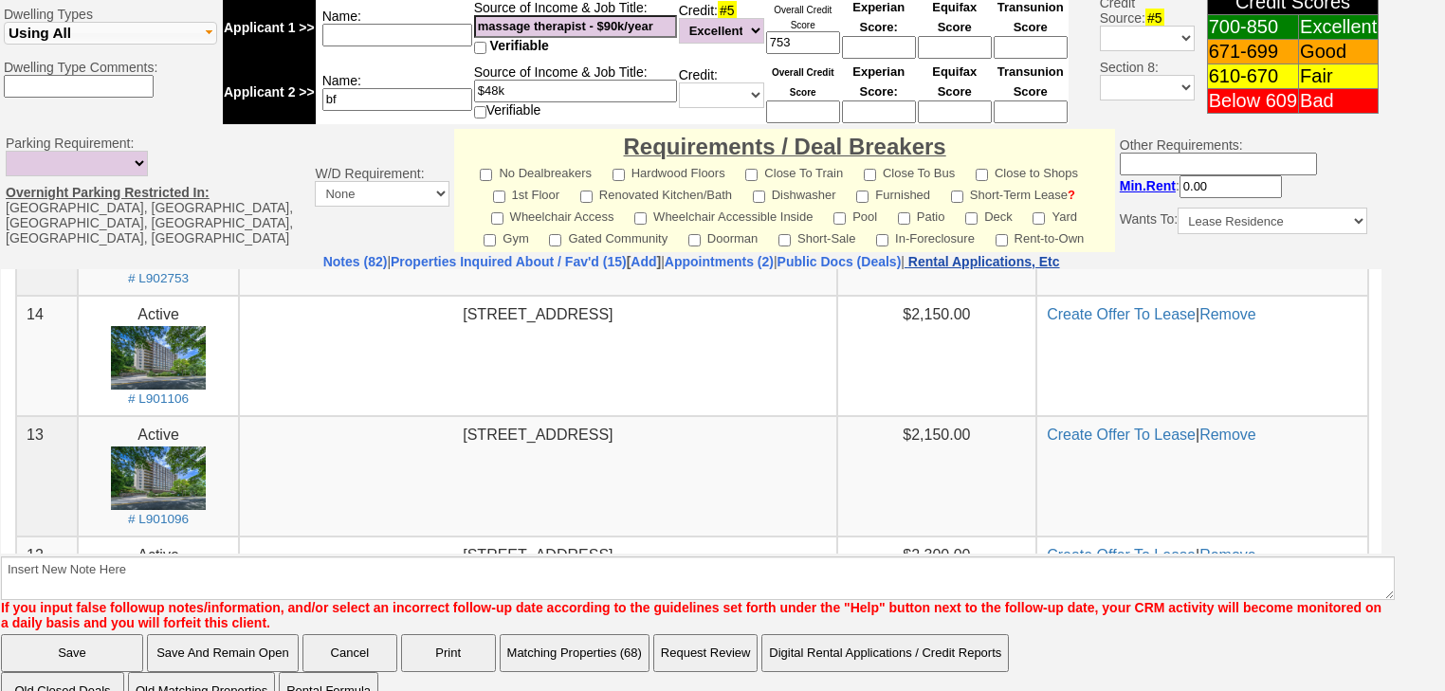
drag, startPoint x: 1031, startPoint y: 218, endPoint x: 993, endPoint y: 5, distance: 216.7
click at [1031, 254] on nobr "Rental Applications, Etc" at bounding box center [984, 261] width 152 height 15
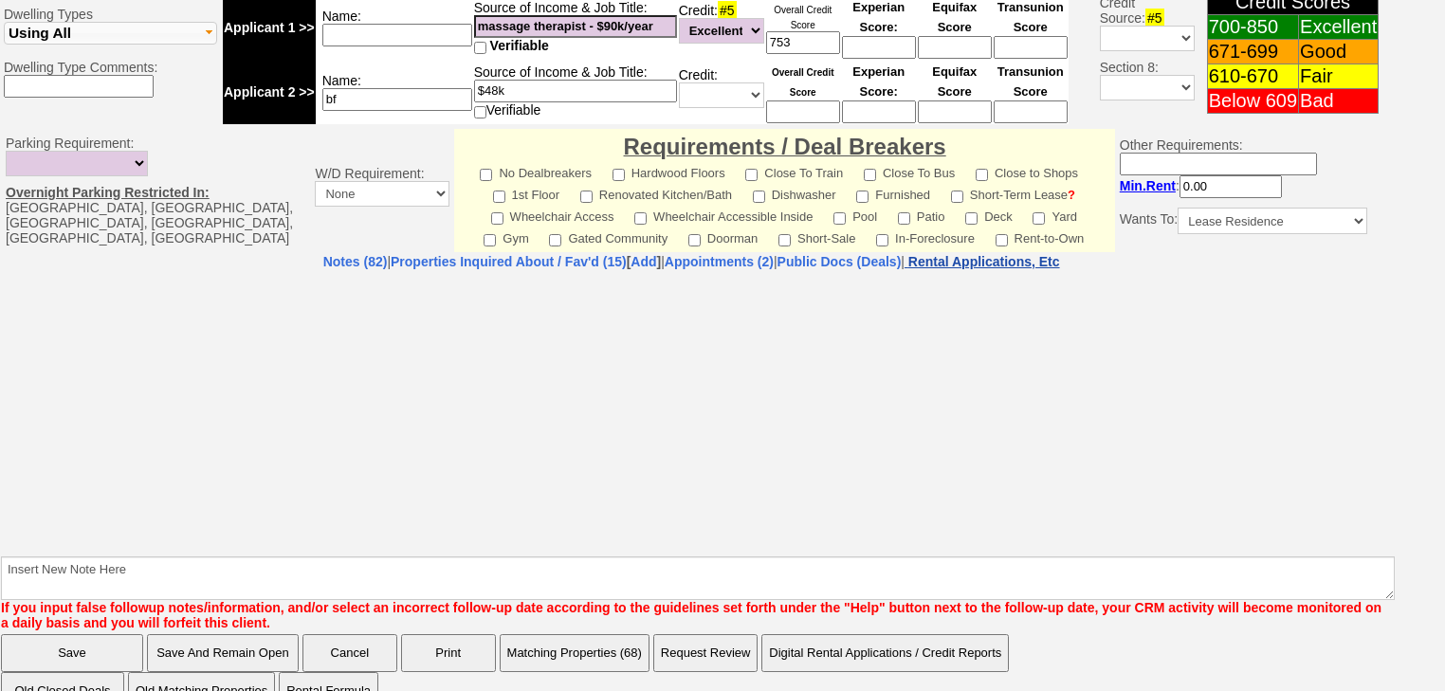
select select "100"
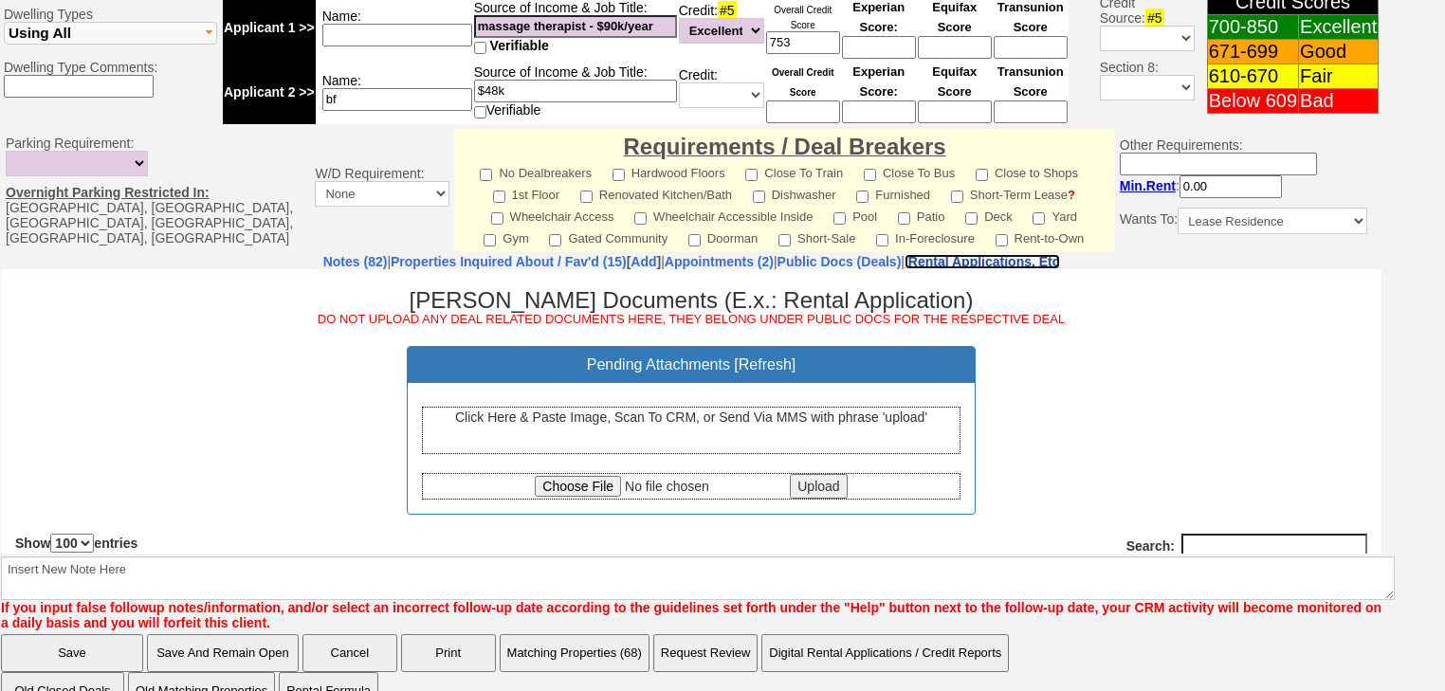
scroll to position [0, 0]
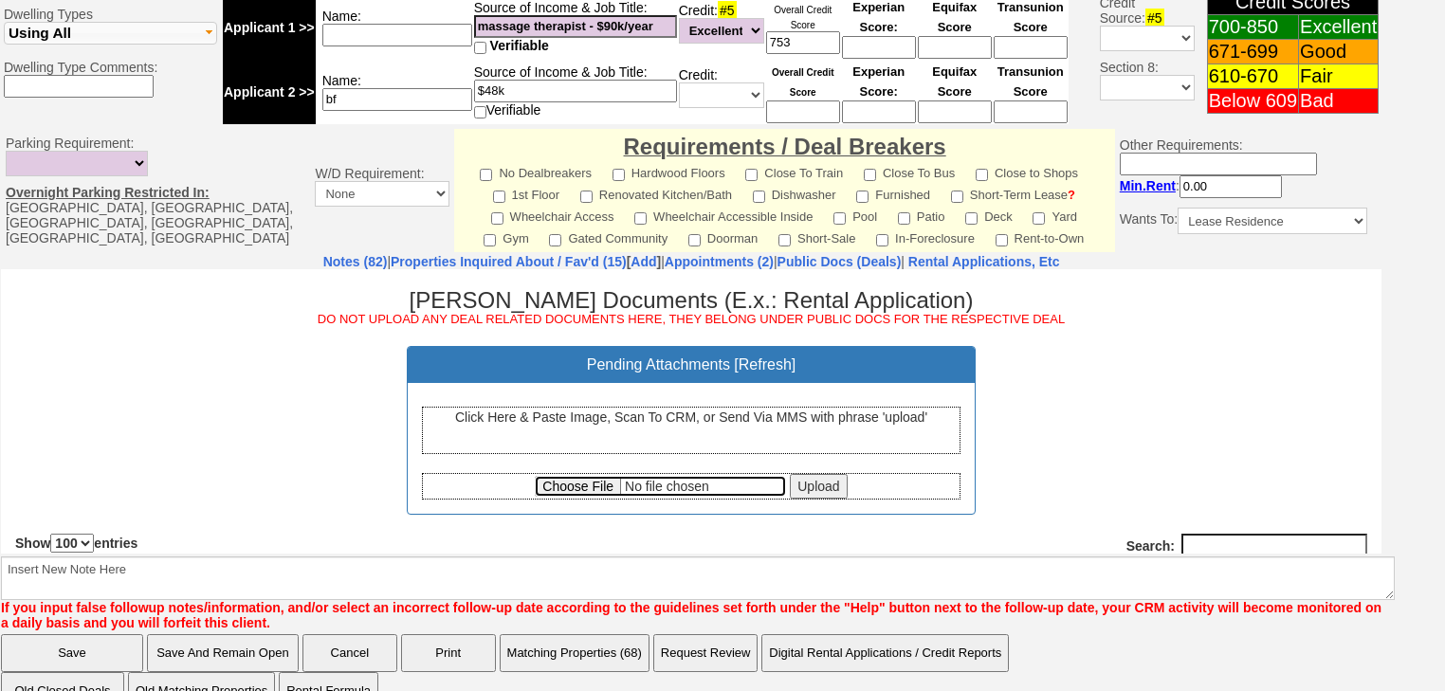
click at [584, 481] on input "file" at bounding box center [660, 485] width 251 height 21
type input "C:\fakepath\Kerryann Bertrand Credit Report.pdf"
drag, startPoint x: 804, startPoint y: 481, endPoint x: 734, endPoint y: 270, distance: 221.9
click at [802, 473] on input "Upload" at bounding box center [818, 485] width 57 height 25
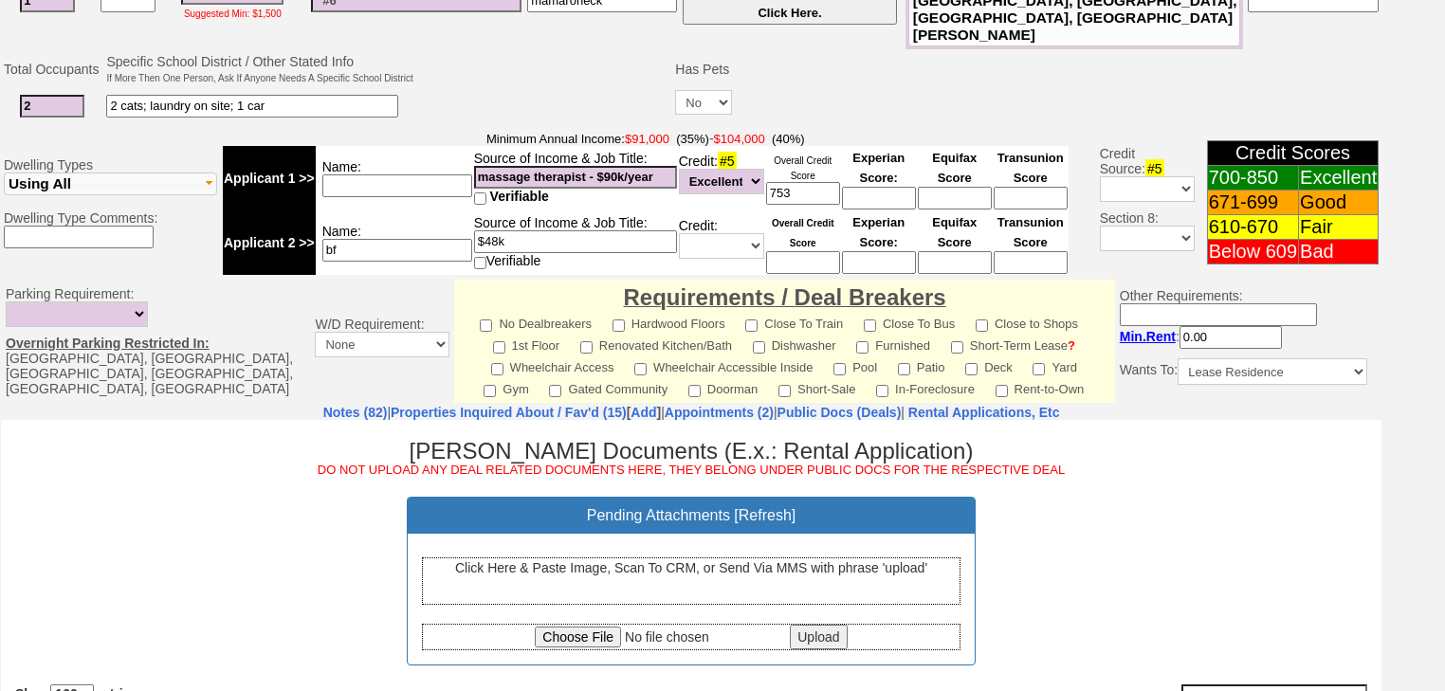
scroll to position [656, 0]
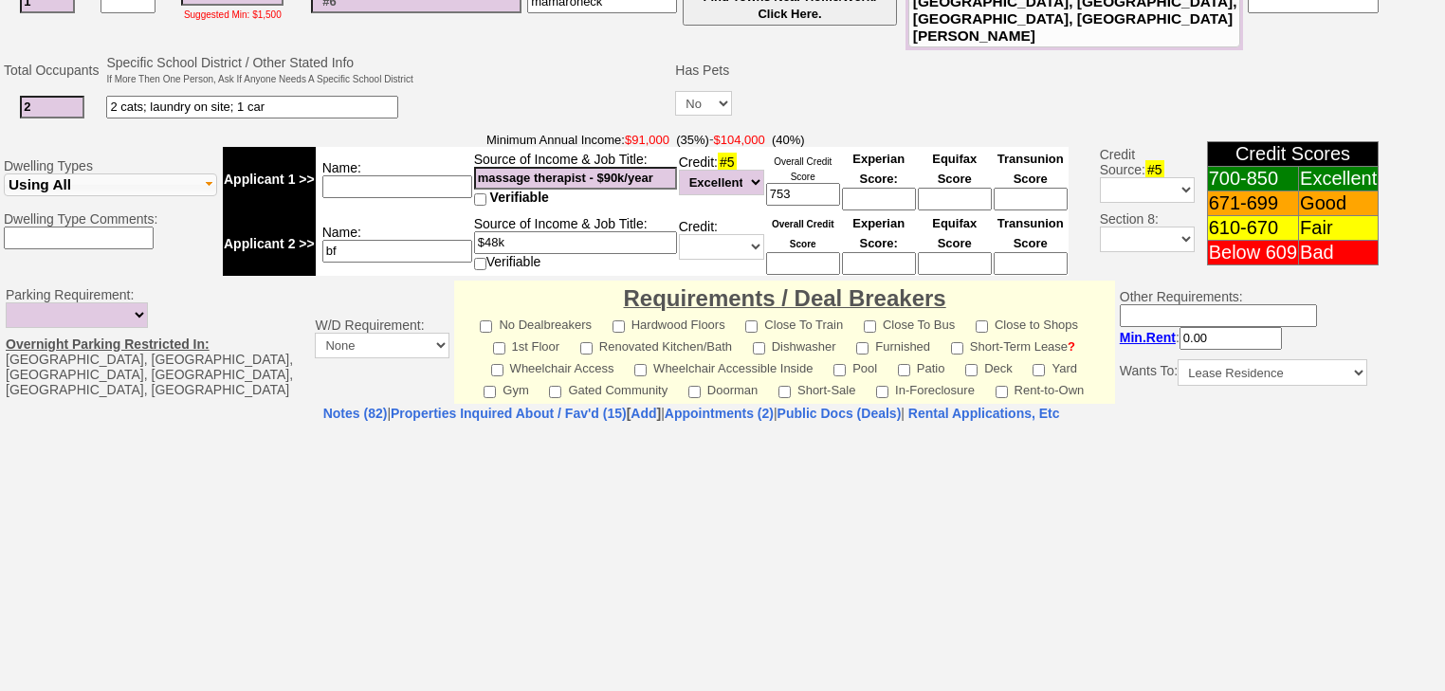
select select "100"
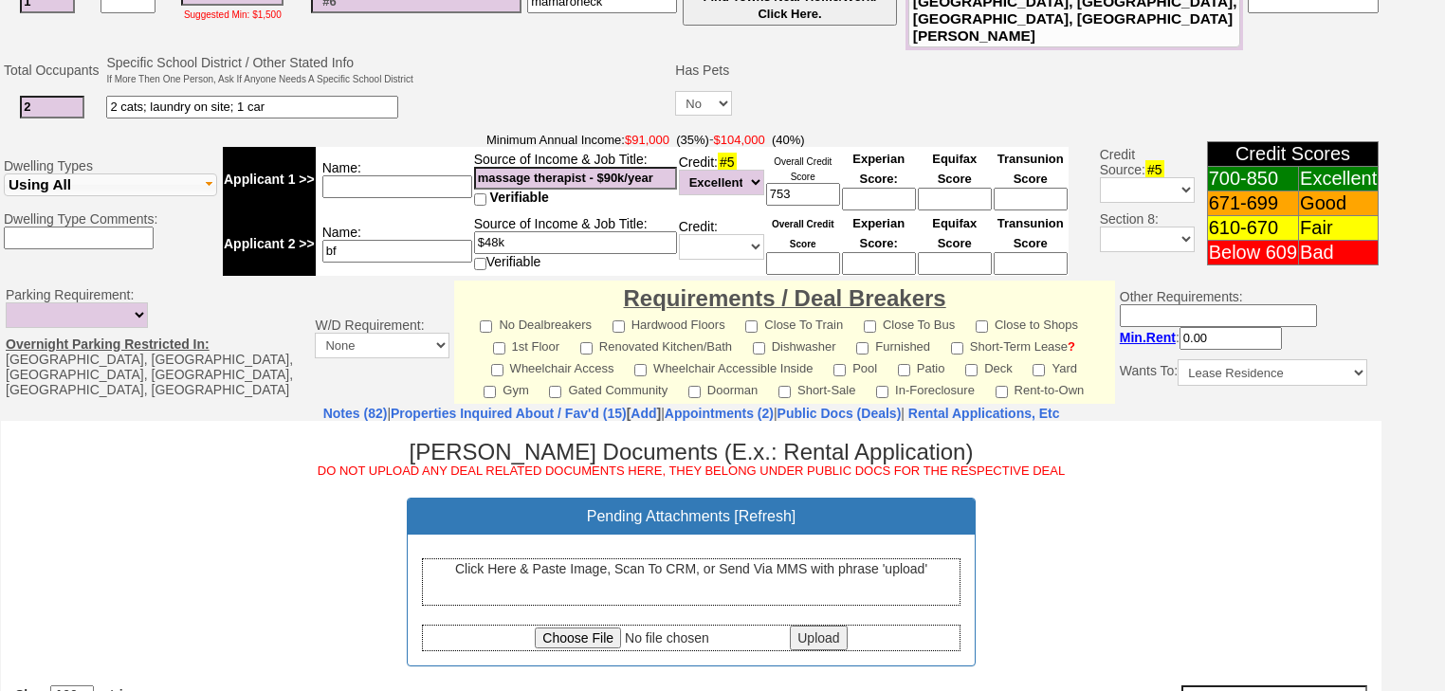
scroll to position [0, 0]
click at [800, 183] on input "753" at bounding box center [803, 194] width 74 height 23
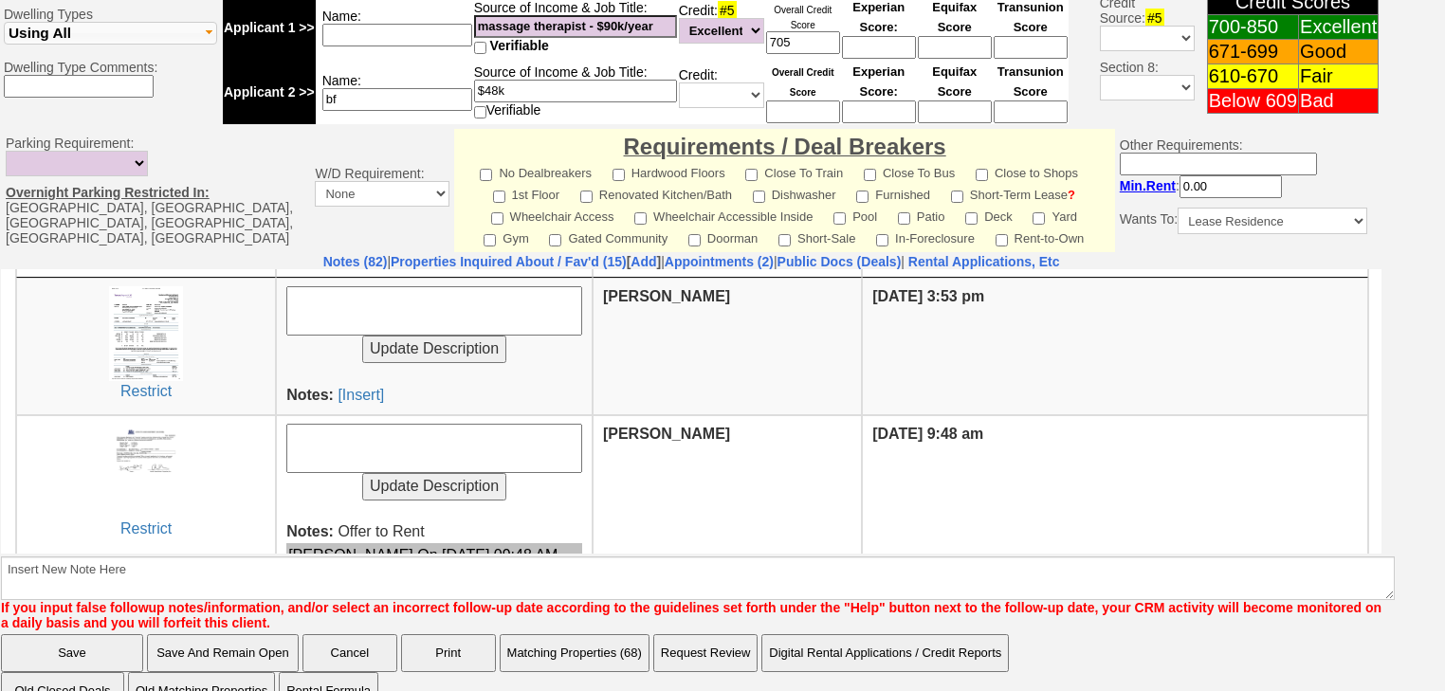
scroll to position [228, 0]
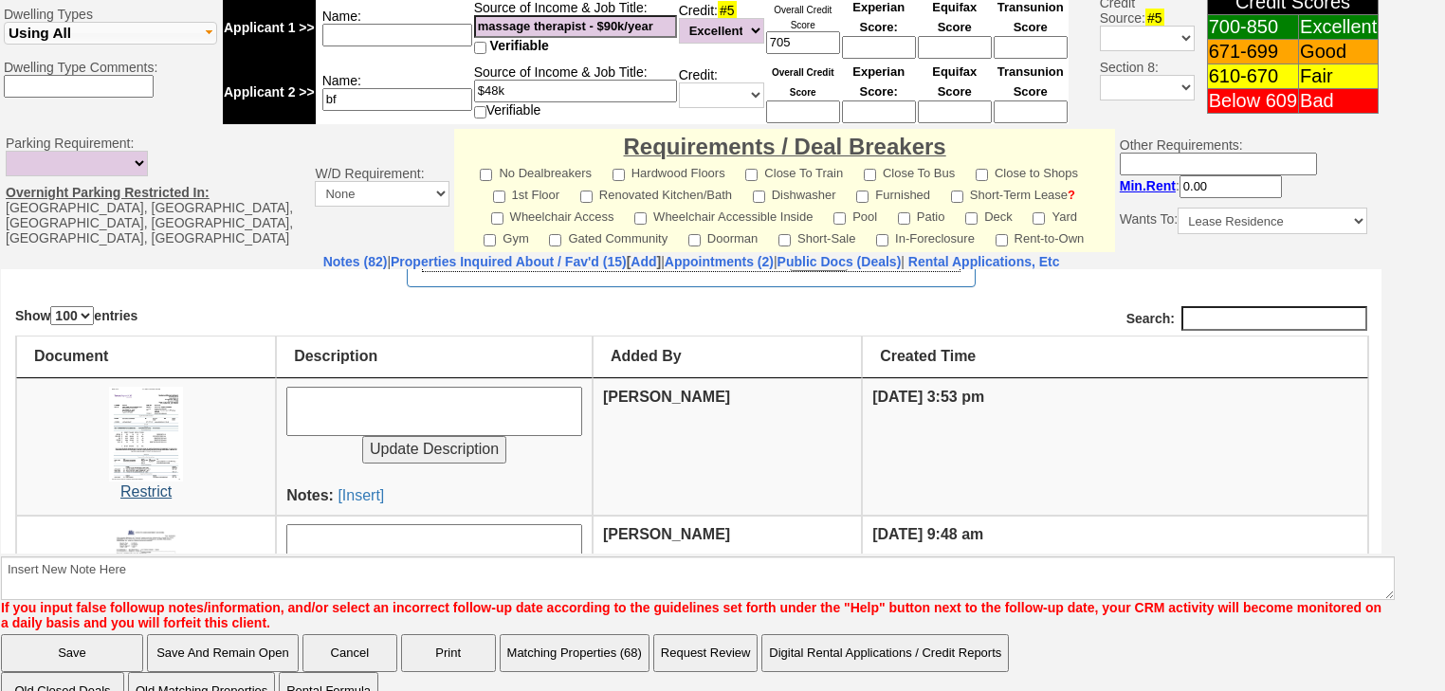
type input "705"
click at [149, 486] on link "Restrict" at bounding box center [145, 491] width 51 height 16
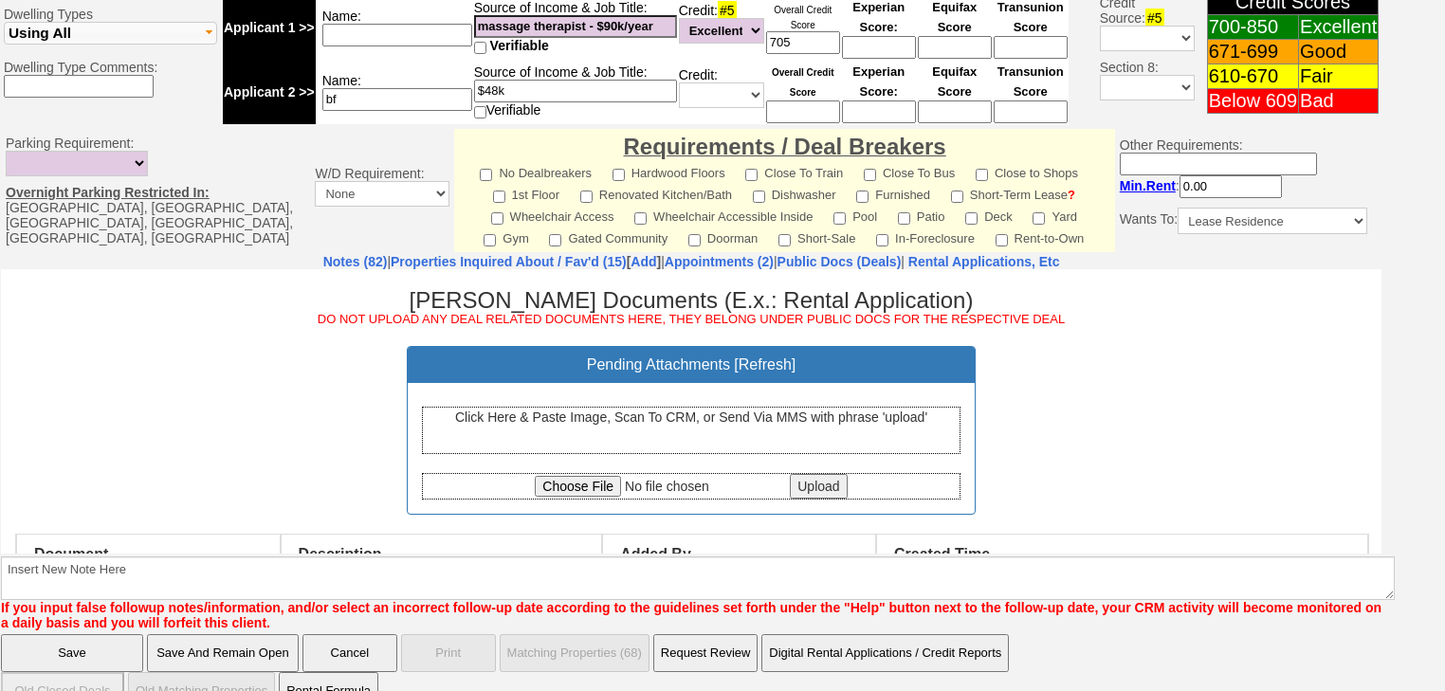
scroll to position [0, 0]
click at [603, 487] on input "file" at bounding box center [660, 485] width 251 height 21
type input "C:\fakepath\Kerryann Bertrand Credit Report.pdf"
click at [836, 474] on input "Upload" at bounding box center [818, 485] width 57 height 25
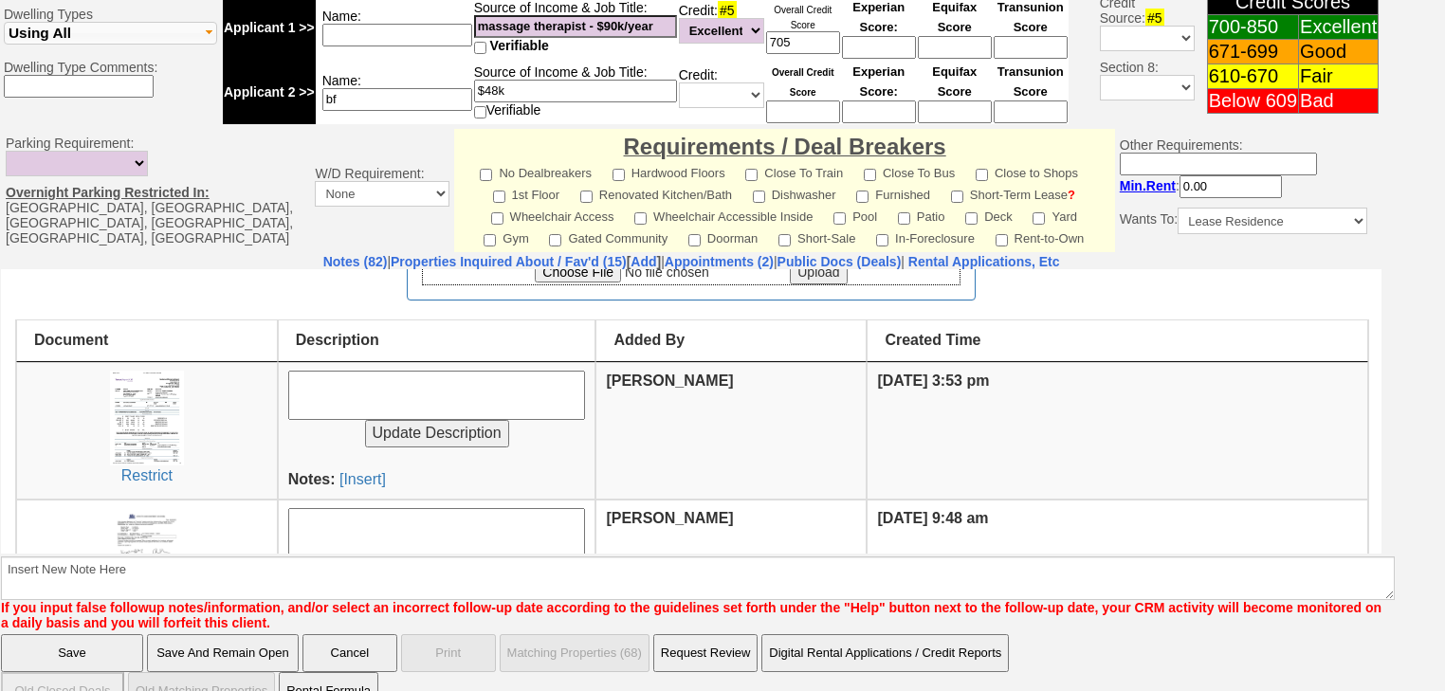
scroll to position [228, 0]
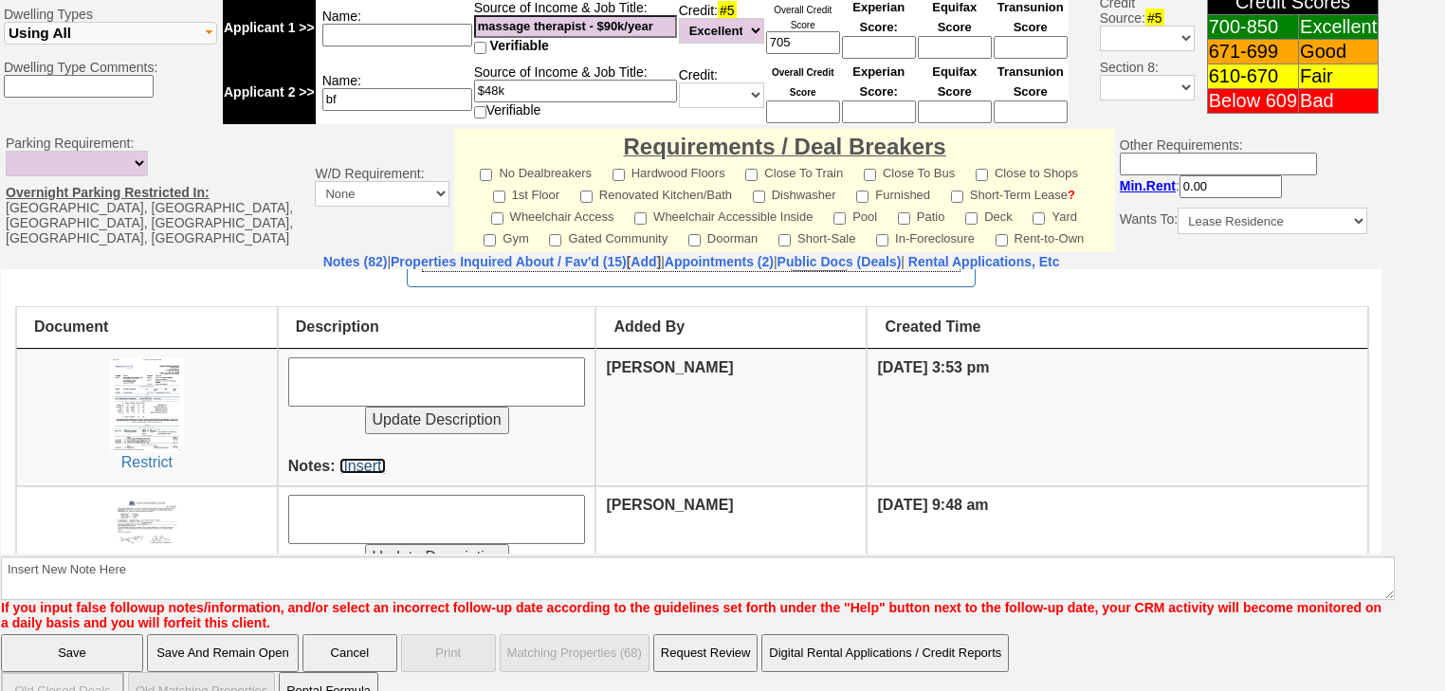
click at [363, 463] on link "[Insert]" at bounding box center [362, 465] width 46 height 16
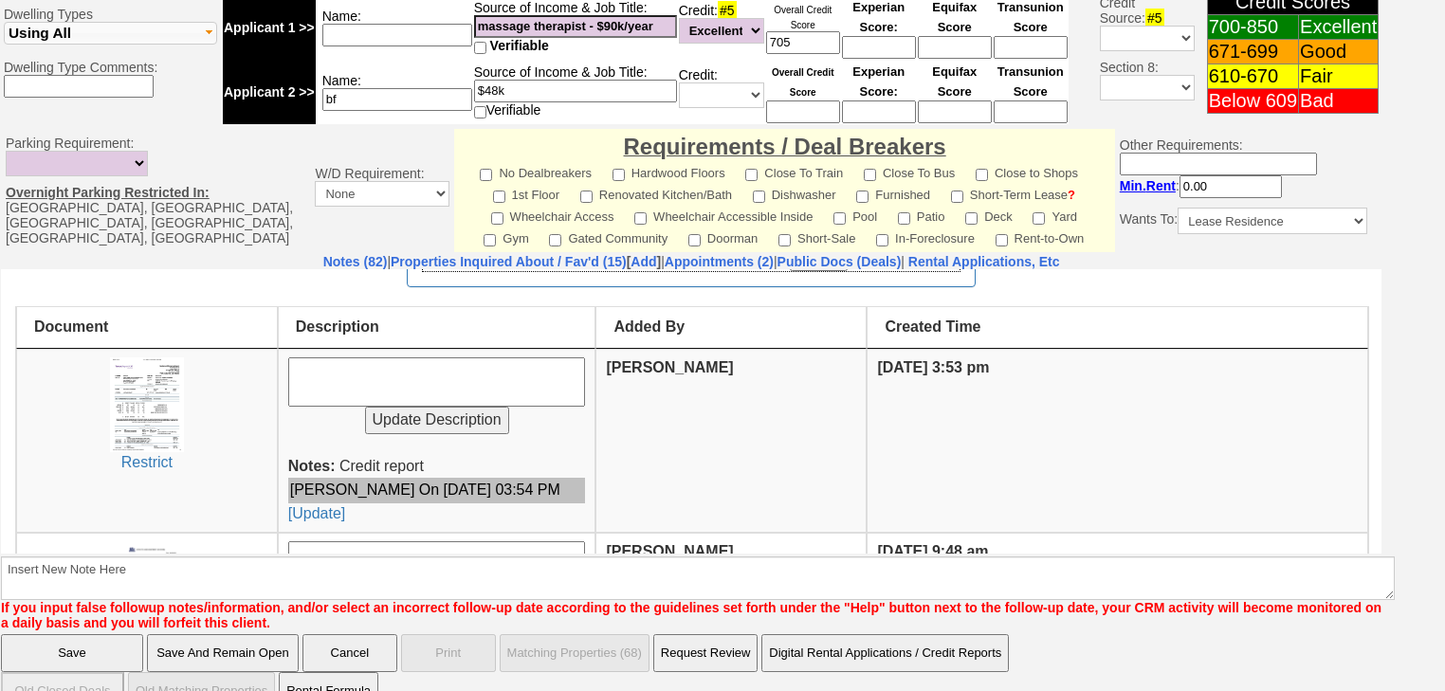
scroll to position [683, 0]
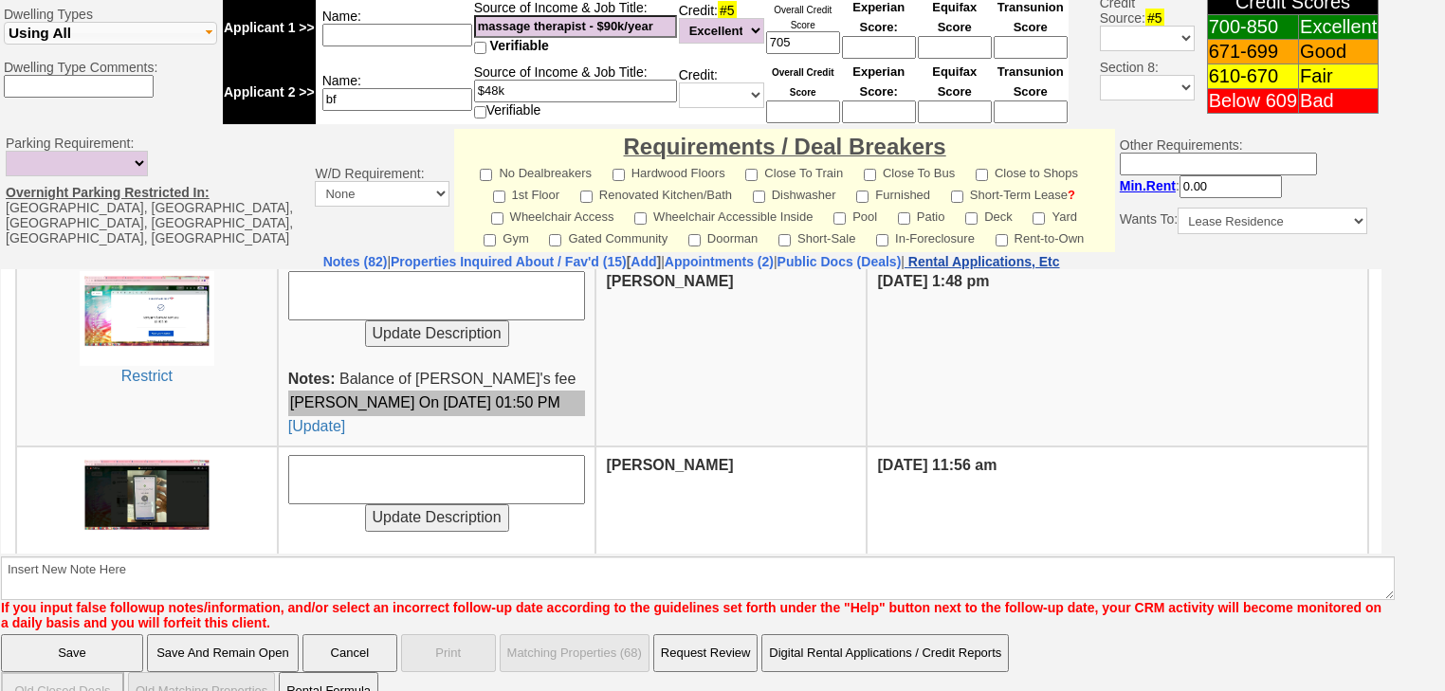
click at [1060, 254] on nobr "Rental Applications, Etc" at bounding box center [984, 261] width 152 height 15
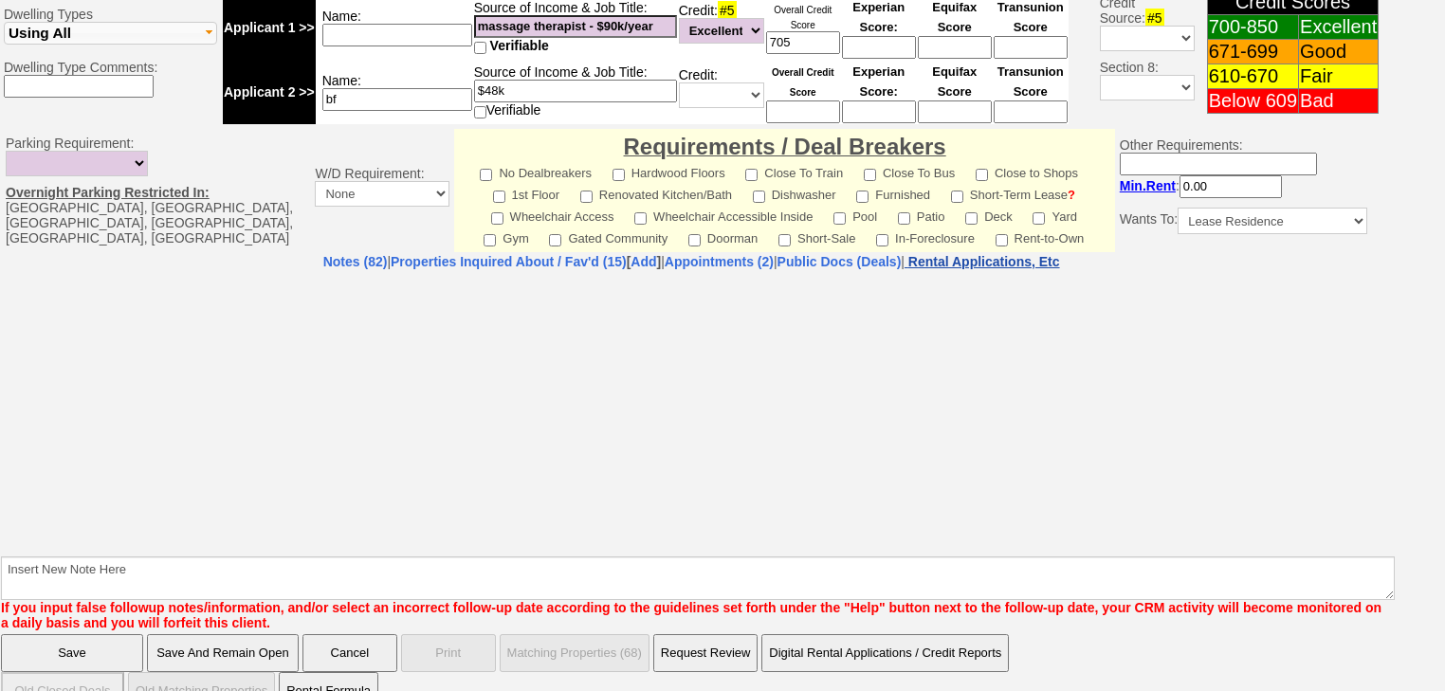
select select "100"
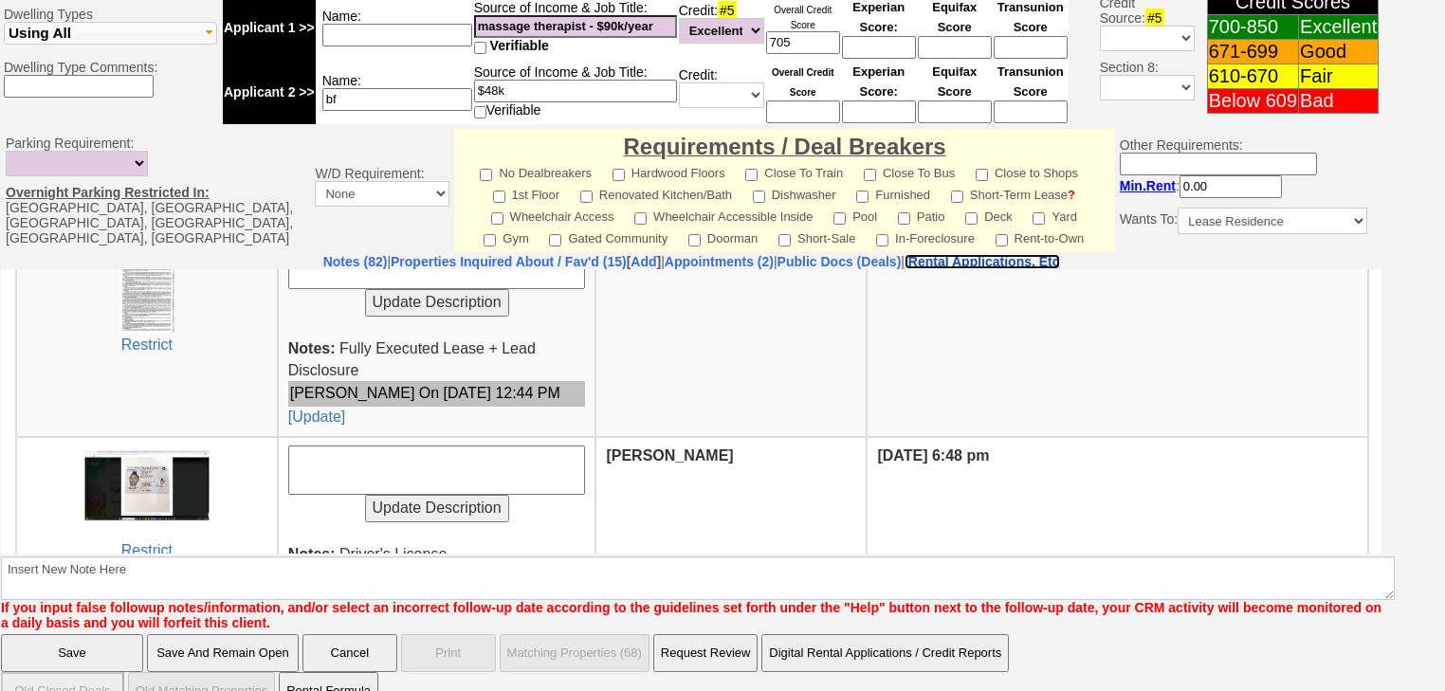
scroll to position [1138, 0]
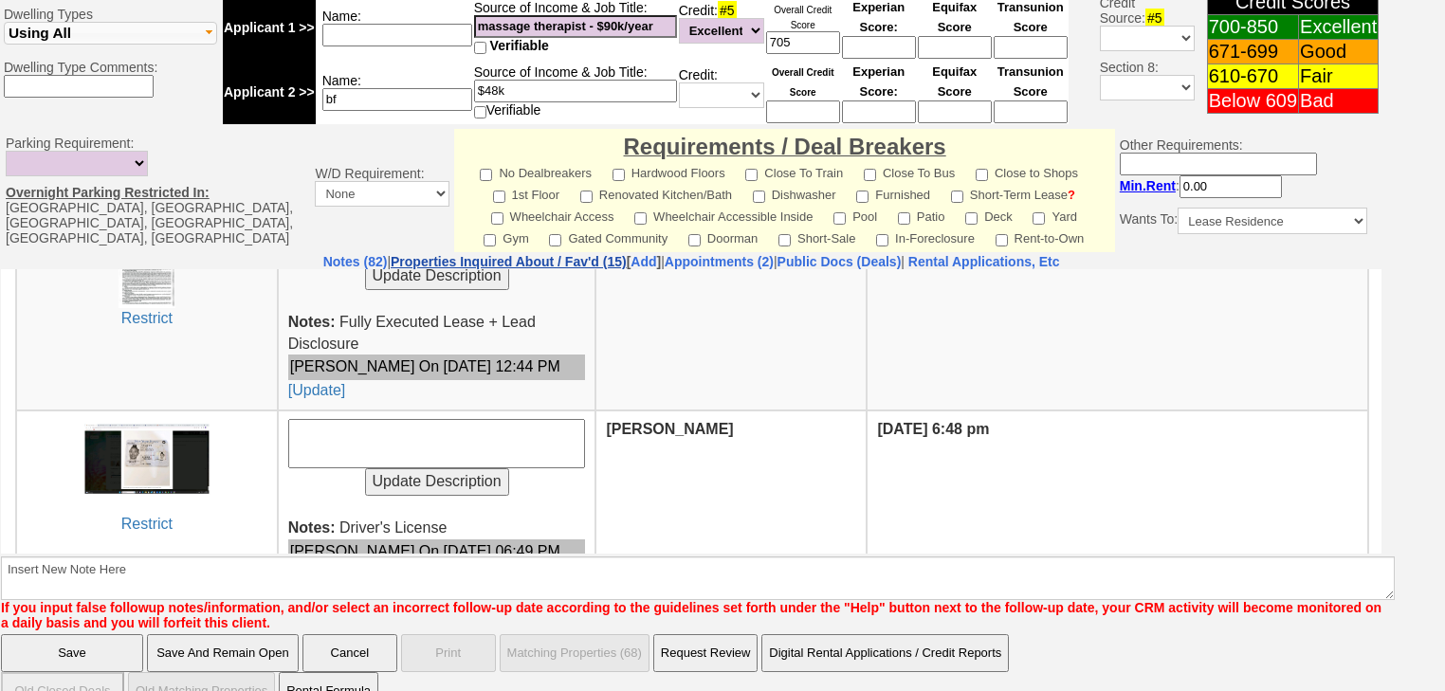
click at [529, 254] on link "Properties Inquired About / Fav'd (15)" at bounding box center [509, 261] width 236 height 15
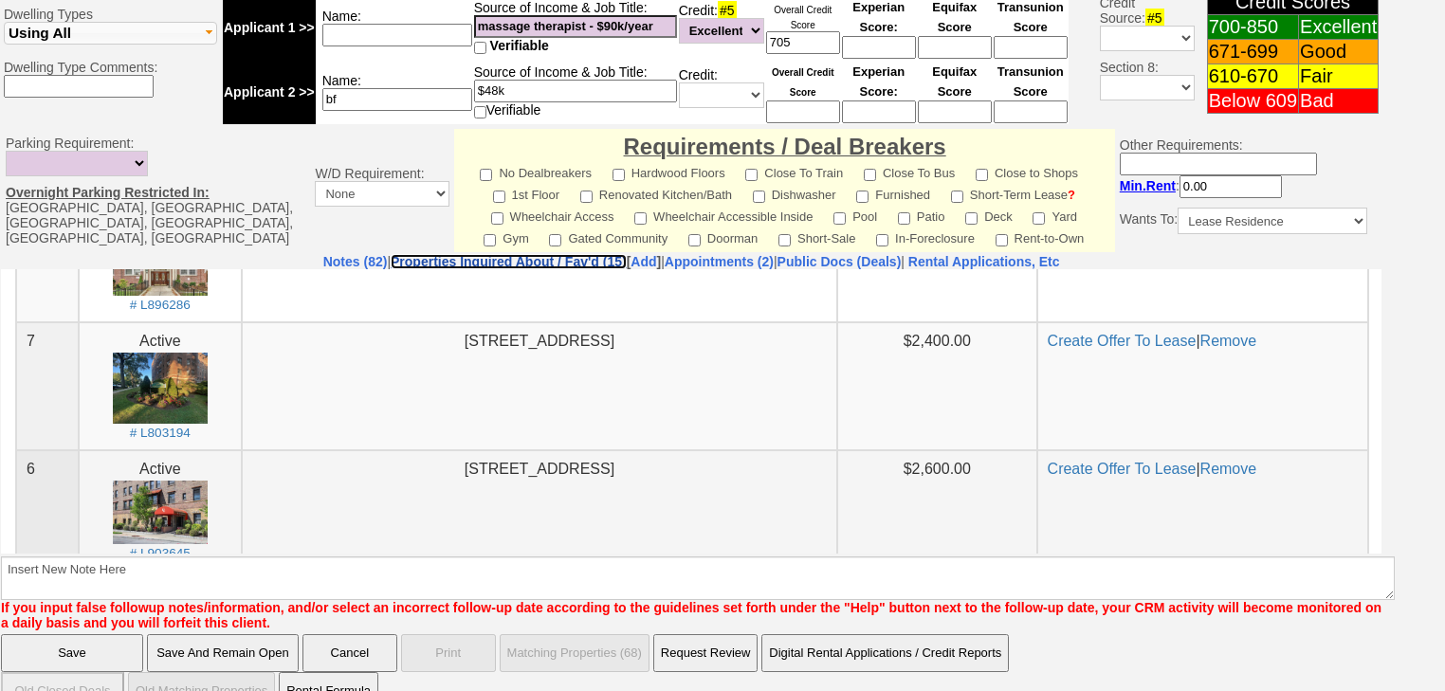
scroll to position [1164, 0]
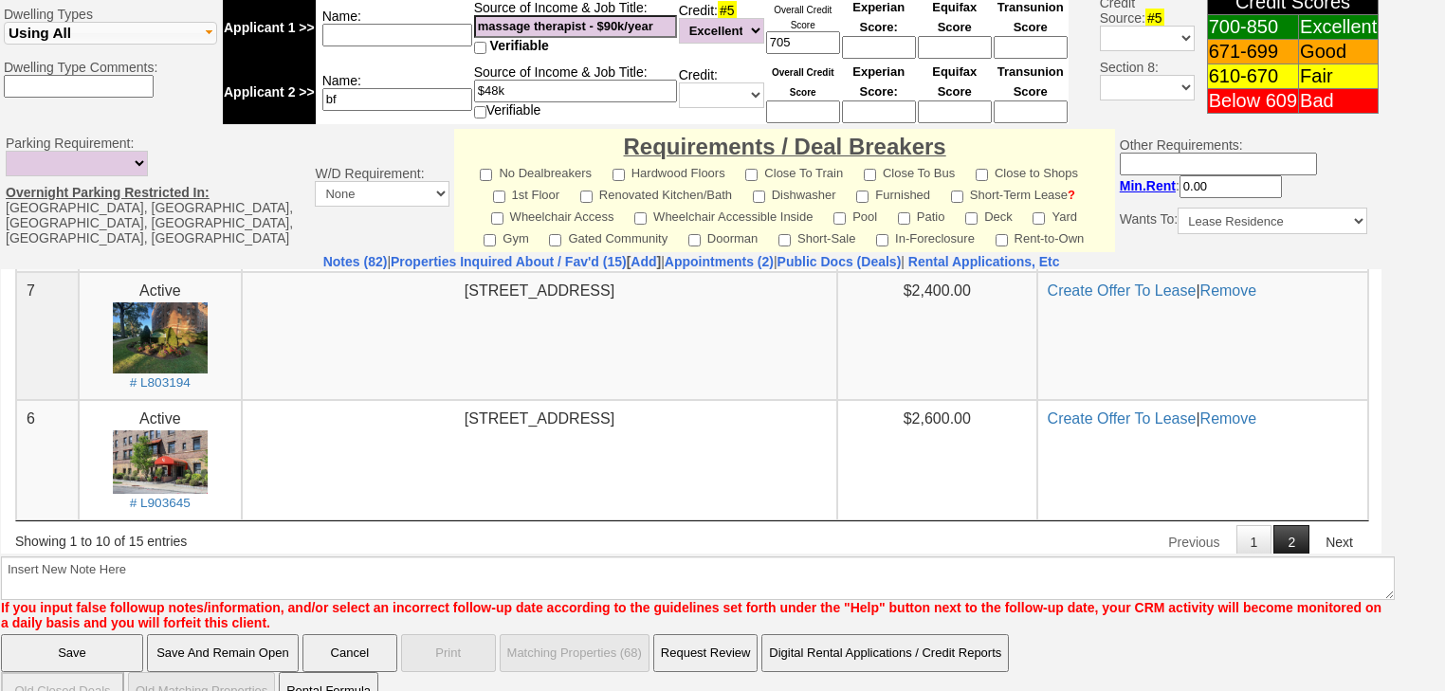
click at [1309, 524] on link "2" at bounding box center [1291, 541] width 36 height 34
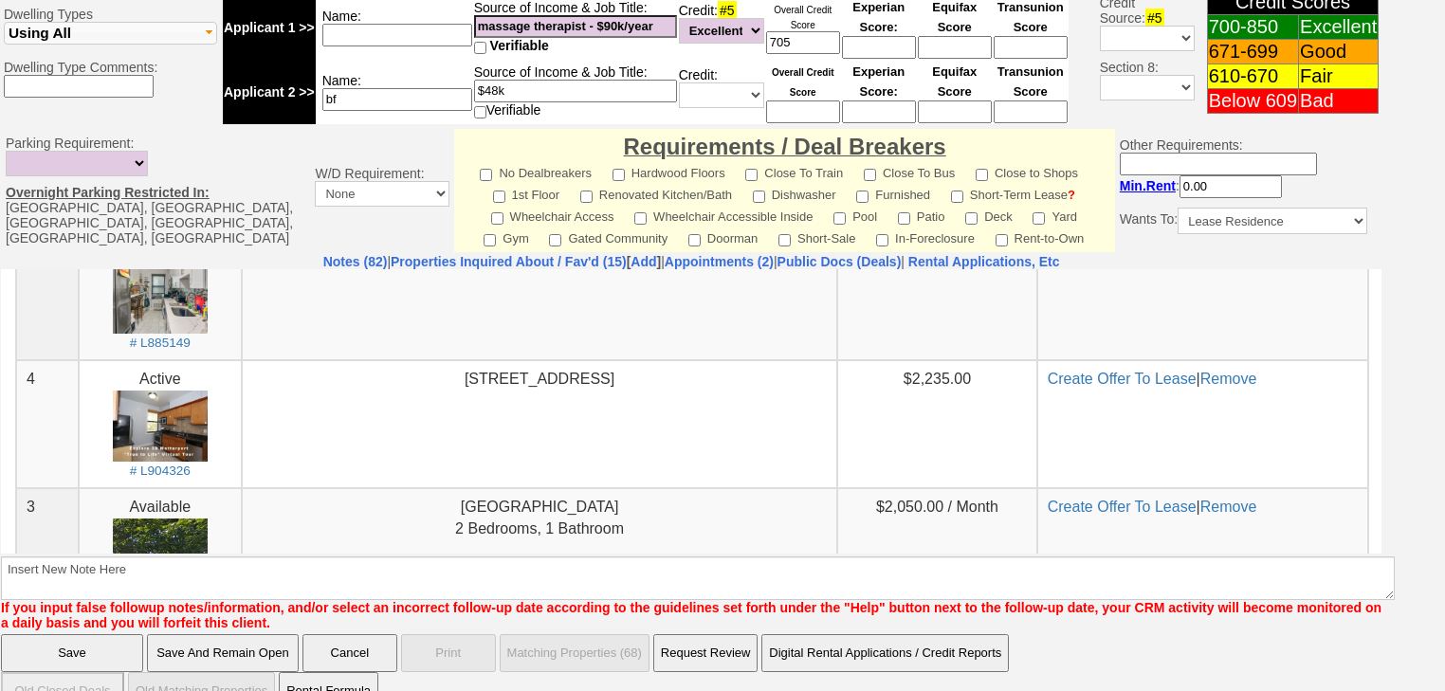
scroll to position [102, 0]
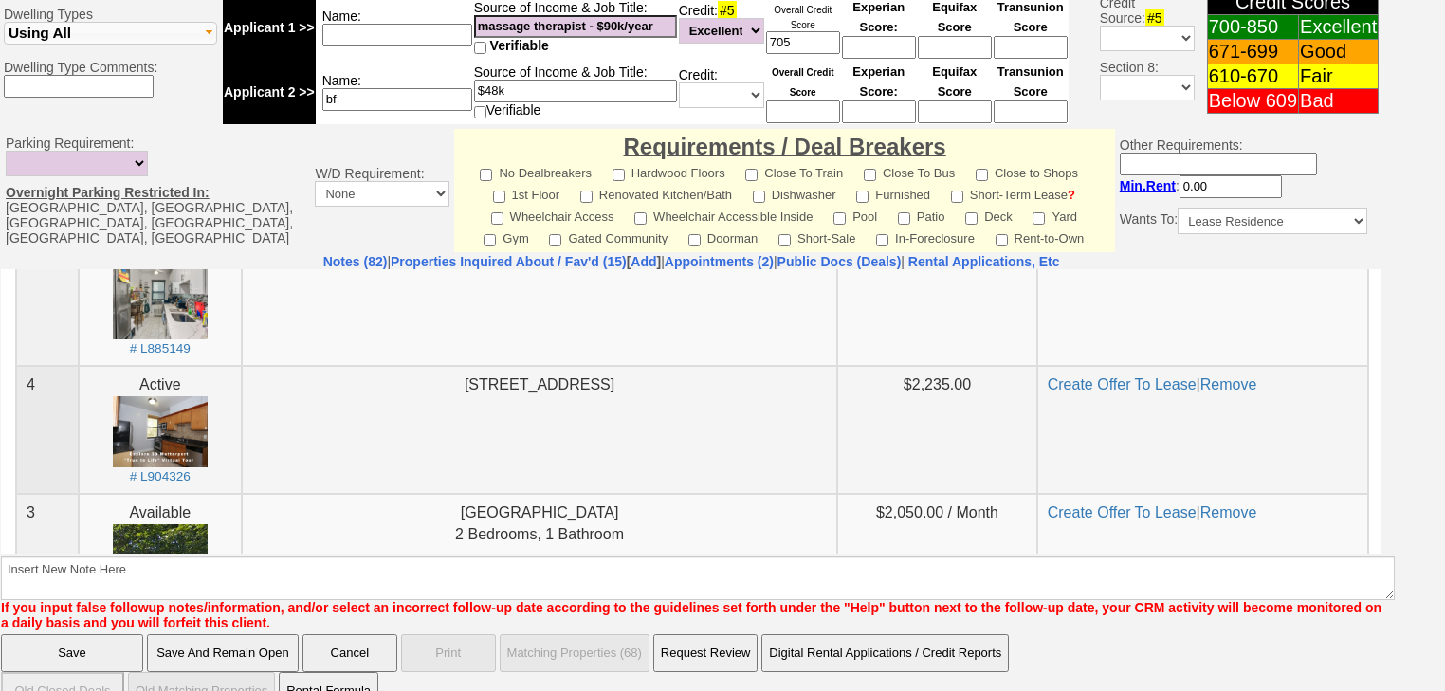
drag, startPoint x: 413, startPoint y: 384, endPoint x: 649, endPoint y: 384, distance: 235.1
click at [656, 384] on center "325B Larchmont Acrest West Mamaroneck, NY 10538" at bounding box center [539, 385] width 575 height 22
copy center "325B Larchmont Acrest West Mamaroneck"
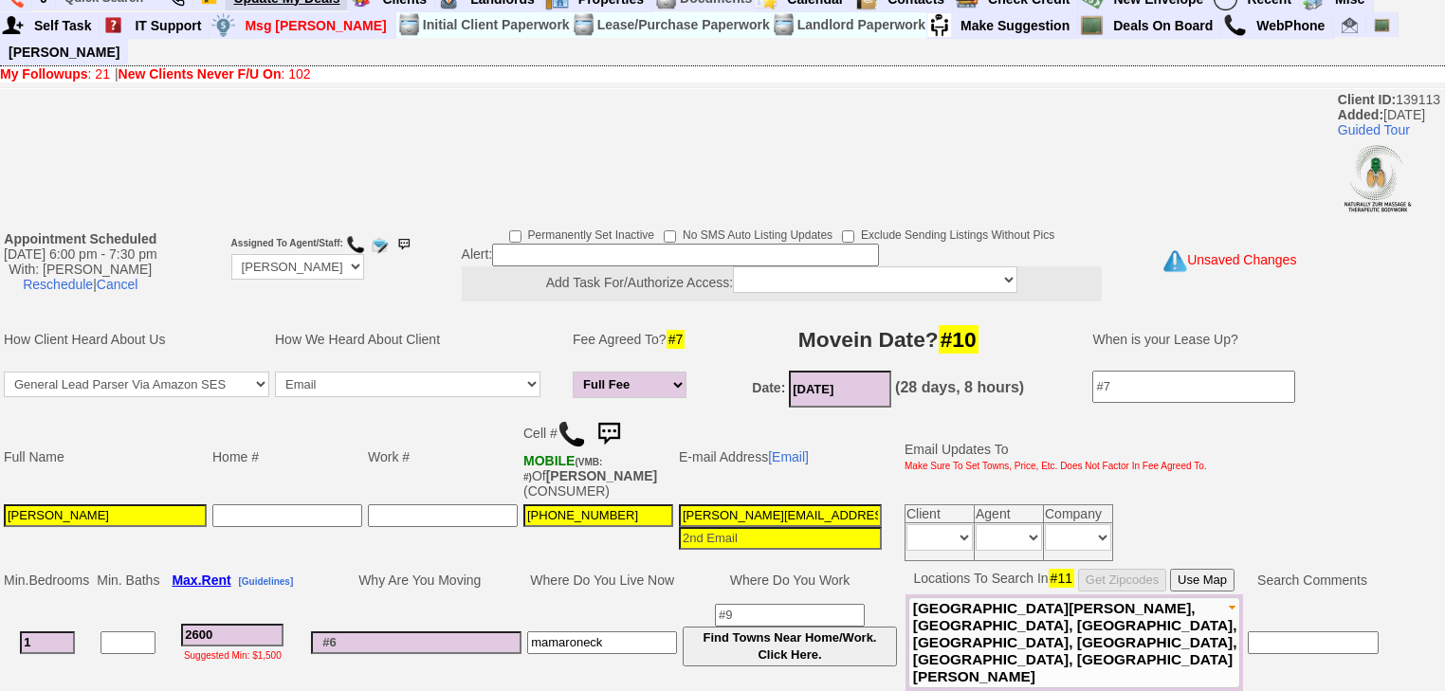
scroll to position [0, 0]
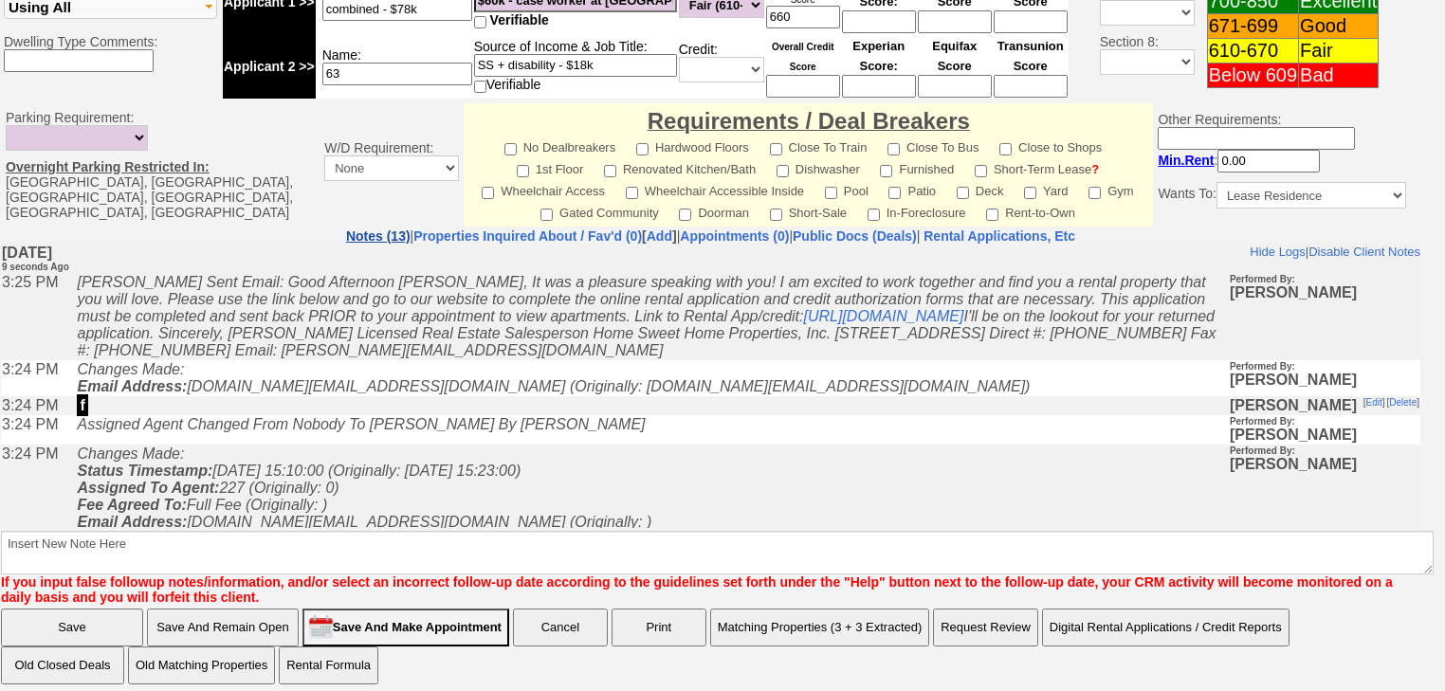
click at [346, 229] on link "Notes (13)" at bounding box center [378, 236] width 64 height 15
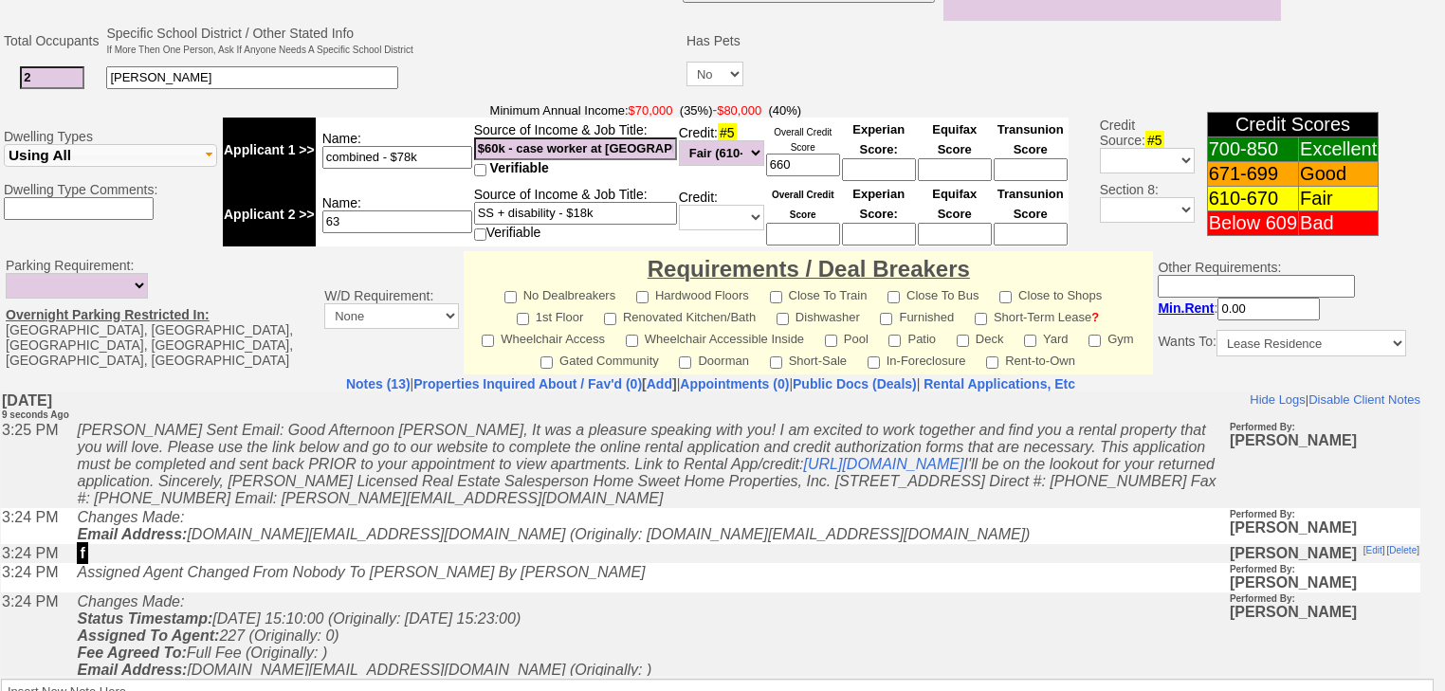
scroll to position [383, 0]
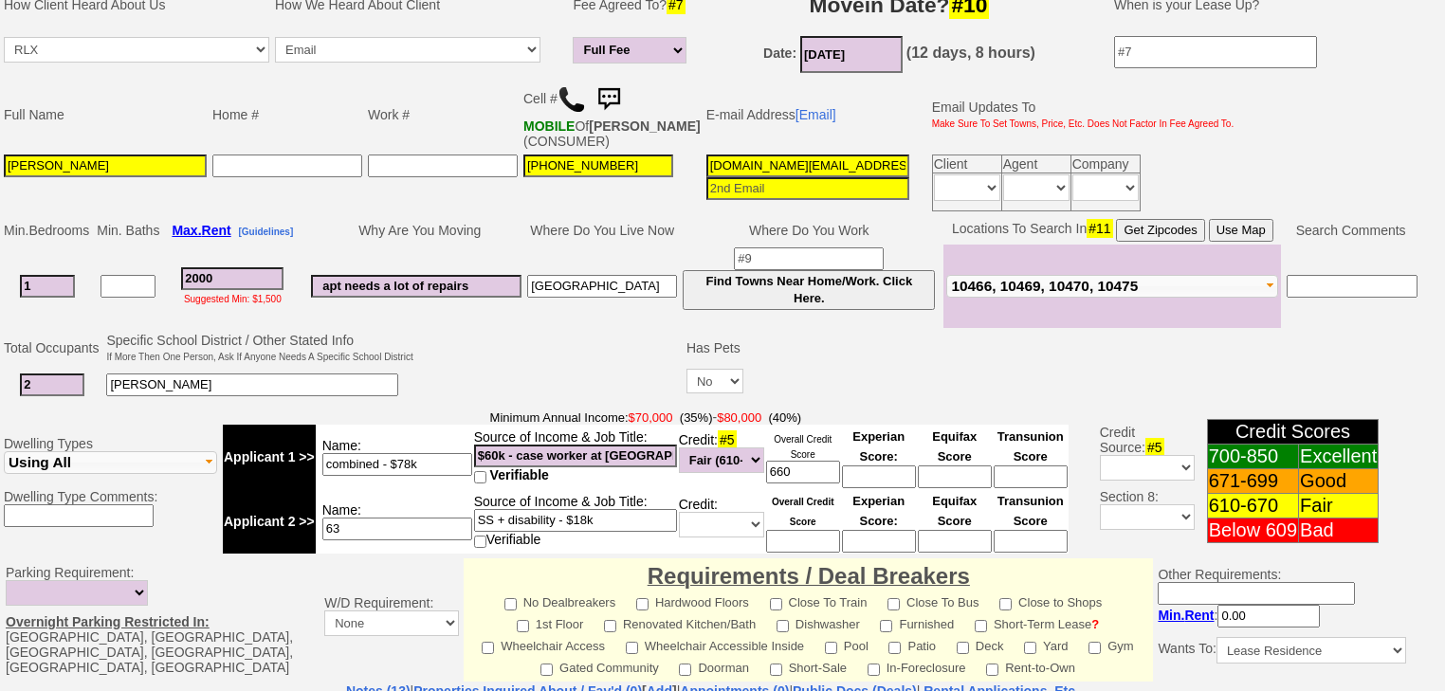
drag, startPoint x: 117, startPoint y: 154, endPoint x: 48, endPoint y: 154, distance: 68.3
click at [6, 155] on input "[PERSON_NAME]" at bounding box center [105, 166] width 203 height 23
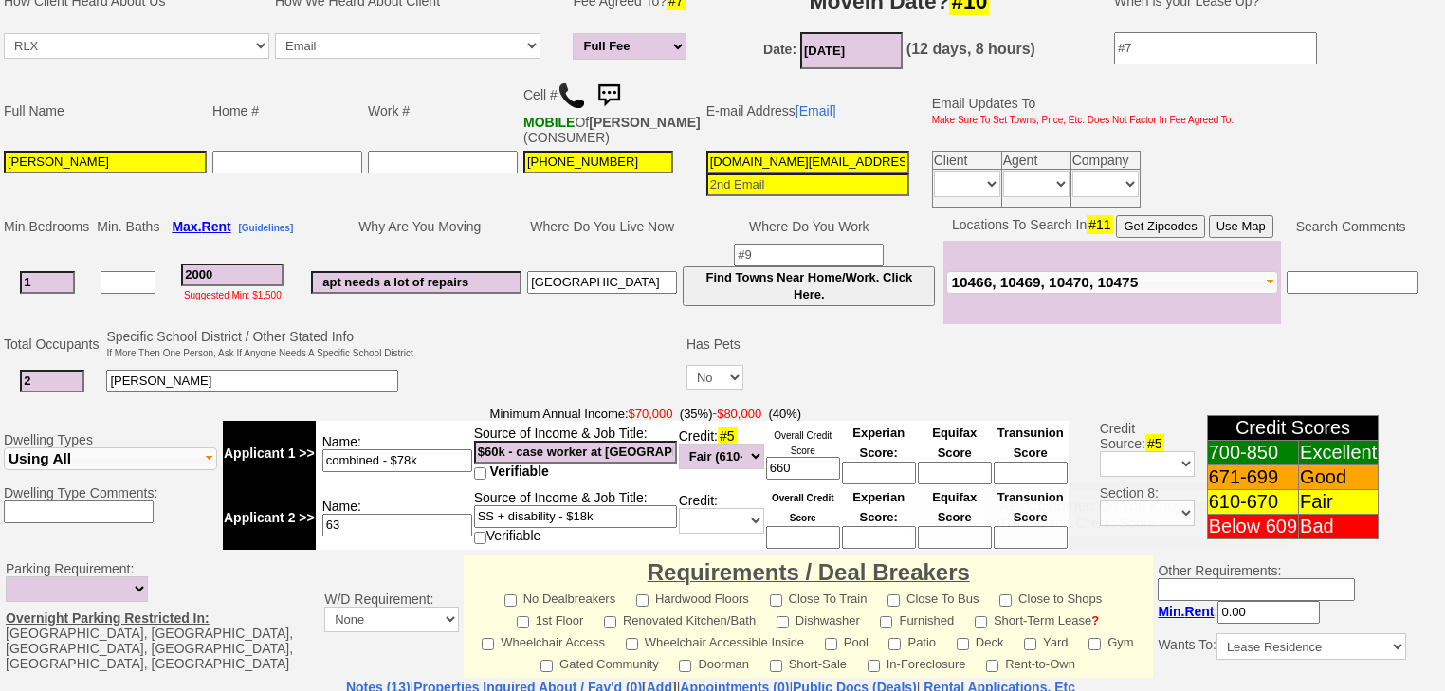
scroll to position [762, 0]
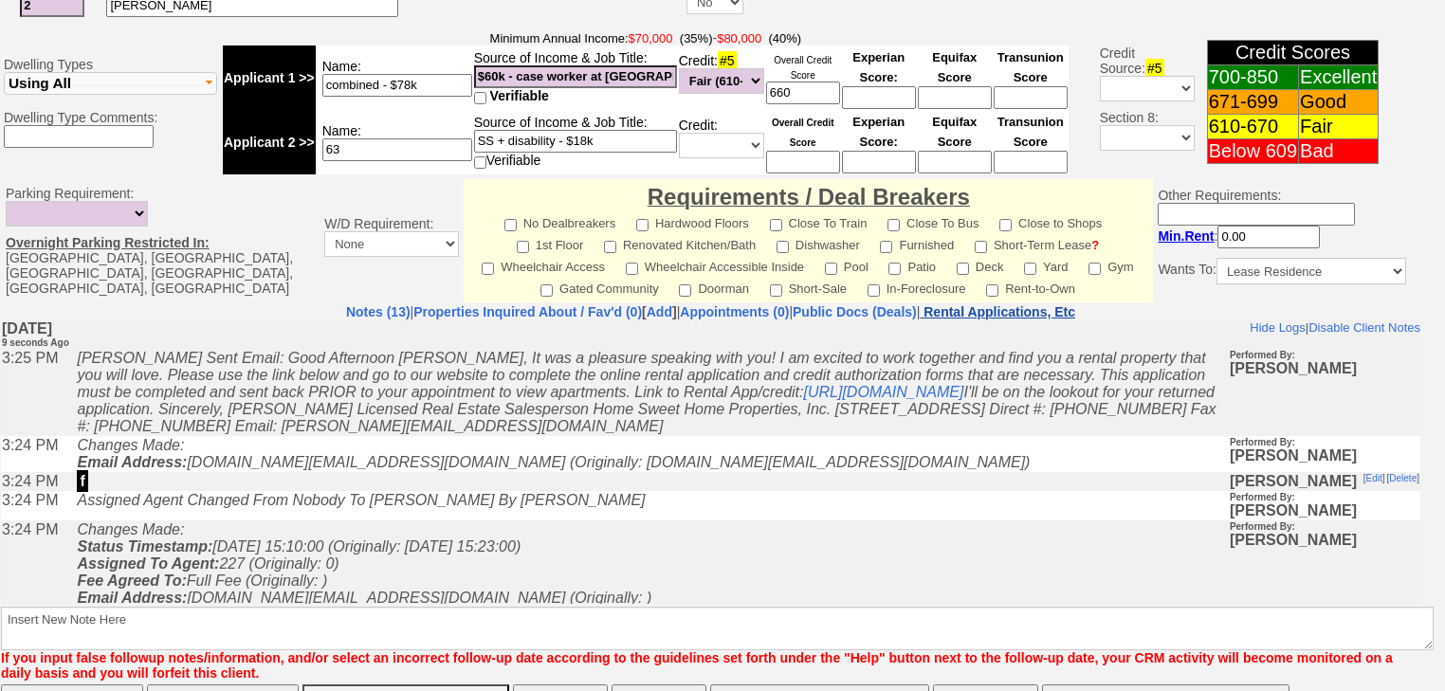
click at [1062, 288] on td "Requirements / Deal Breakers No Dealbreakers Hardwood Floors Close To Train Clo…" at bounding box center [808, 240] width 689 height 123
click at [1062, 304] on nobr "Rental Applications, Etc" at bounding box center [999, 311] width 152 height 15
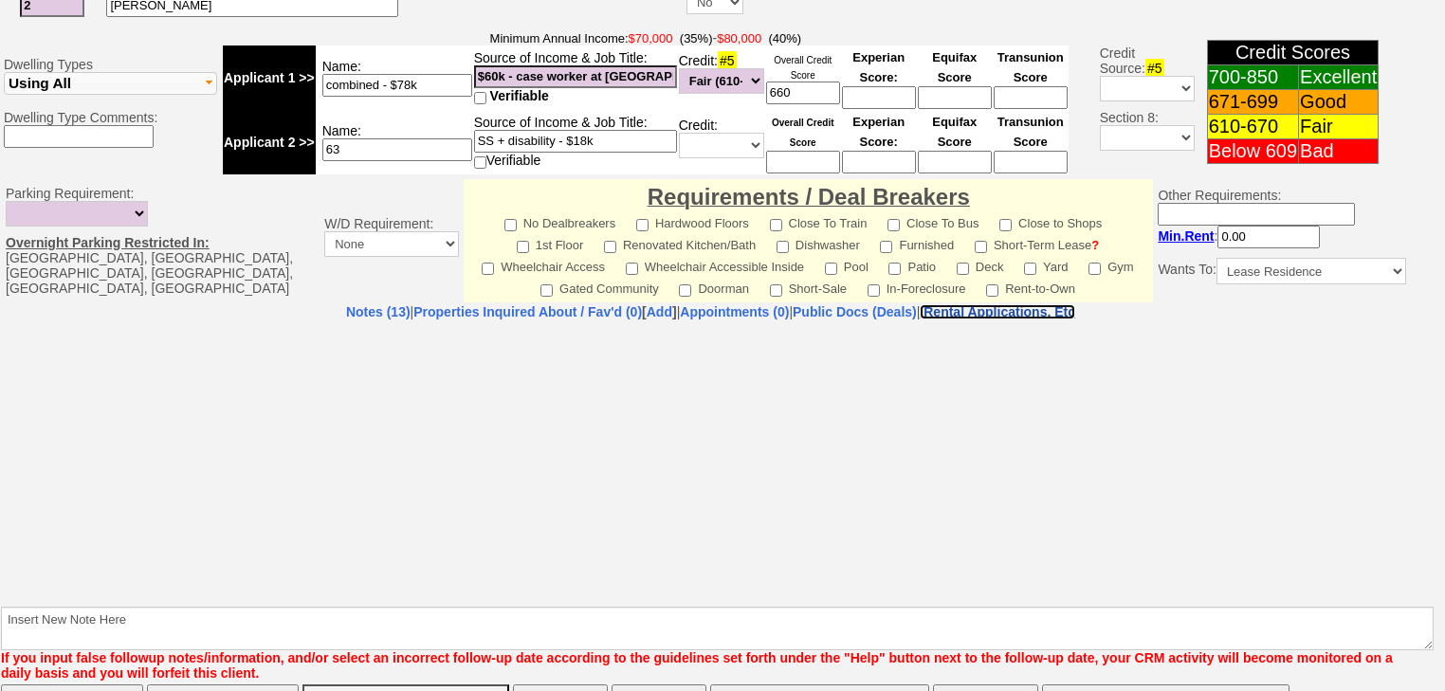
select select "100"
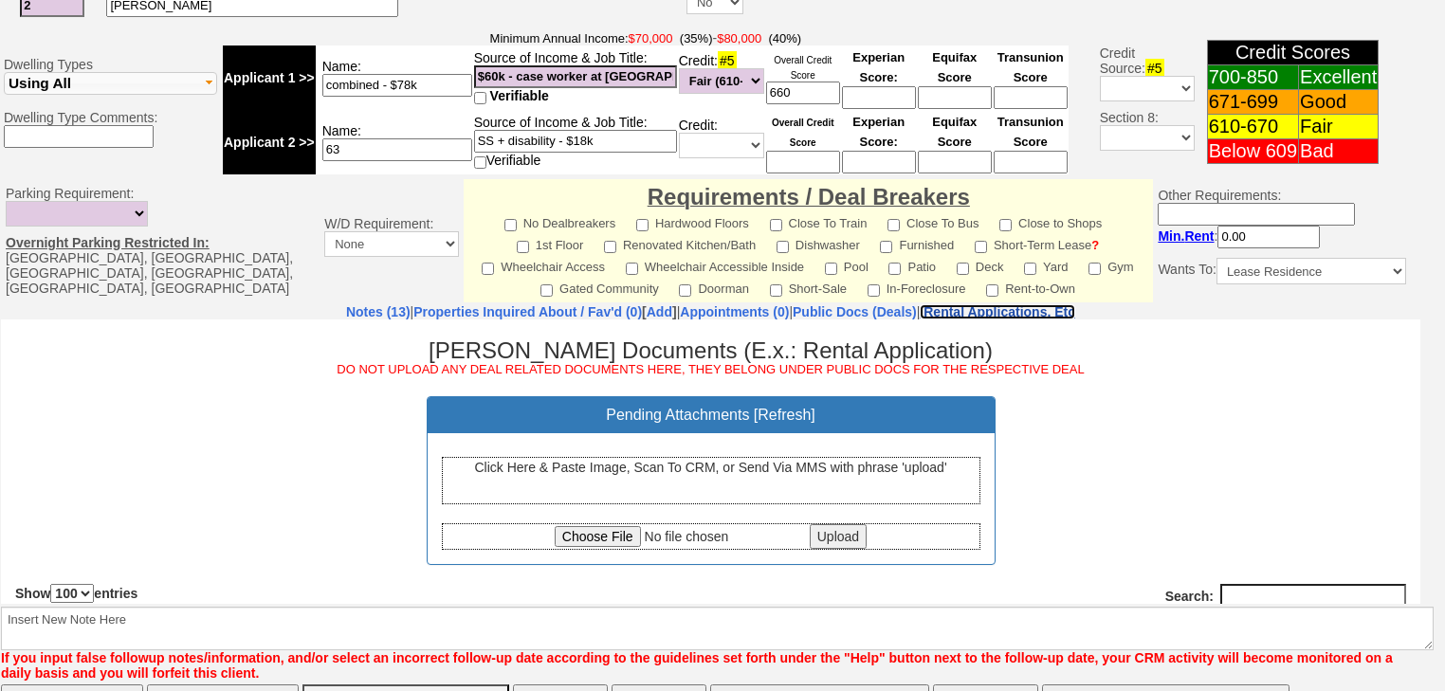
scroll to position [0, 0]
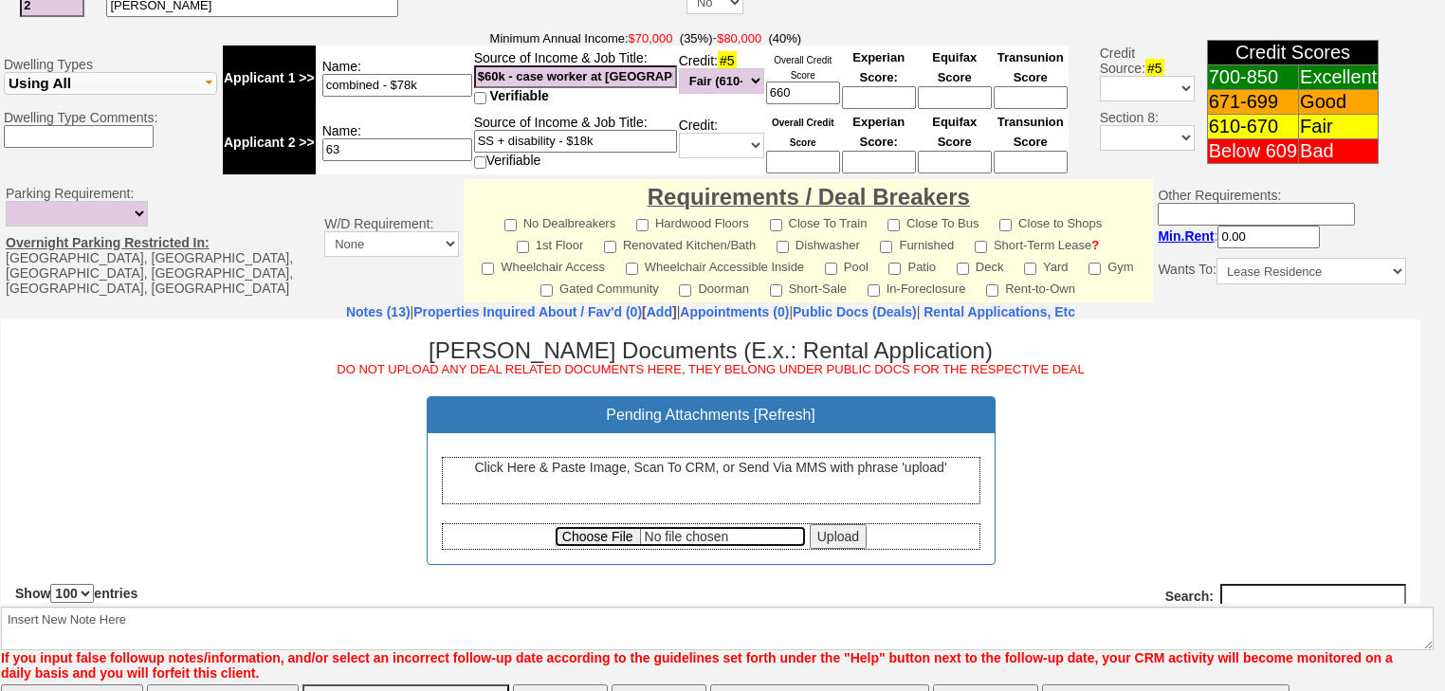
click at [584, 537] on input "file" at bounding box center [680, 535] width 251 height 21
type input "C:\fakepath\[PERSON_NAME] Rental Application.pdf"
click at [827, 529] on input "Upload" at bounding box center [838, 535] width 57 height 25
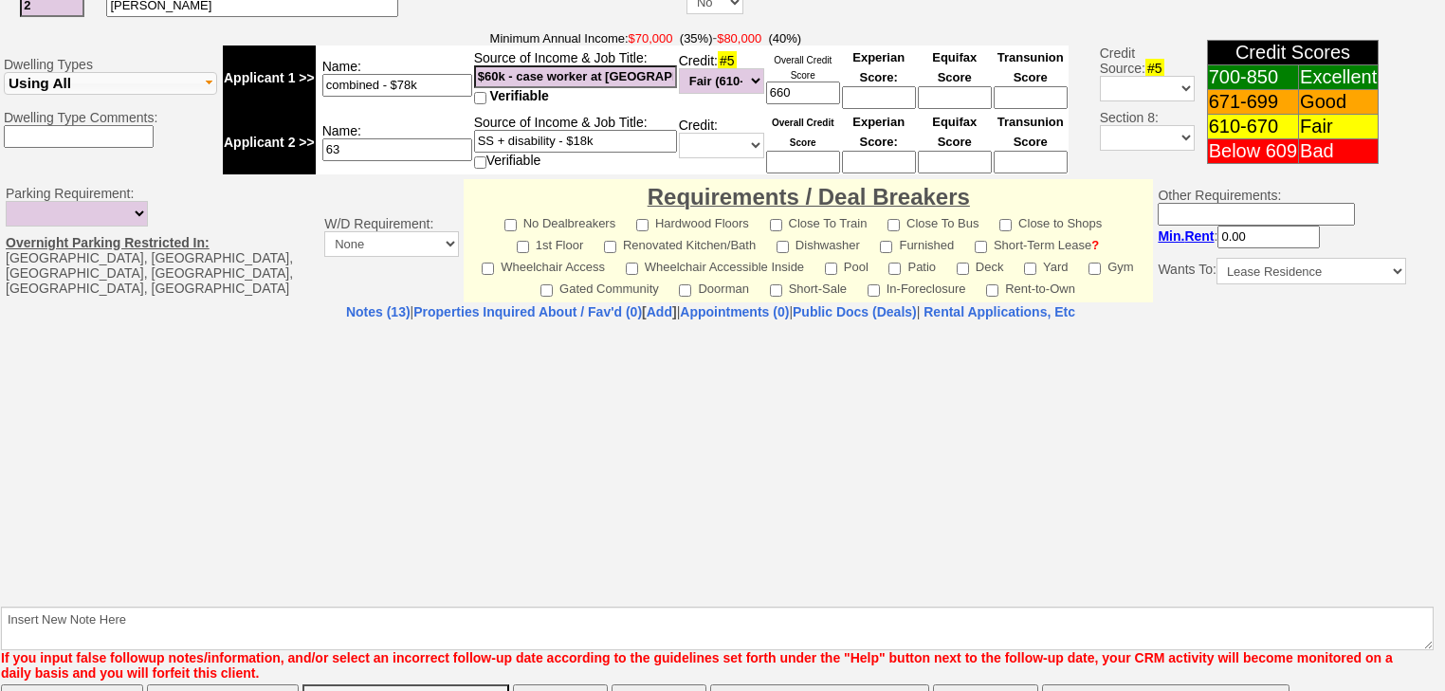
select select "100"
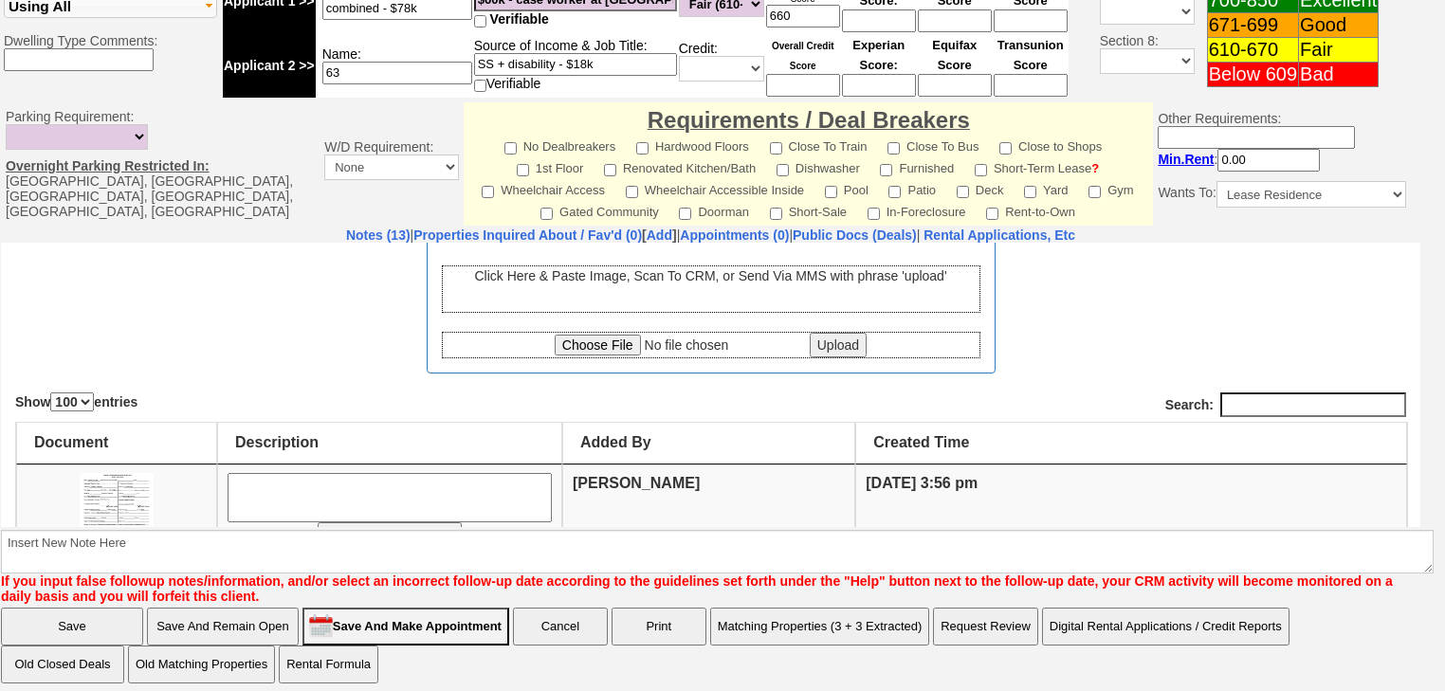
scroll to position [223, 0]
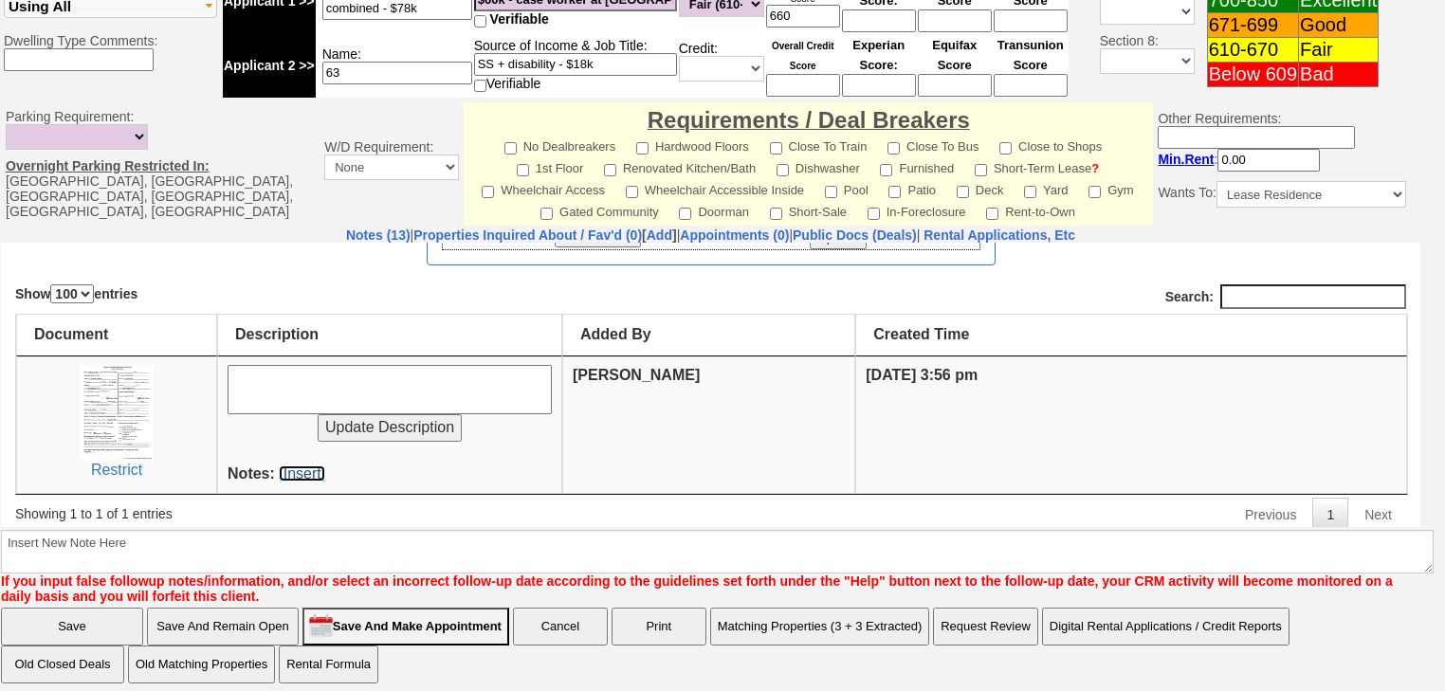
click at [306, 466] on link "[Insert]" at bounding box center [302, 473] width 46 height 16
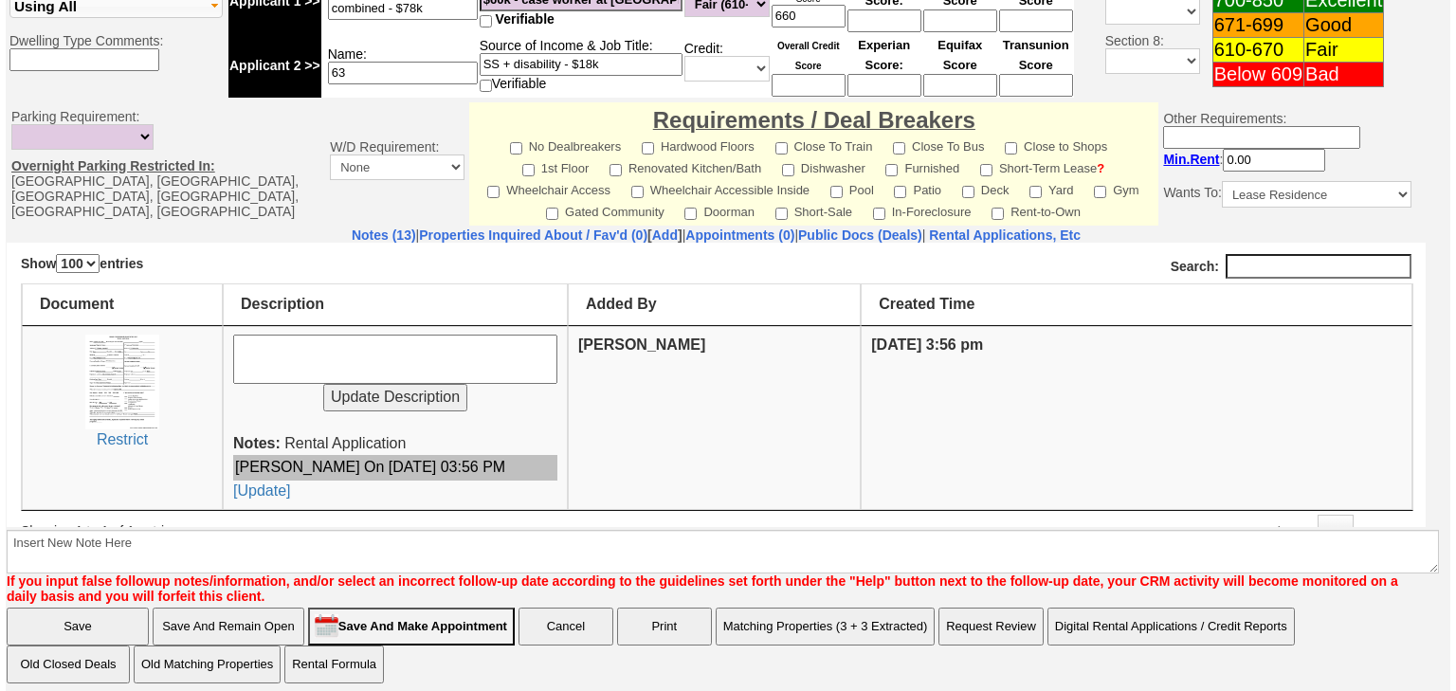
scroll to position [269, 0]
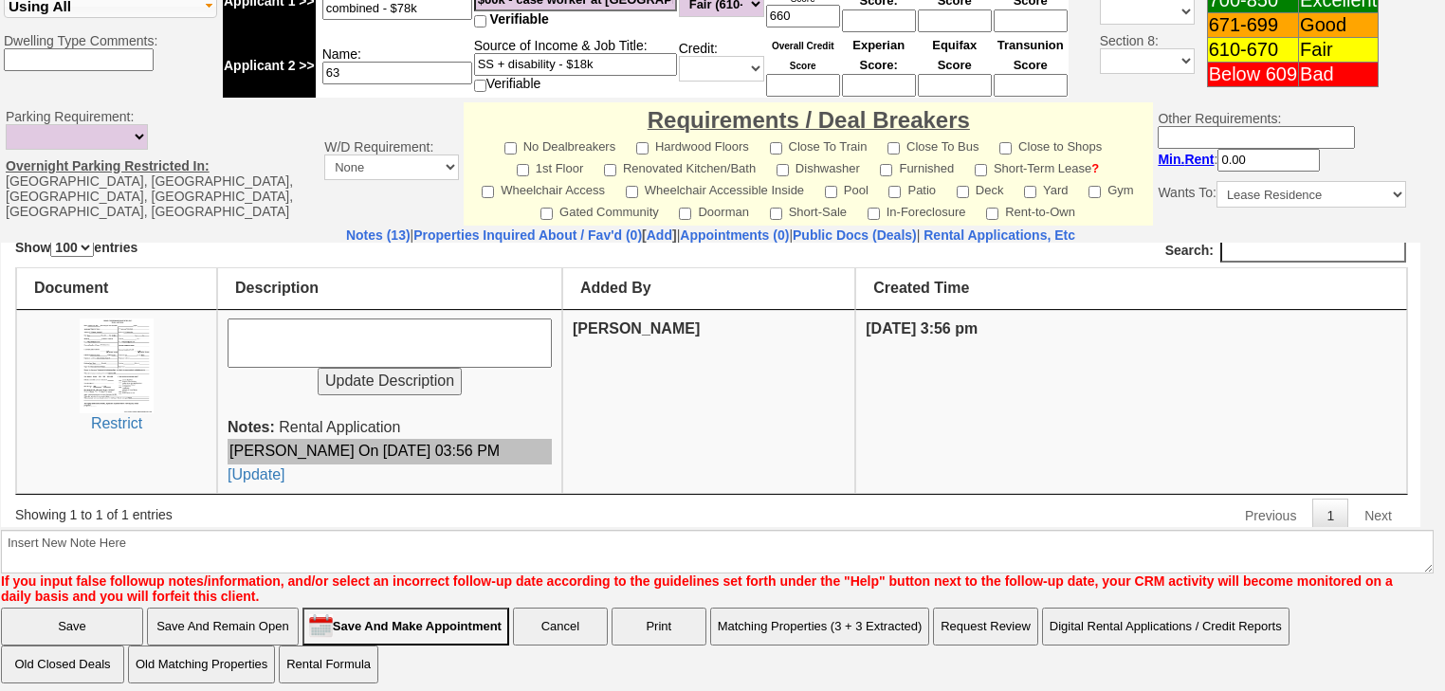
click at [793, 618] on button "Matching Properties (3 + 3 Extracted)" at bounding box center [820, 627] width 220 height 38
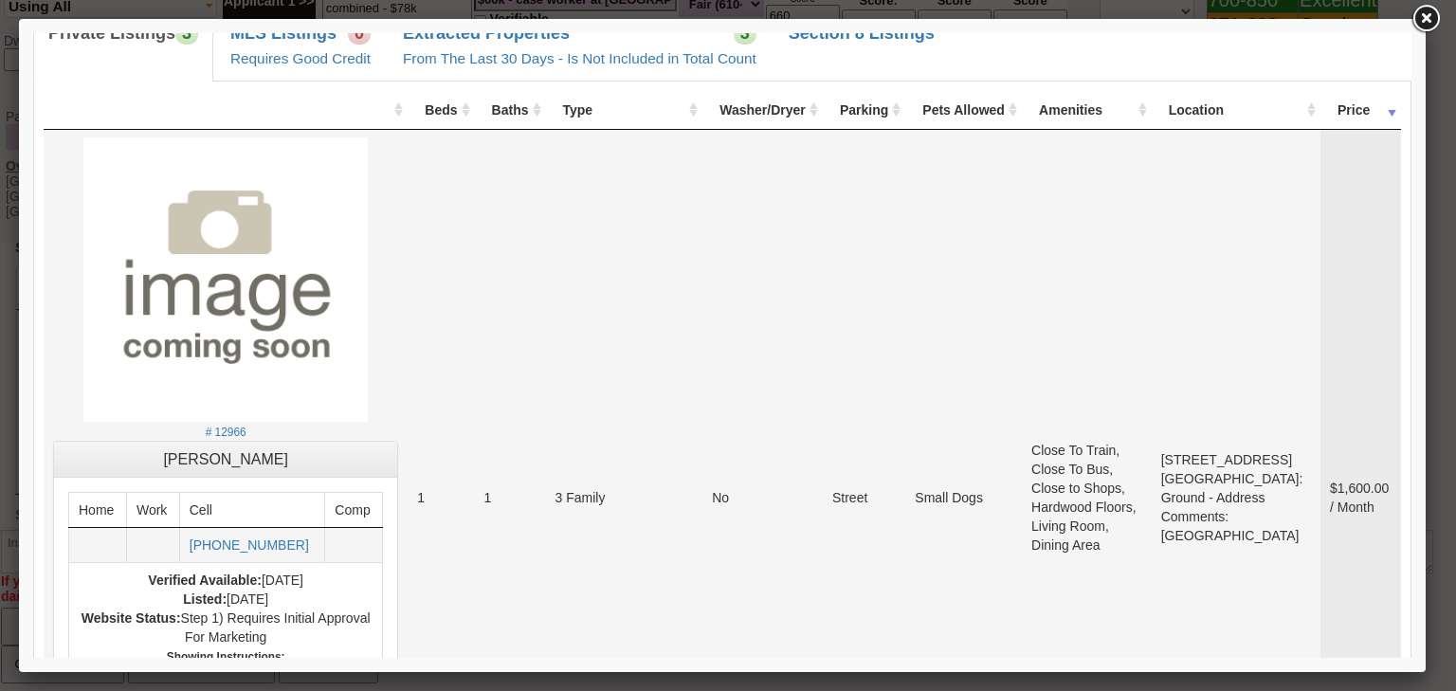
scroll to position [0, 0]
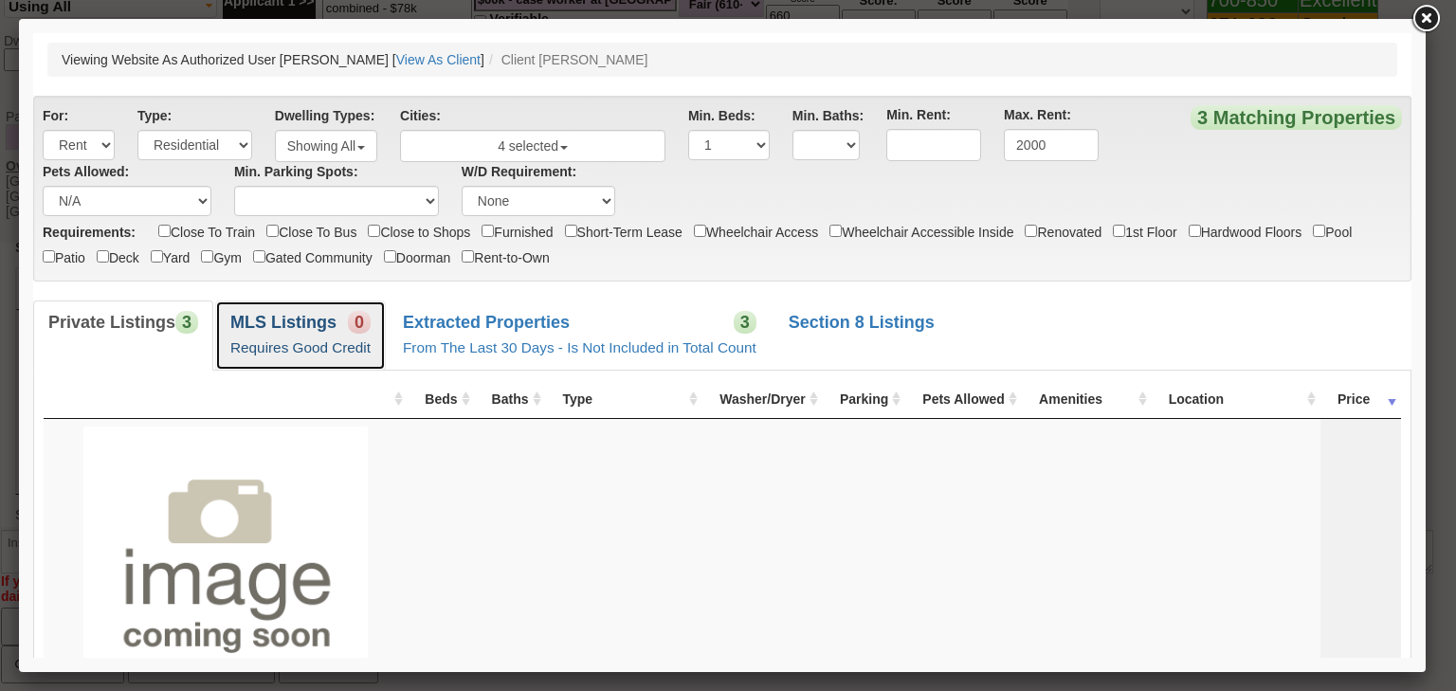
click at [344, 330] on link "MLS Listings 0 Requires Good Credit" at bounding box center [300, 335] width 171 height 69
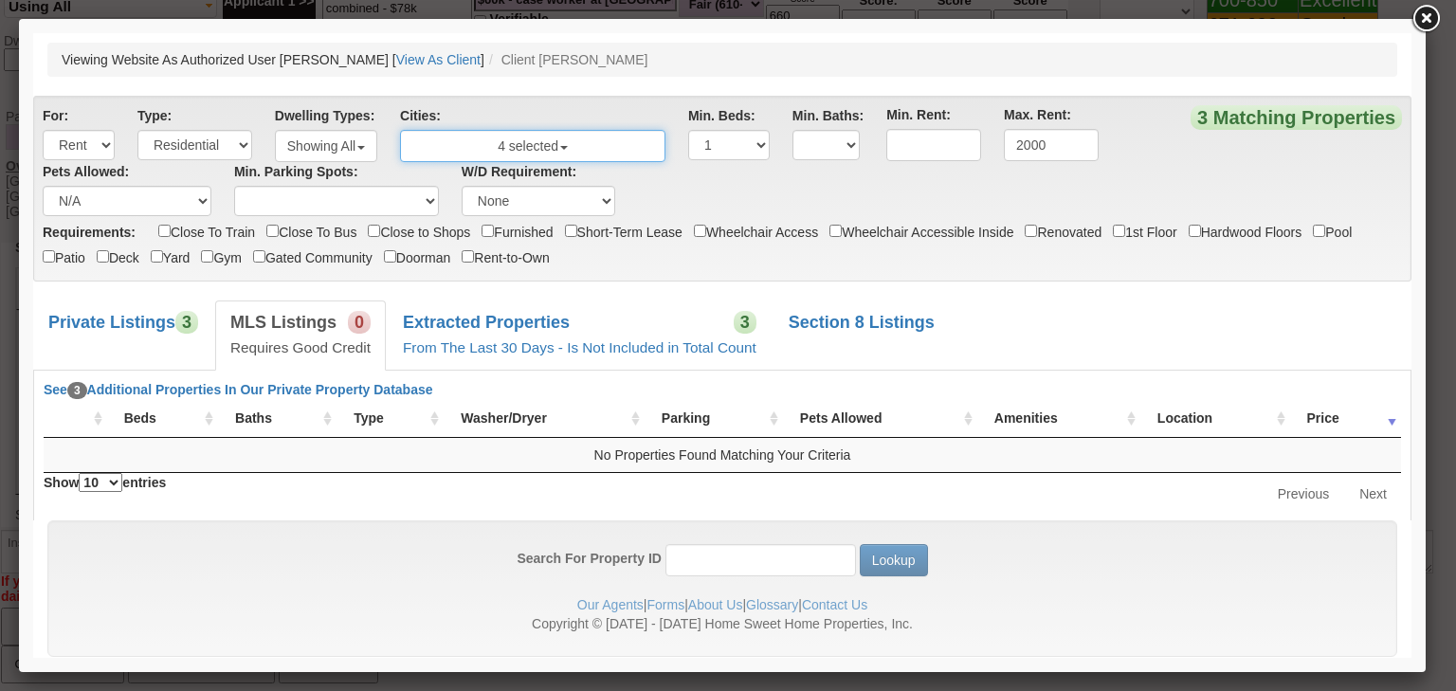
click at [550, 140] on button "4 selected" at bounding box center [532, 146] width 265 height 32
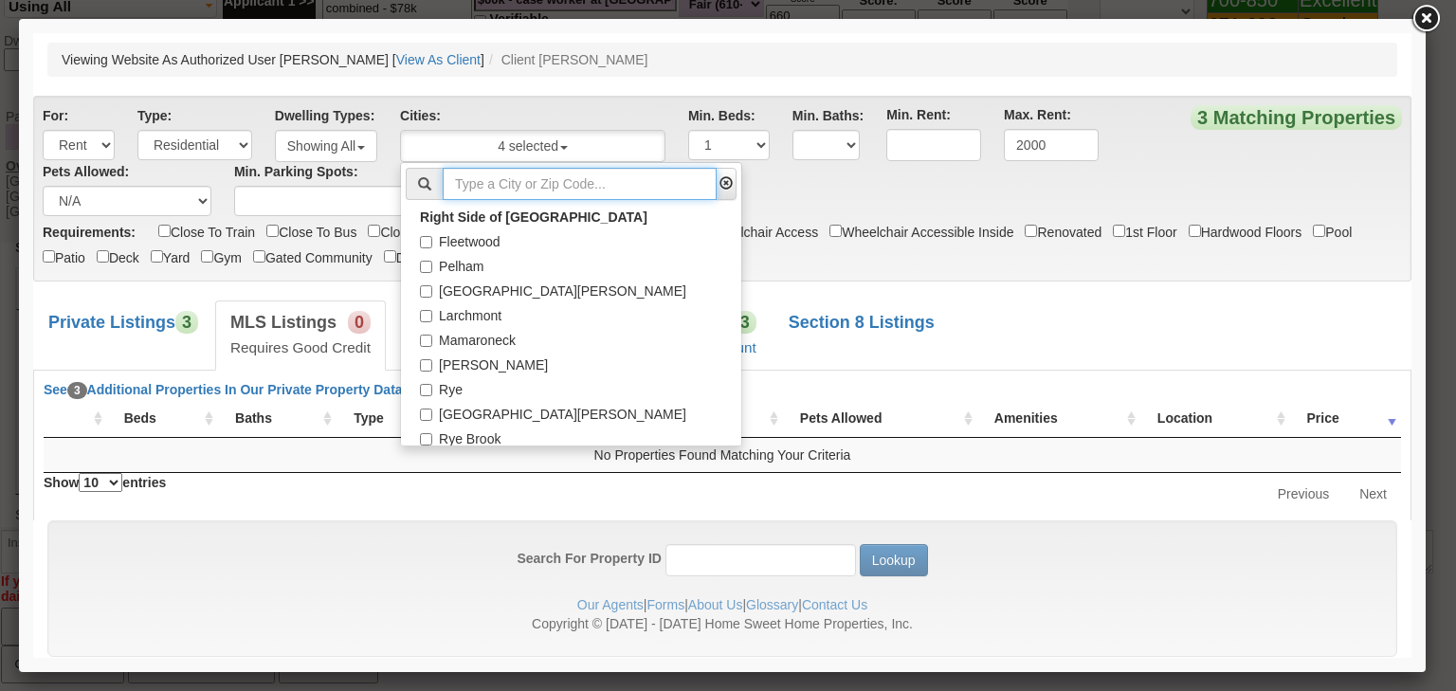
click at [524, 195] on input "text" at bounding box center [580, 184] width 274 height 32
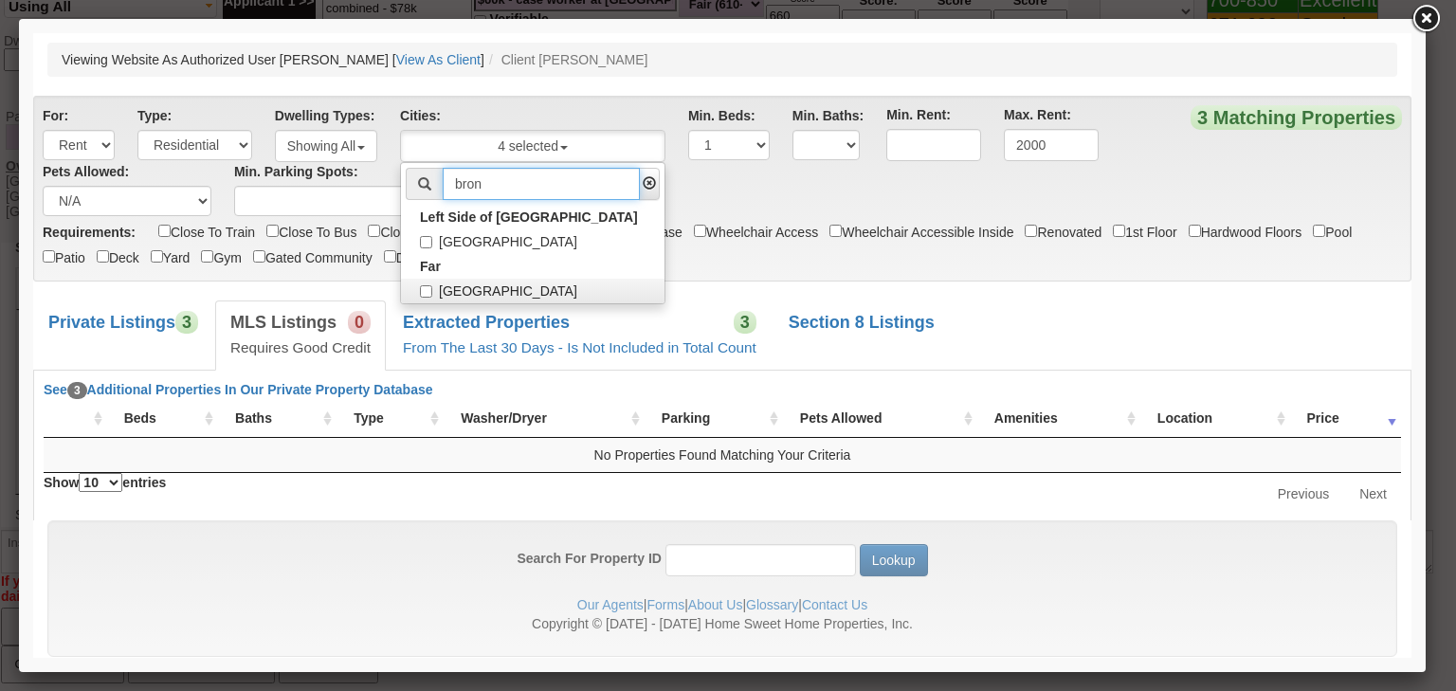
type input "bron"
click at [424, 288] on input "[GEOGRAPHIC_DATA]" at bounding box center [426, 291] width 12 height 12
checkbox input "true"
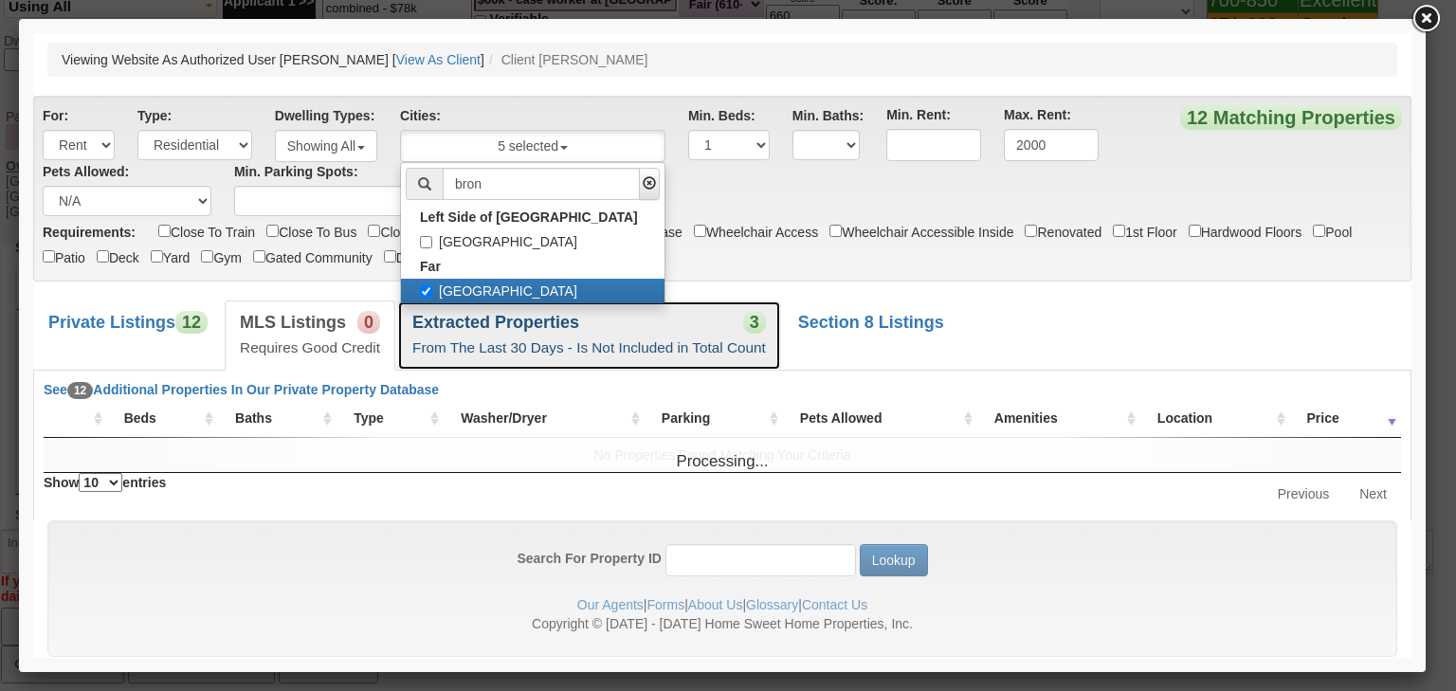
click at [561, 339] on small "From The Last 30 Days - Is Not Included in Total Count" at bounding box center [589, 347] width 354 height 16
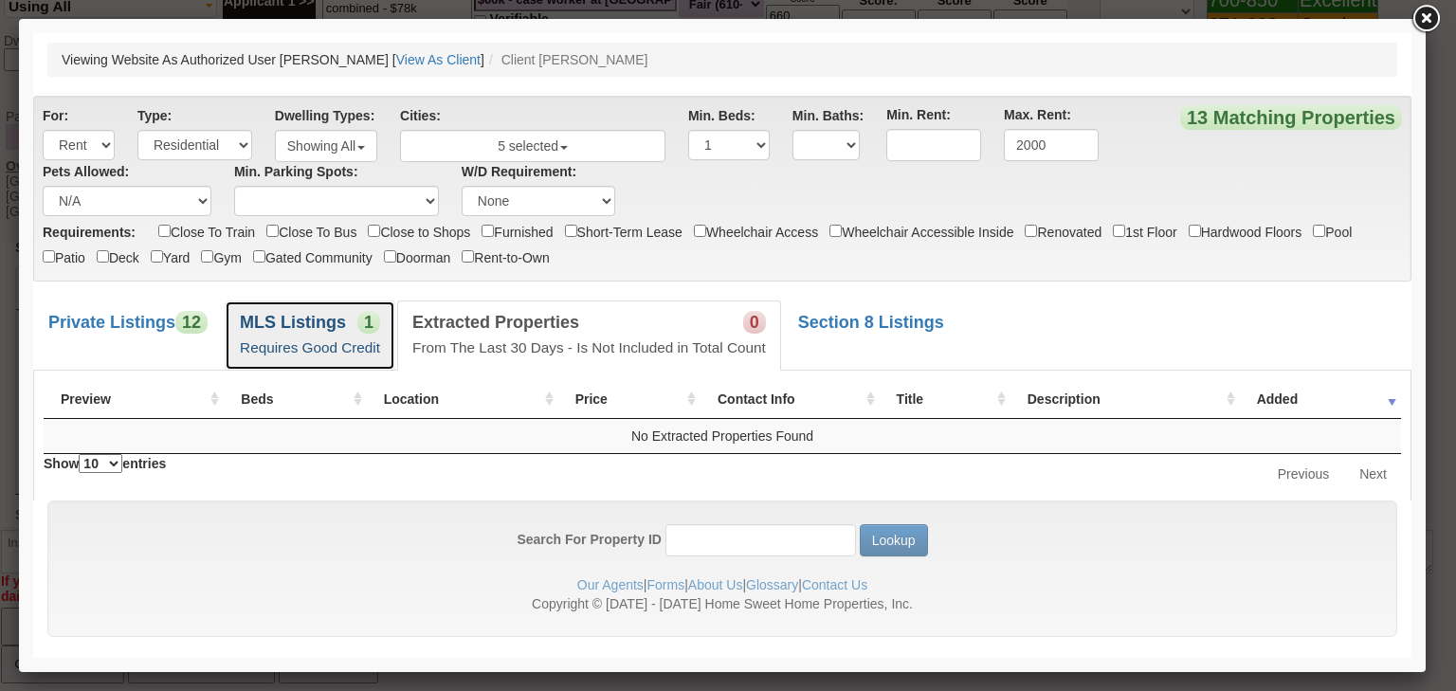
click at [296, 341] on small "Requires Good Credit" at bounding box center [310, 347] width 140 height 16
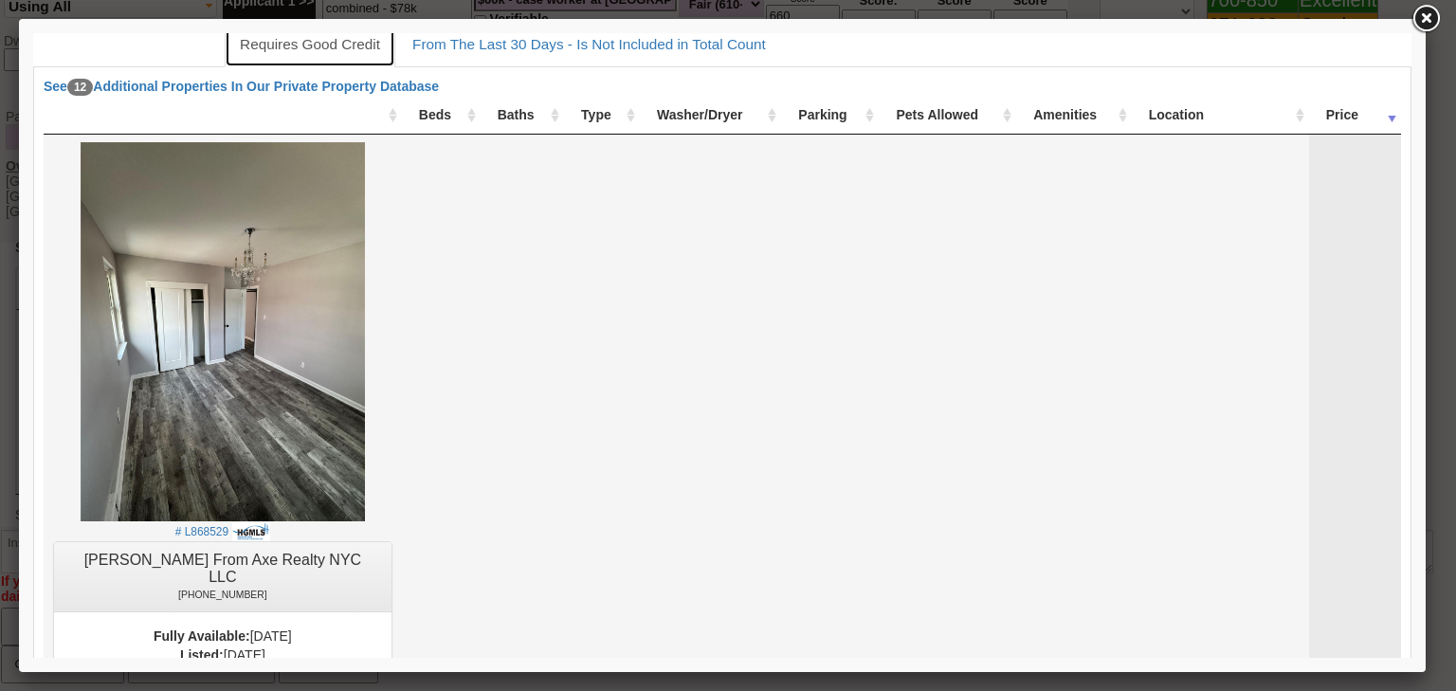
scroll to position [76, 0]
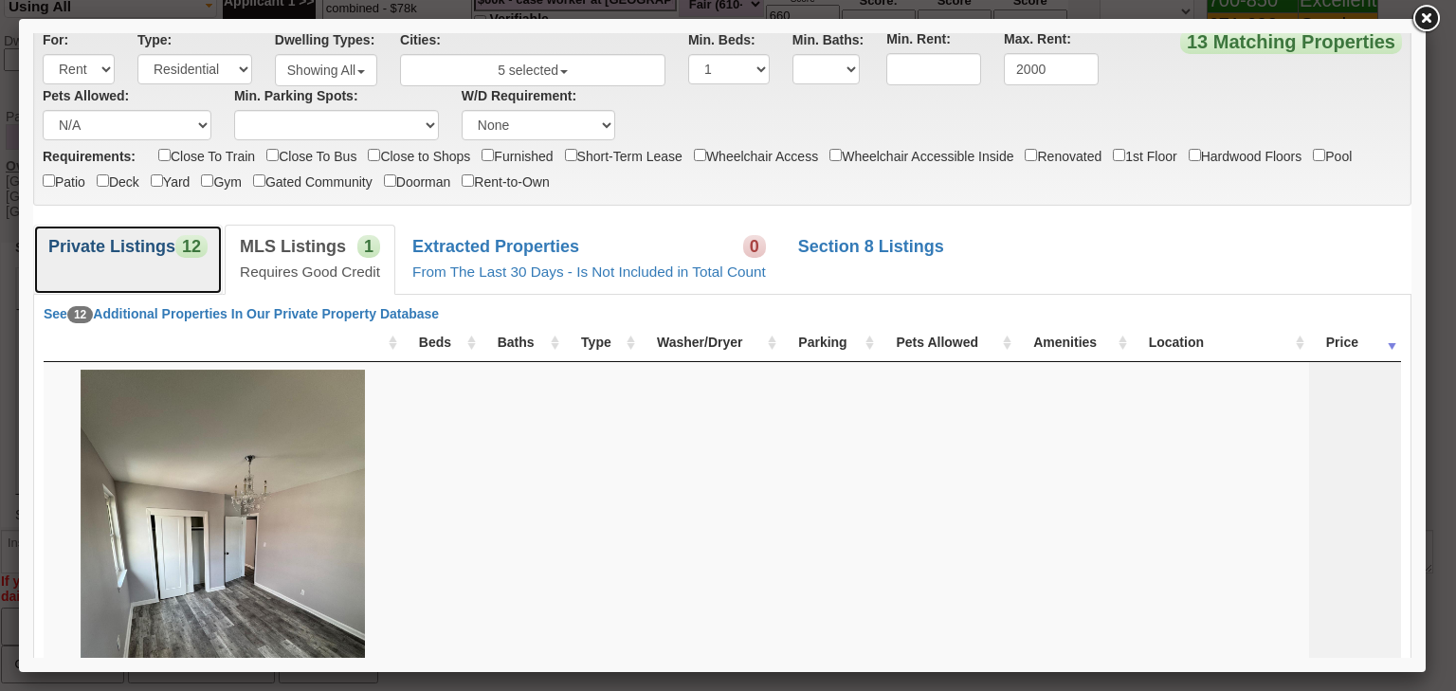
click at [106, 237] on b "Private Listings" at bounding box center [111, 246] width 127 height 19
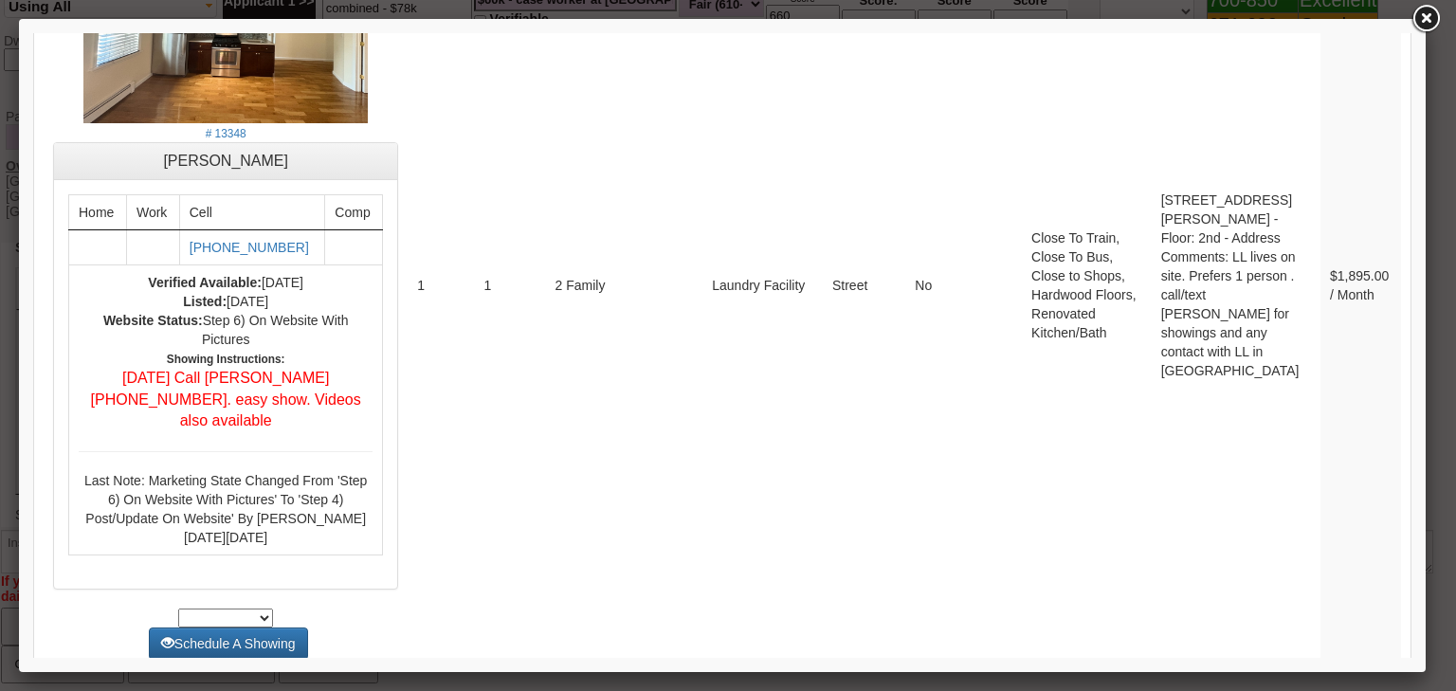
scroll to position [1289, 0]
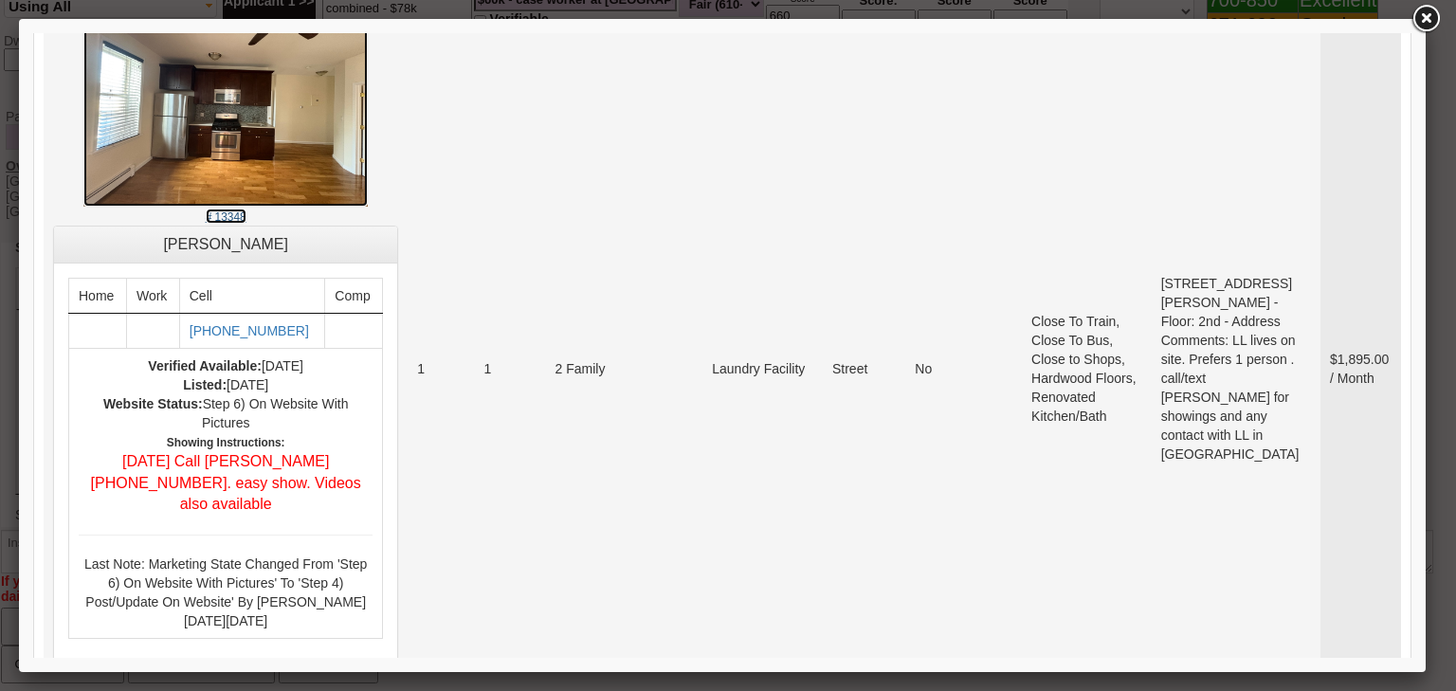
click at [244, 210] on small "# 13348" at bounding box center [226, 216] width 41 height 13
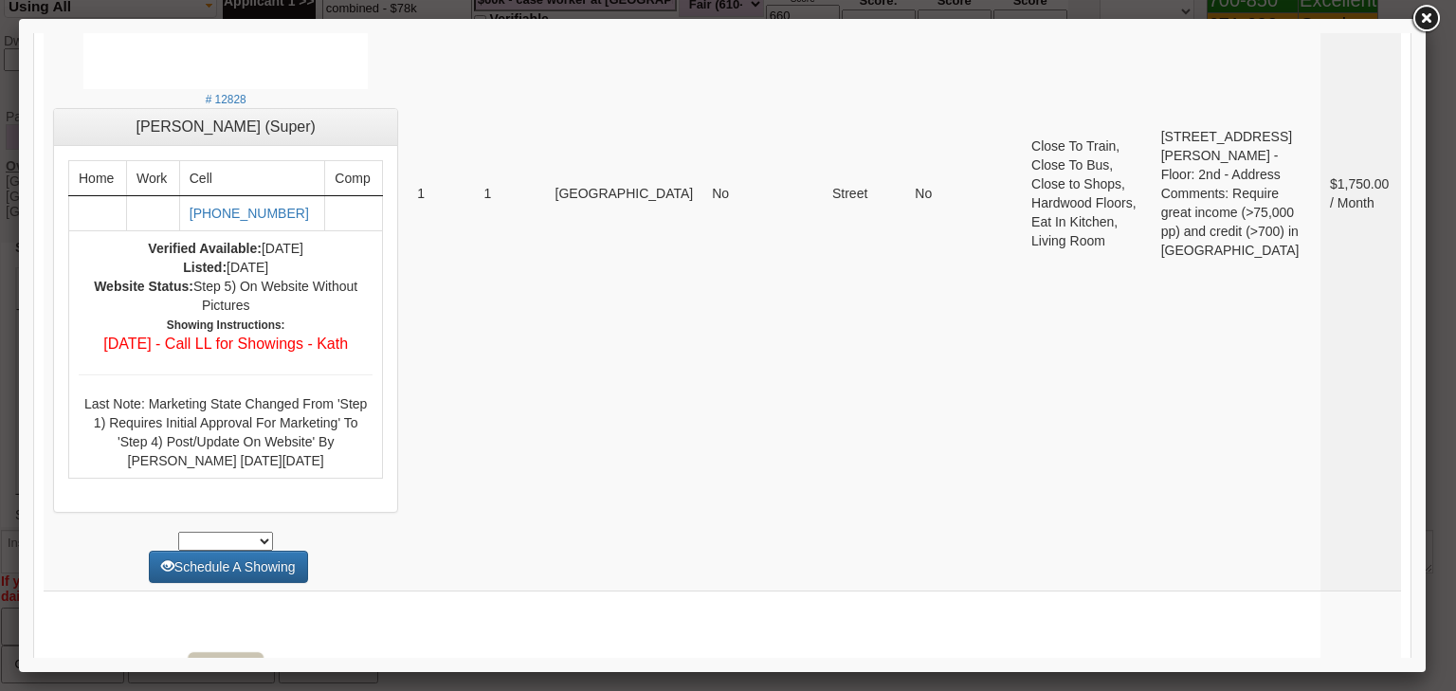
scroll to position [0, 0]
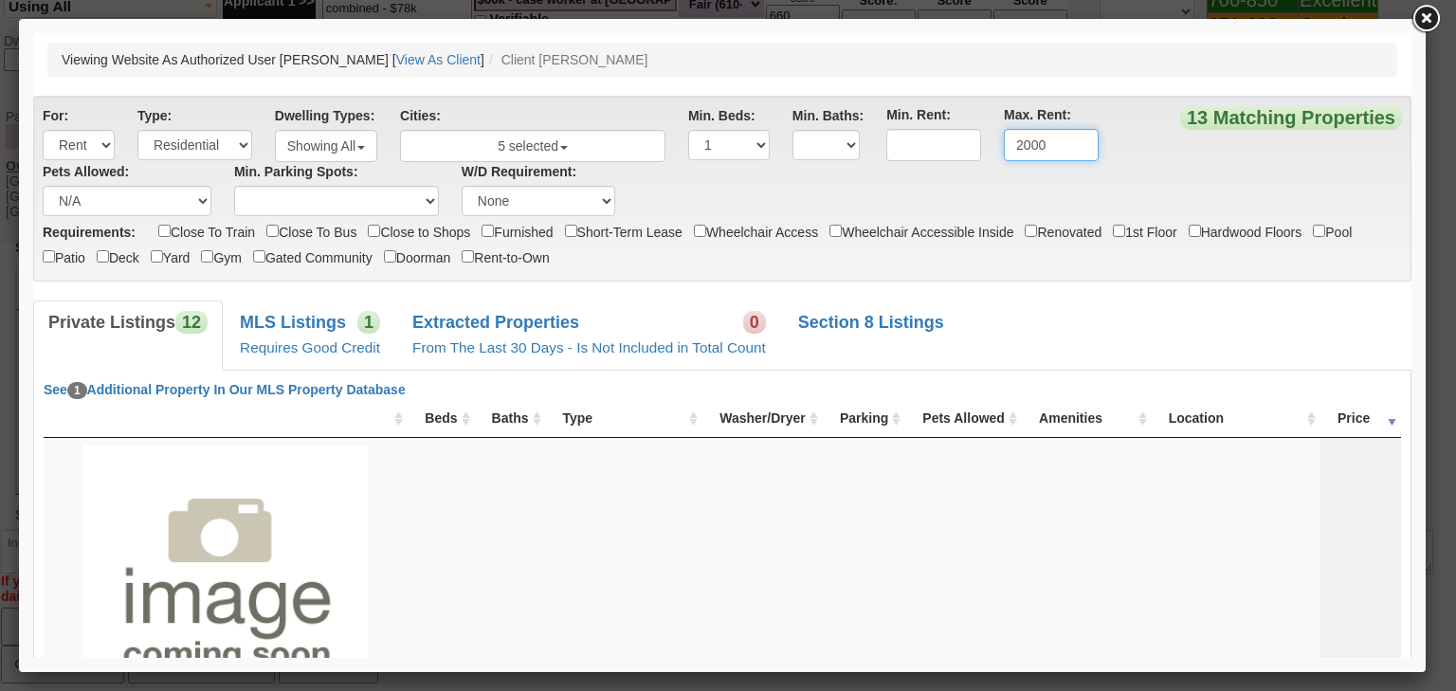
click at [1032, 146] on input "2000" at bounding box center [1051, 145] width 95 height 32
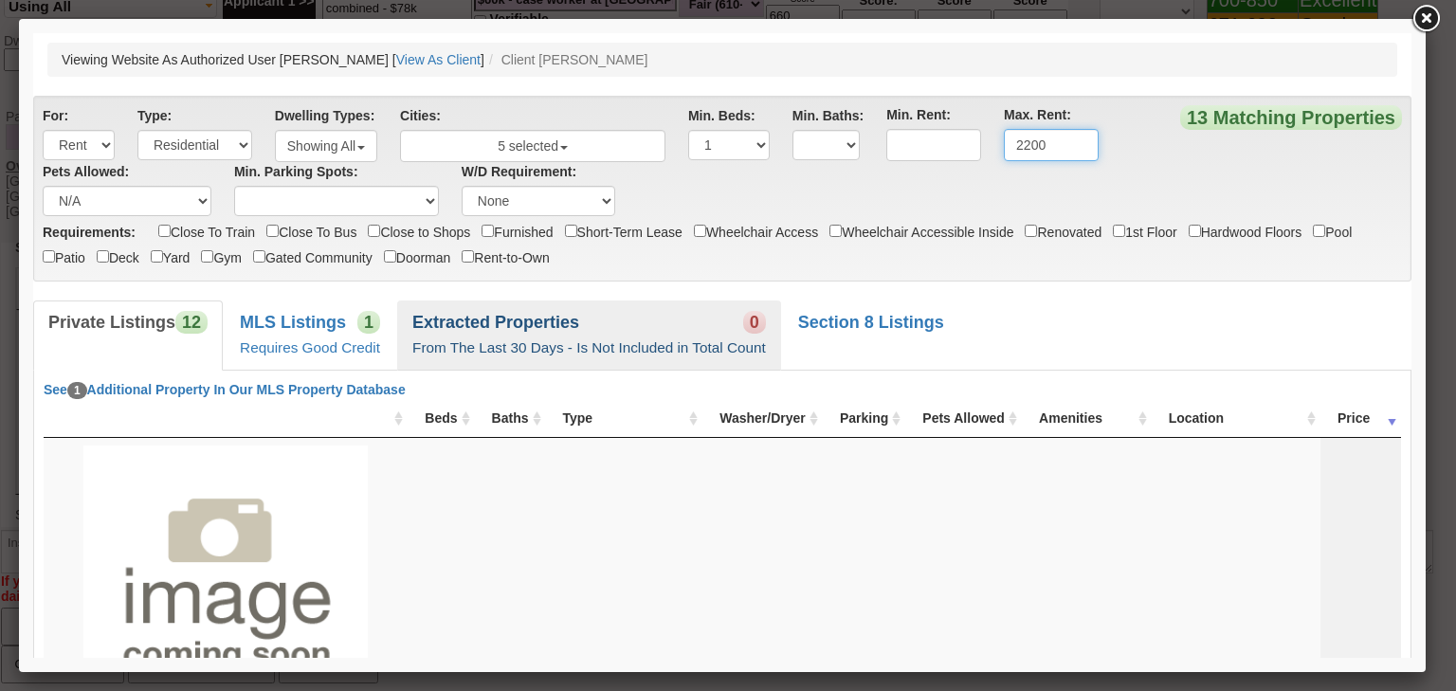
type input "2200"
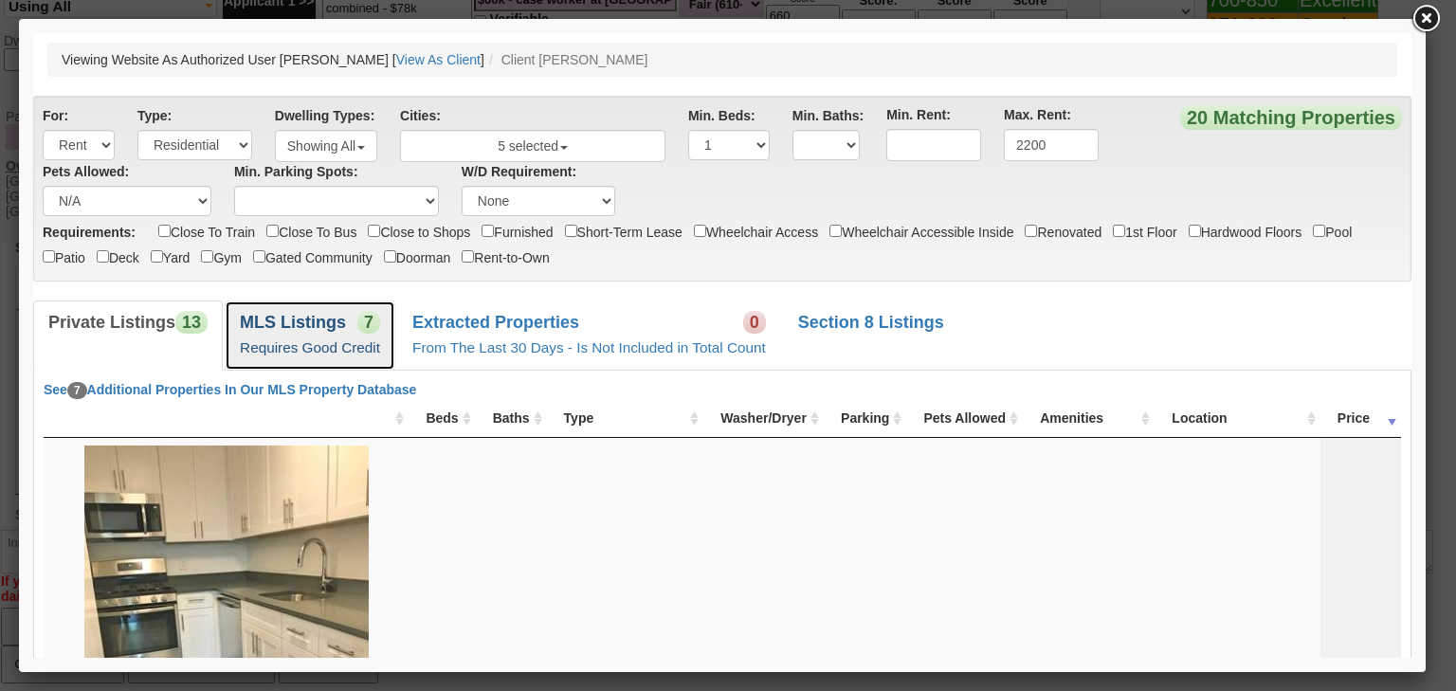
click at [351, 335] on link "MLS Listings 7 Requires Good Credit" at bounding box center [310, 335] width 171 height 69
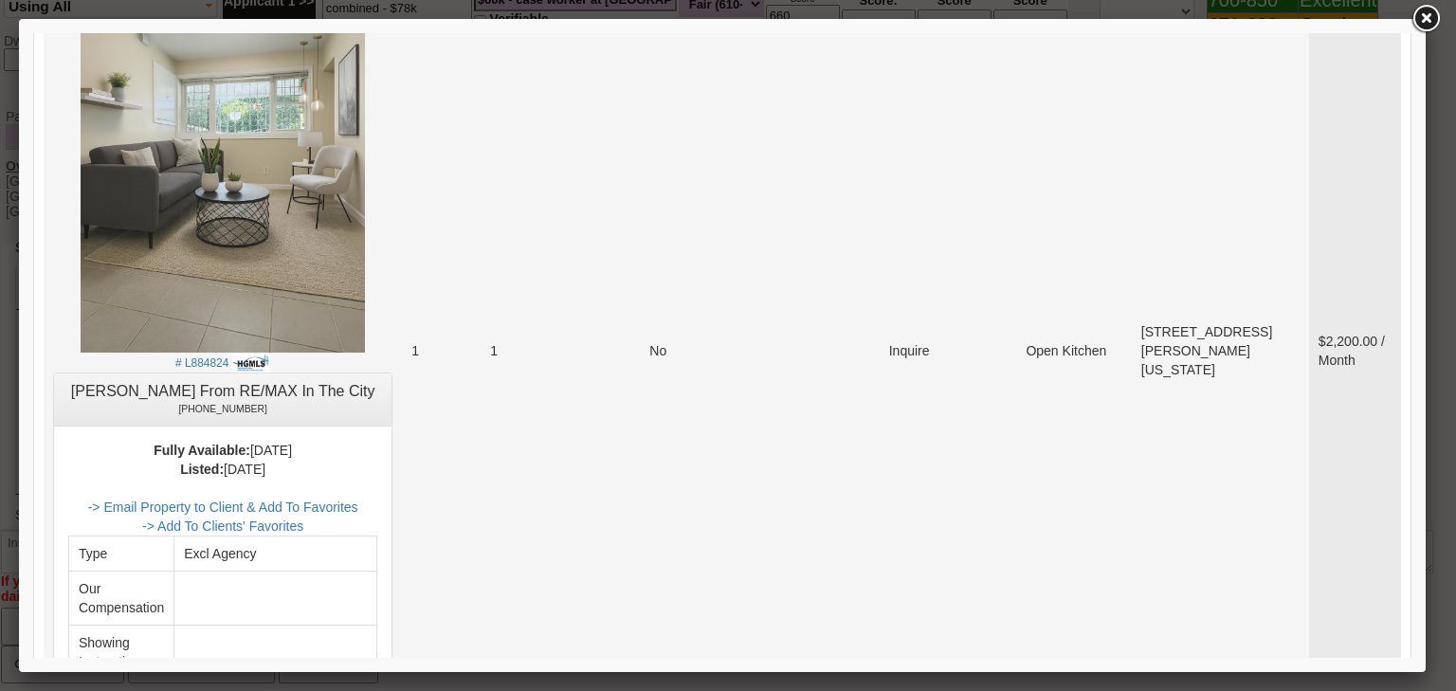
scroll to position [1745, 0]
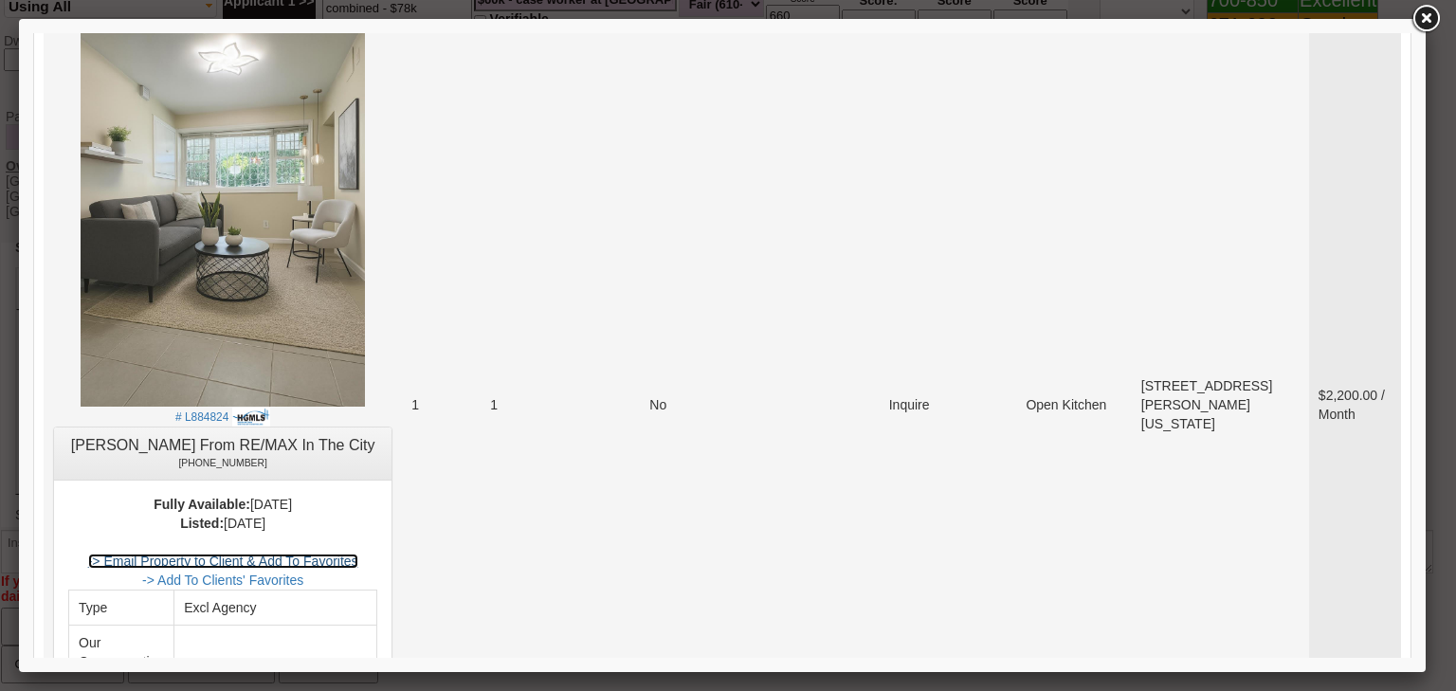
click at [355, 554] on link "-> Email Property to Client & Add To Favorites" at bounding box center [223, 561] width 270 height 15
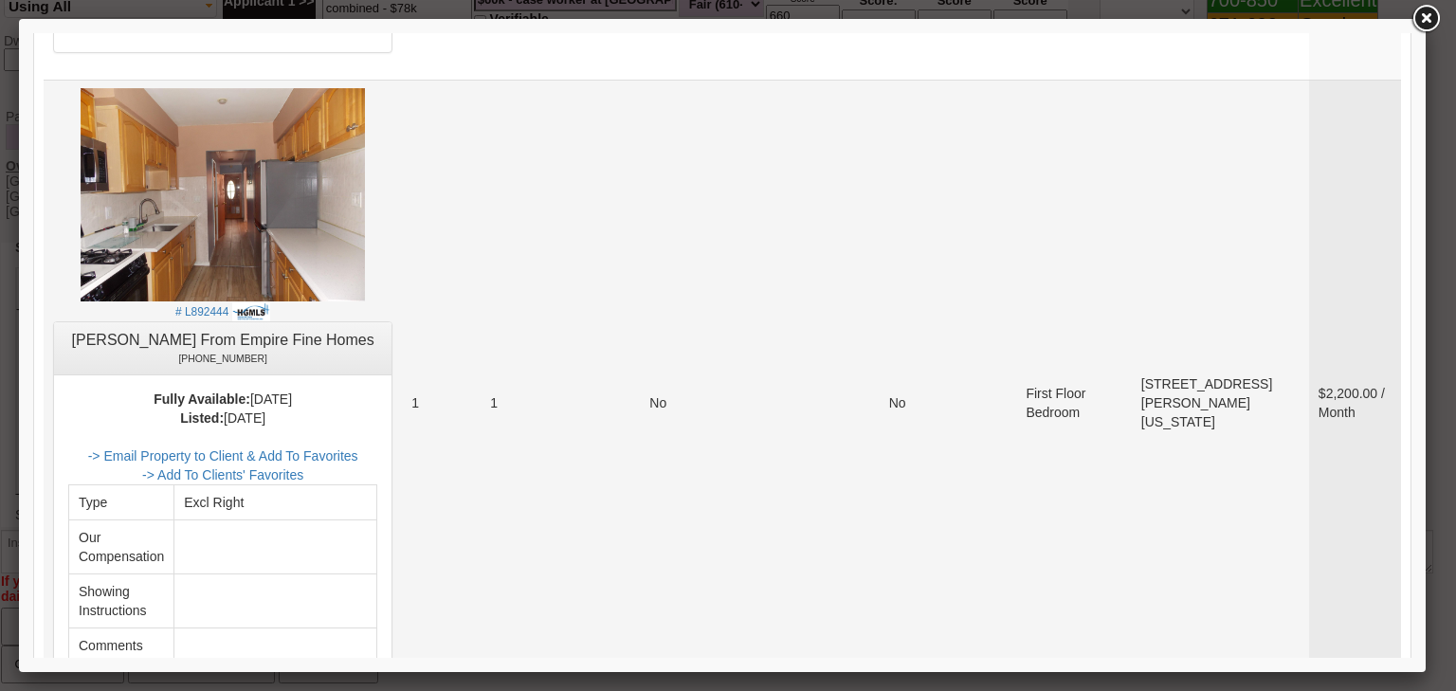
scroll to position [2579, 0]
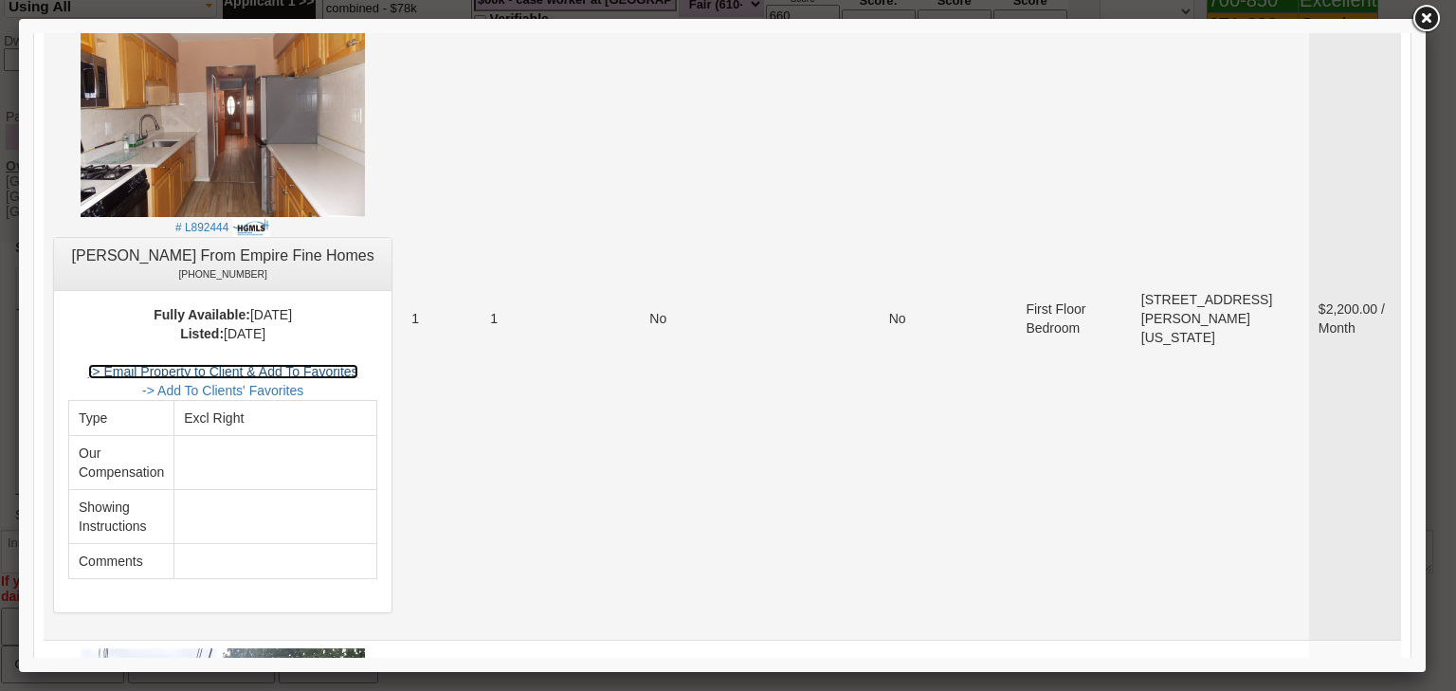
click at [357, 364] on link "-> Email Property to Client & Add To Favorites" at bounding box center [223, 371] width 270 height 15
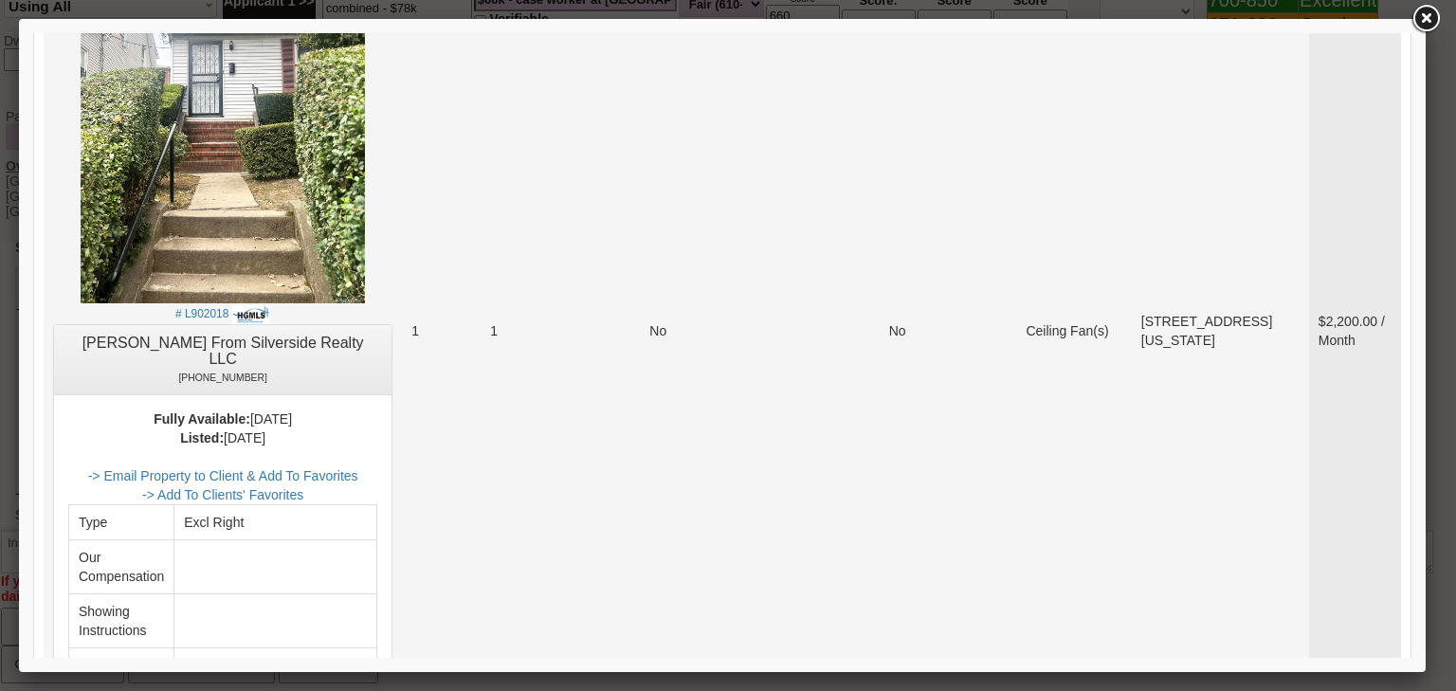
scroll to position [3262, 0]
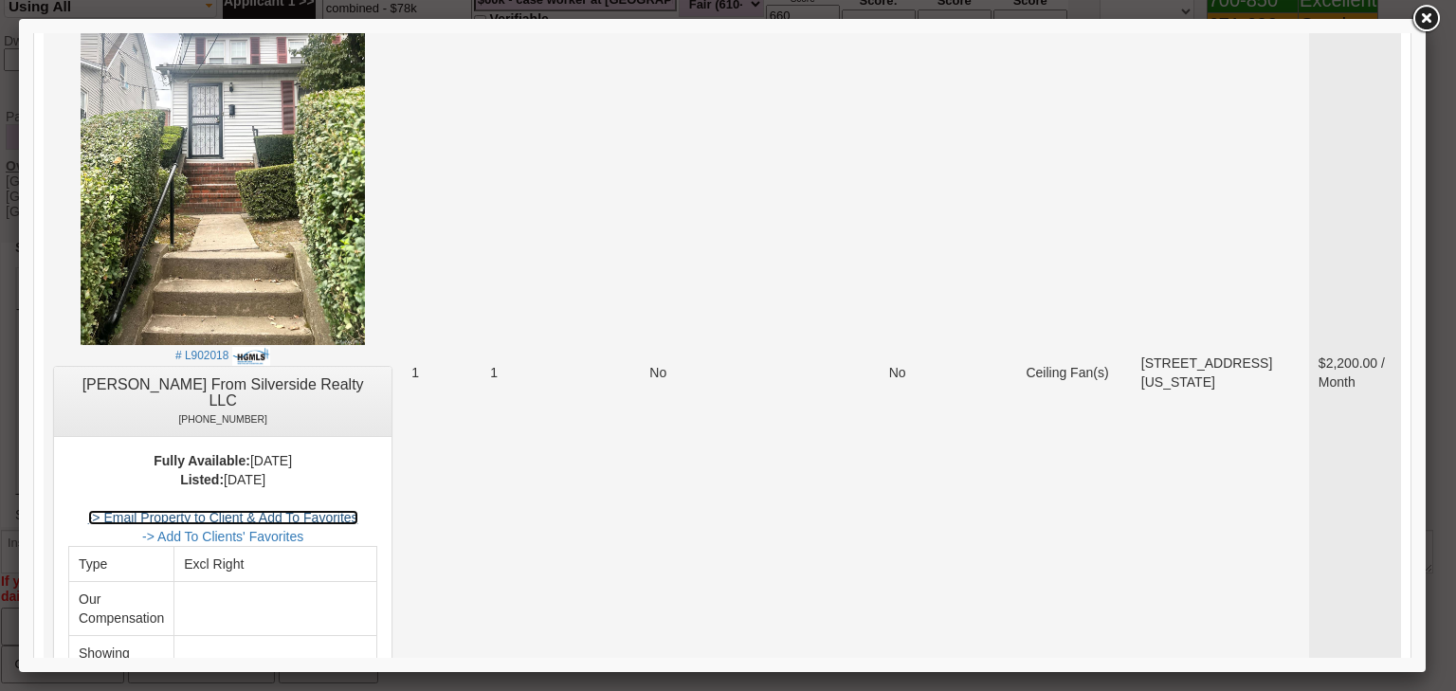
click at [340, 510] on link "-> Email Property to Client & Add To Favorites" at bounding box center [223, 517] width 270 height 15
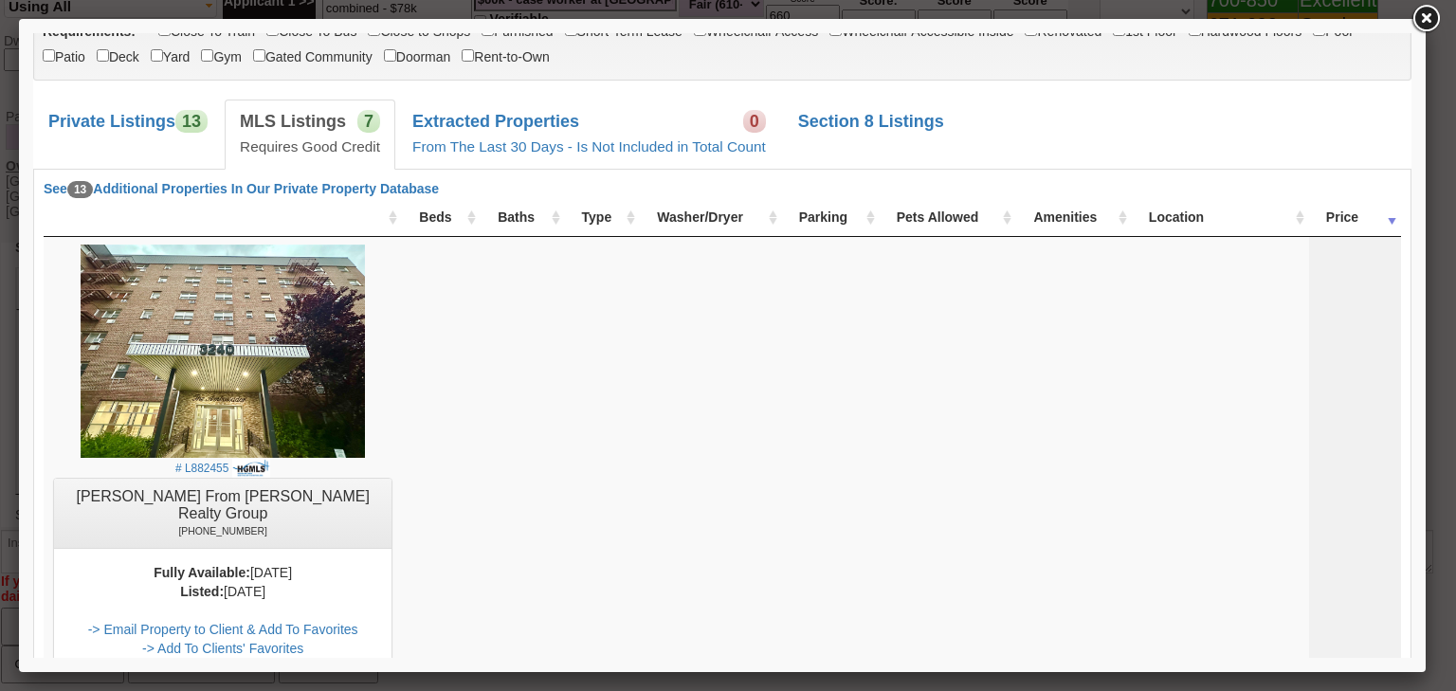
scroll to position [279, 0]
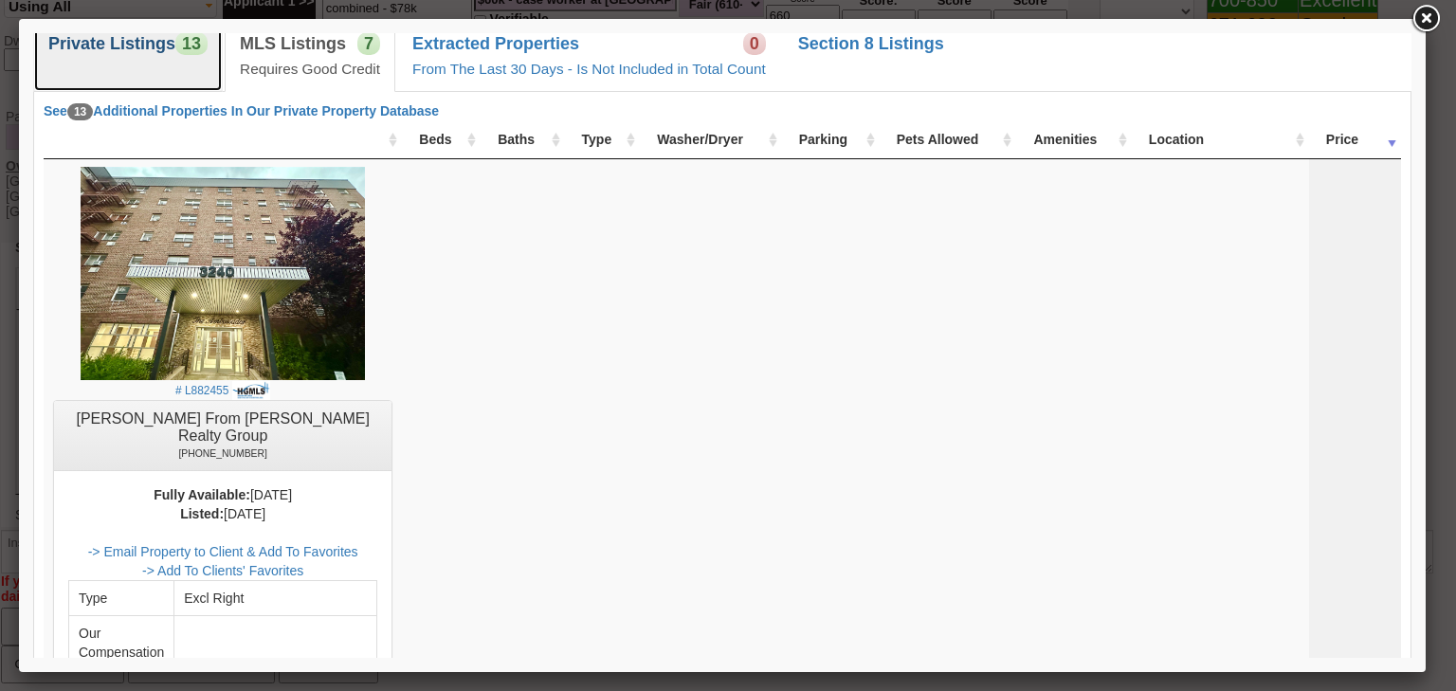
drag, startPoint x: 150, startPoint y: 48, endPoint x: 156, endPoint y: 65, distance: 18.3
click at [150, 48] on b "Private Listings" at bounding box center [111, 43] width 127 height 19
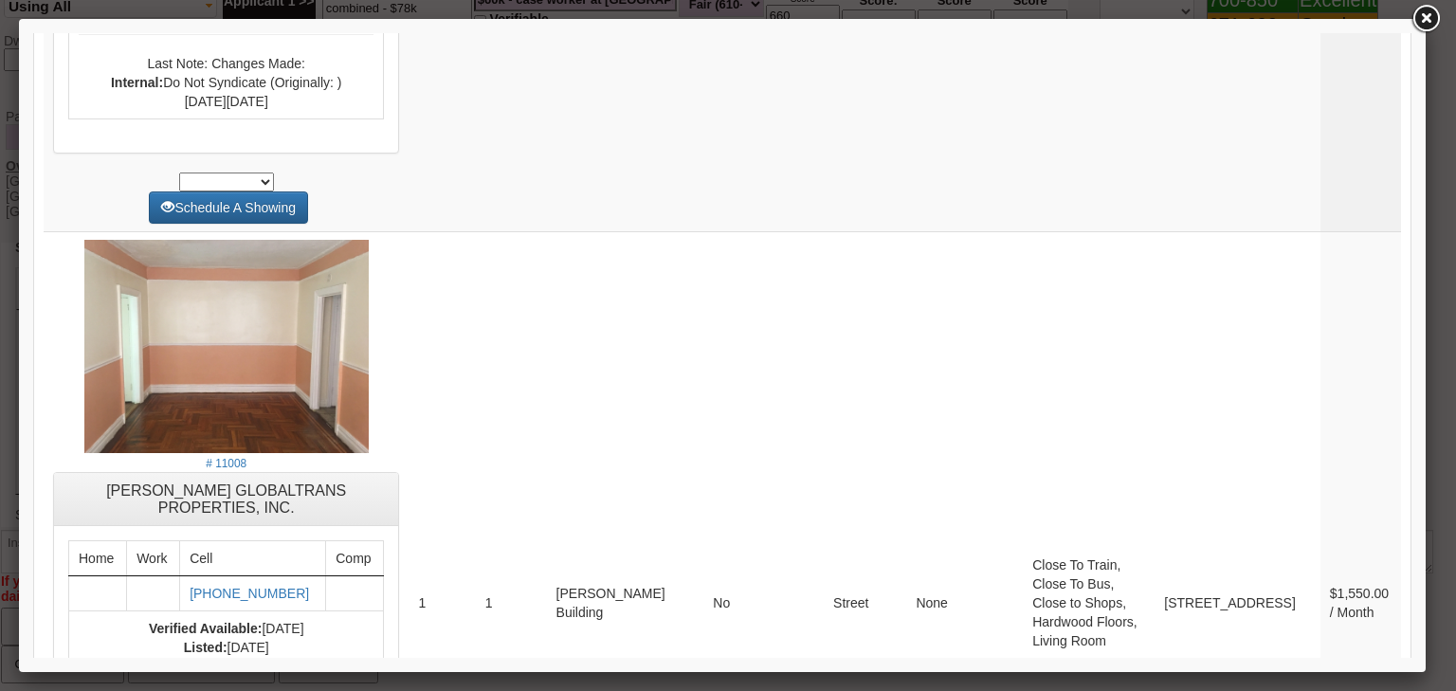
scroll to position [7896, 0]
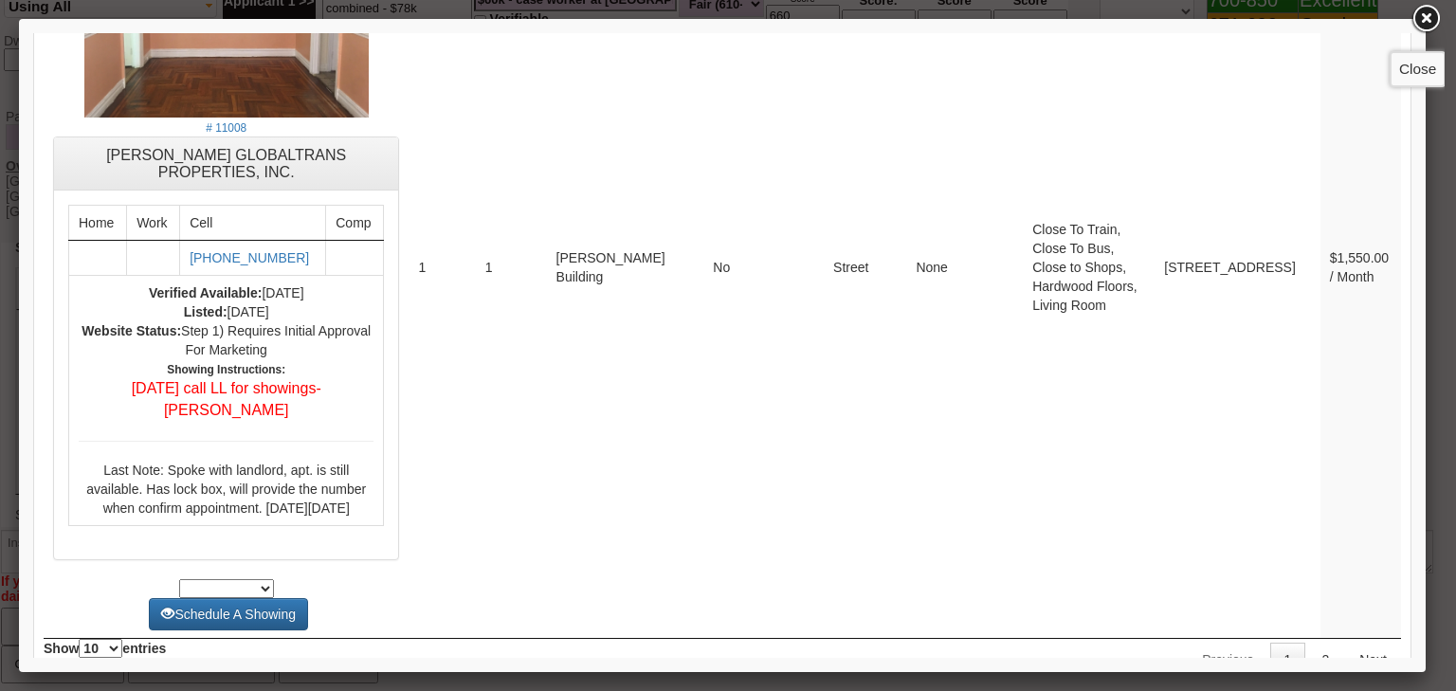
click at [1424, 21] on link at bounding box center [1426, 19] width 34 height 34
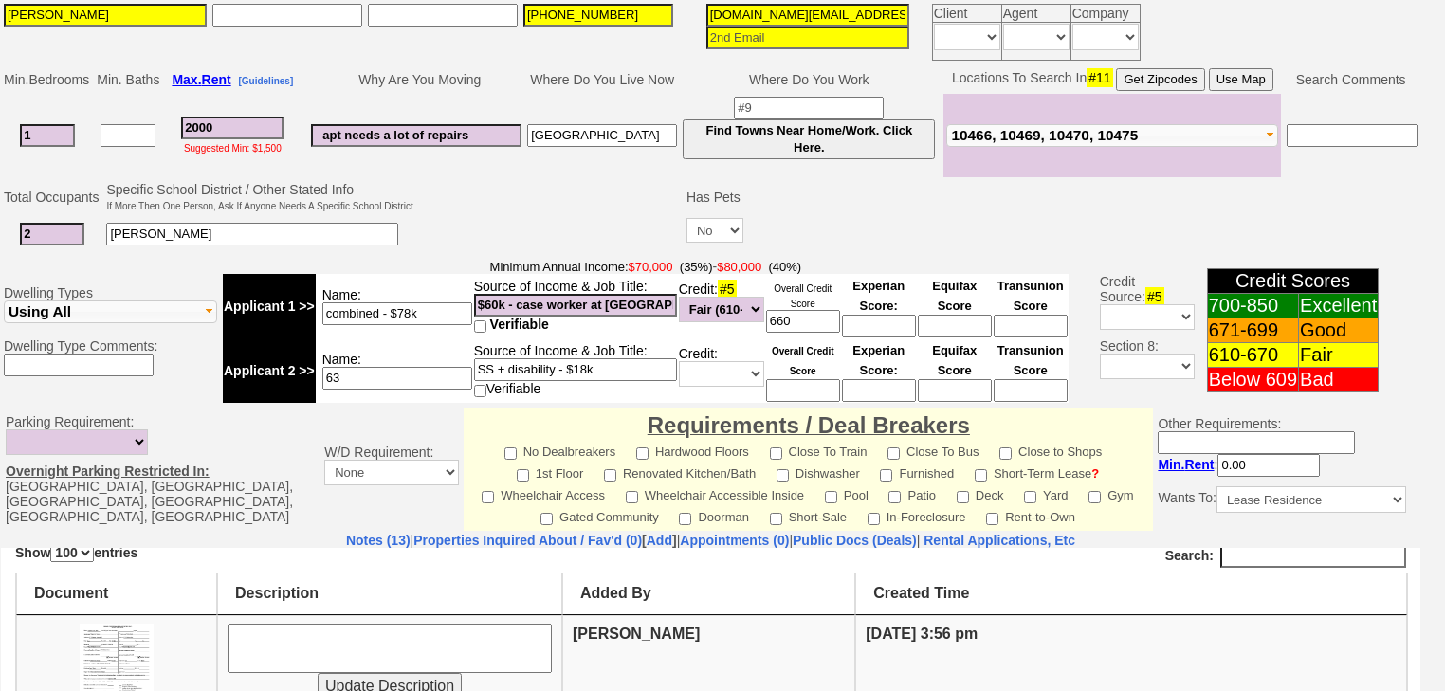
scroll to position [156, 0]
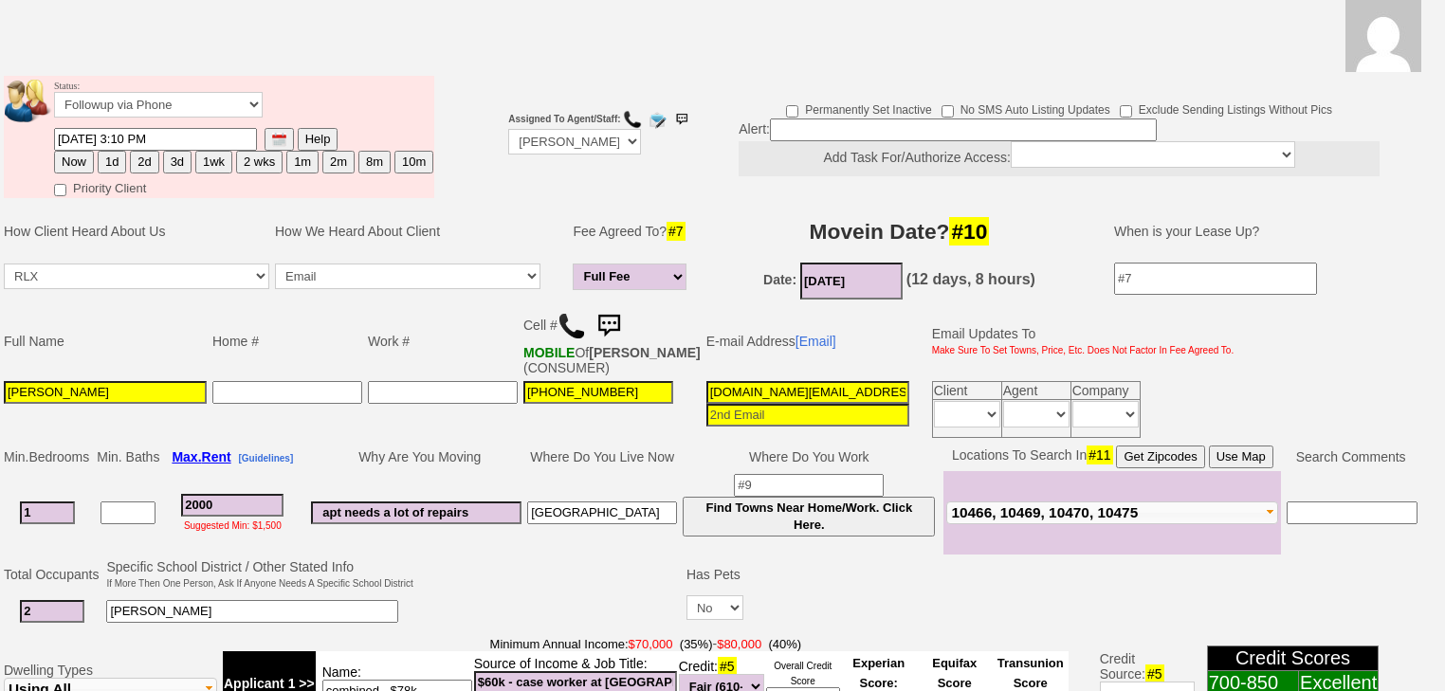
click at [171, 151] on button "3d" at bounding box center [177, 162] width 28 height 23
type input "09/05/2025 03:24 PM"
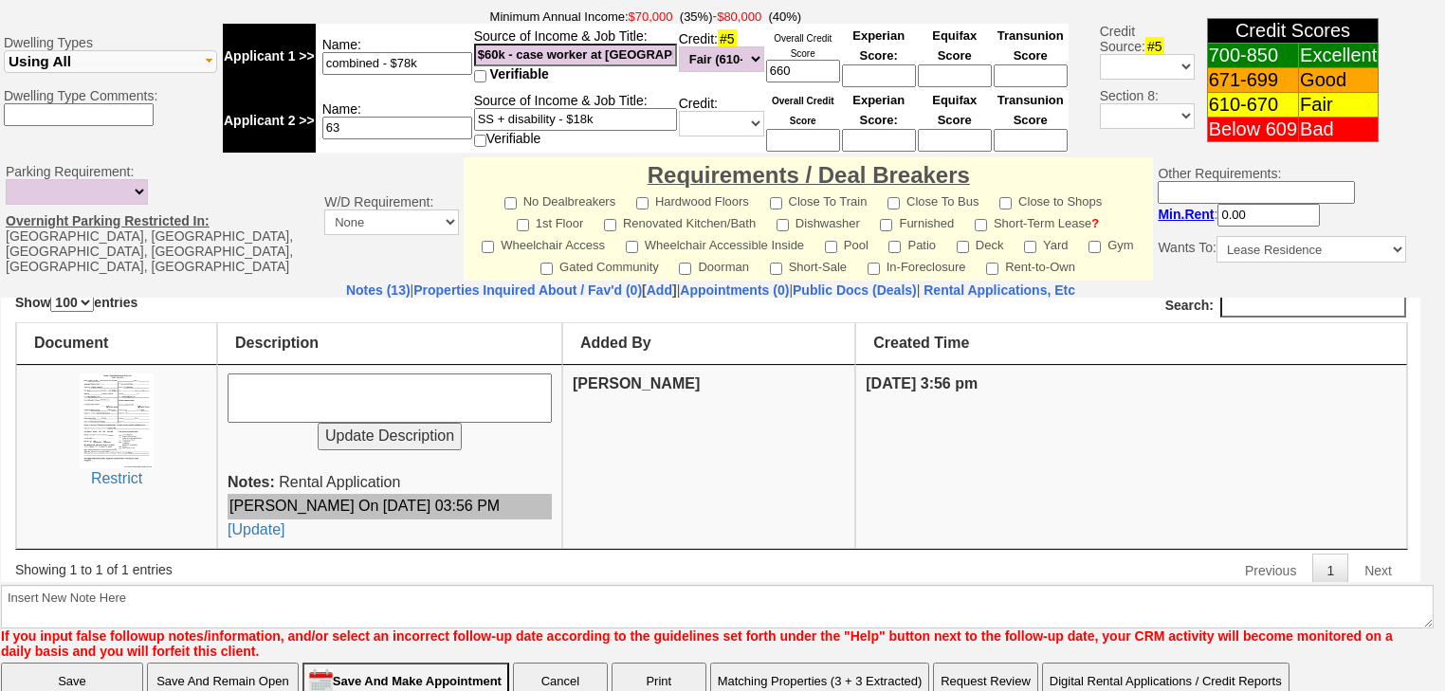
scroll to position [839, 0]
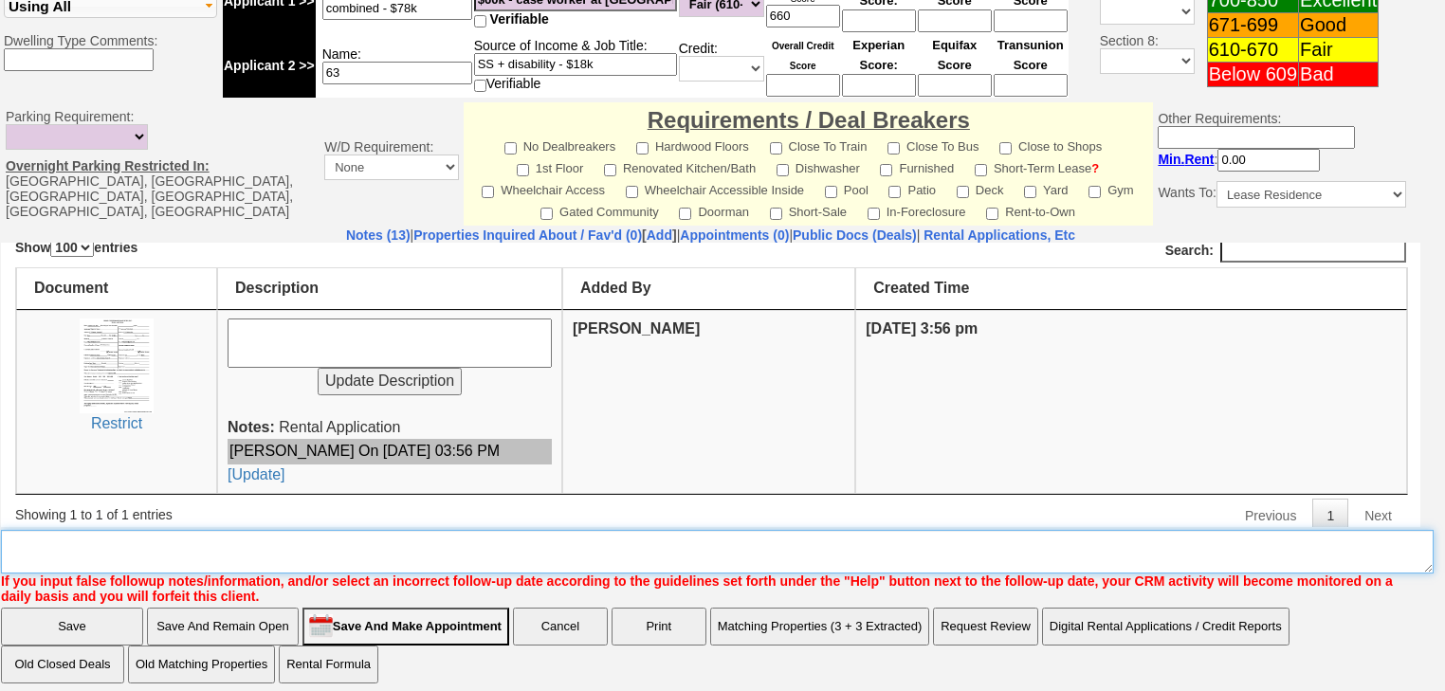
click at [216, 537] on textarea "Insert New Note Here" at bounding box center [717, 552] width 1433 height 44
type textarea "sent rental appl and listings"
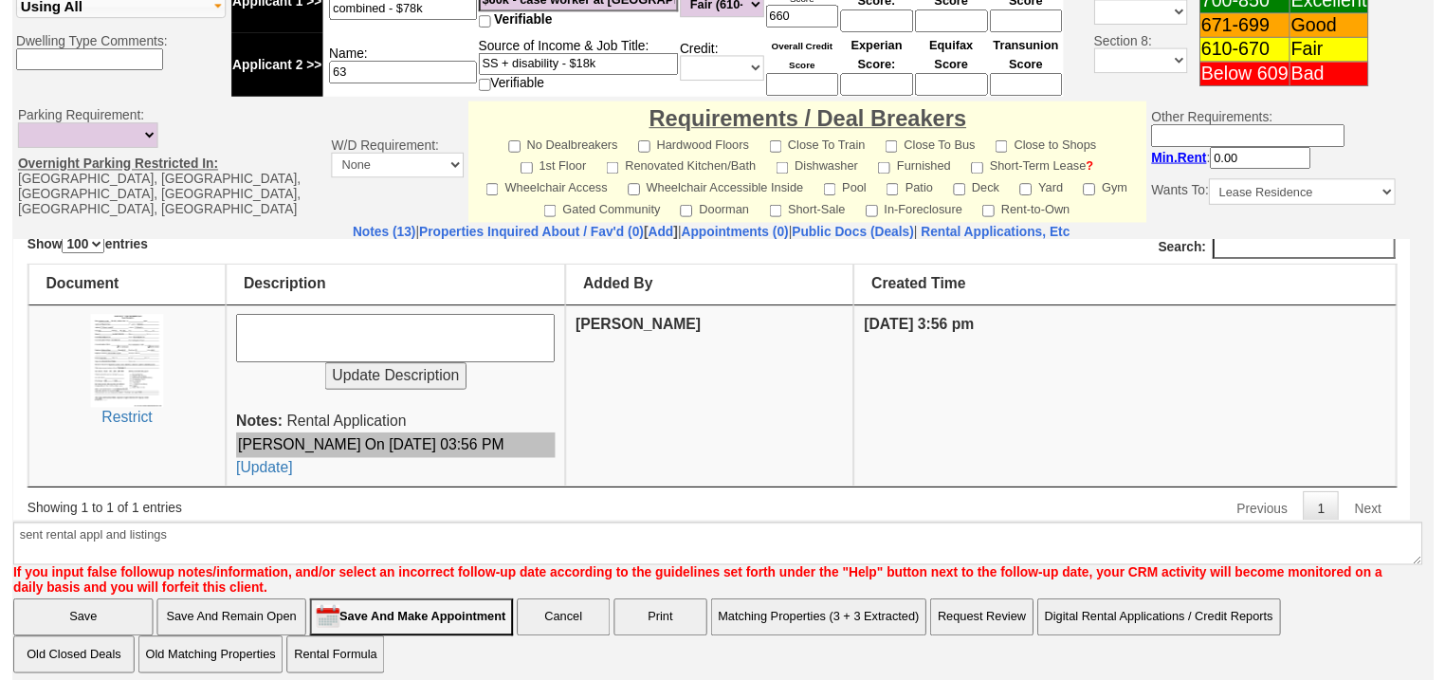
scroll to position [756, 0]
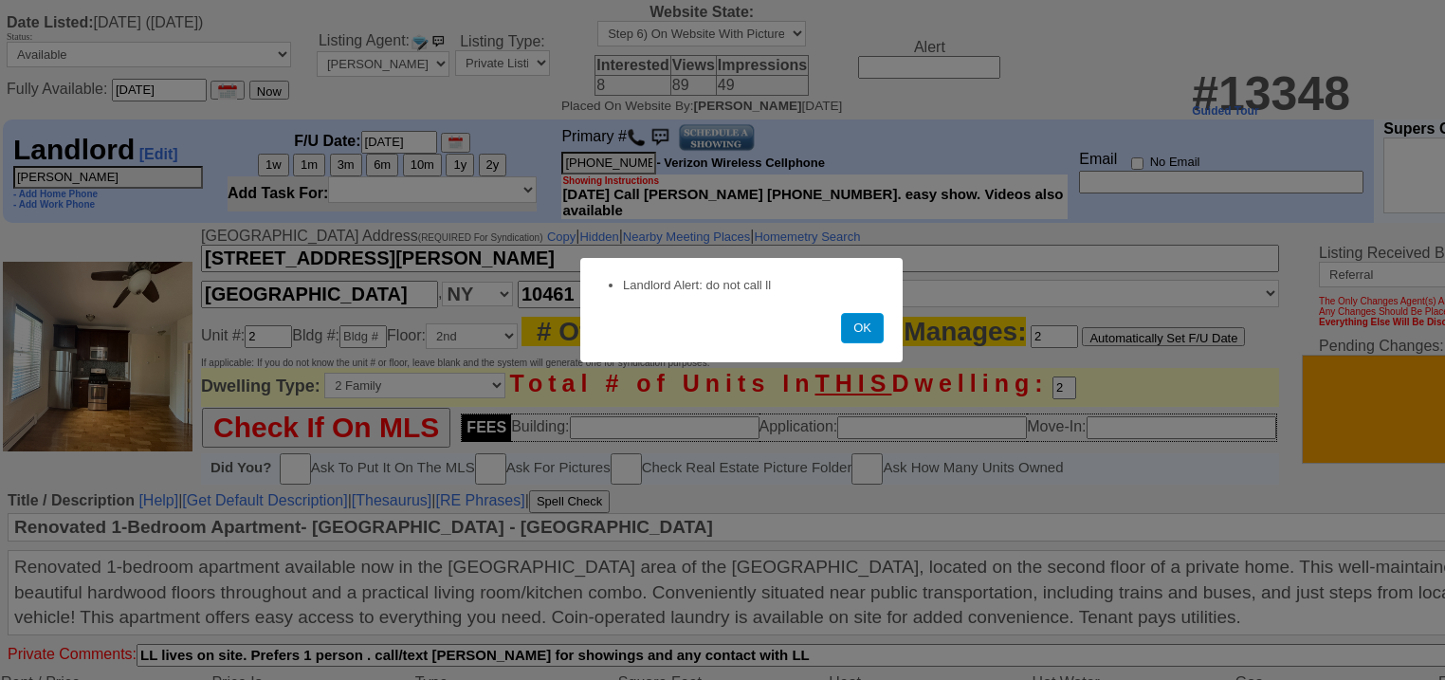
click at [872, 333] on button "OK" at bounding box center [862, 328] width 43 height 30
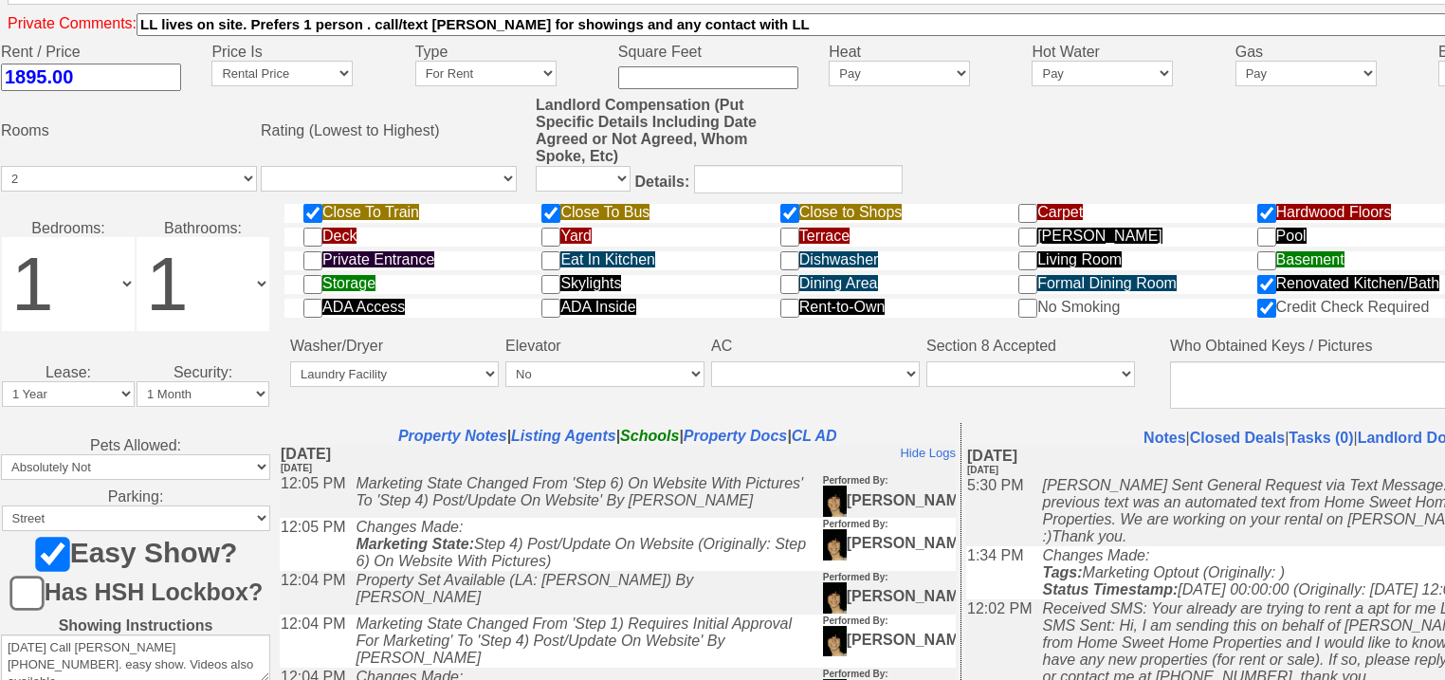
scroll to position [901, 0]
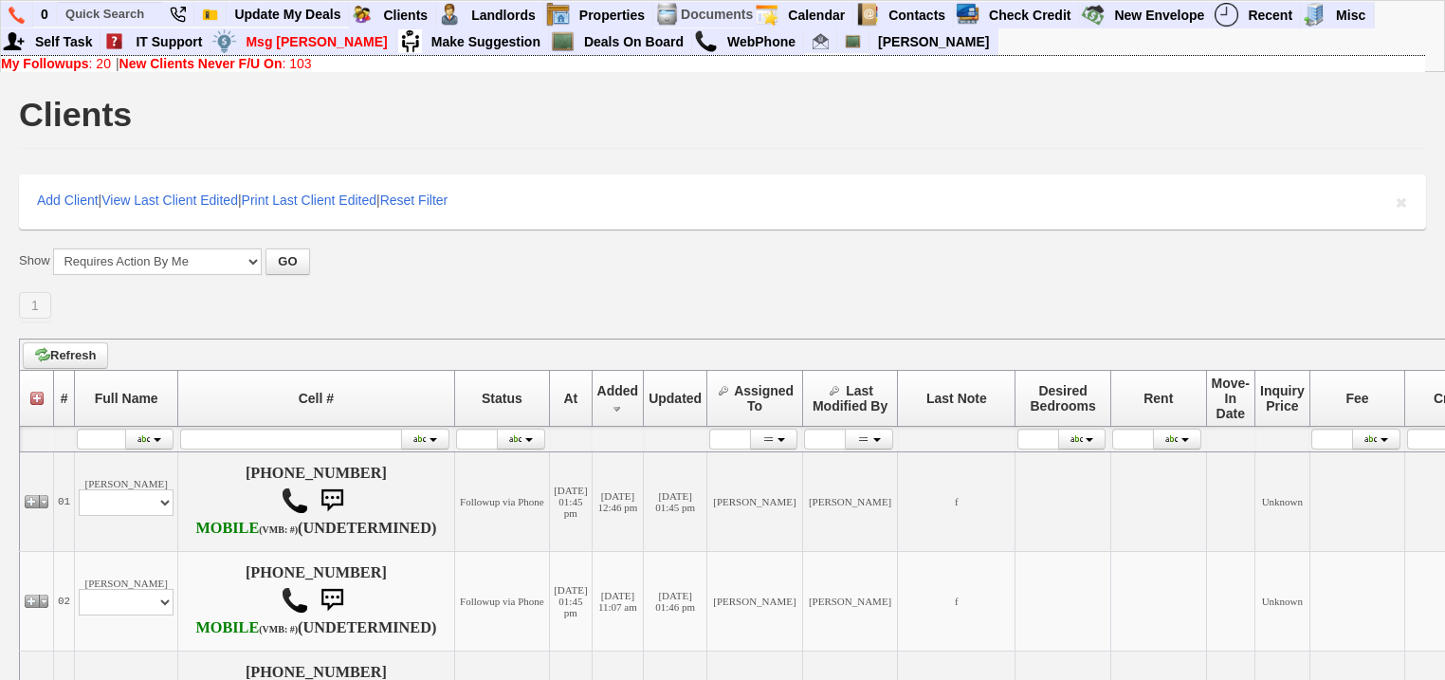
click at [102, 69] on link "My Followups : 20" at bounding box center [56, 63] width 110 height 15
